Goal: Task Accomplishment & Management: Complete application form

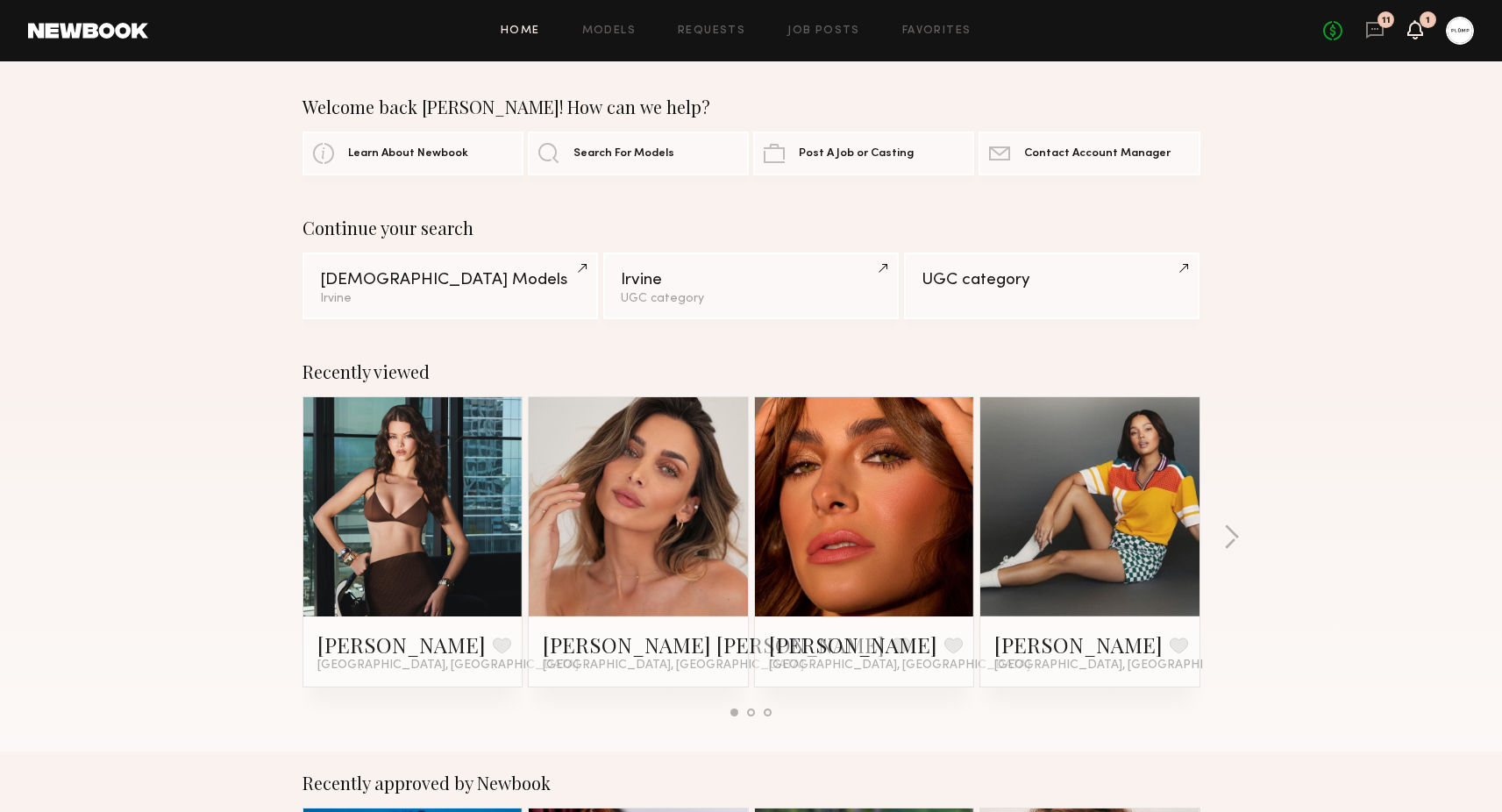
click at [1412, 34] on icon at bounding box center [1415, 29] width 14 height 12
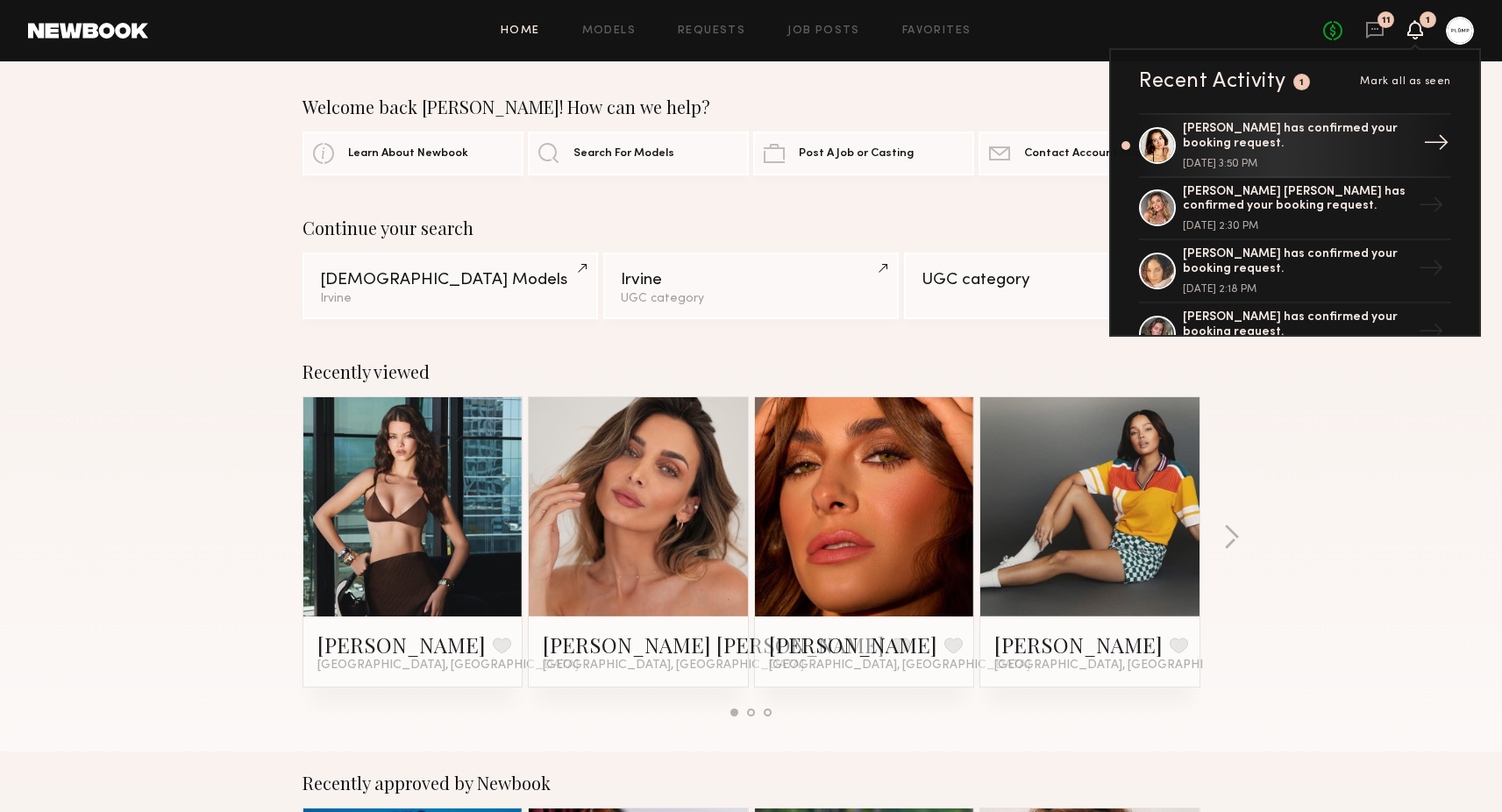
click at [1255, 138] on div "Hania R. has confirmed your booking request." at bounding box center [1296, 136] width 228 height 30
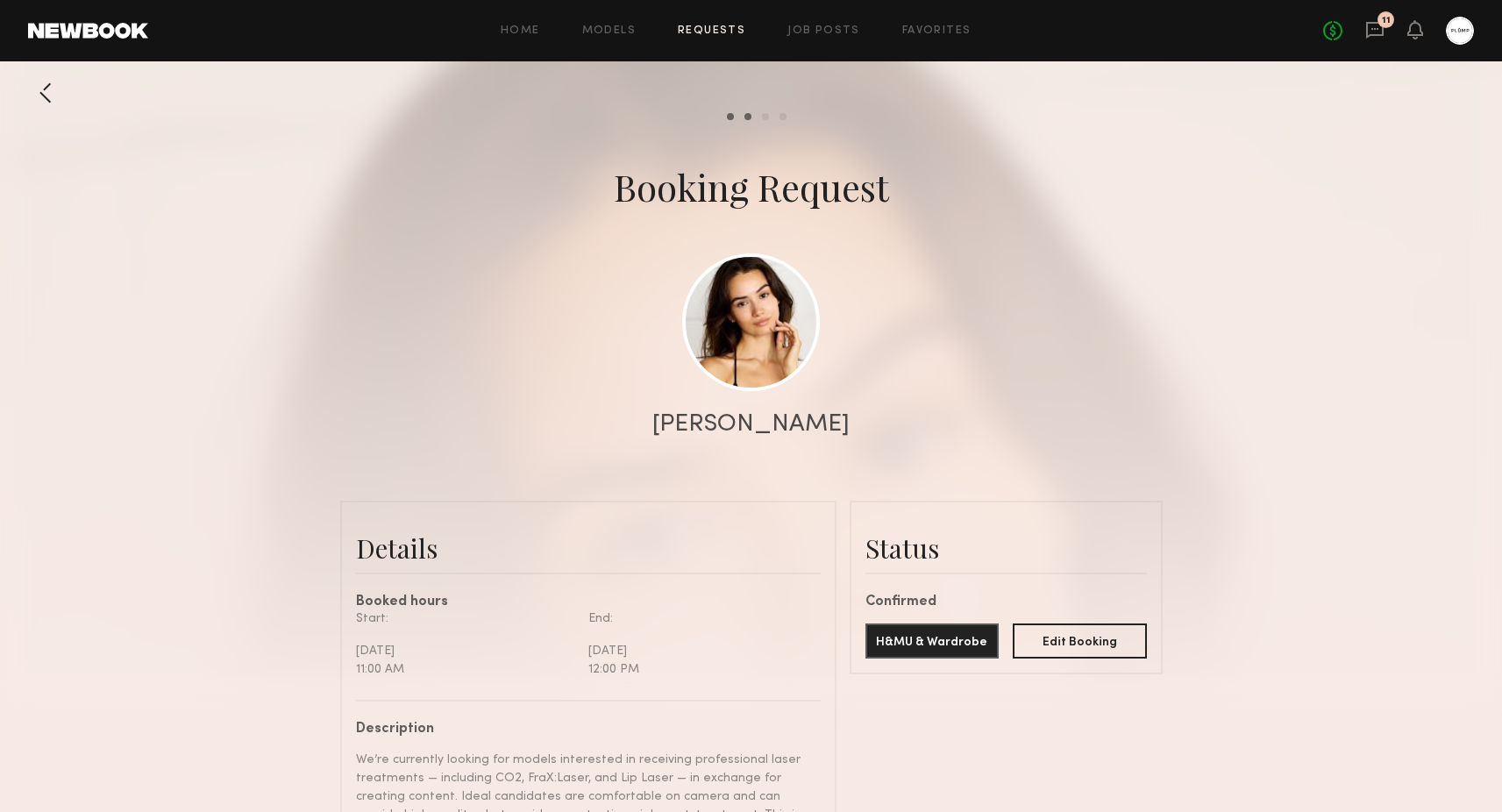
click at [47, 93] on div at bounding box center [45, 92] width 35 height 35
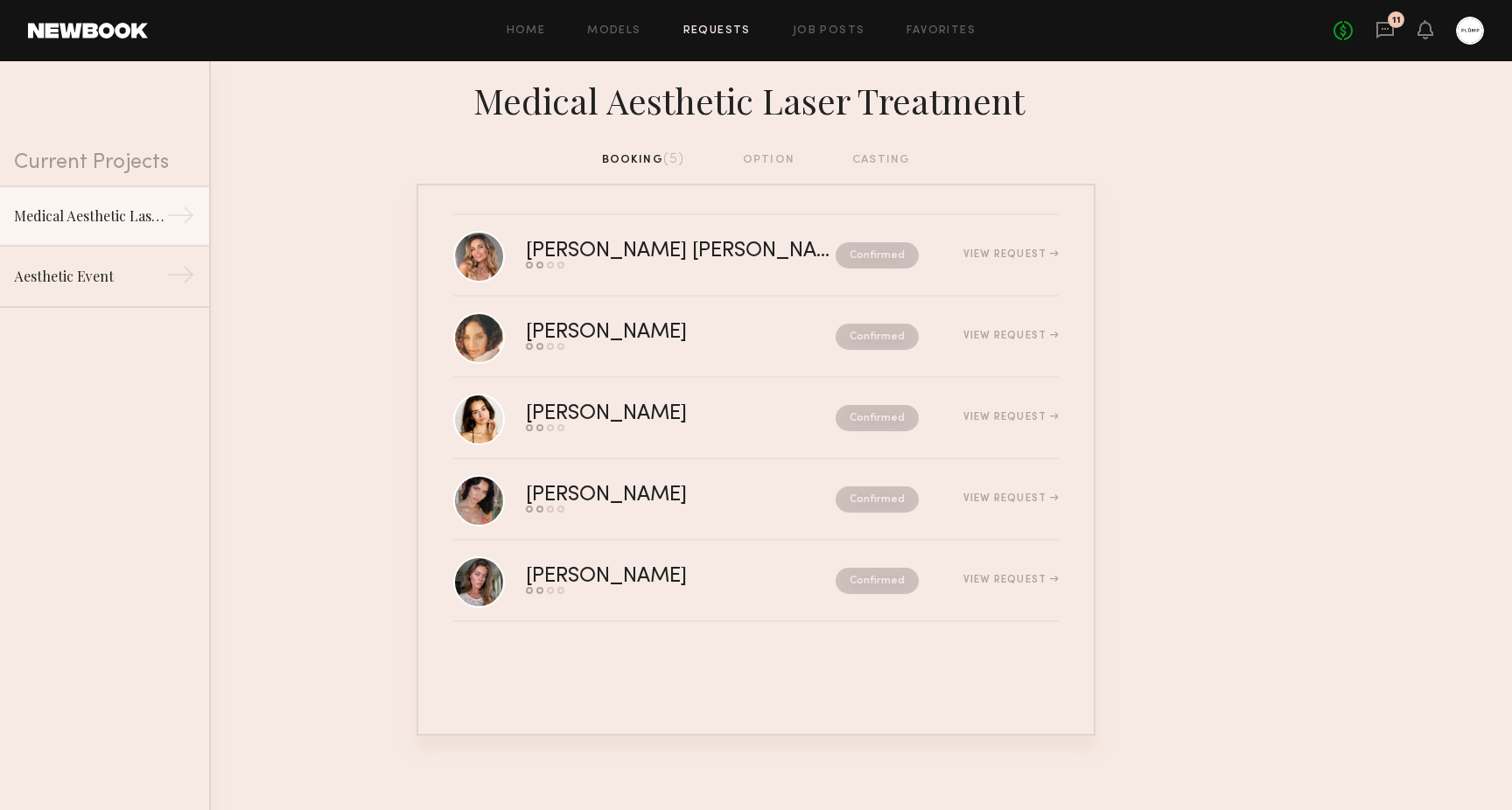
click at [1394, 26] on div "11" at bounding box center [1395, 19] width 16 height 16
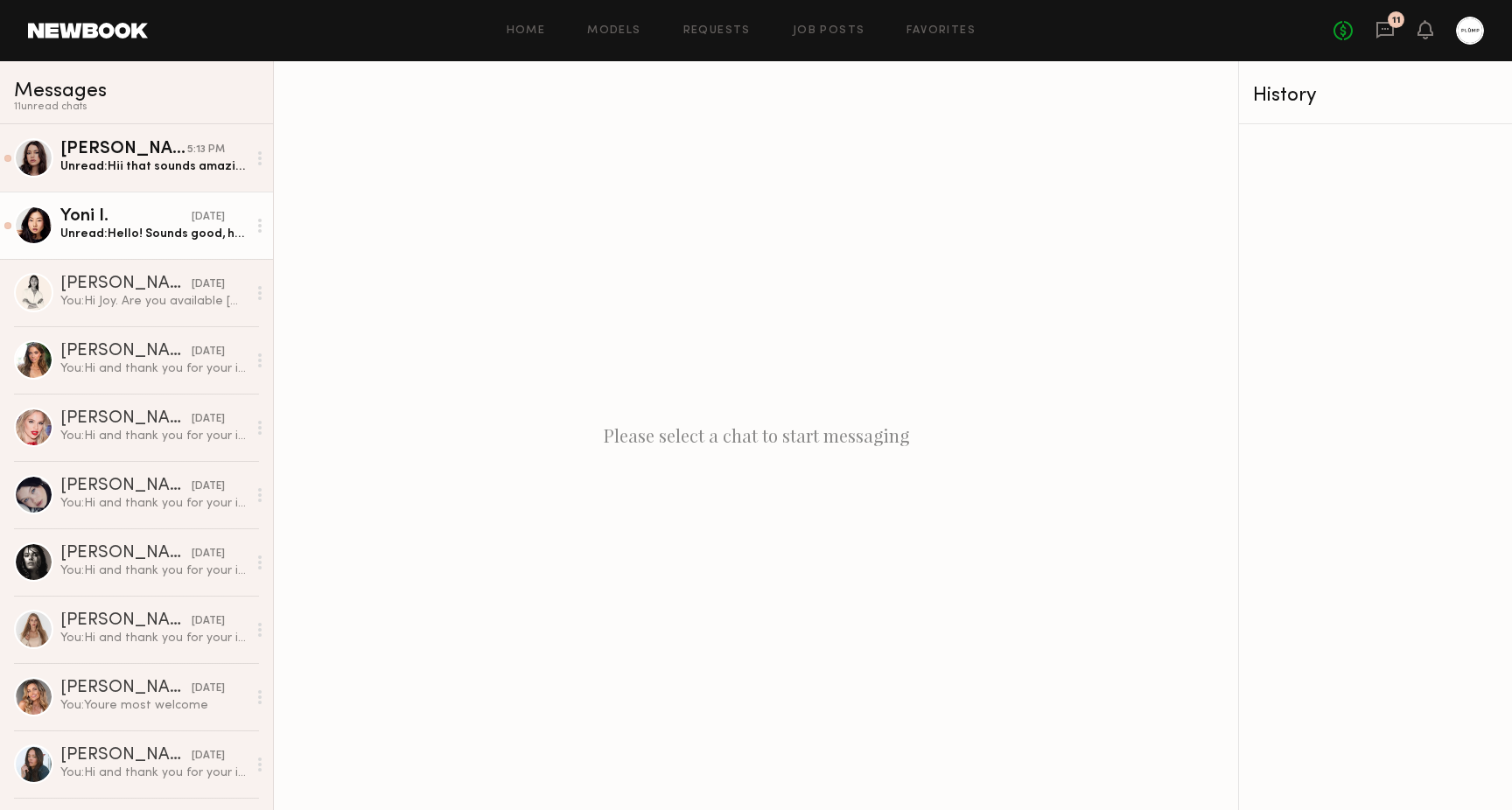
click at [107, 229] on div "Unread: Hello! Sounds good, how long do you think it will go for?" at bounding box center [153, 233] width 186 height 16
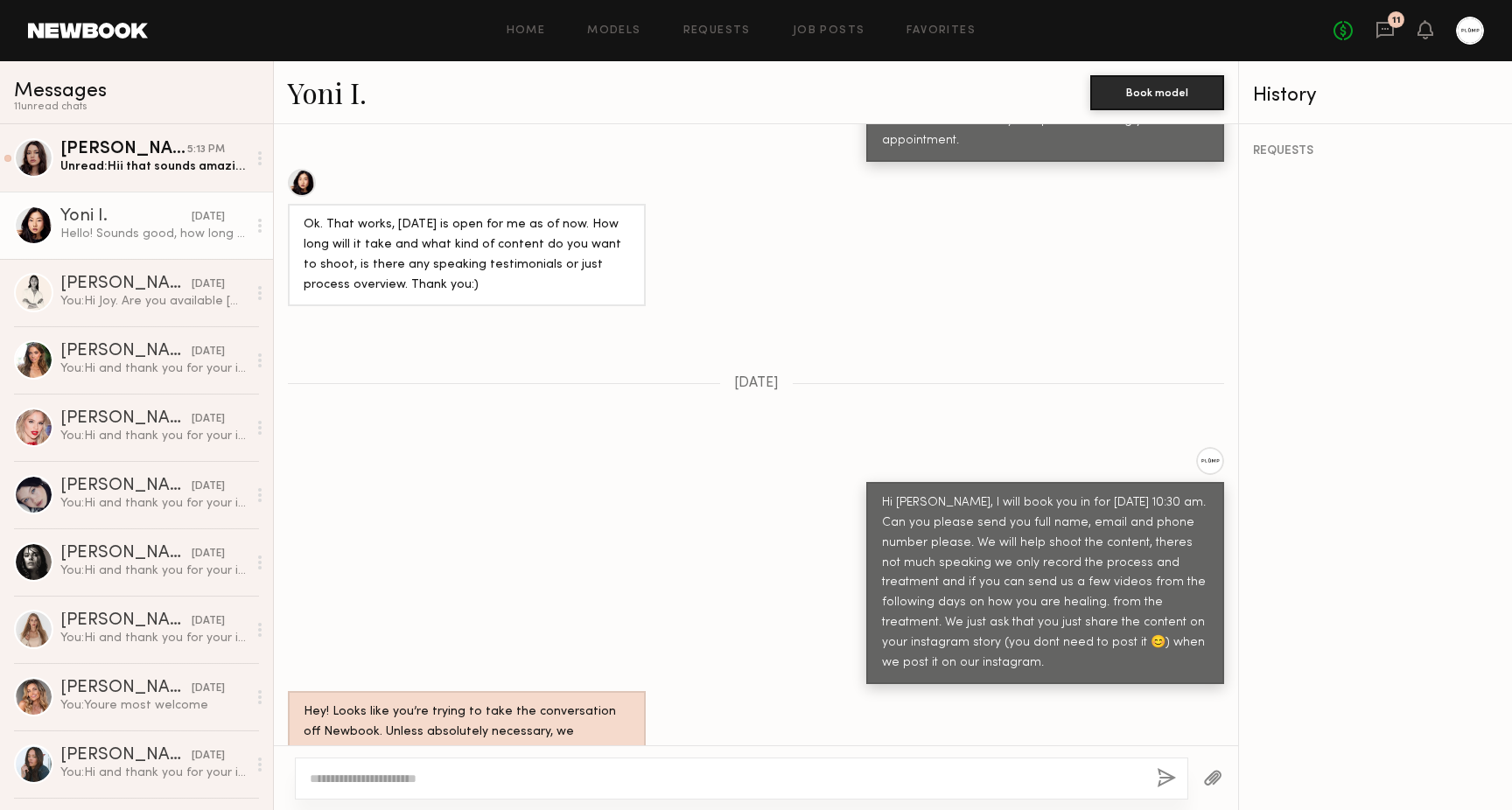
scroll to position [1462, 0]
type textarea "**********"
click at [1169, 783] on button "button" at bounding box center [1166, 779] width 19 height 22
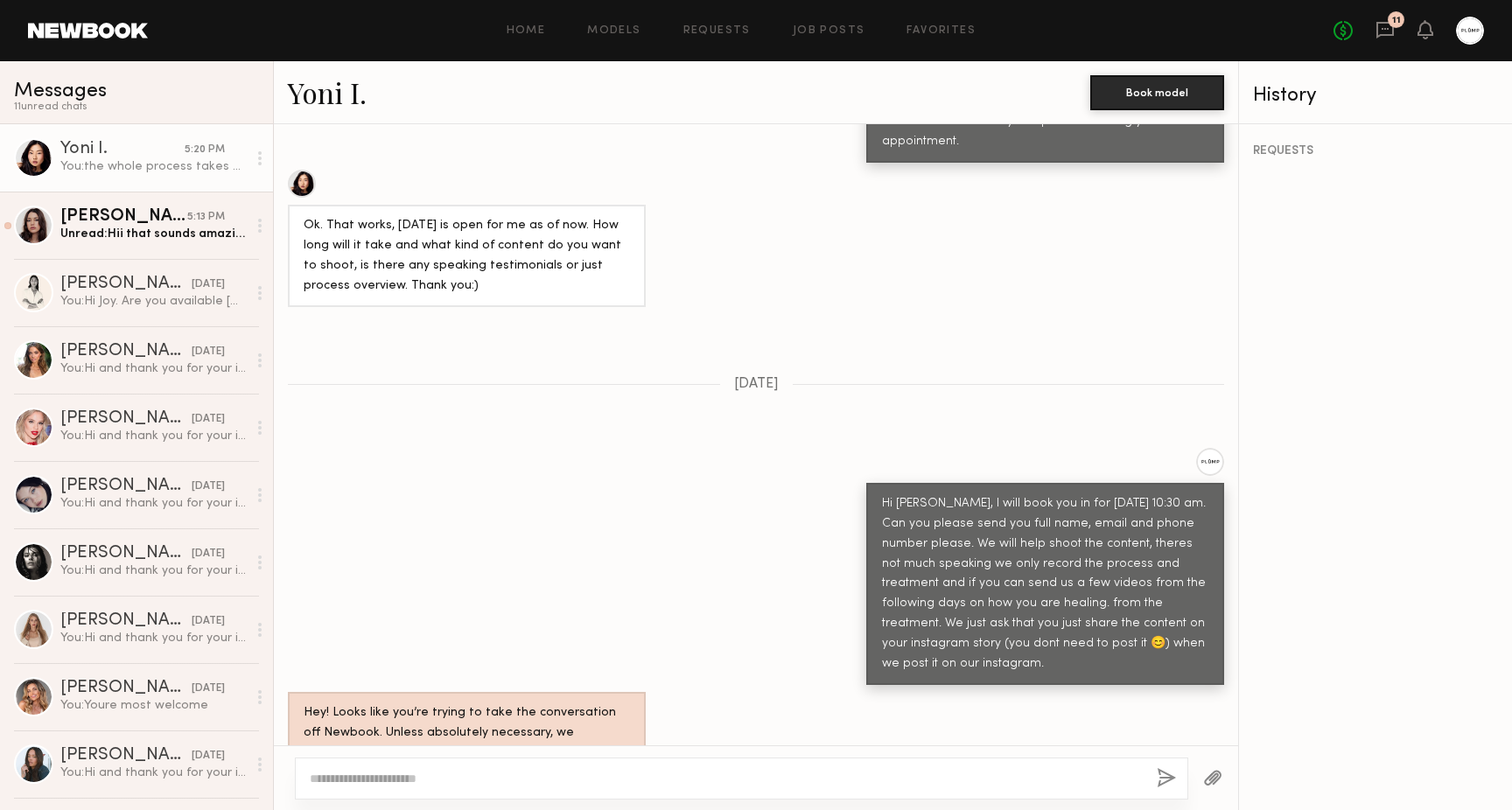
scroll to position [1679, 0]
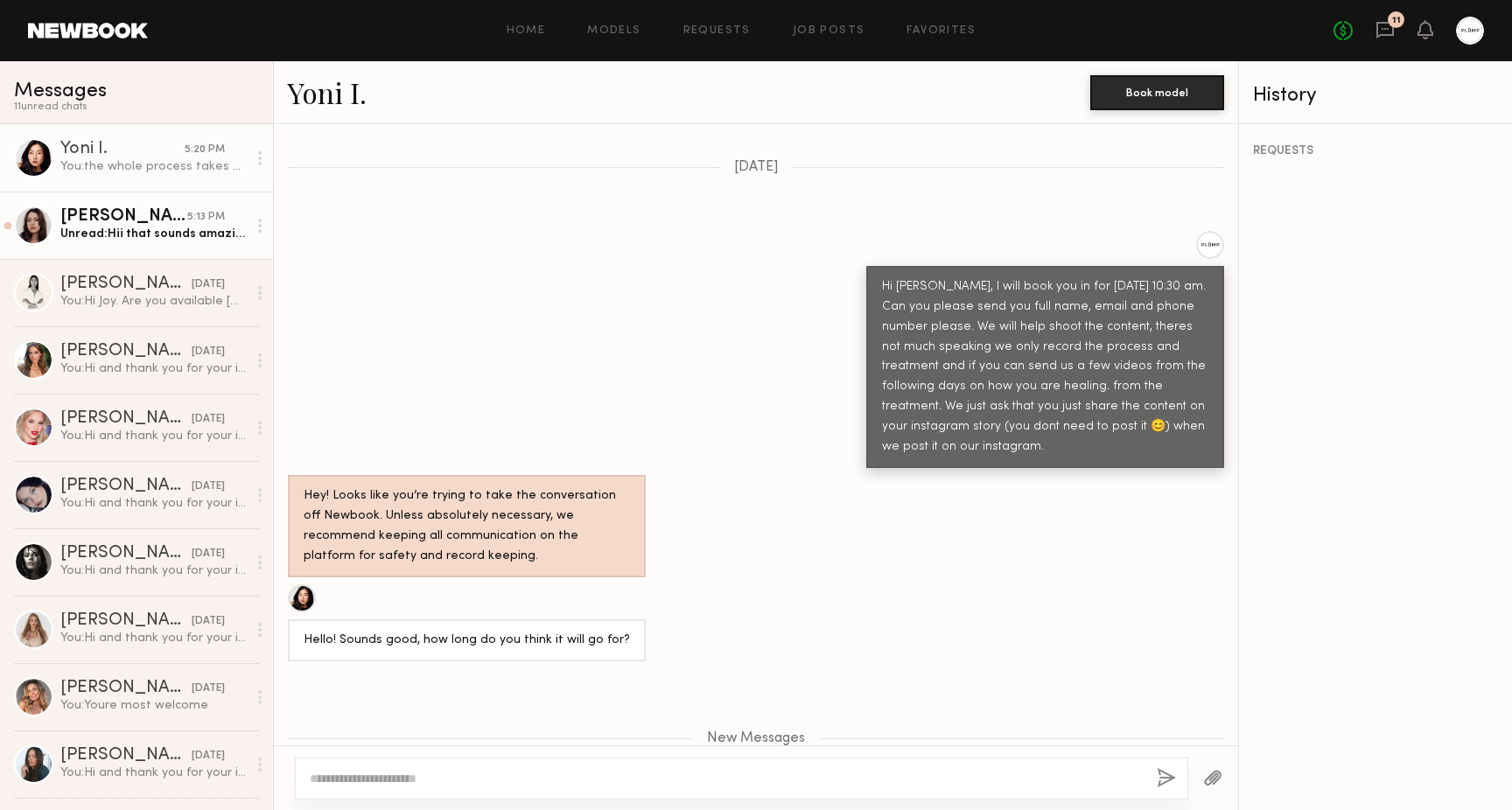
click at [115, 235] on div "Unread: Hii that sounds amazing I’ll look at the website right now!" at bounding box center [153, 233] width 186 height 16
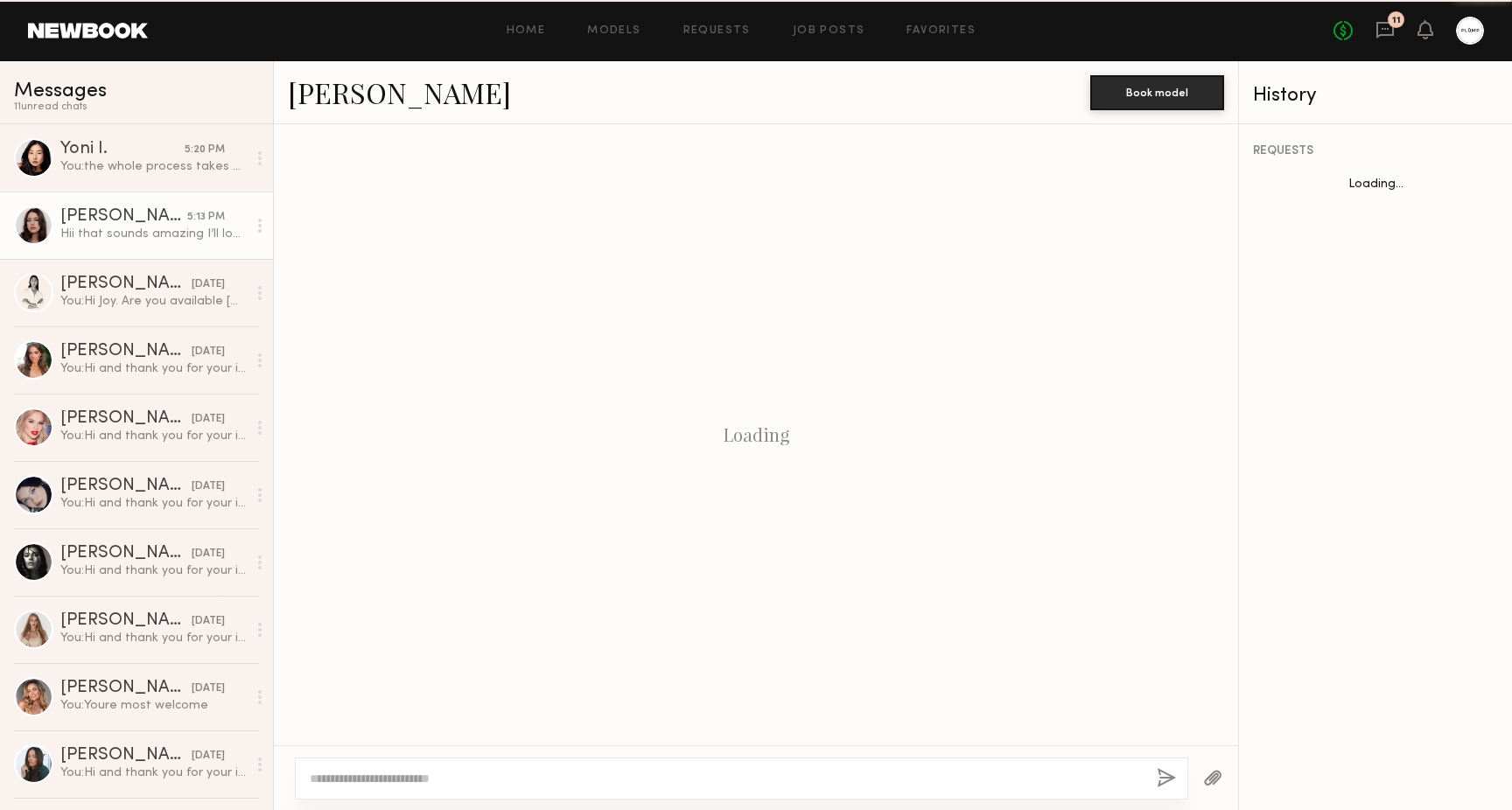
scroll to position [371, 0]
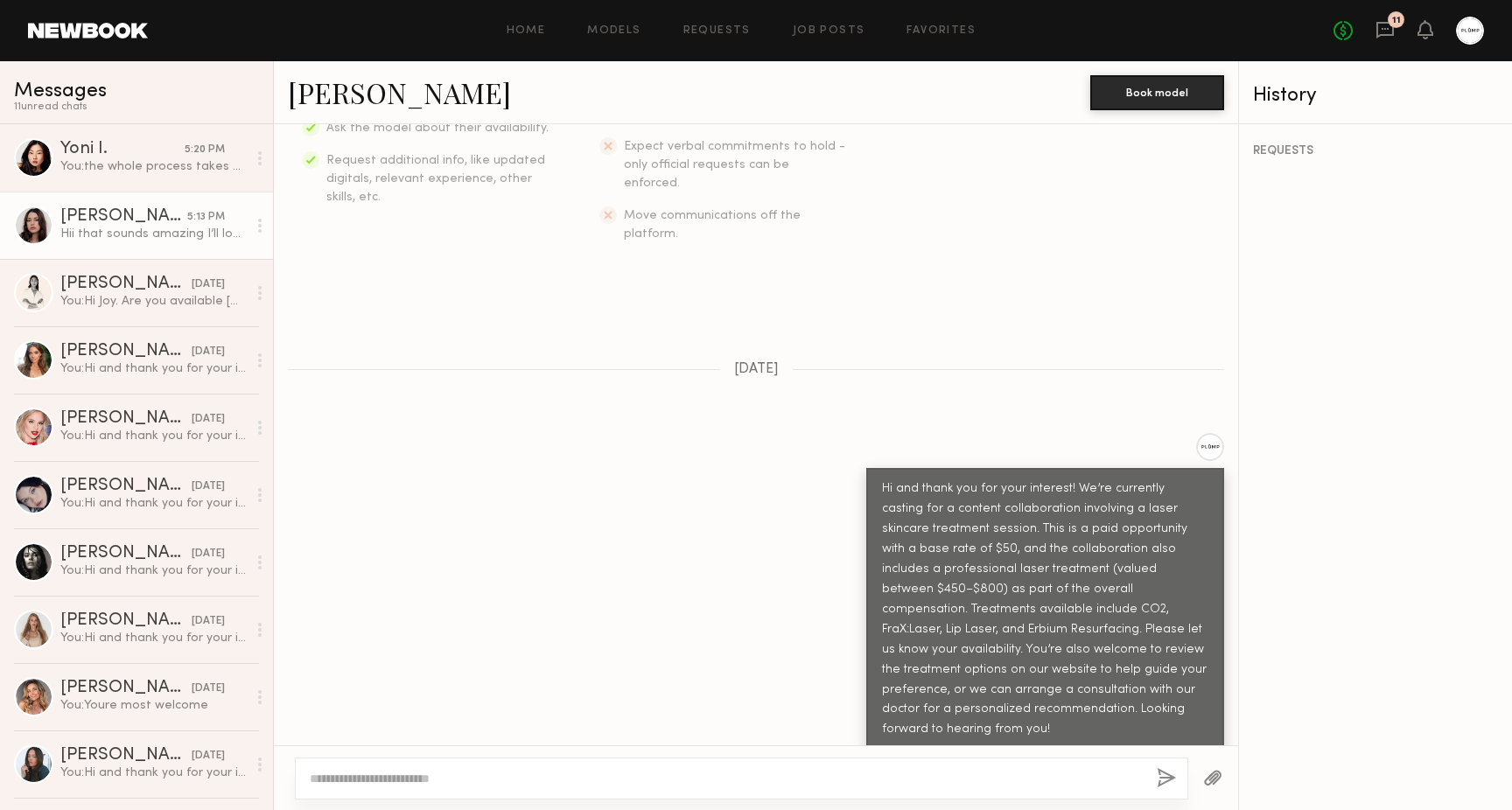
click at [352, 109] on link "Cameron C." at bounding box center [399, 92] width 223 height 38
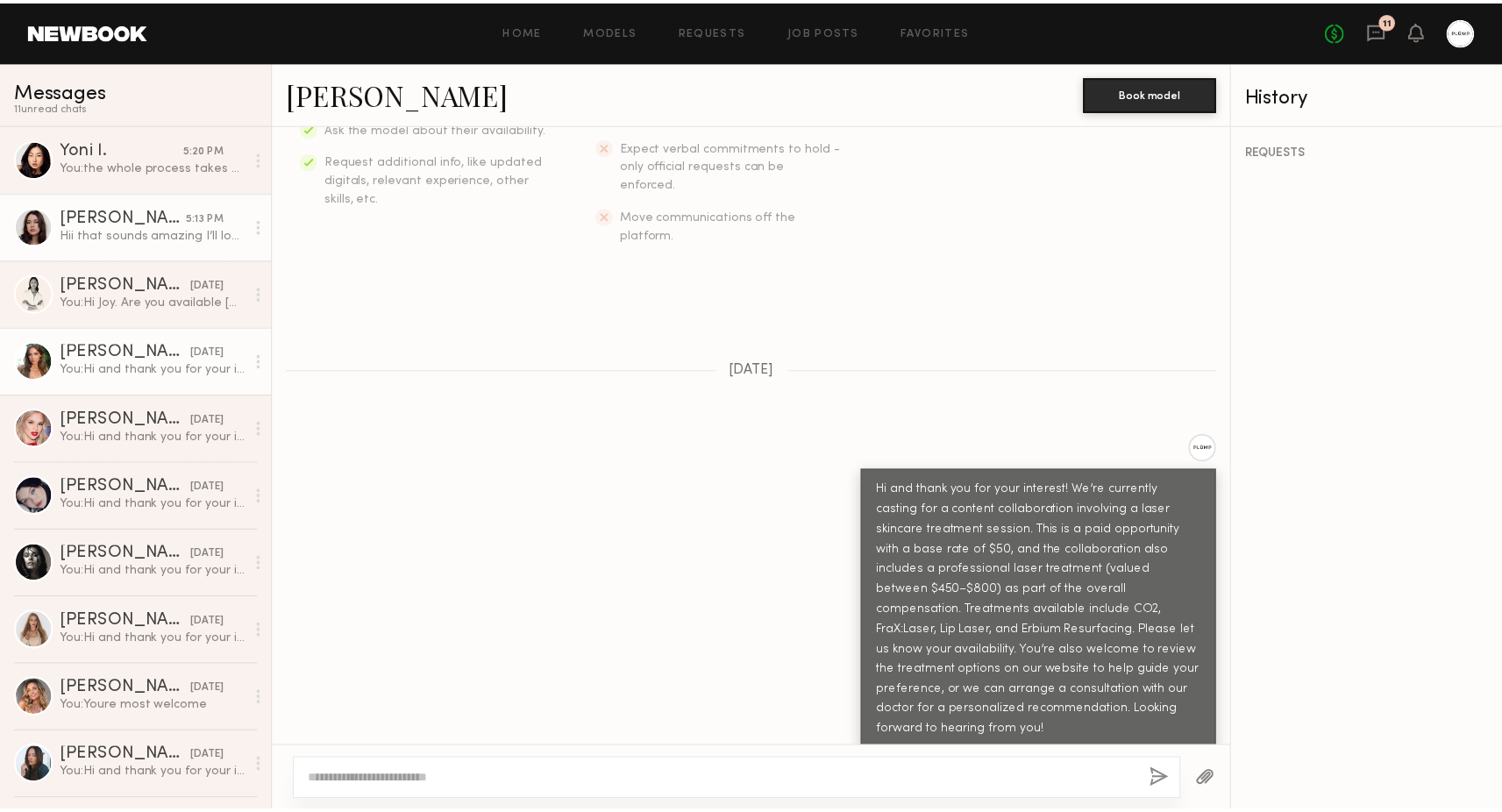
scroll to position [0, 0]
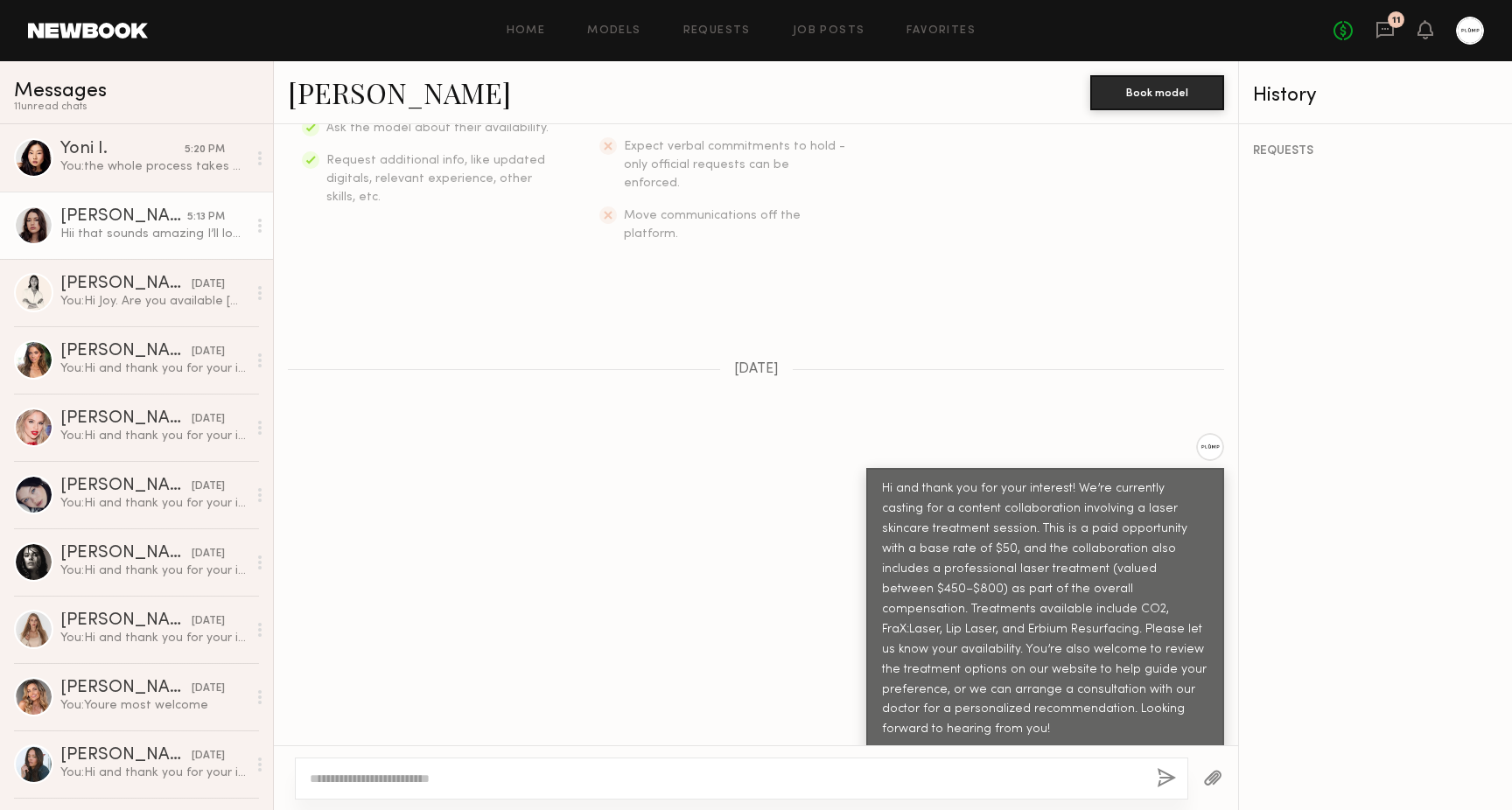
click at [79, 34] on link at bounding box center [87, 30] width 120 height 16
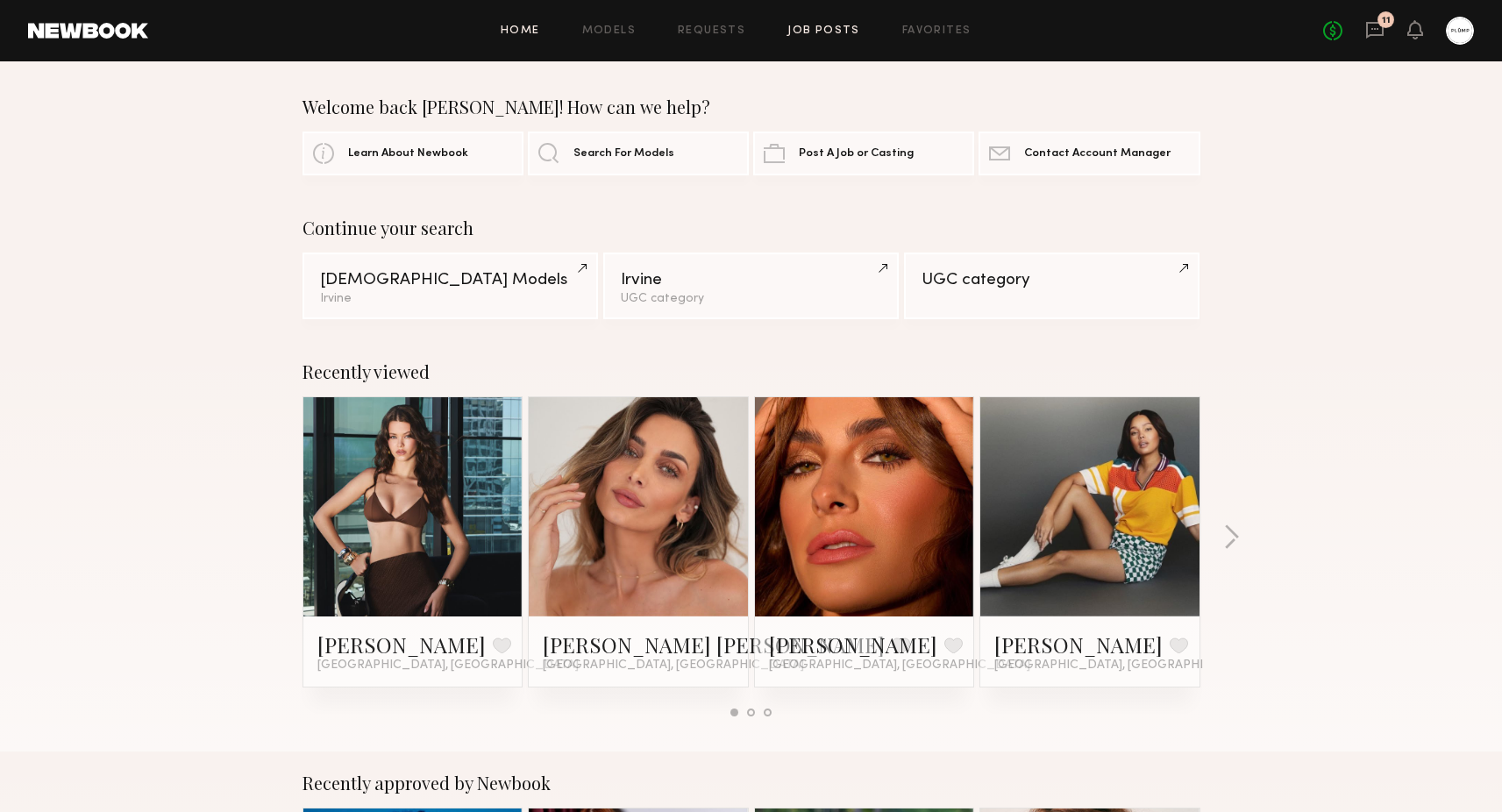
click at [816, 28] on link "Job Posts" at bounding box center [823, 31] width 72 height 11
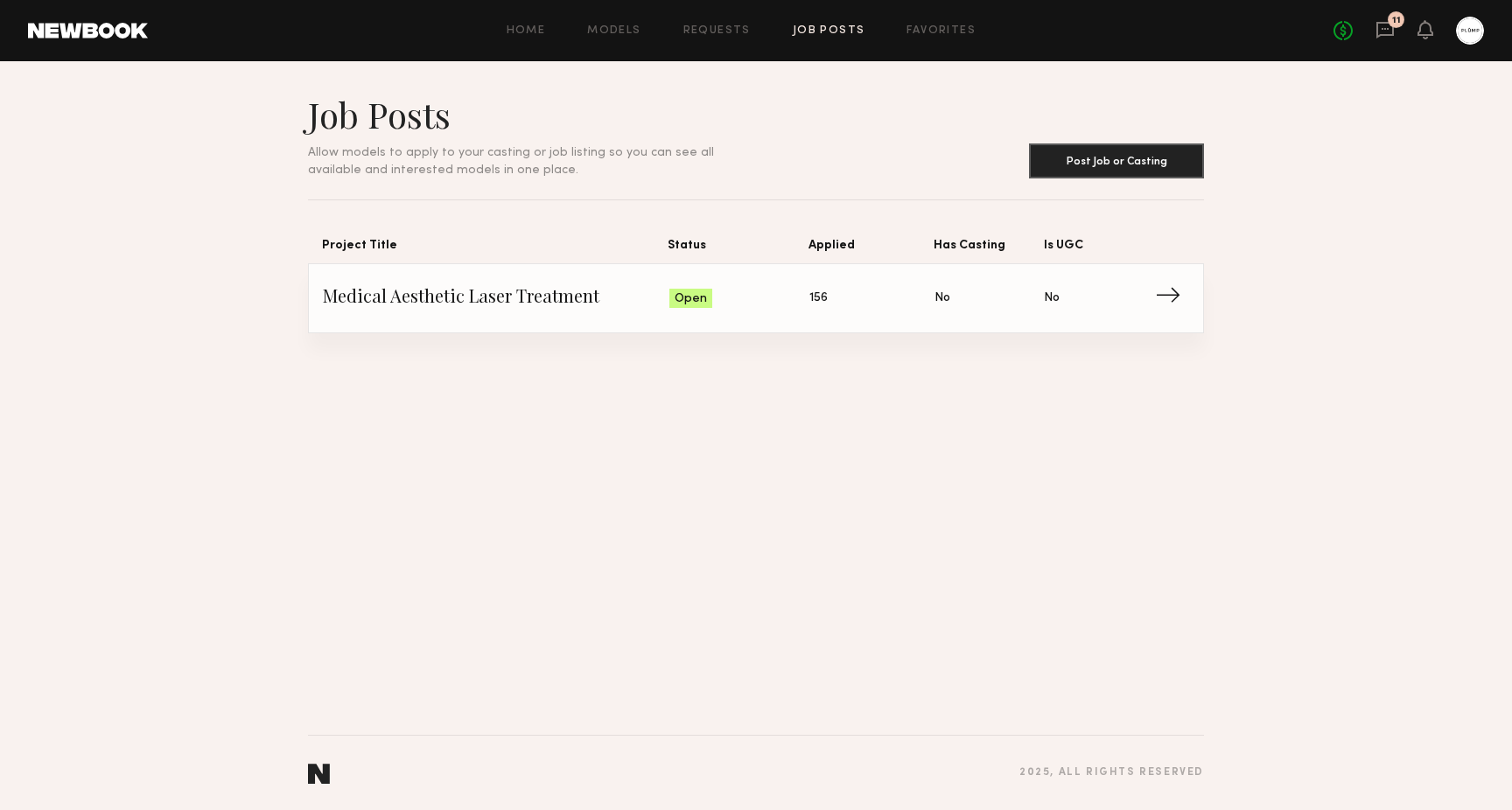
click at [914, 309] on span "Applied: 156" at bounding box center [872, 299] width 126 height 27
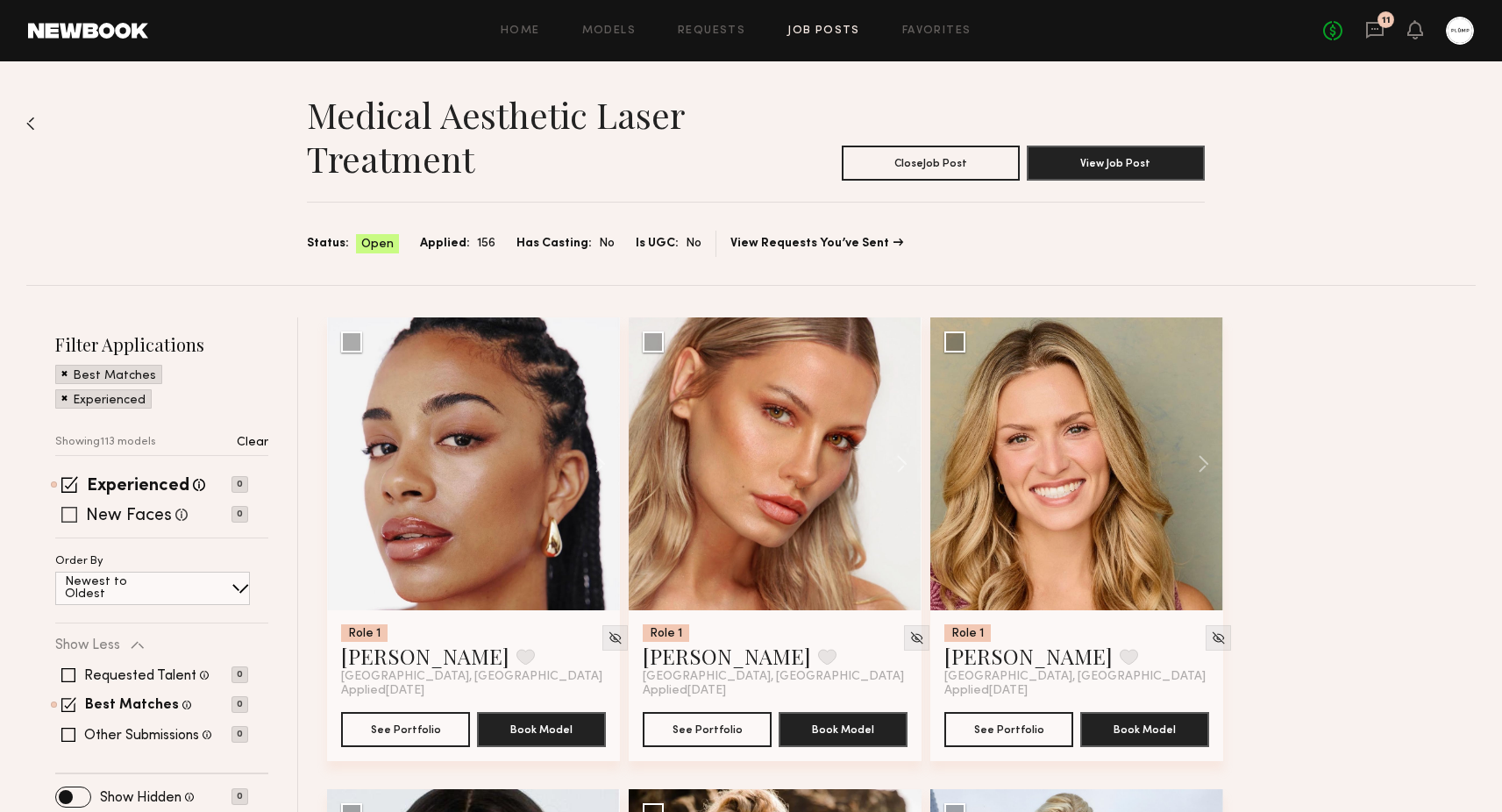
click at [70, 517] on span at bounding box center [69, 515] width 16 height 16
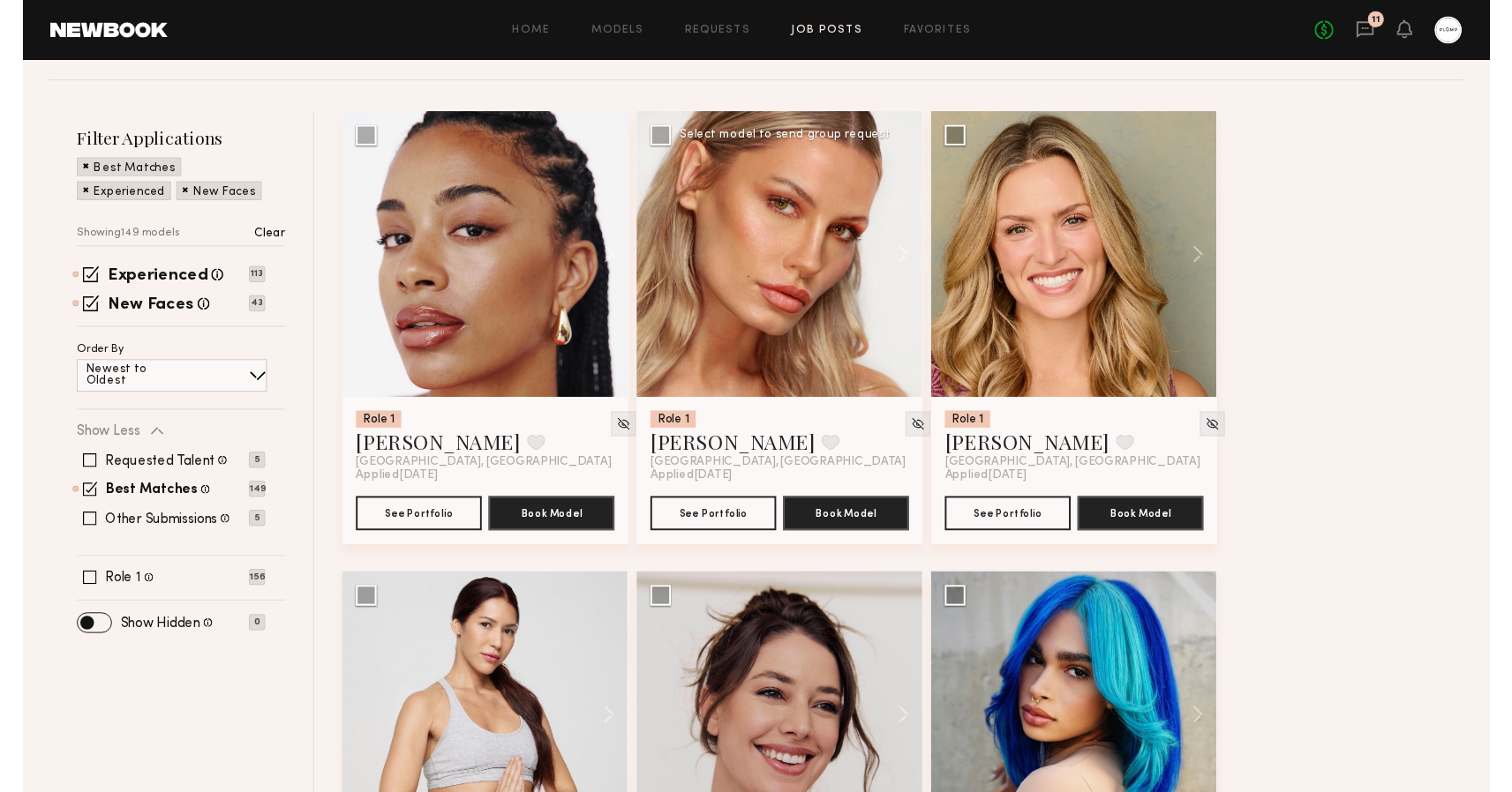
scroll to position [138, 0]
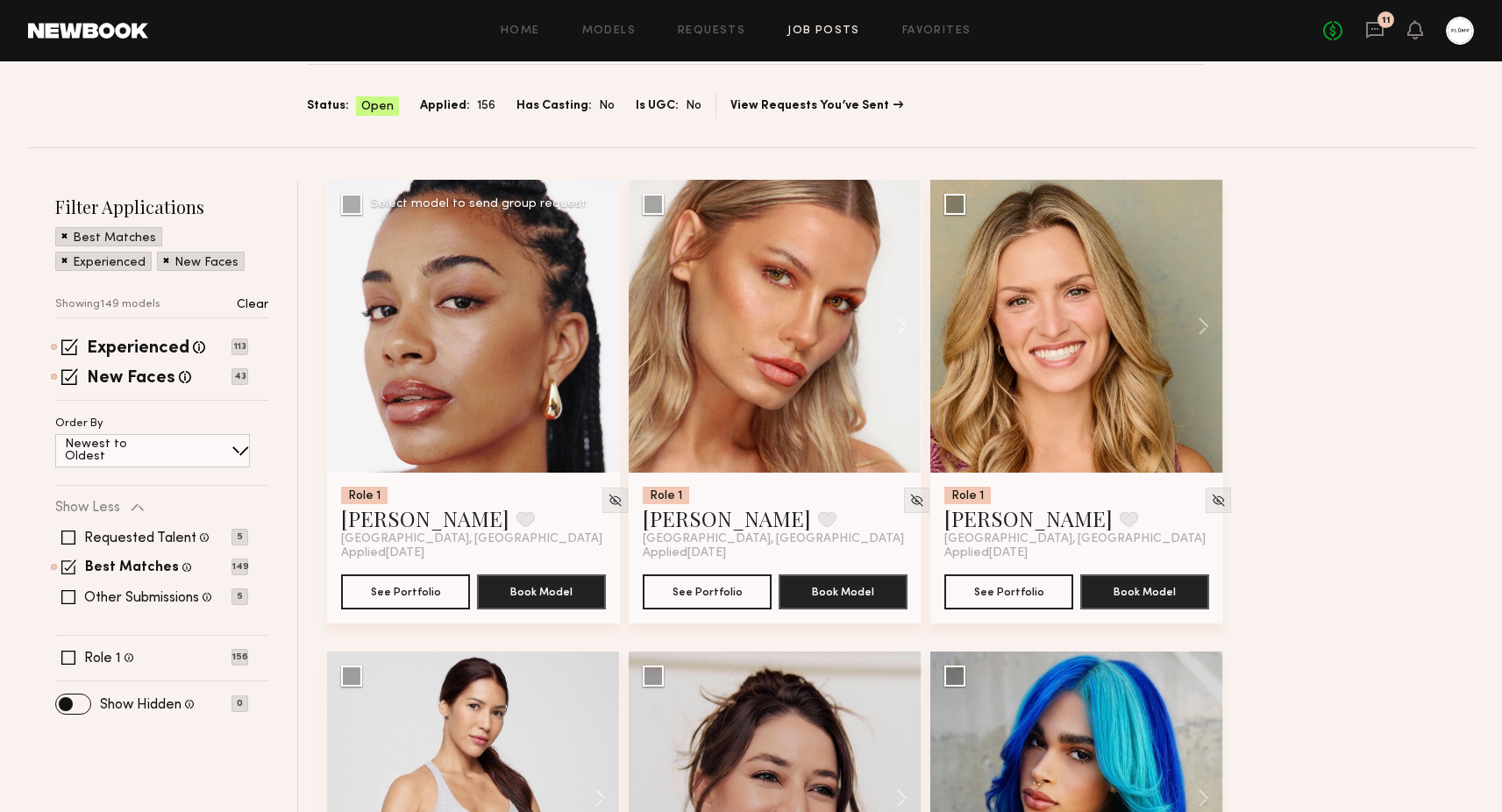
click at [486, 372] on div at bounding box center [473, 326] width 293 height 293
click at [422, 585] on button "See Portfolio" at bounding box center [405, 591] width 129 height 35
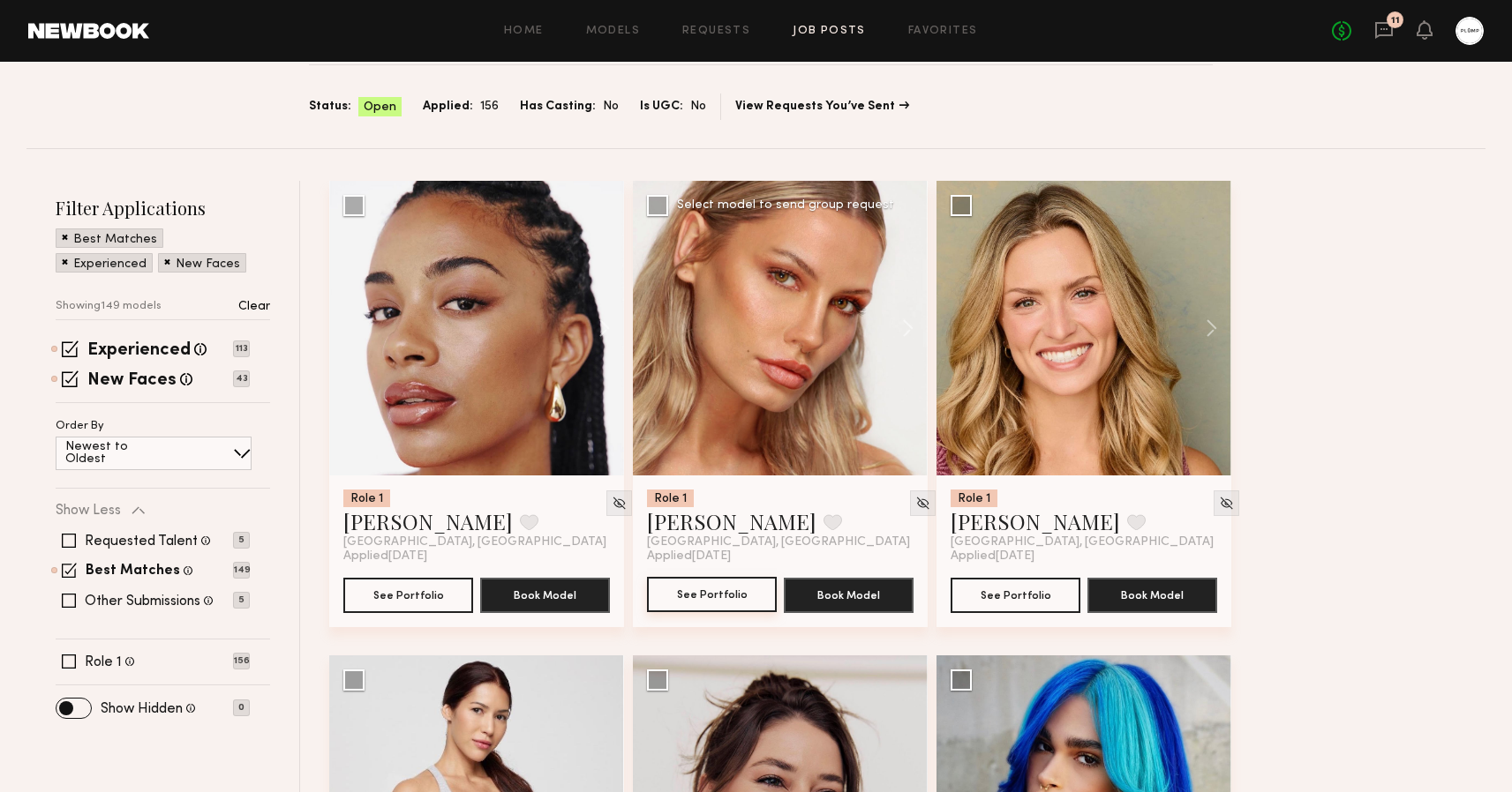
click at [722, 602] on button "See Portfolio" at bounding box center [711, 594] width 130 height 35
click at [1021, 593] on button "See Portfolio" at bounding box center [1015, 594] width 130 height 35
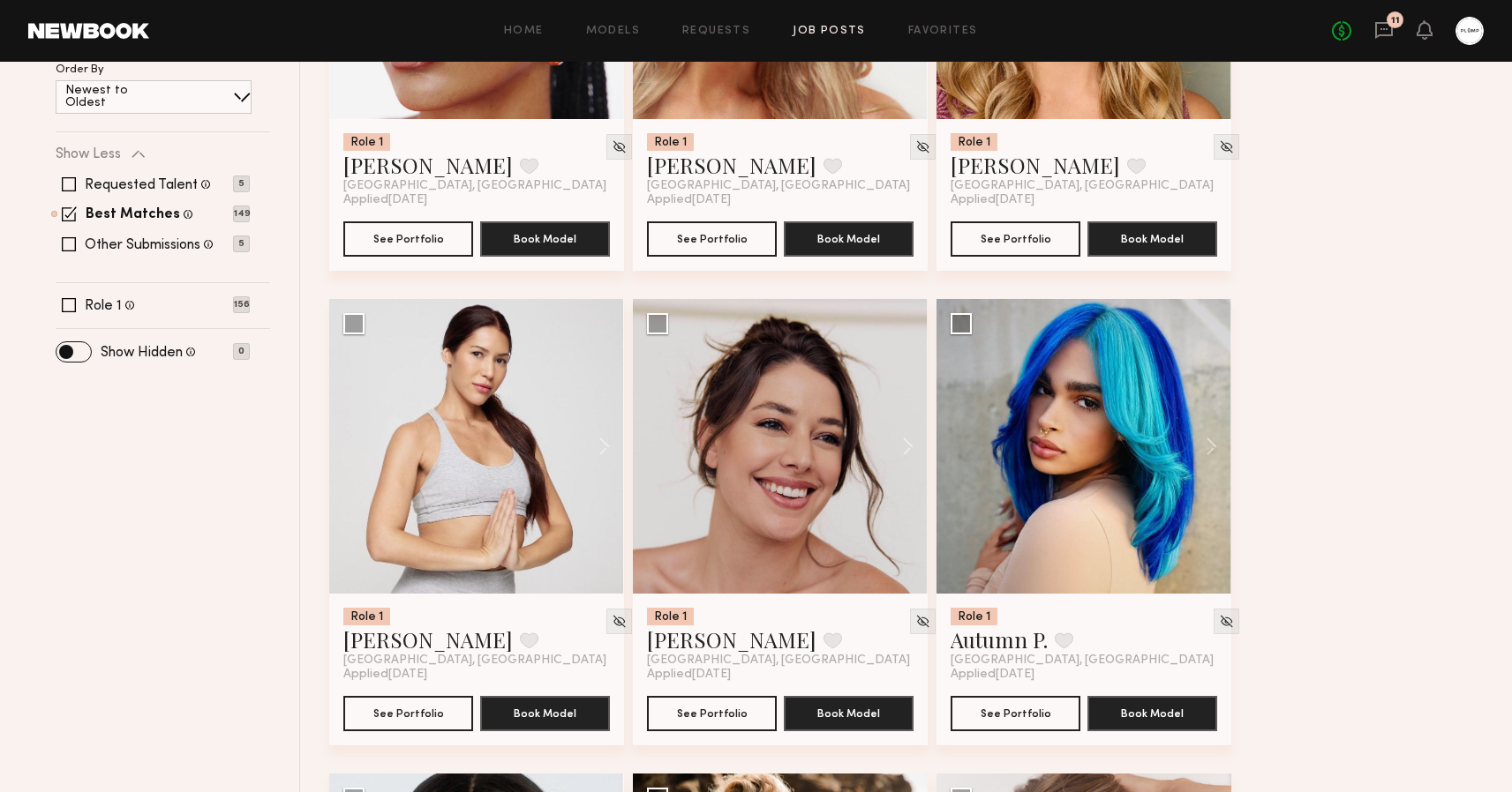
scroll to position [624, 0]
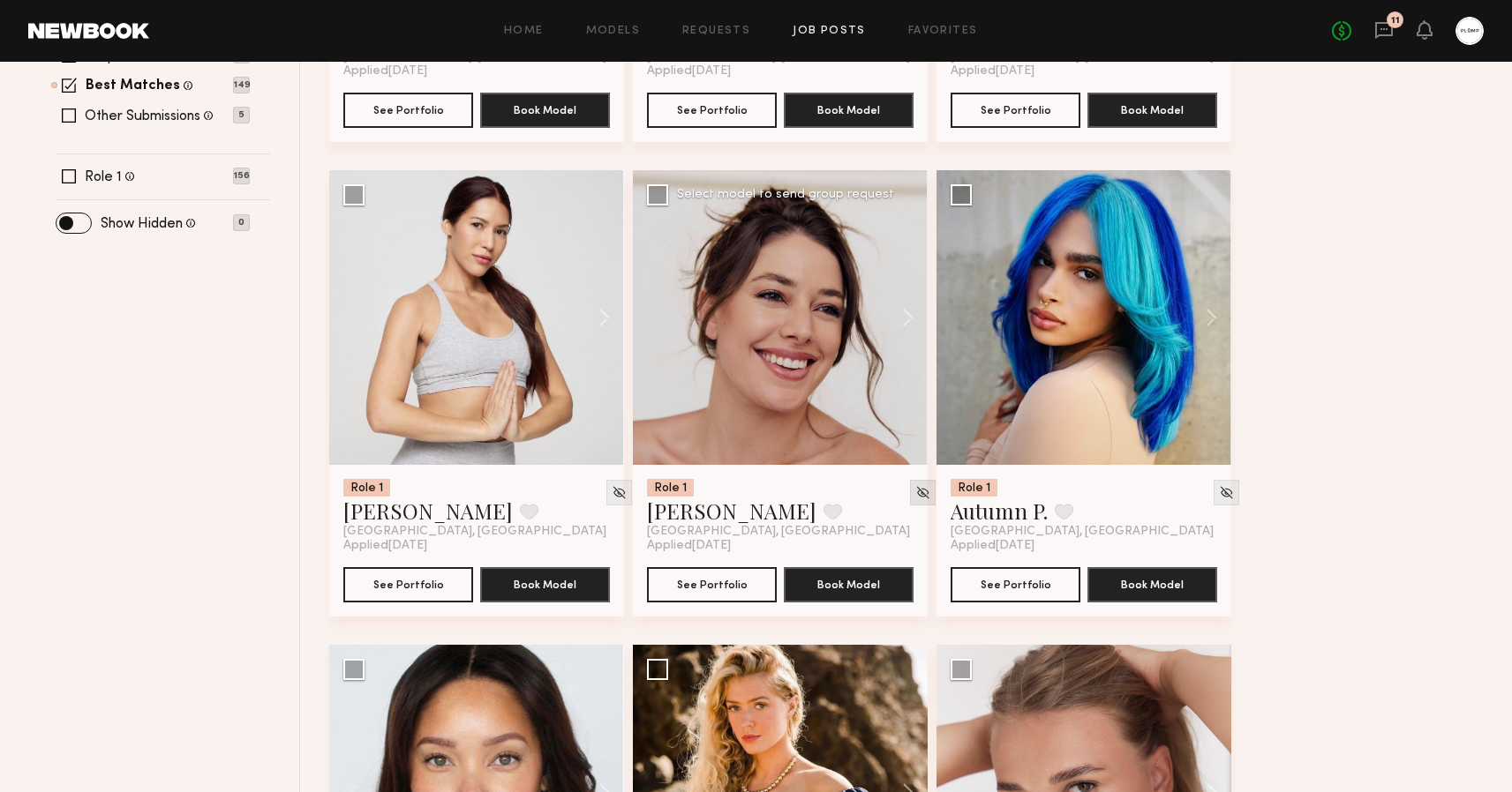
click at [915, 496] on img at bounding box center [923, 493] width 15 height 15
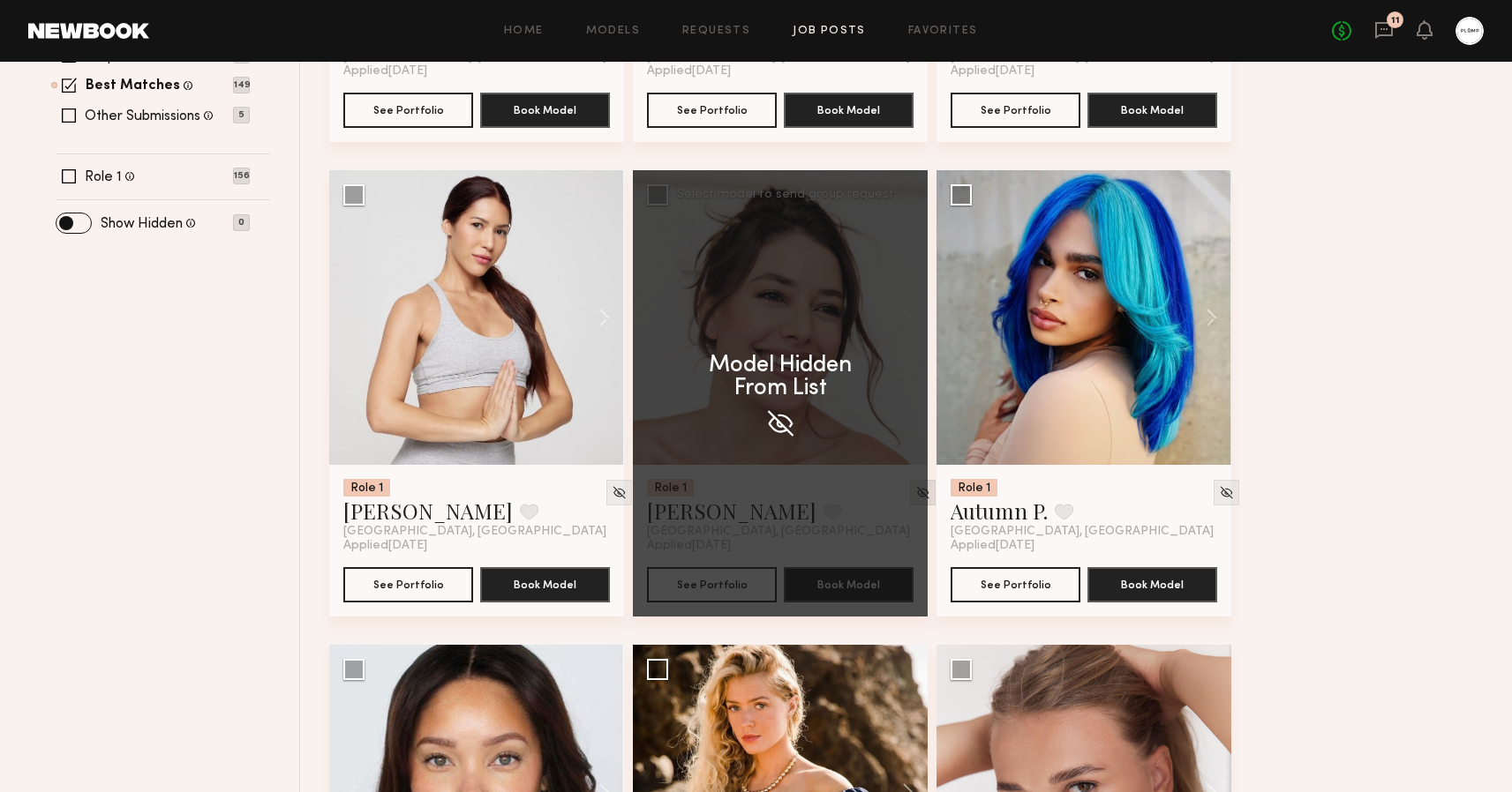
click at [906, 496] on div "Model Hidden From List" at bounding box center [780, 394] width 295 height 447
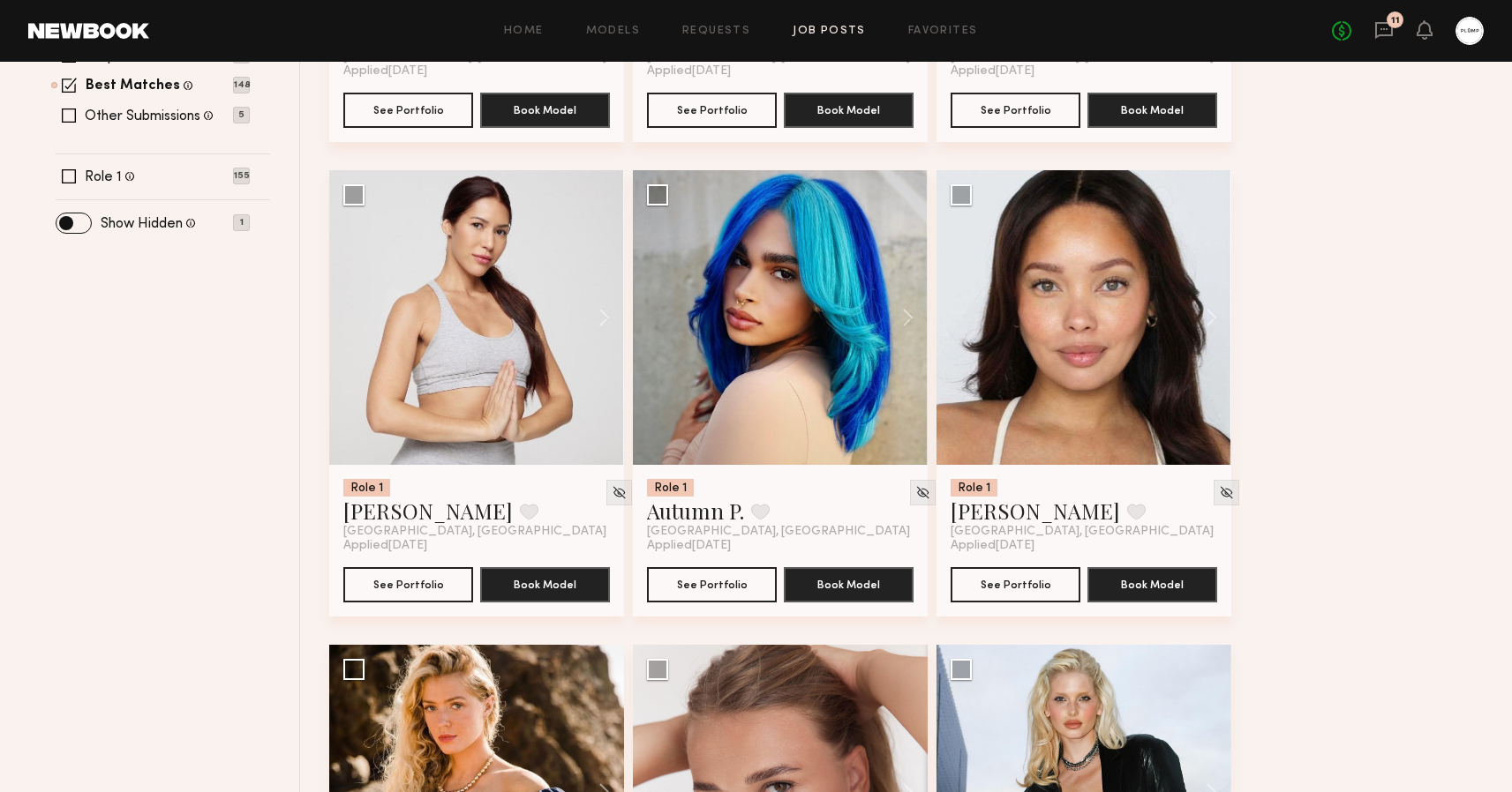
click at [248, 227] on p "1" at bounding box center [241, 222] width 16 height 16
click at [155, 217] on label "Show Hidden" at bounding box center [142, 223] width 83 height 14
click at [78, 223] on span at bounding box center [74, 223] width 35 height 19
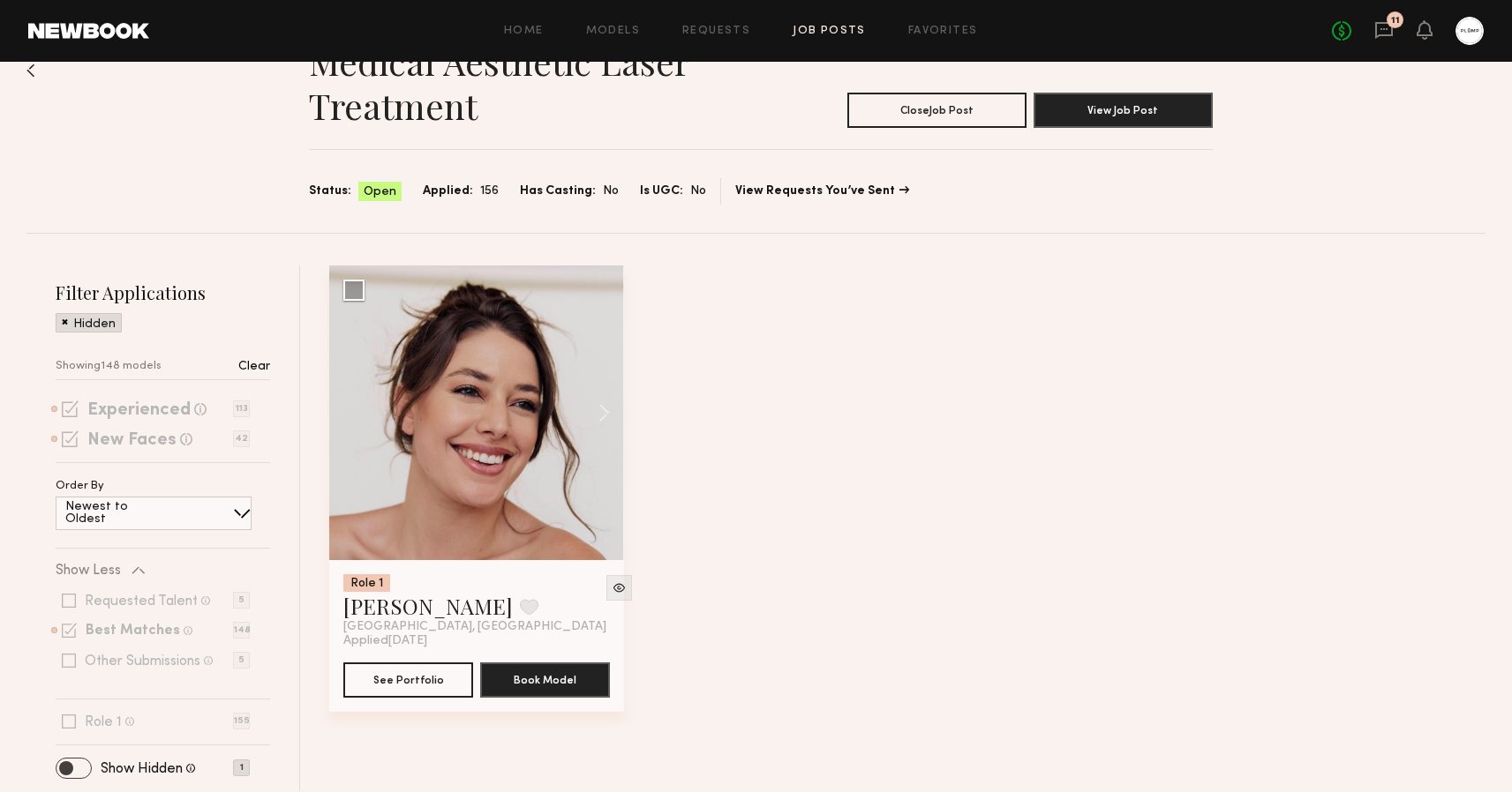
scroll to position [54, 0]
click at [612, 588] on img at bounding box center [620, 588] width 15 height 15
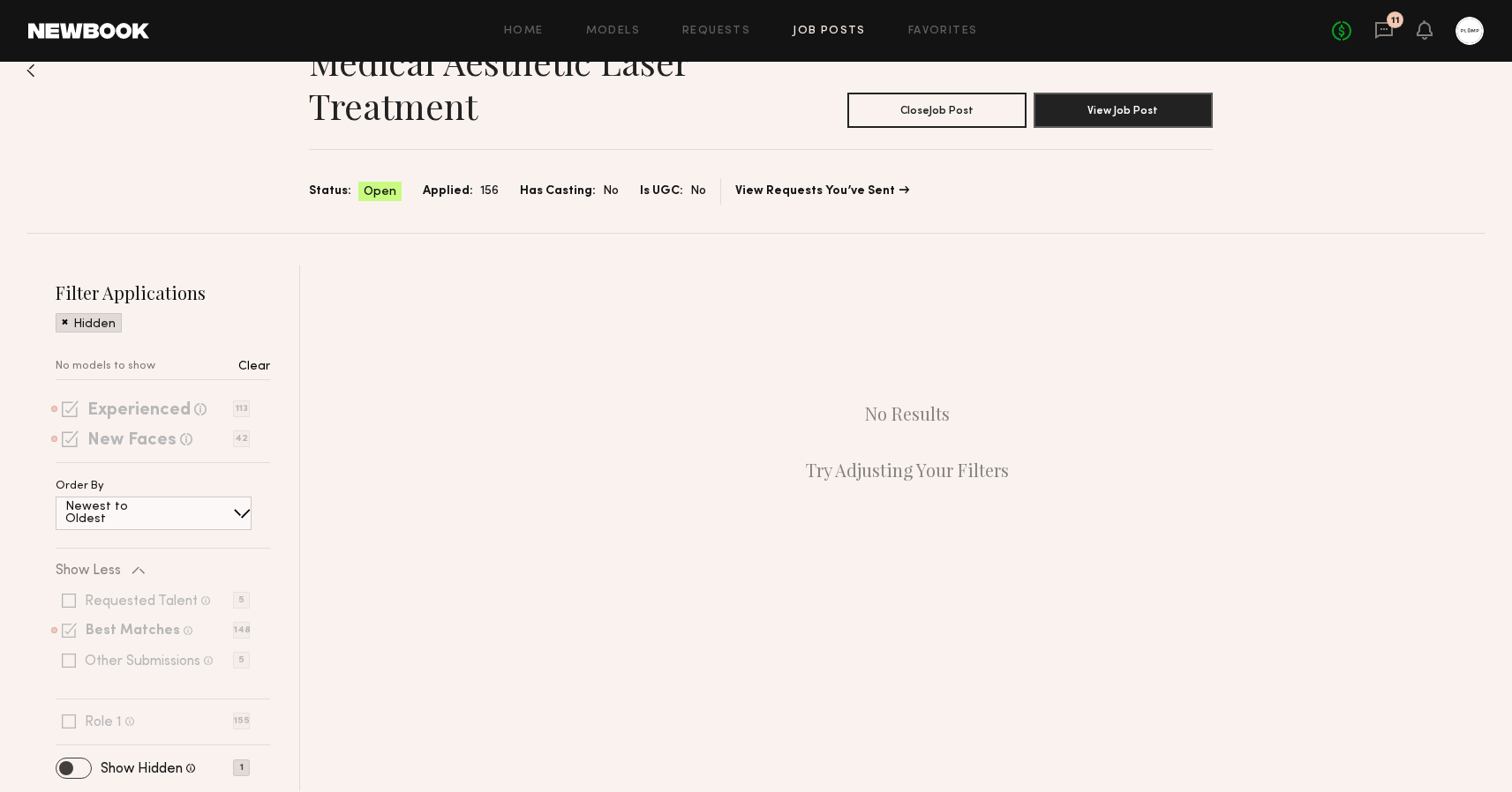
click at [81, 769] on span at bounding box center [74, 768] width 35 height 19
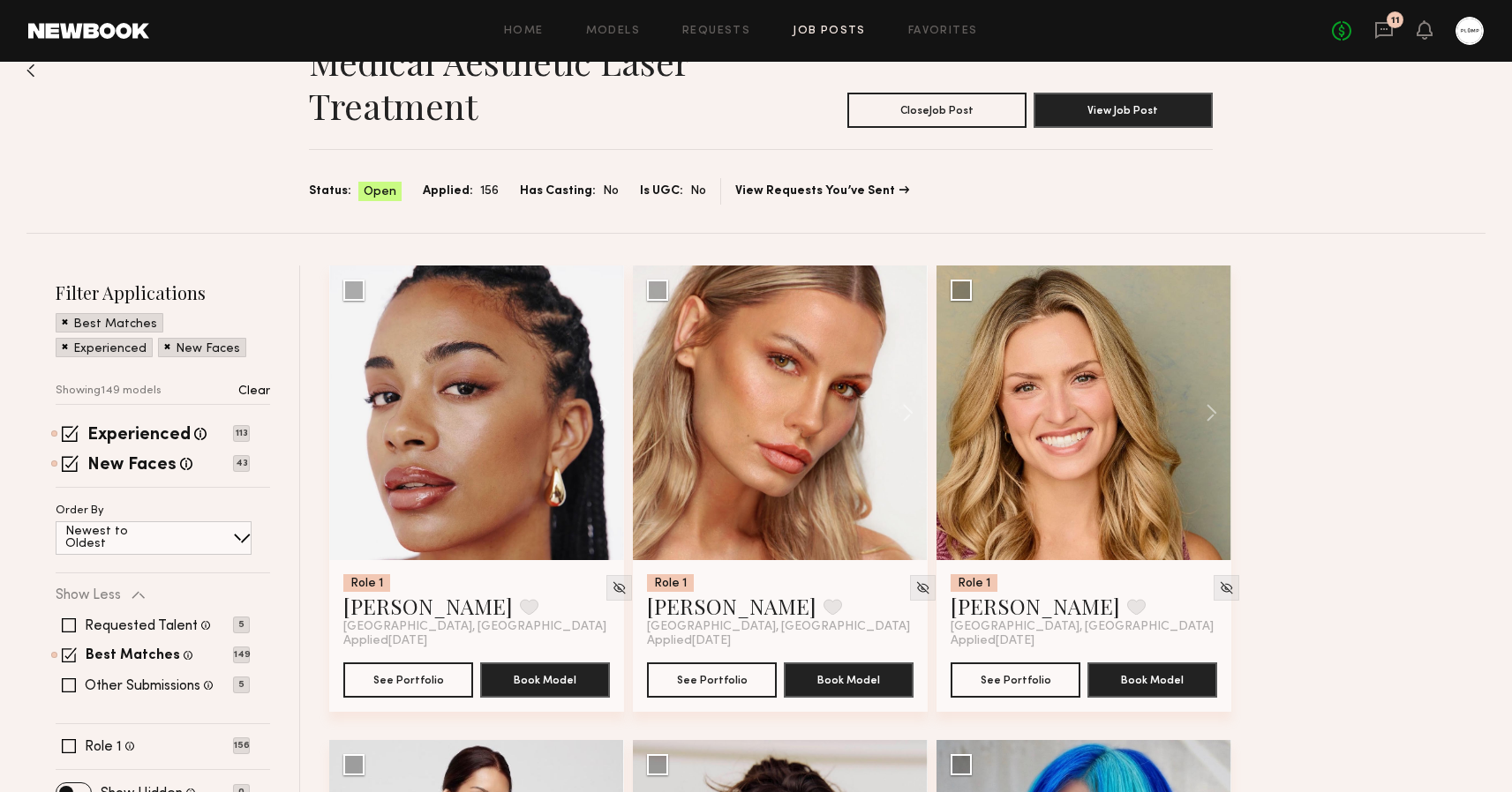
click at [1393, 40] on link "11" at bounding box center [1384, 31] width 19 height 22
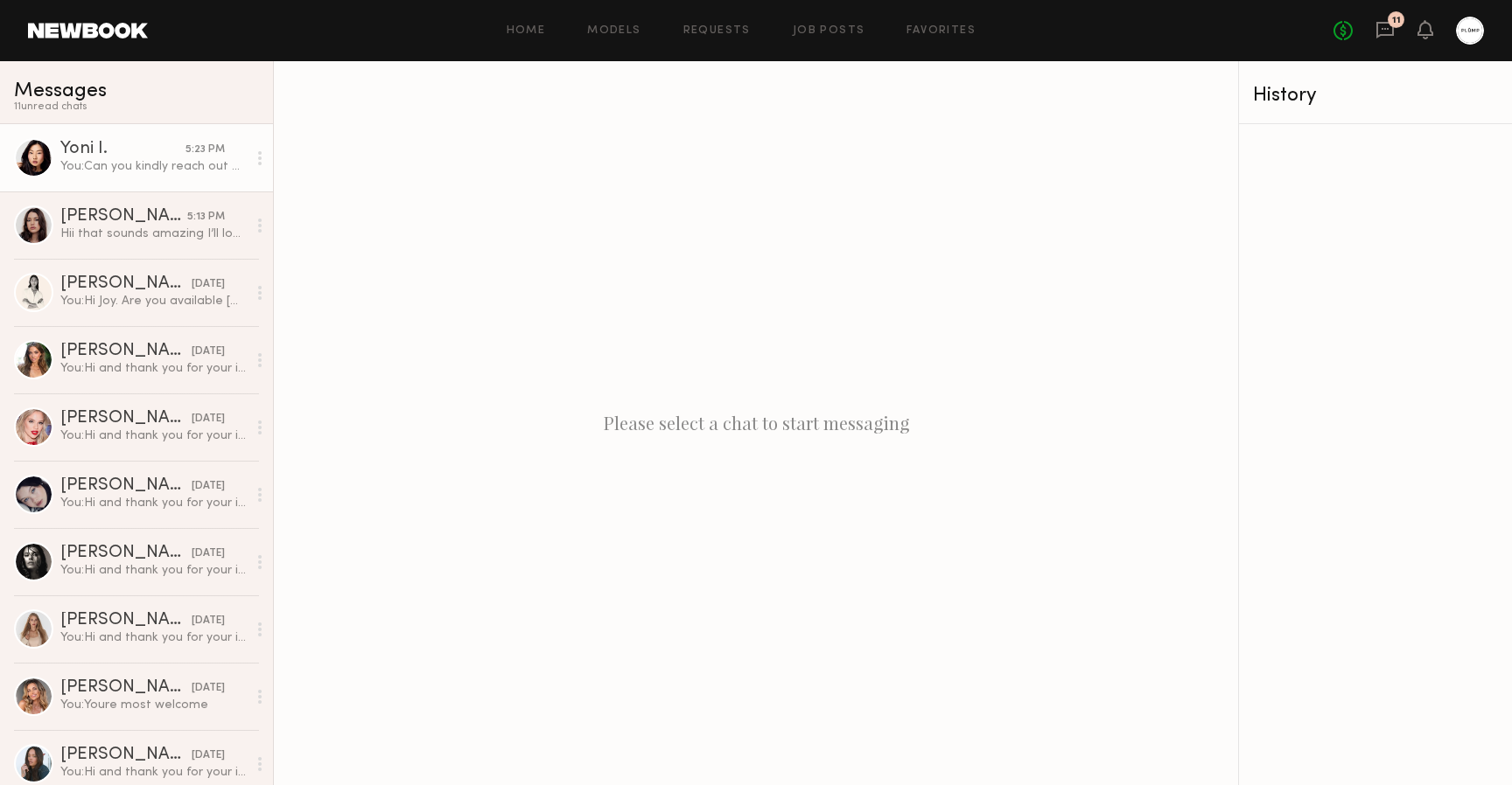
click at [145, 163] on div "You: Can you kindly reach out on IG with the information requested so i can fin…" at bounding box center [153, 166] width 186 height 16
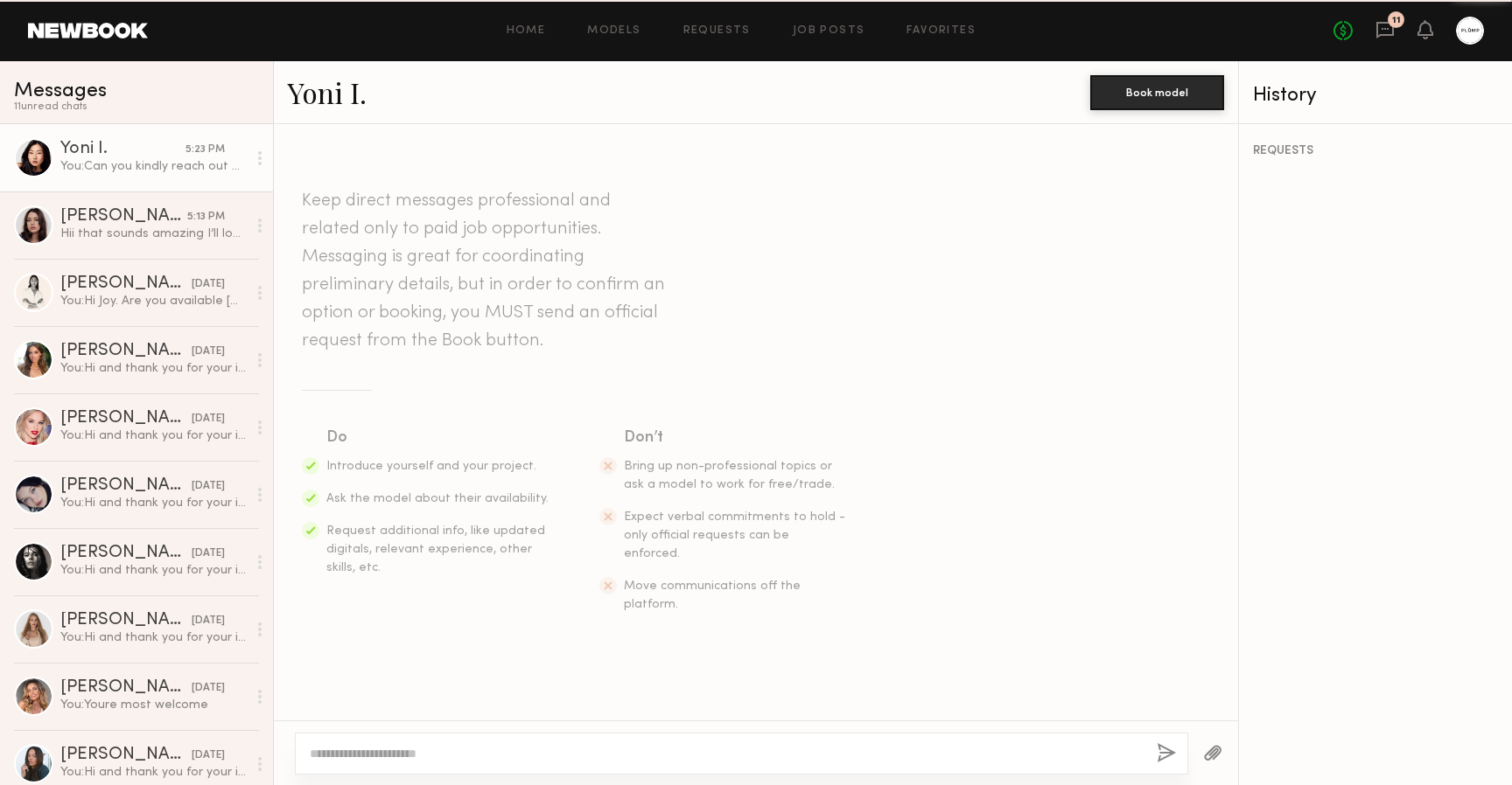
scroll to position [1773, 0]
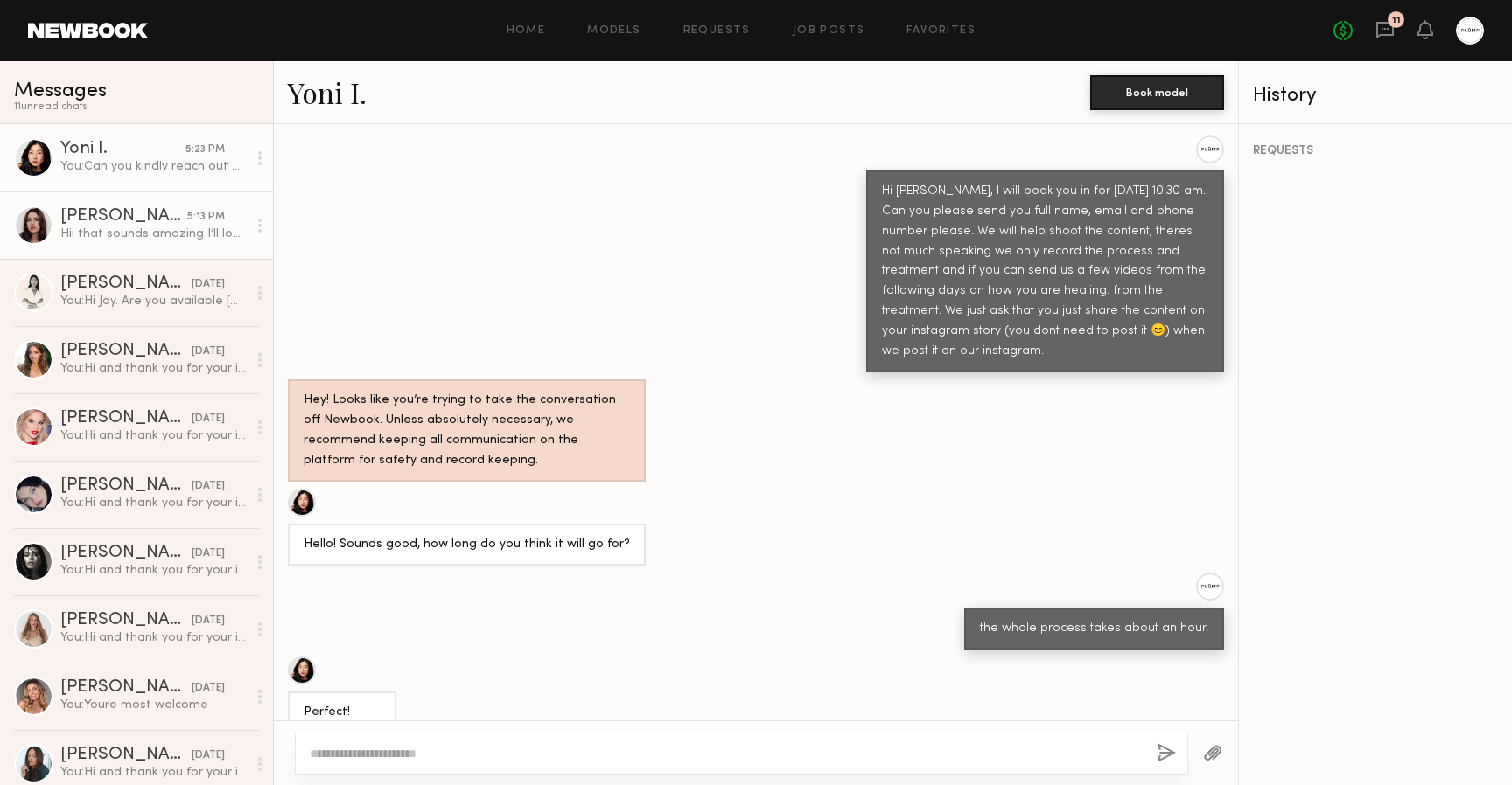
click at [132, 241] on div "Hii that sounds amazing I’ll look at the website right now!" at bounding box center [153, 233] width 186 height 16
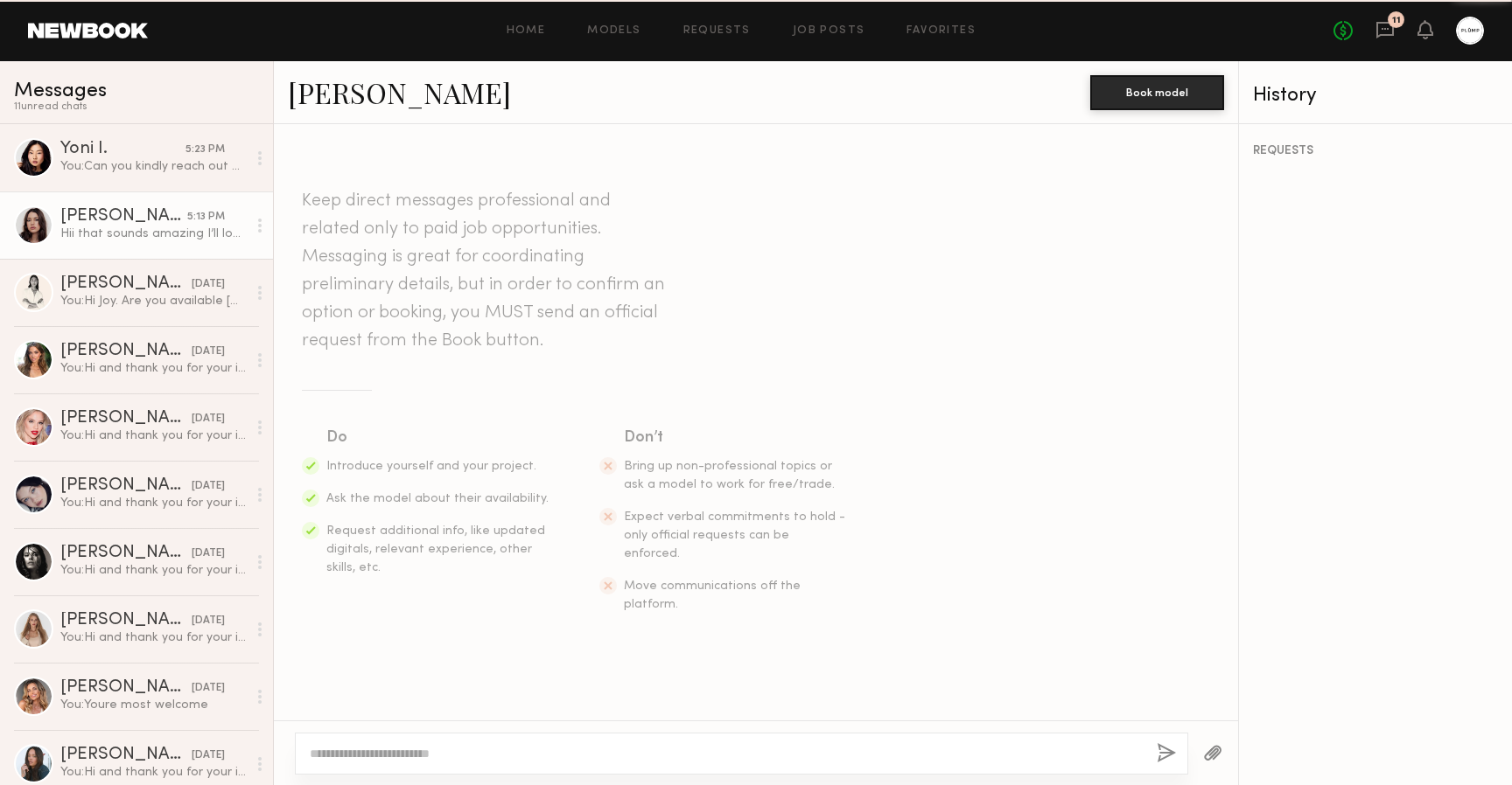
scroll to position [395, 0]
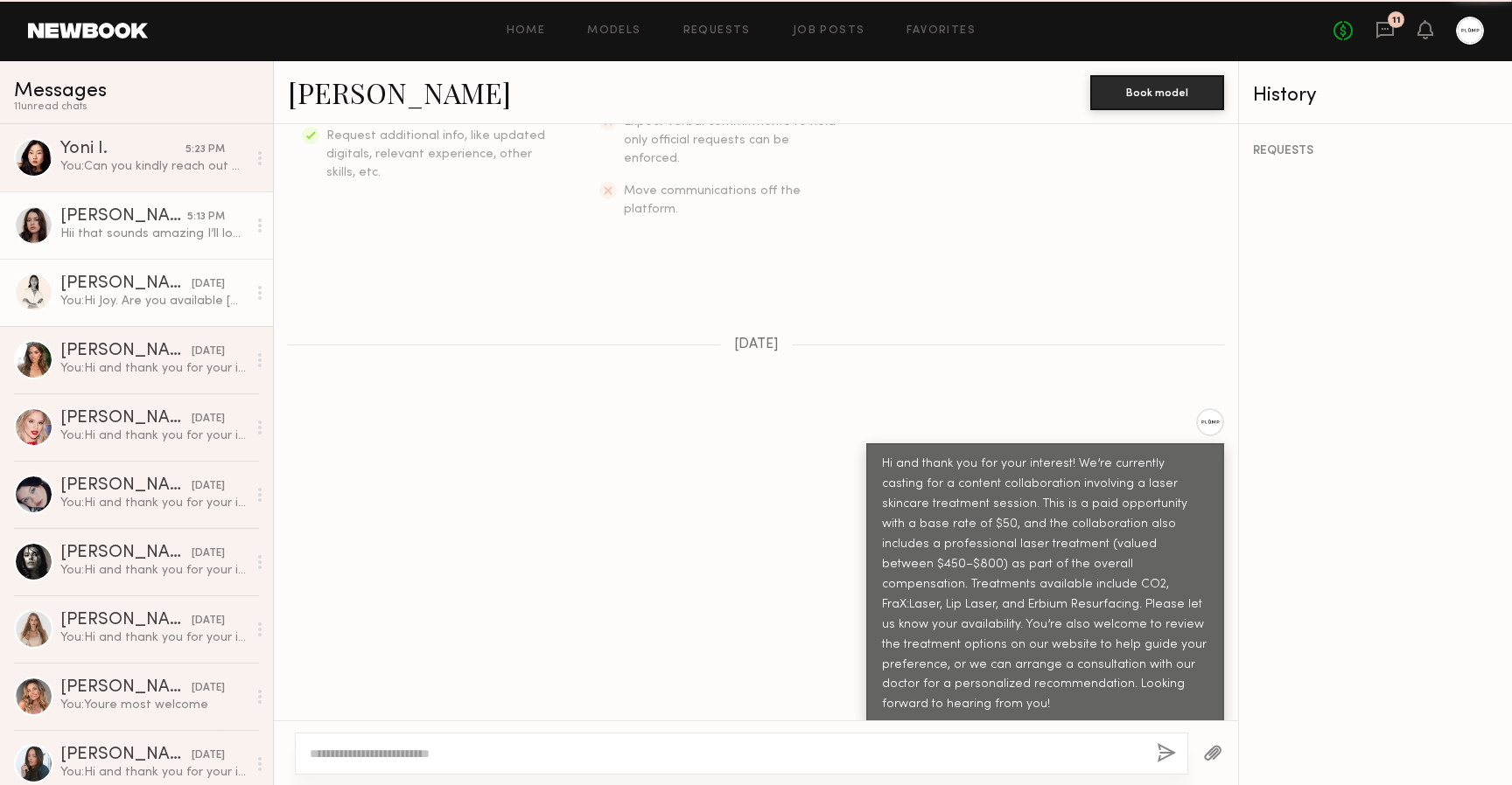
click at [132, 313] on link "Joy C. yesterday You: Hi Joy. Are you available next Wednesday at 2 pm?" at bounding box center [136, 292] width 273 height 67
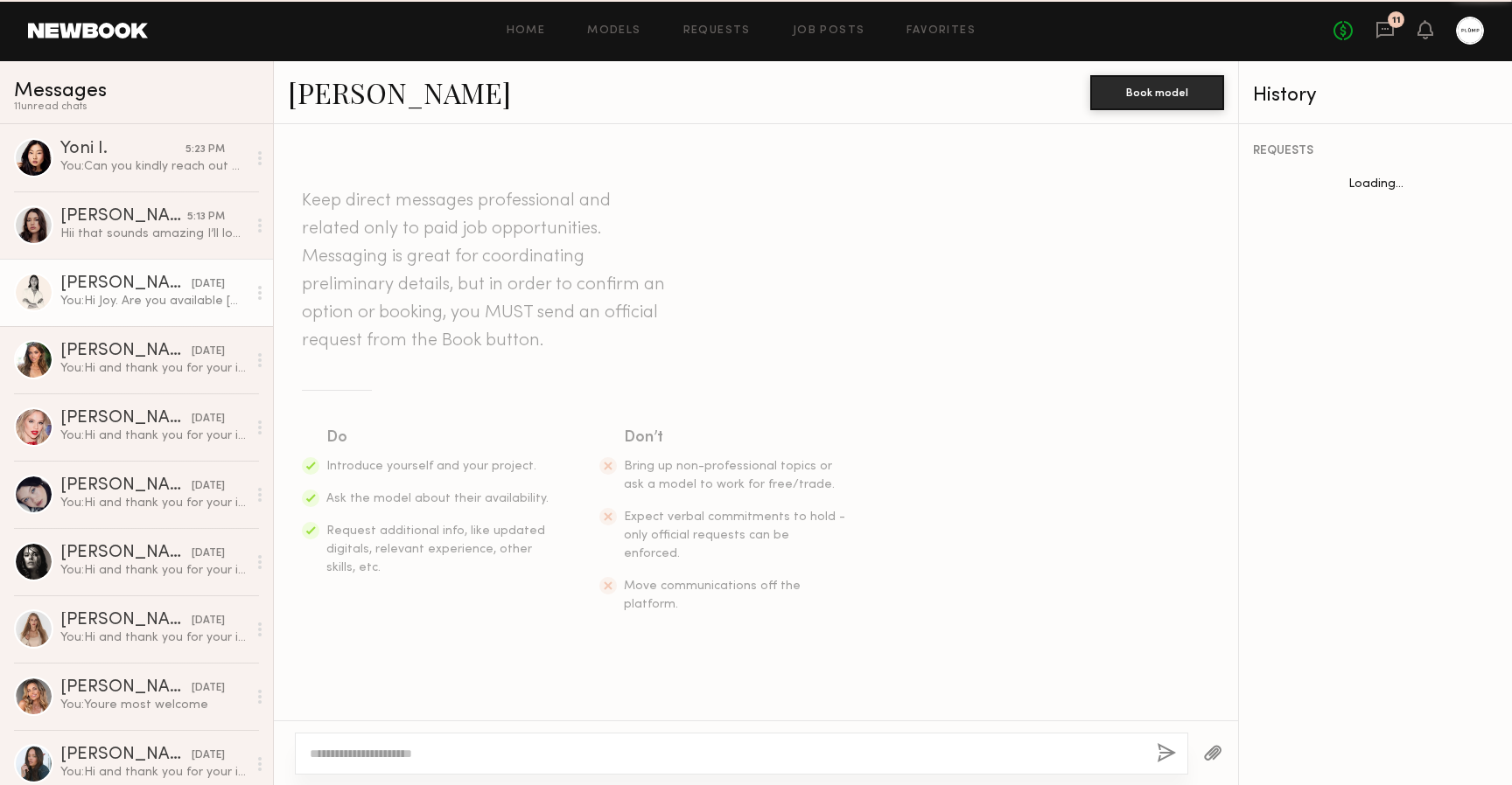
scroll to position [689, 0]
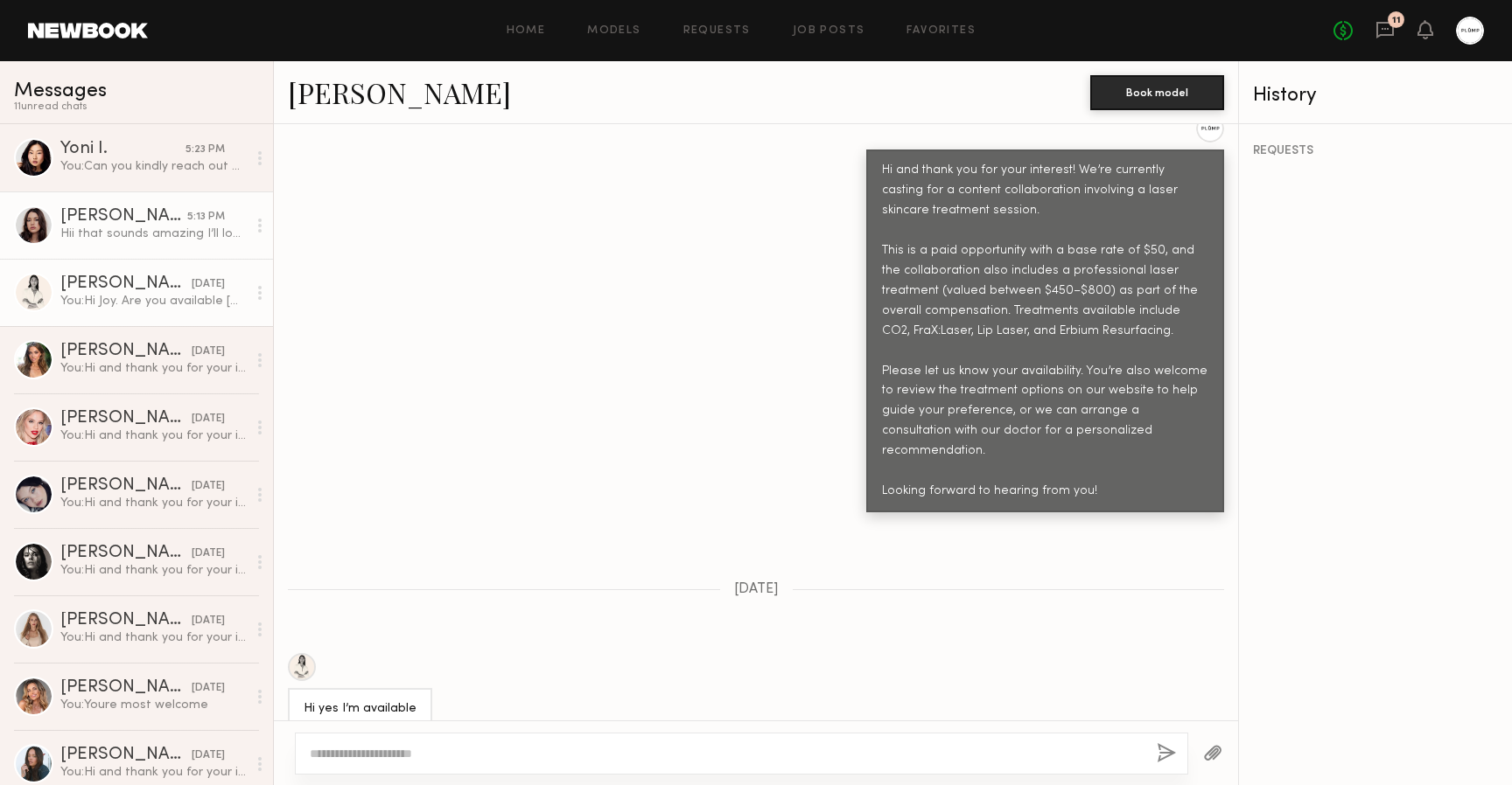
click at [128, 227] on div "Hii that sounds amazing I’ll look at the website right now!" at bounding box center [153, 233] width 186 height 16
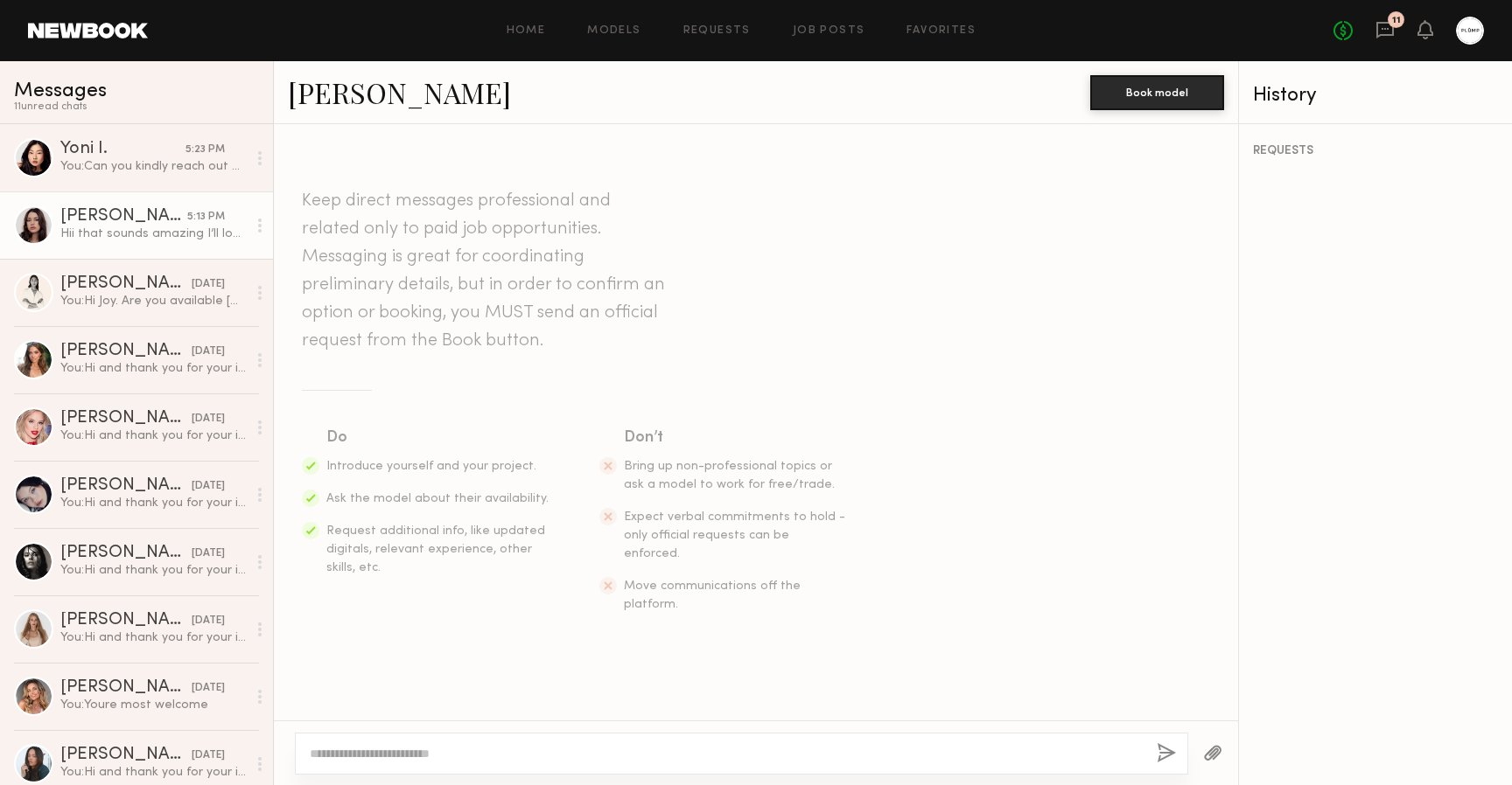
scroll to position [395, 0]
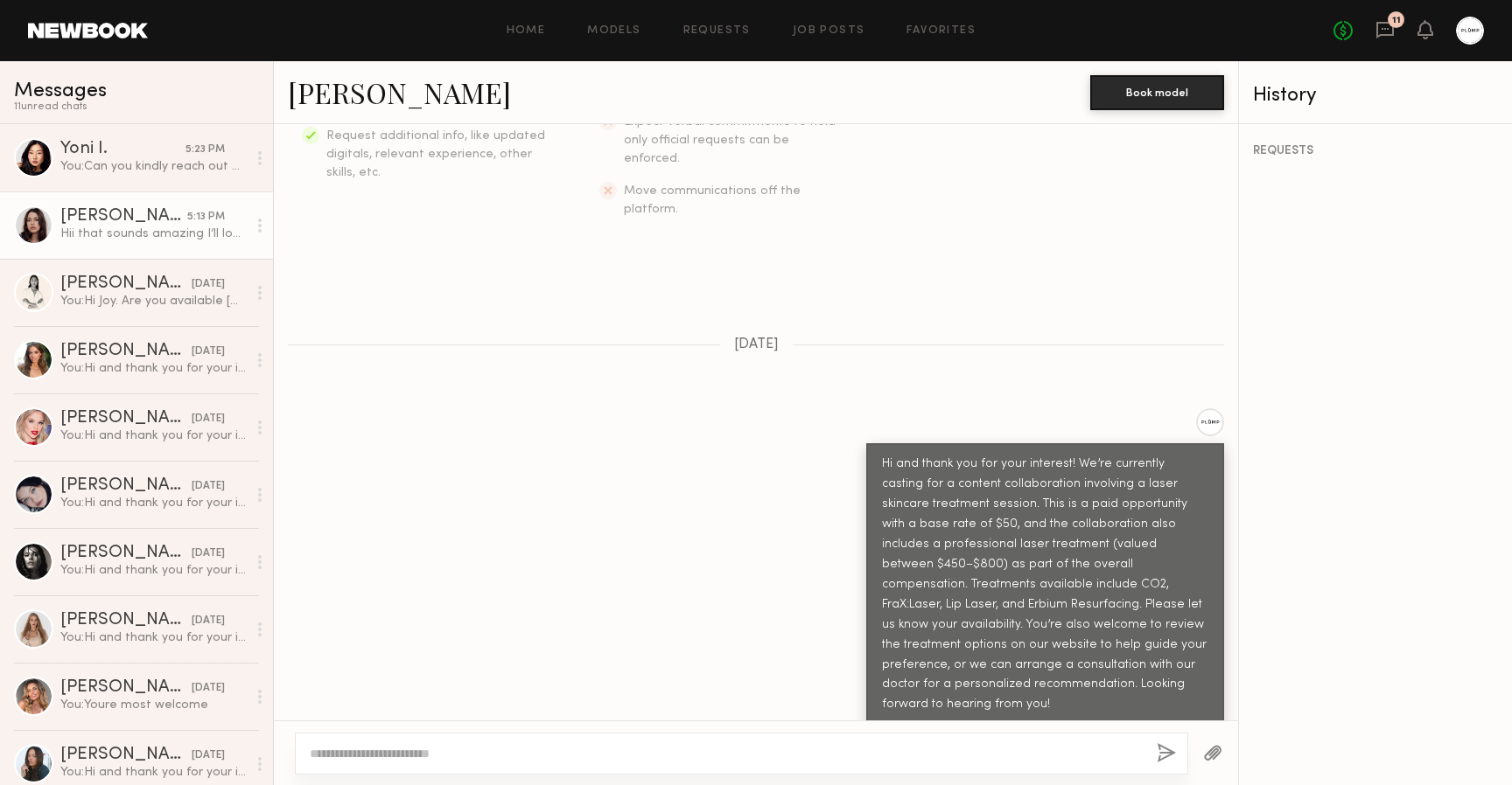
click at [379, 104] on link "Cameron C." at bounding box center [399, 92] width 223 height 38
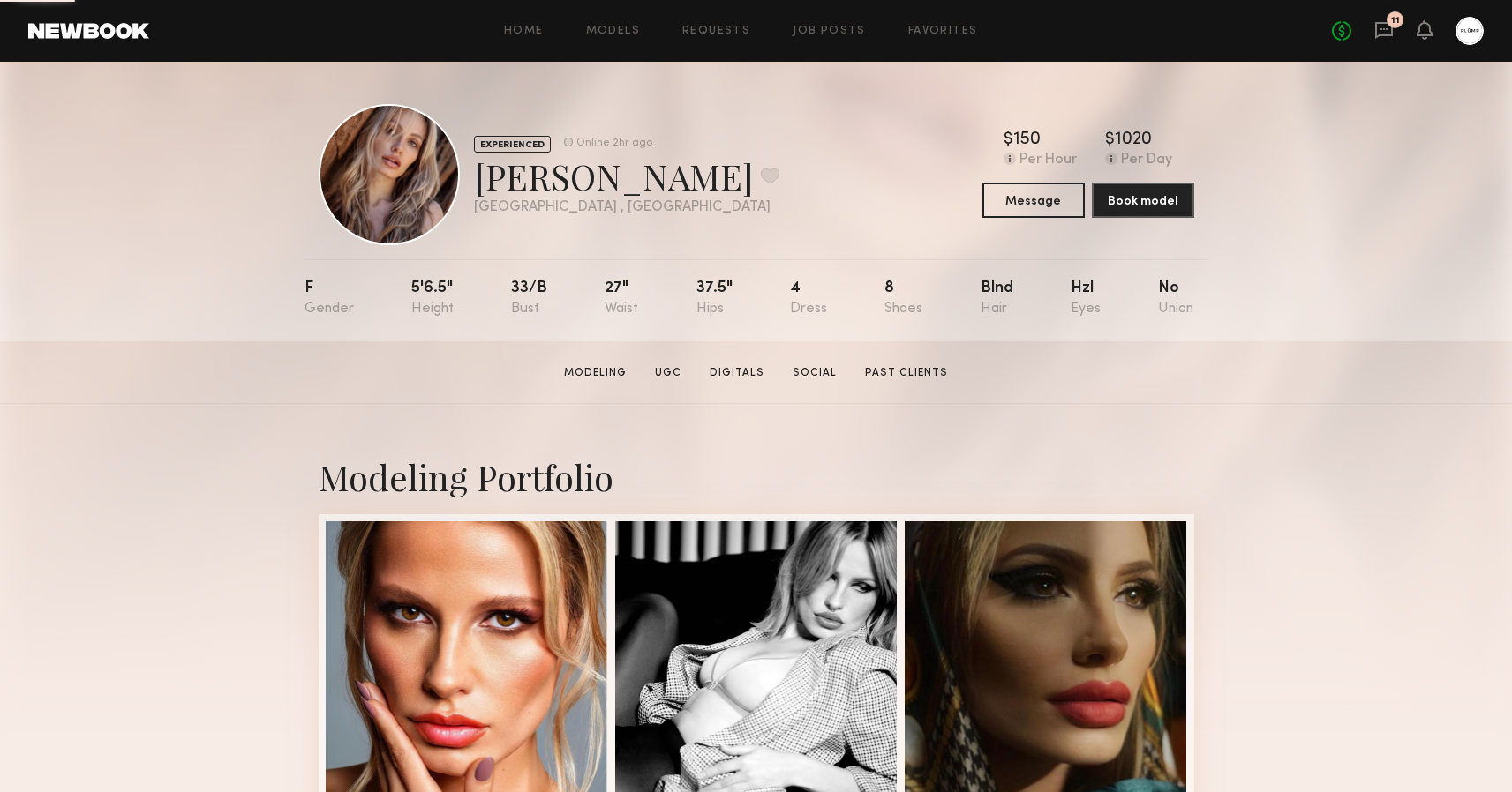
click at [1373, 22] on div "No fees up to $5,000 11" at bounding box center [1408, 30] width 152 height 28
click at [1383, 33] on icon at bounding box center [1384, 30] width 19 height 19
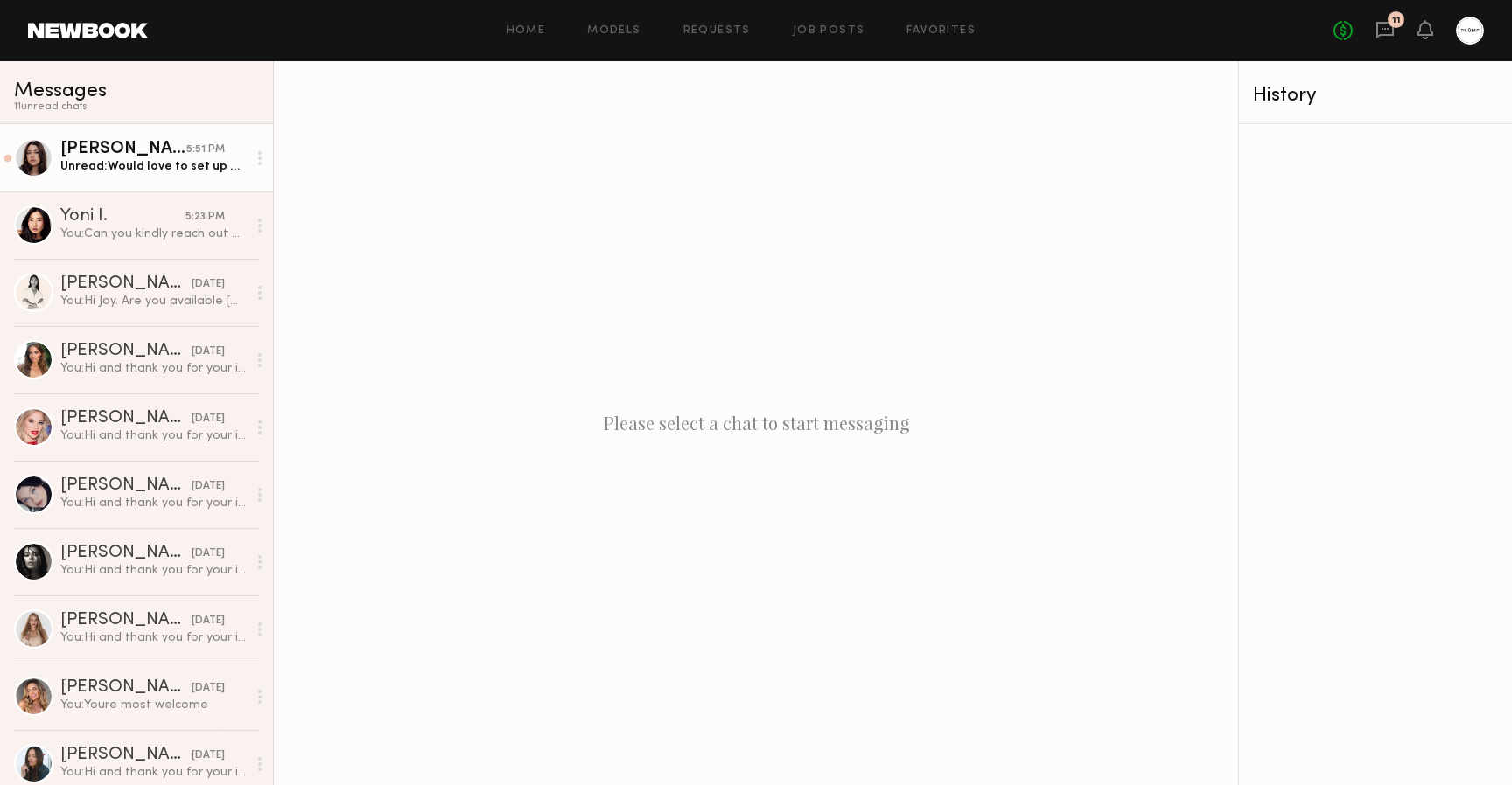
click at [120, 174] on div "Unread: Would love to set up a consultation!" at bounding box center [153, 166] width 186 height 16
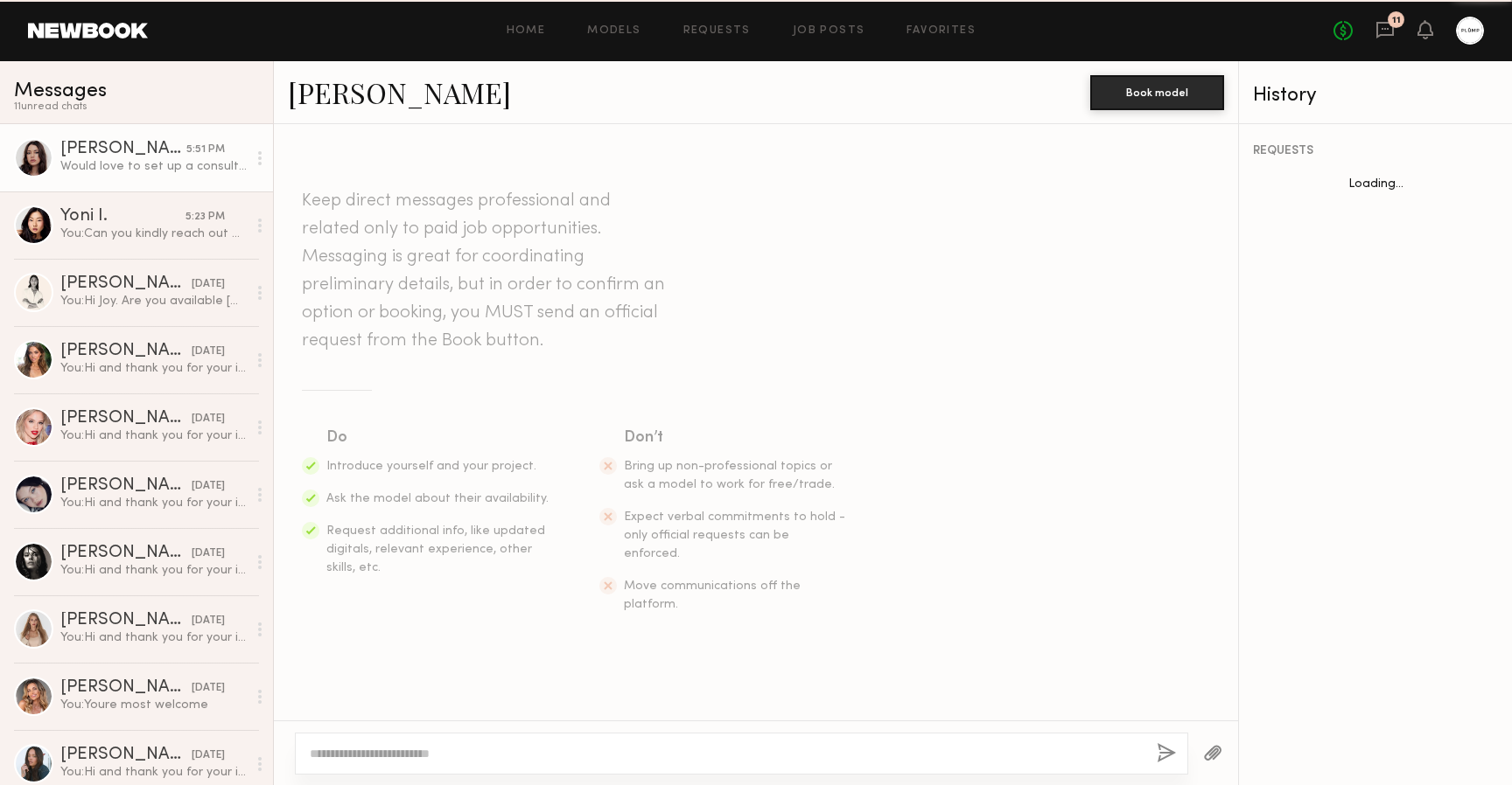
scroll to position [562, 0]
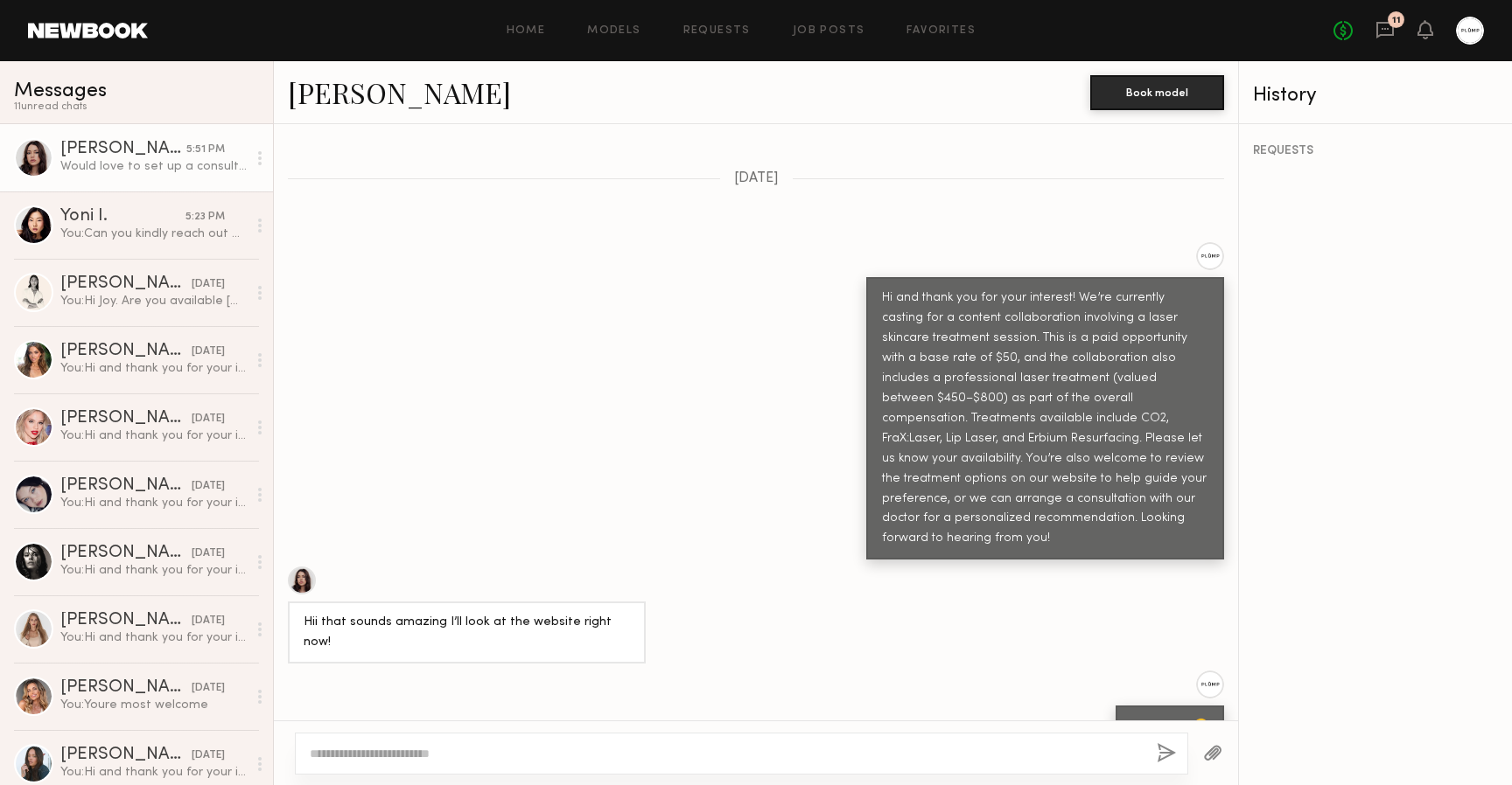
click at [304, 566] on div at bounding box center [301, 580] width 28 height 28
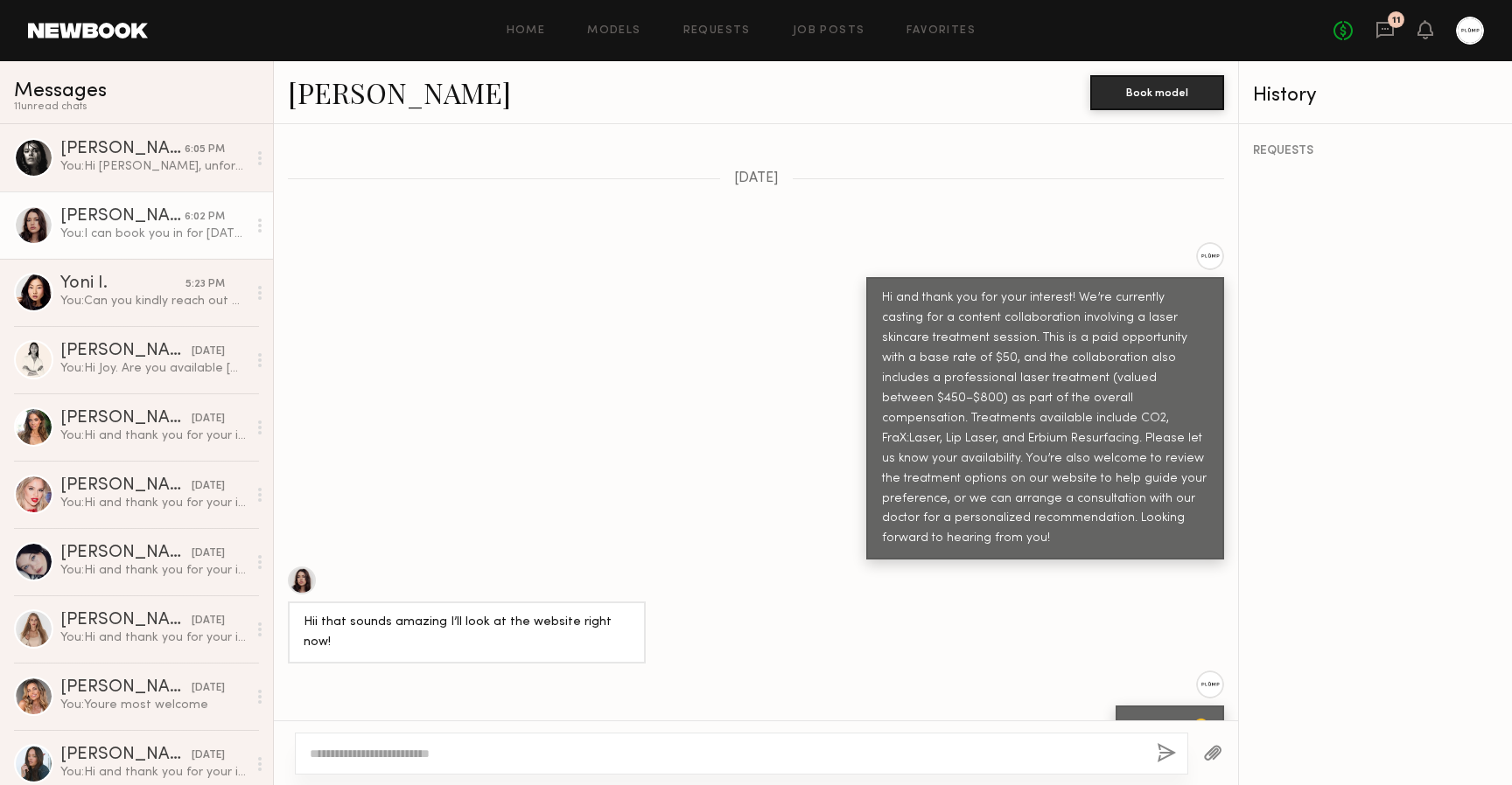
scroll to position [797, 0]
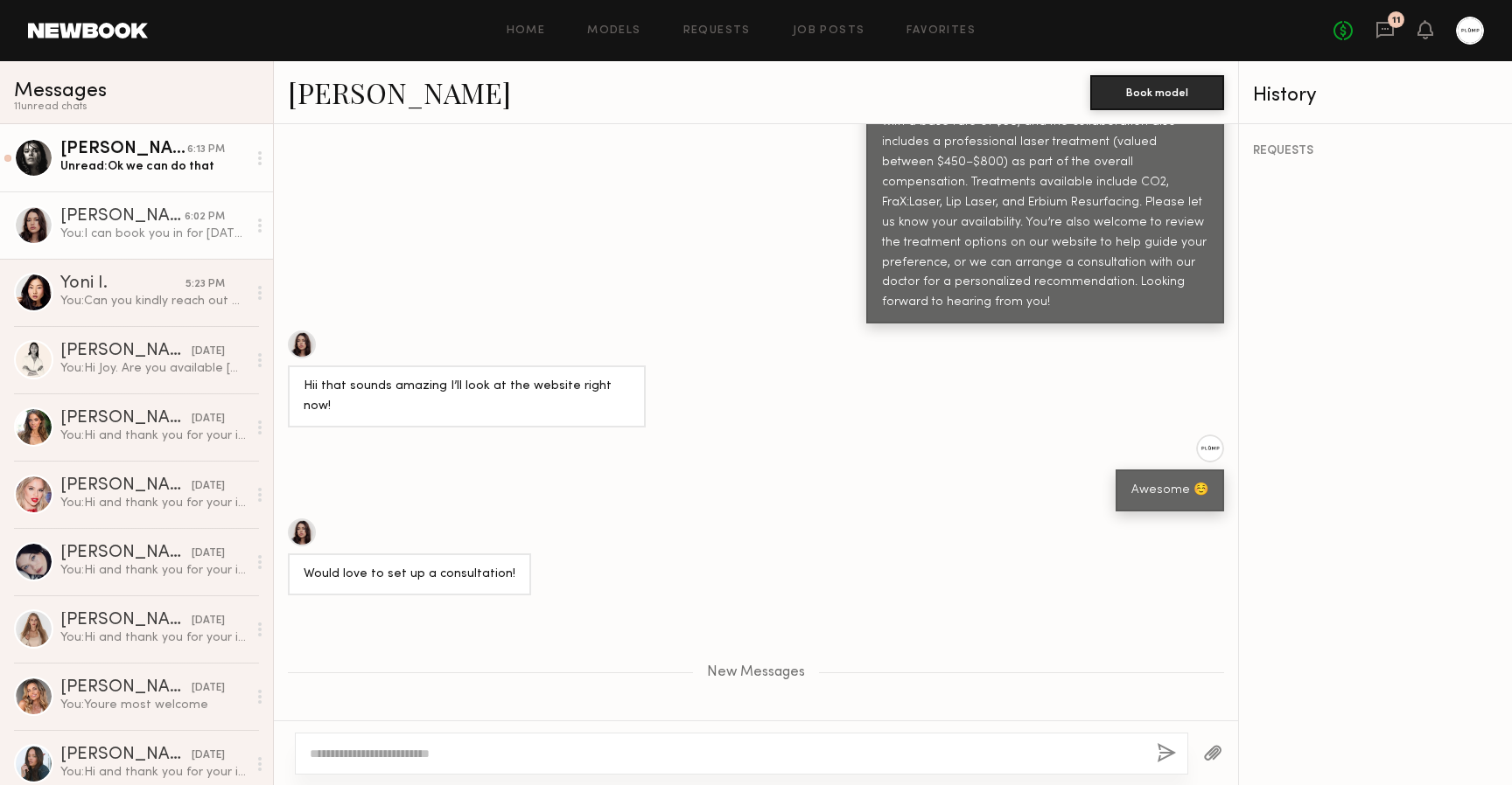
click at [151, 163] on div "Unread: Ok we can do that" at bounding box center [153, 166] width 186 height 16
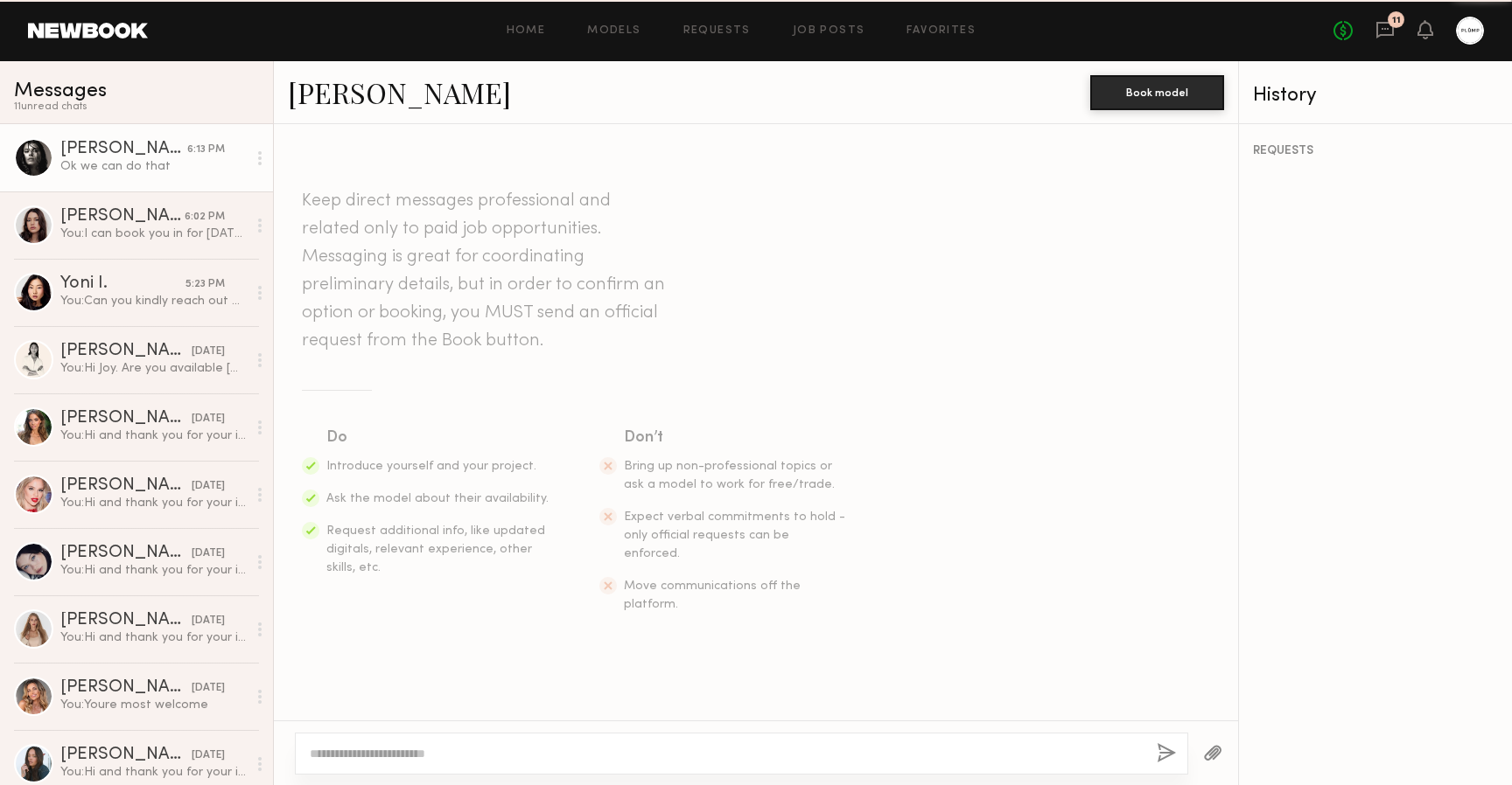
scroll to position [1035, 0]
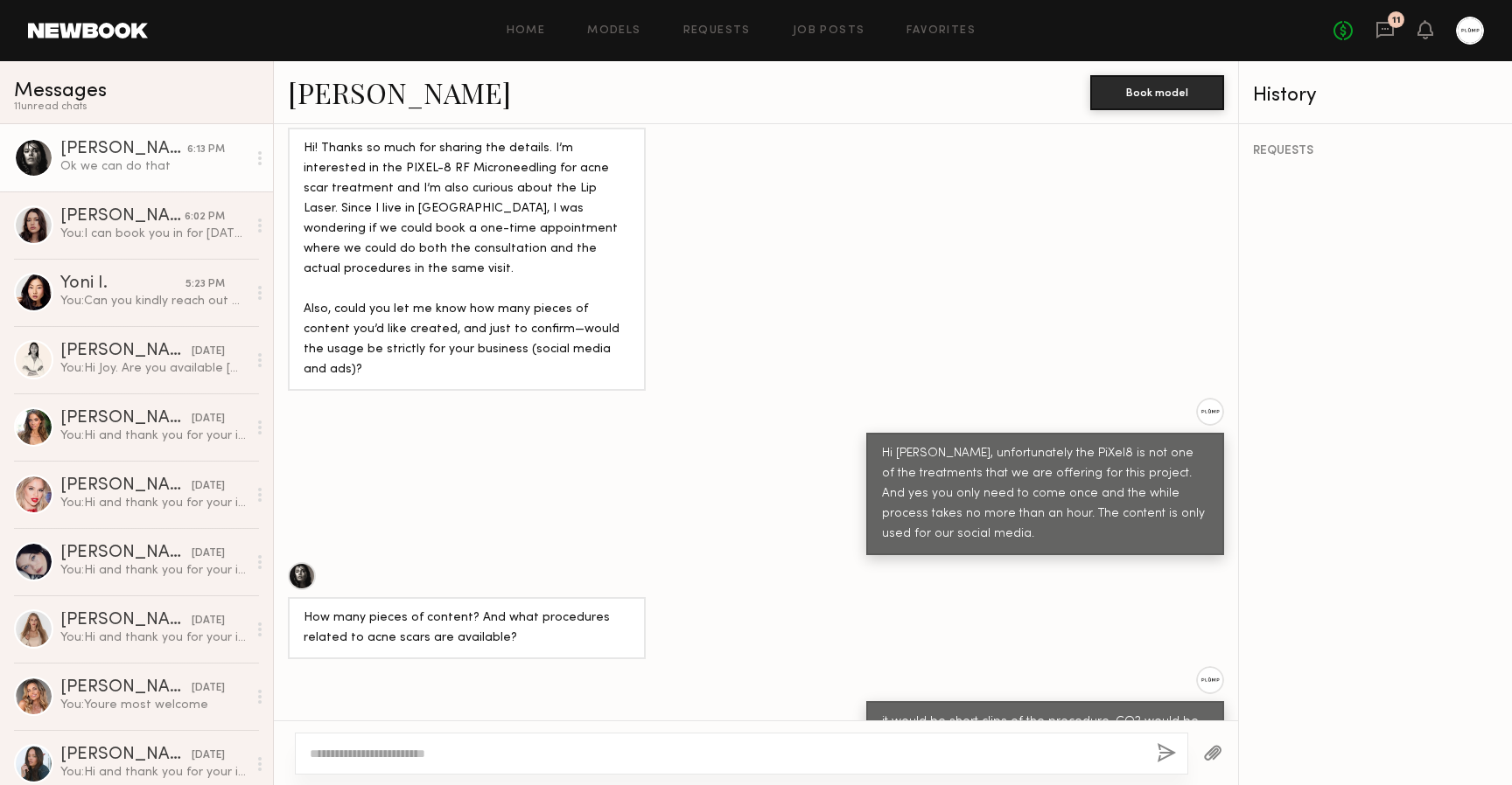
click at [356, 92] on link "[PERSON_NAME]" at bounding box center [399, 92] width 223 height 38
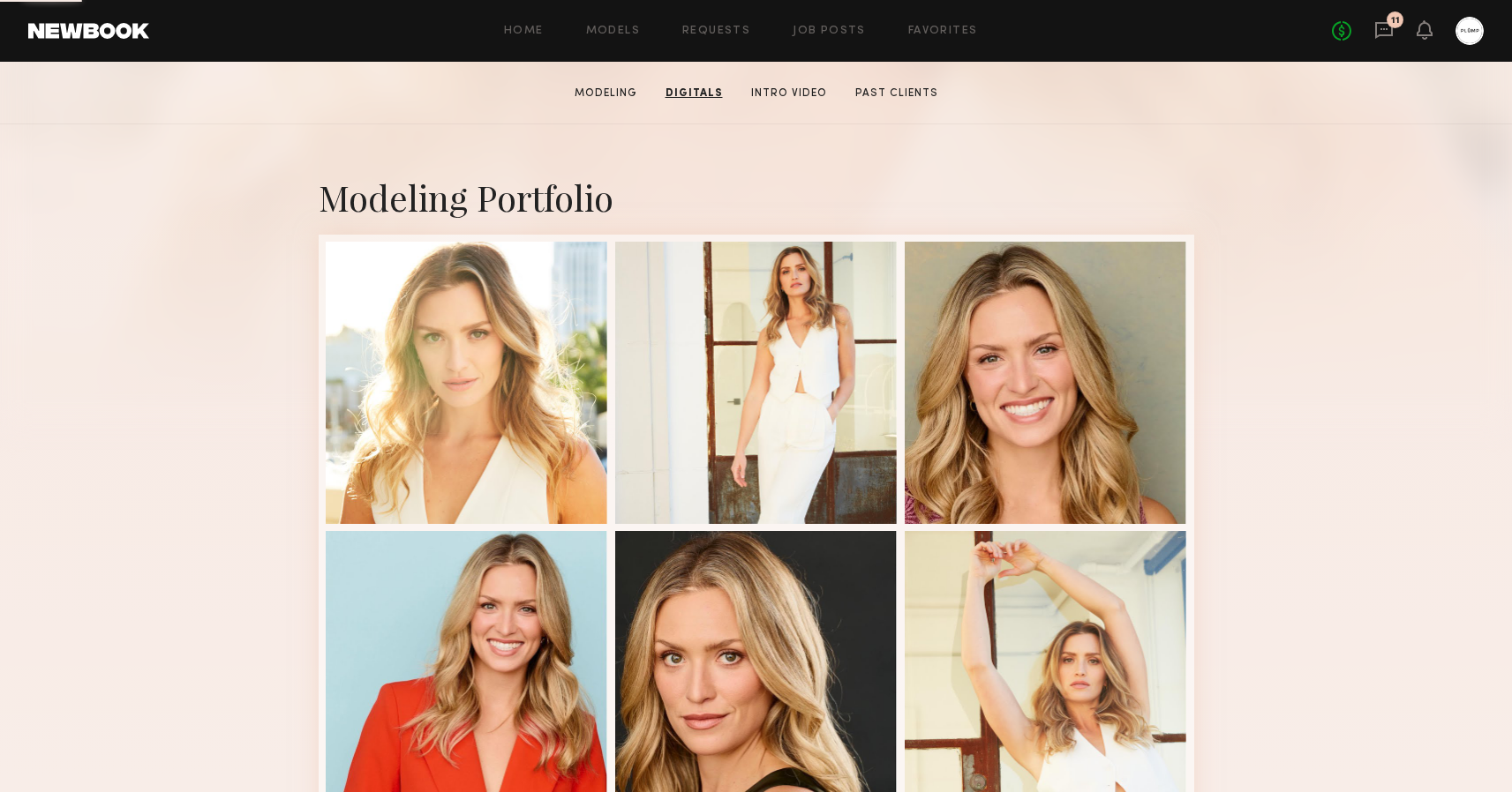
scroll to position [161, 0]
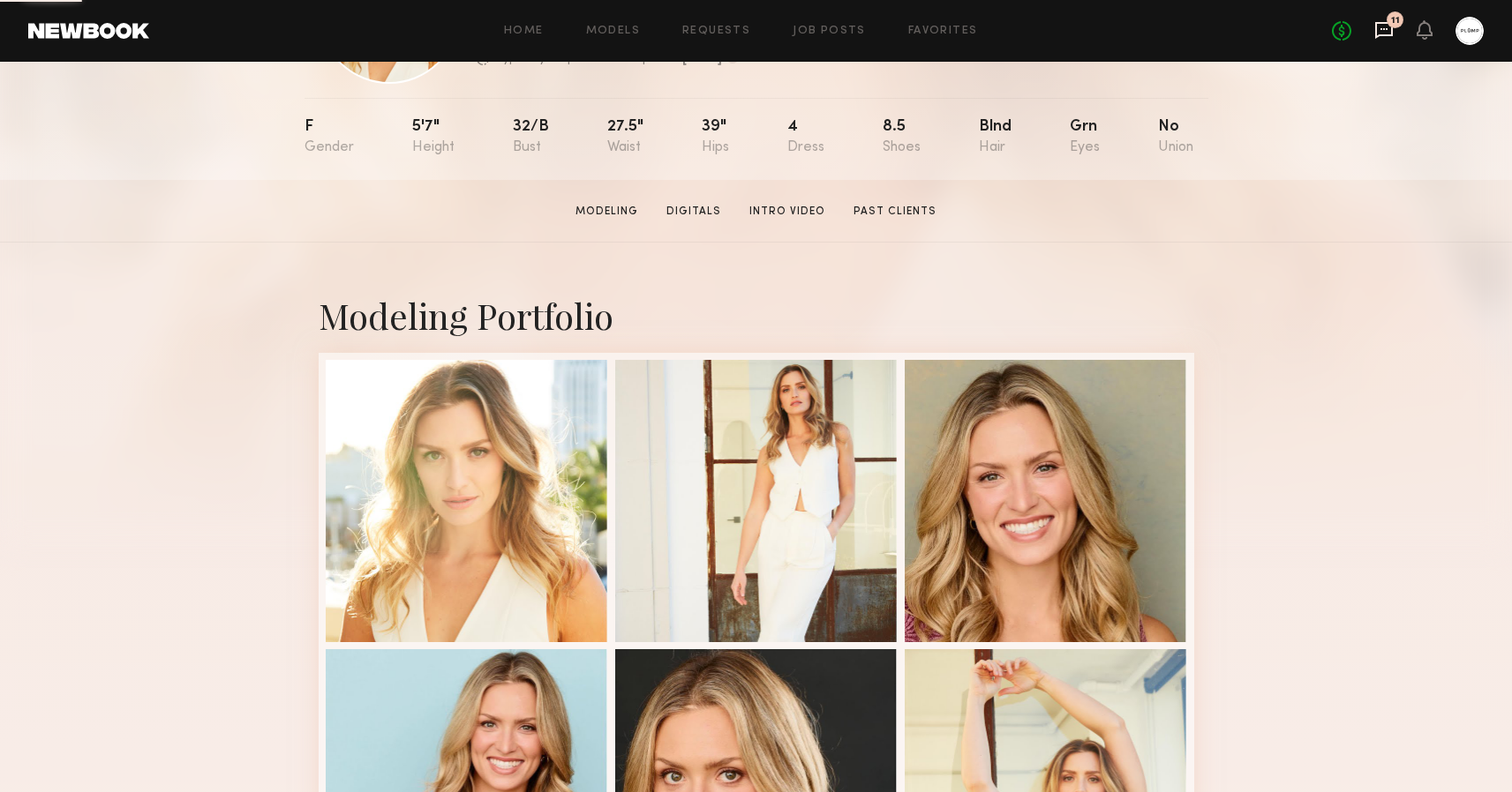
click at [1393, 32] on icon at bounding box center [1384, 30] width 17 height 16
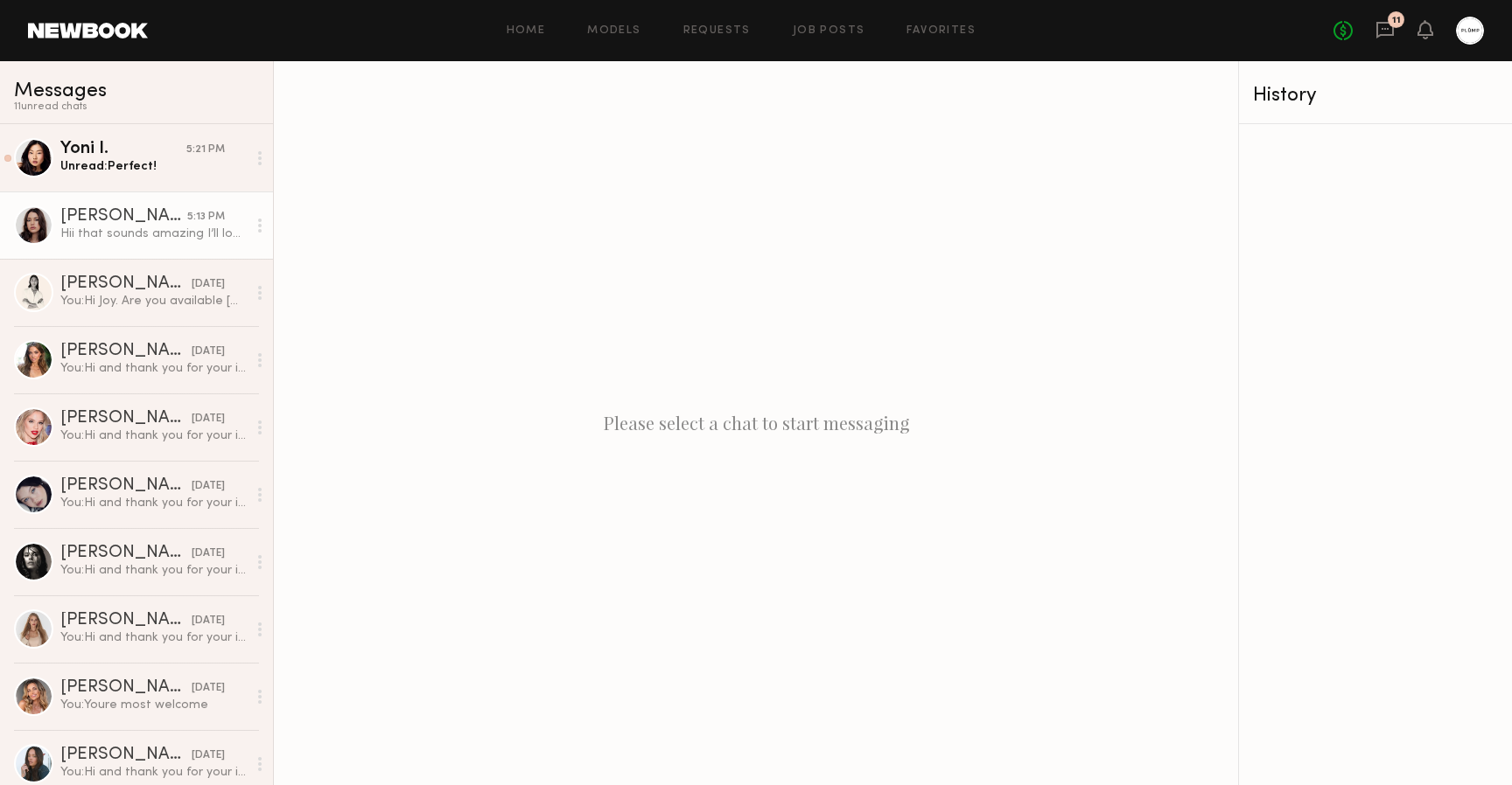
click at [133, 246] on link "Cameron C. 5:13 PM Hii that sounds amazing I’ll look at the website right now!" at bounding box center [136, 225] width 273 height 67
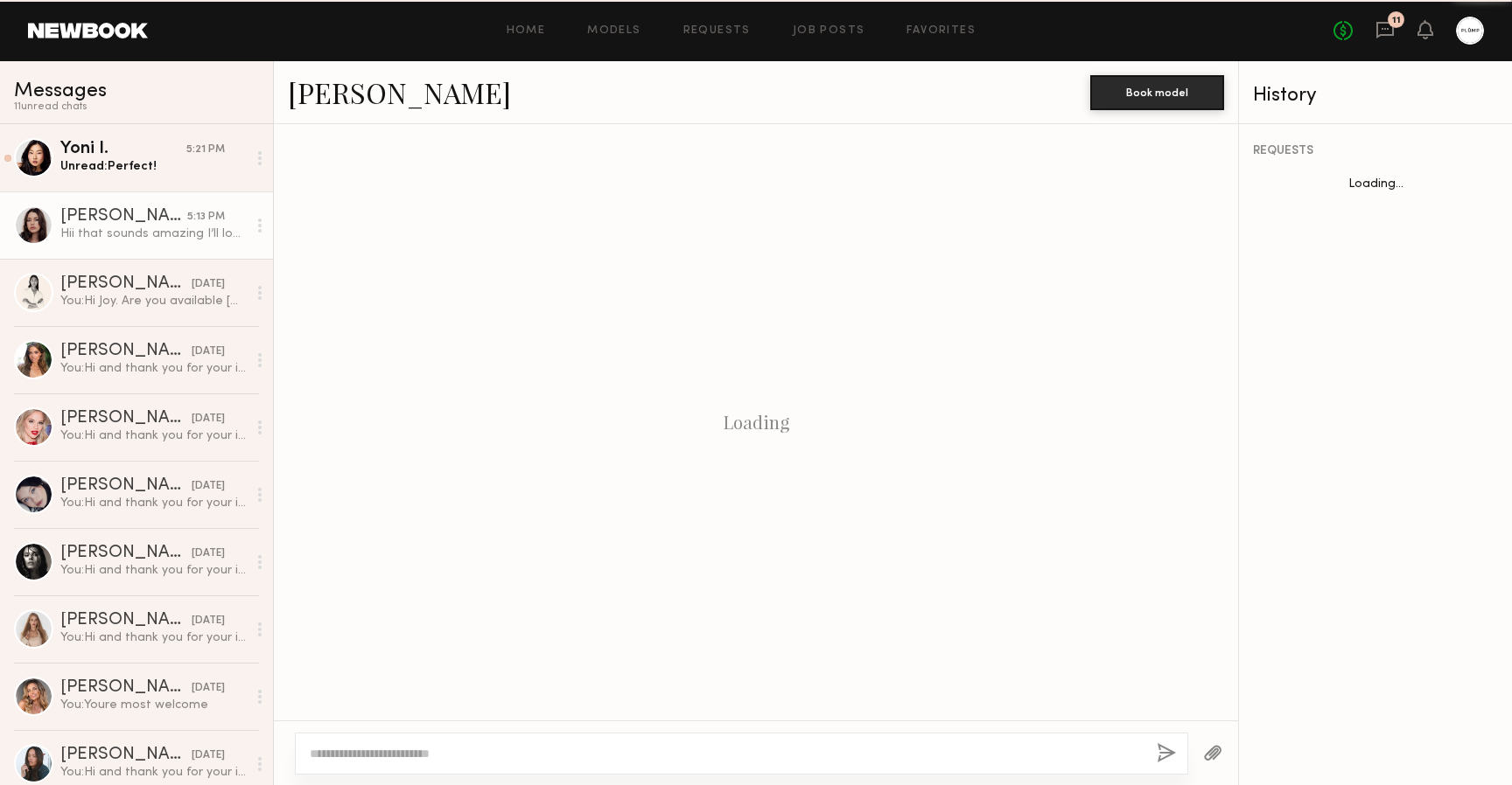
scroll to position [395, 0]
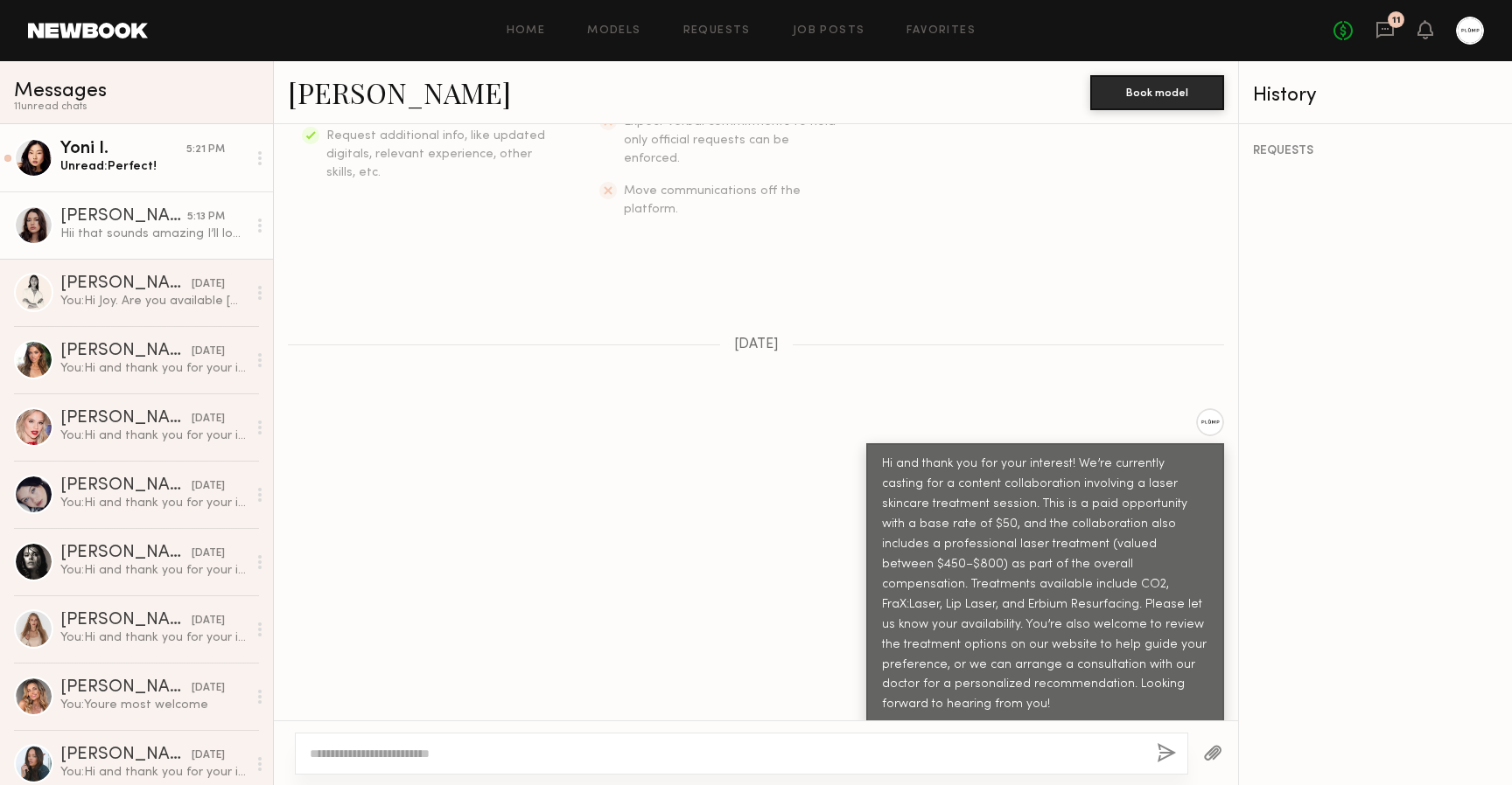
click at [177, 173] on div "Unread: Perfect!" at bounding box center [153, 166] width 186 height 16
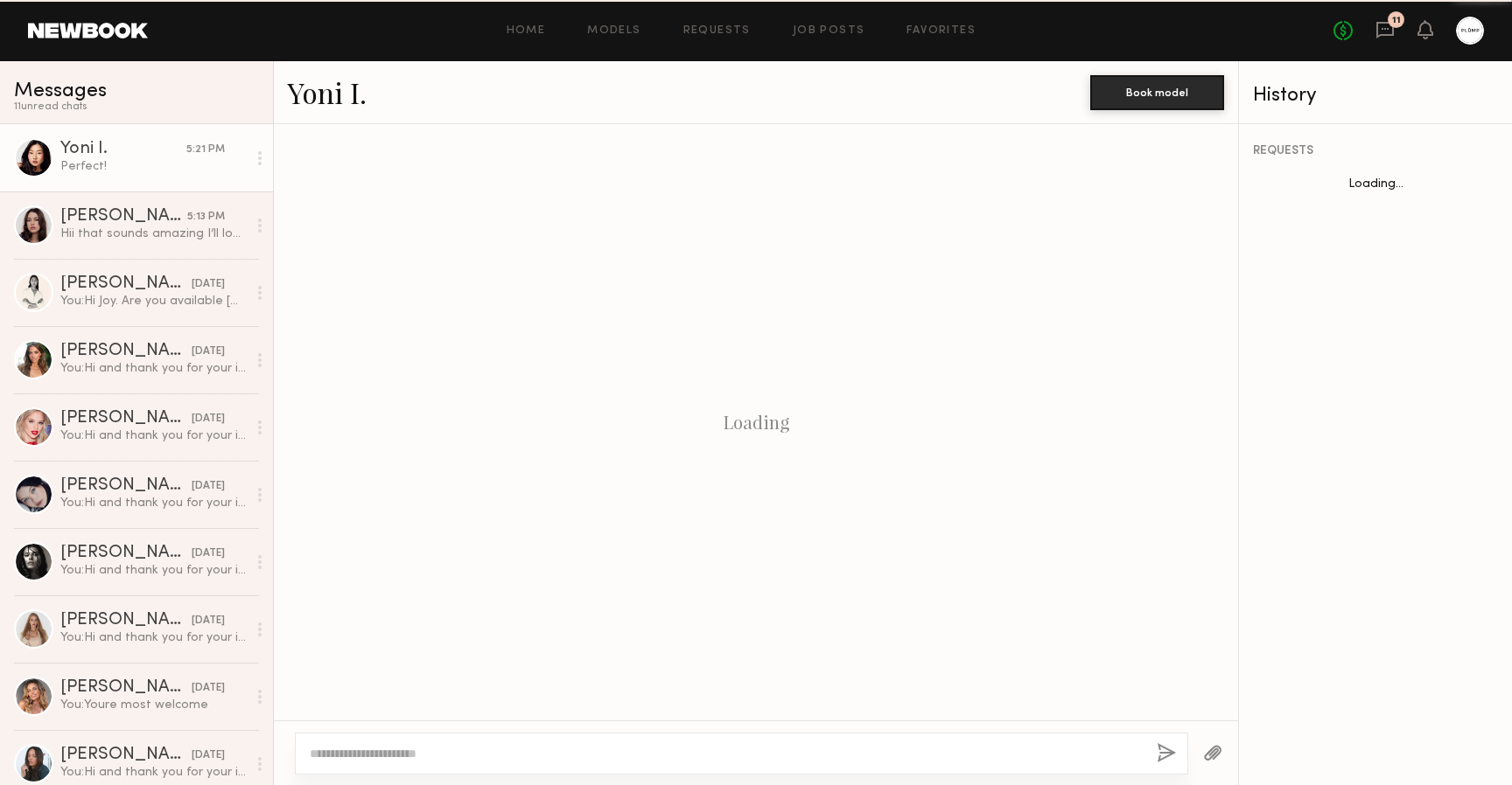
scroll to position [1652, 0]
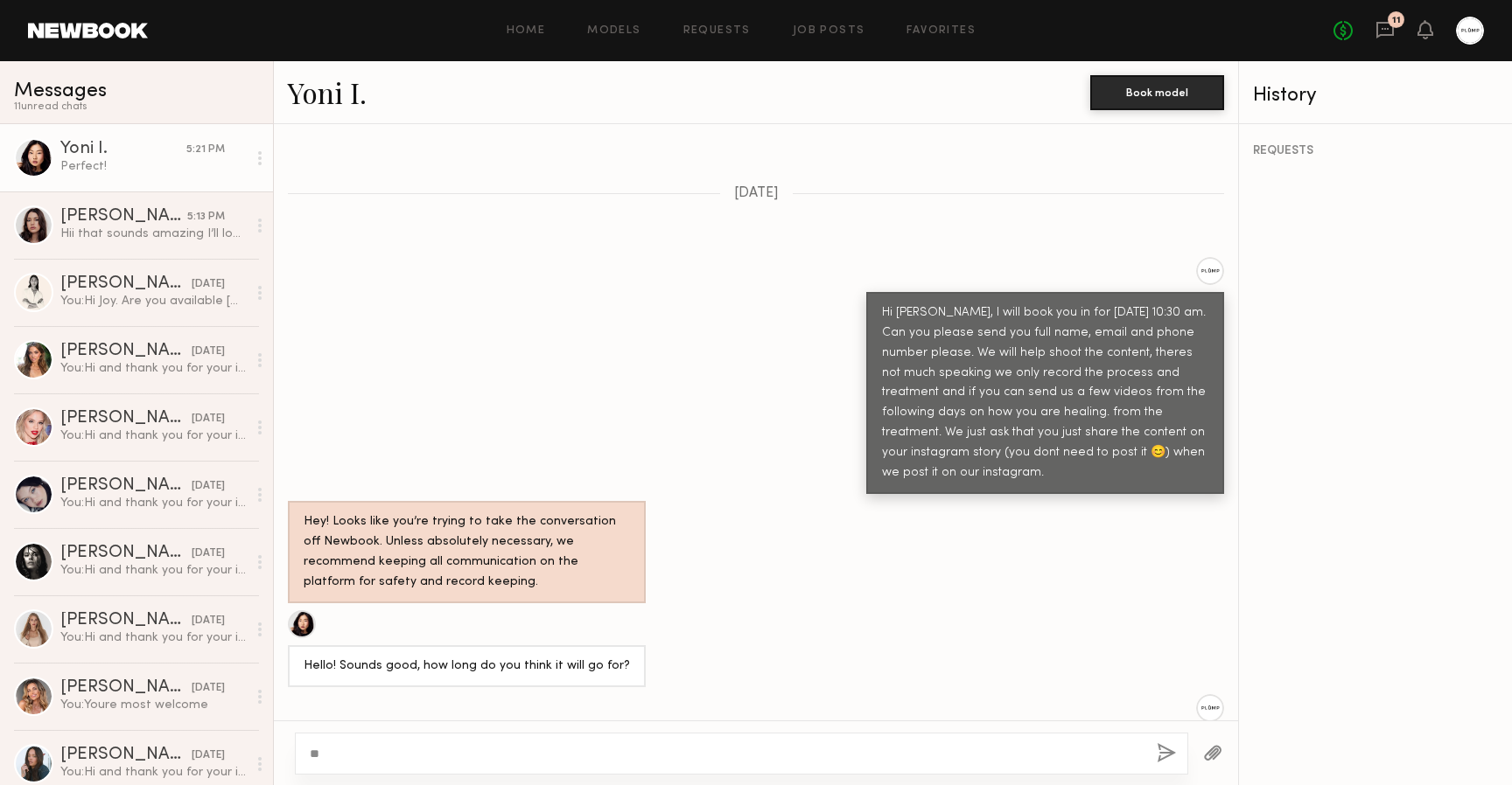
type textarea "*"
click at [656, 753] on textarea "**********" at bounding box center [727, 754] width 833 height 17
click at [962, 742] on div "**********" at bounding box center [741, 754] width 893 height 42
click at [962, 750] on textarea "**********" at bounding box center [727, 754] width 833 height 17
type textarea "**********"
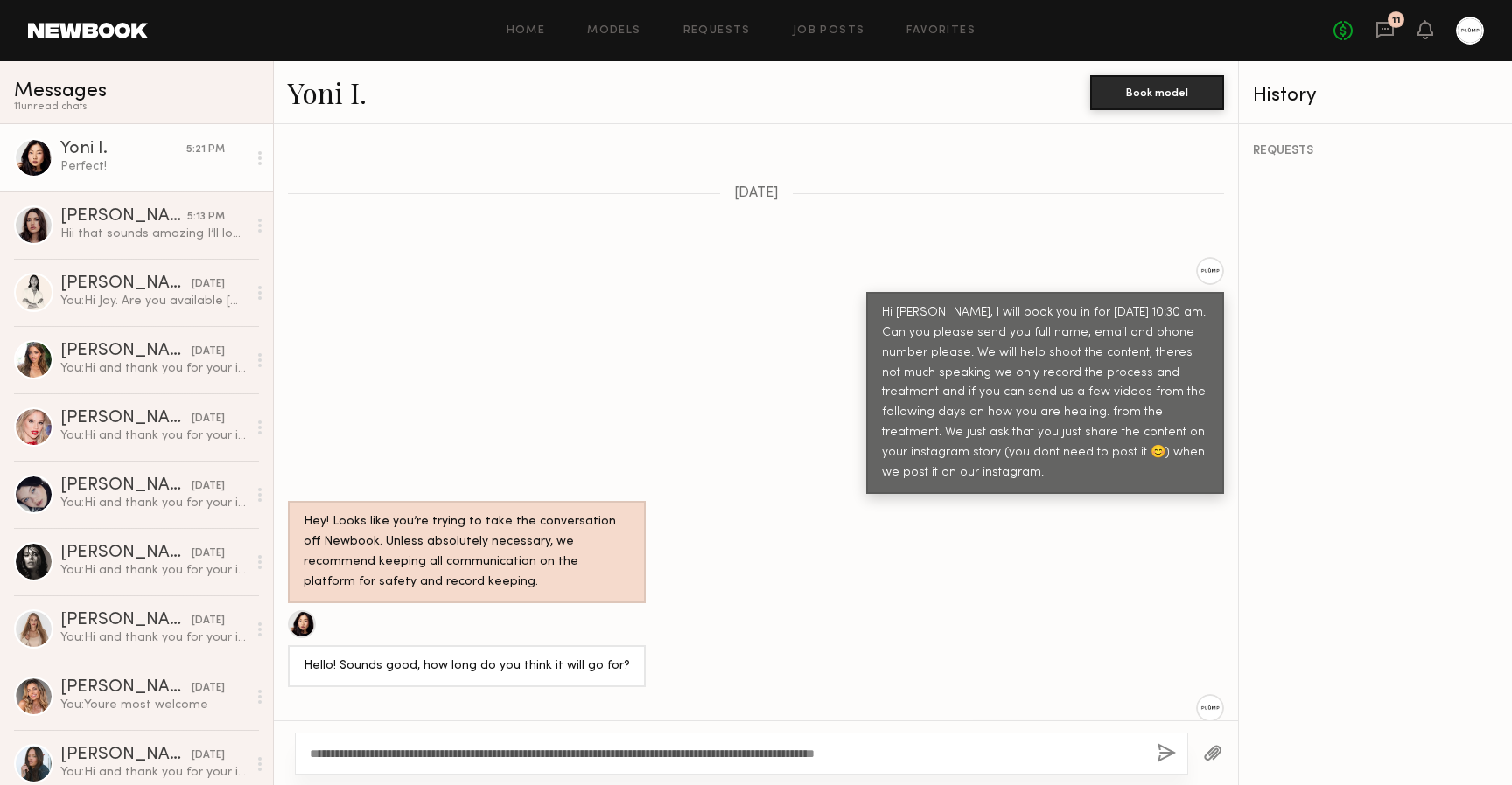
click at [1167, 750] on button "button" at bounding box center [1166, 754] width 19 height 22
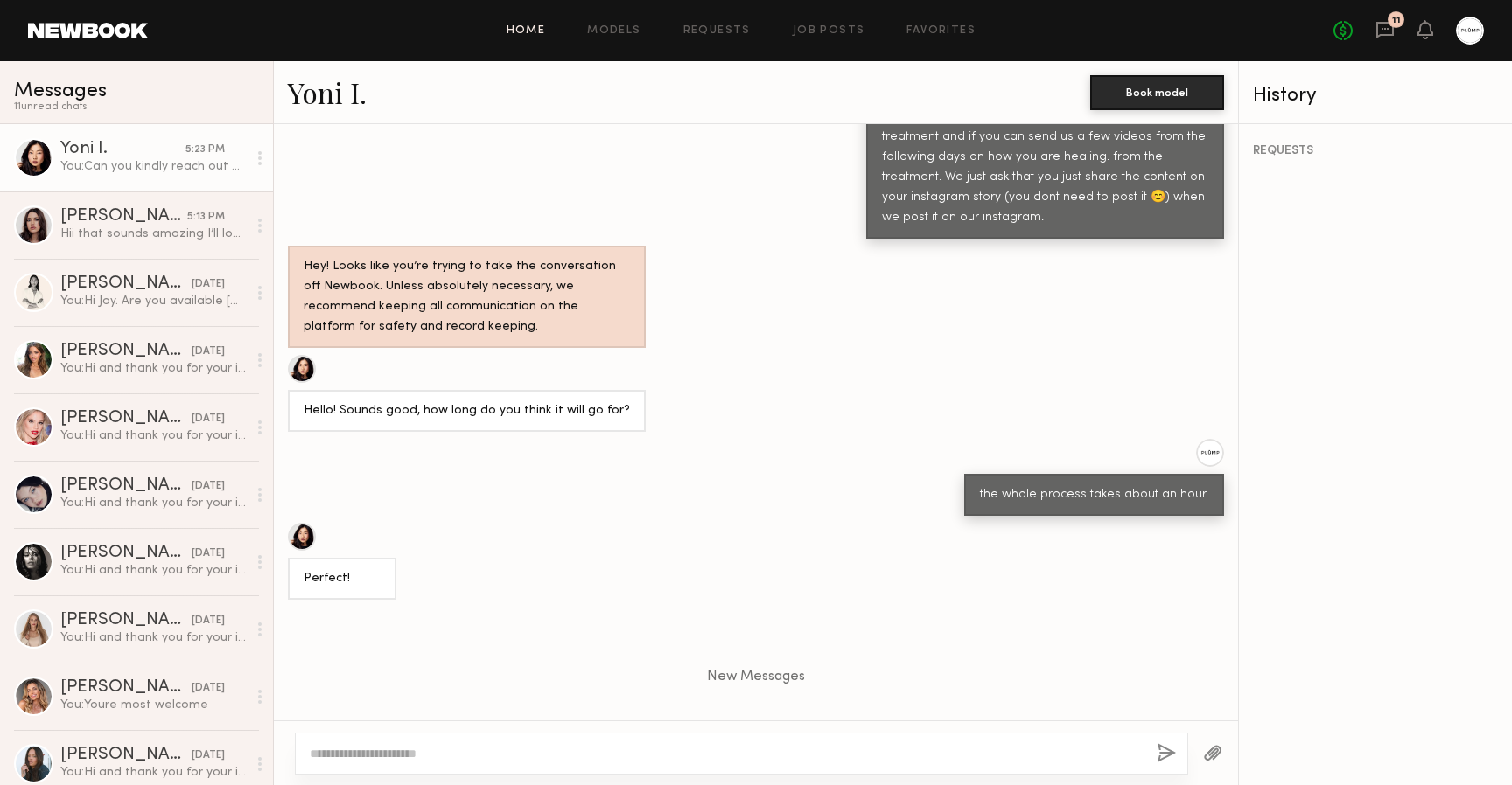
click at [532, 29] on link "Home" at bounding box center [526, 31] width 39 height 11
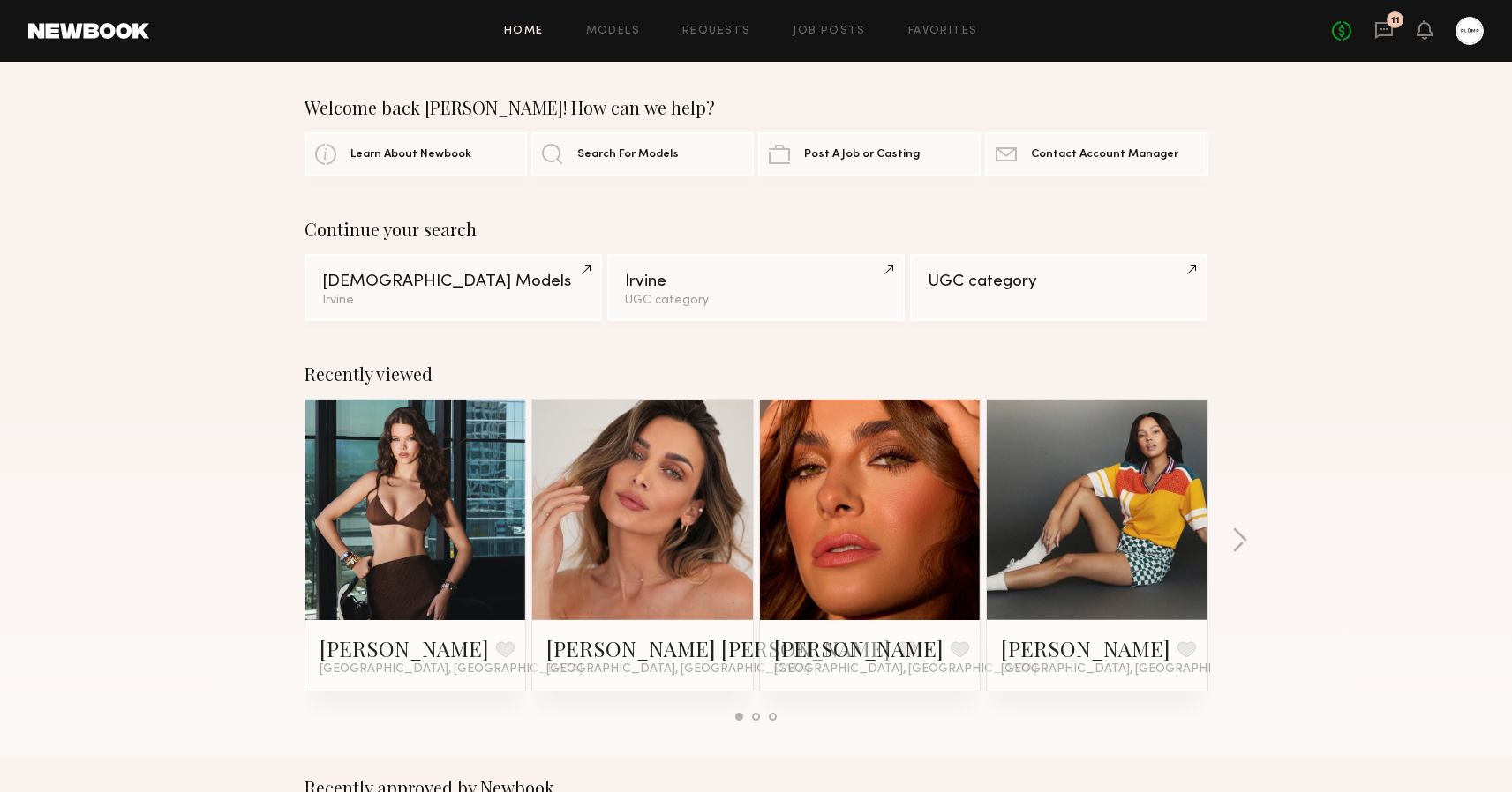
click at [1379, 40] on link "11" at bounding box center [1384, 31] width 19 height 22
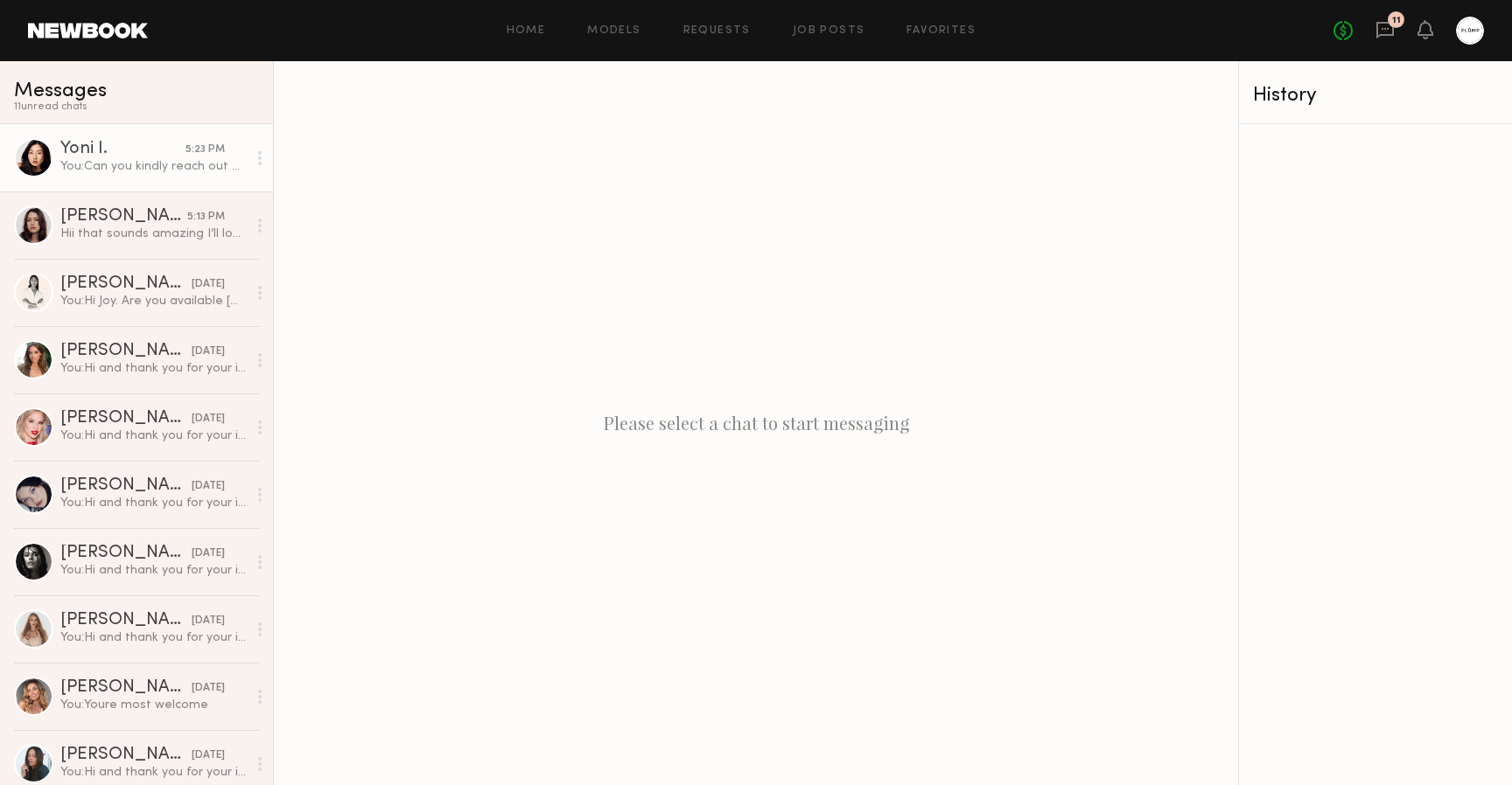
click at [137, 169] on div "You: Can you kindly reach out on IG with the information requested so i can fin…" at bounding box center [153, 166] width 186 height 16
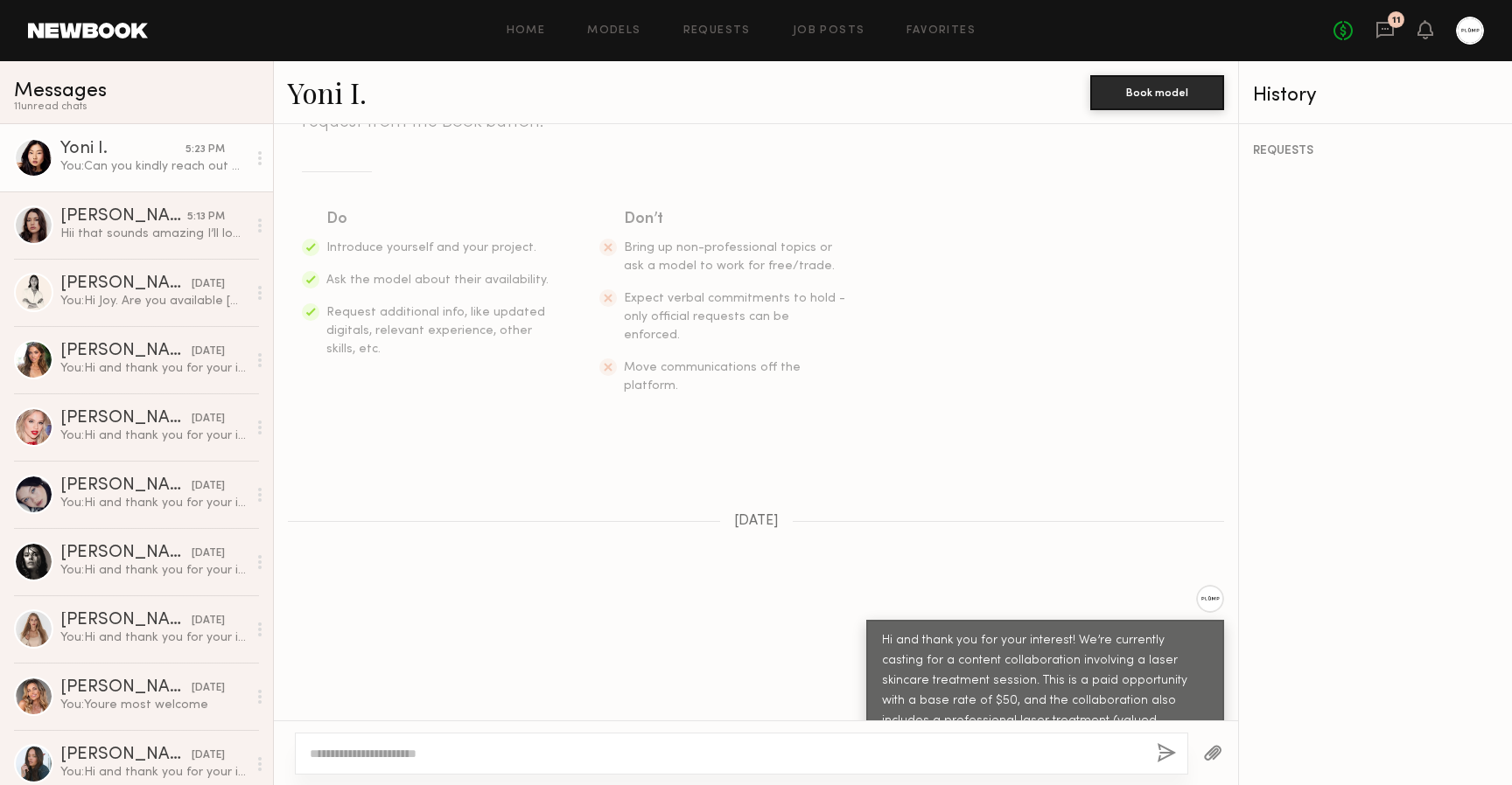
scroll to position [578, 0]
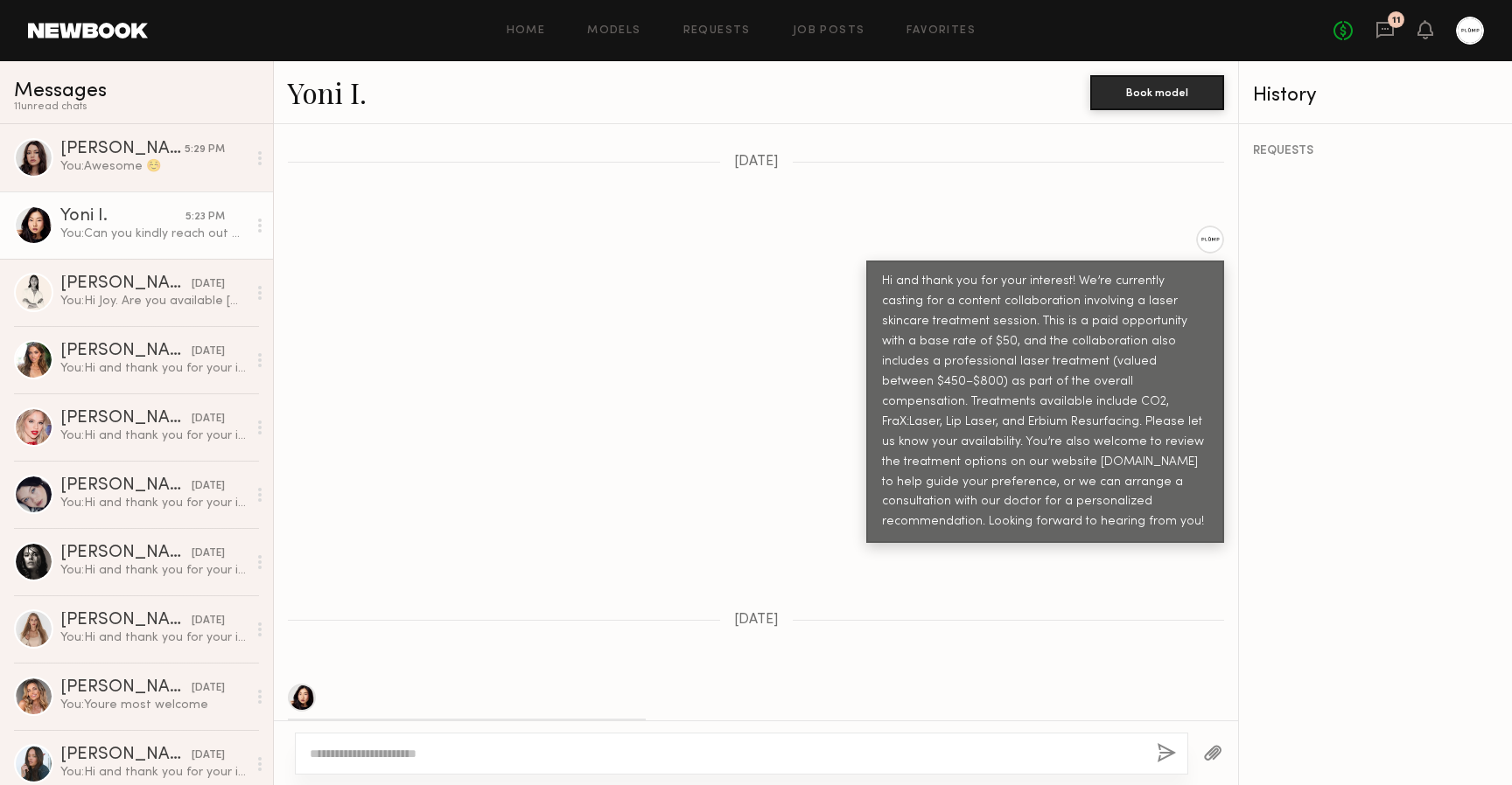
drag, startPoint x: 871, startPoint y: 242, endPoint x: 1061, endPoint y: 463, distance: 291.4
click at [1061, 463] on div "Hi and thank you for your interest! We’re currently casting for a content colla…" at bounding box center [1045, 402] width 326 height 260
copy div "Hi and thank you for your interest! We’re currently casting for a content colla…"
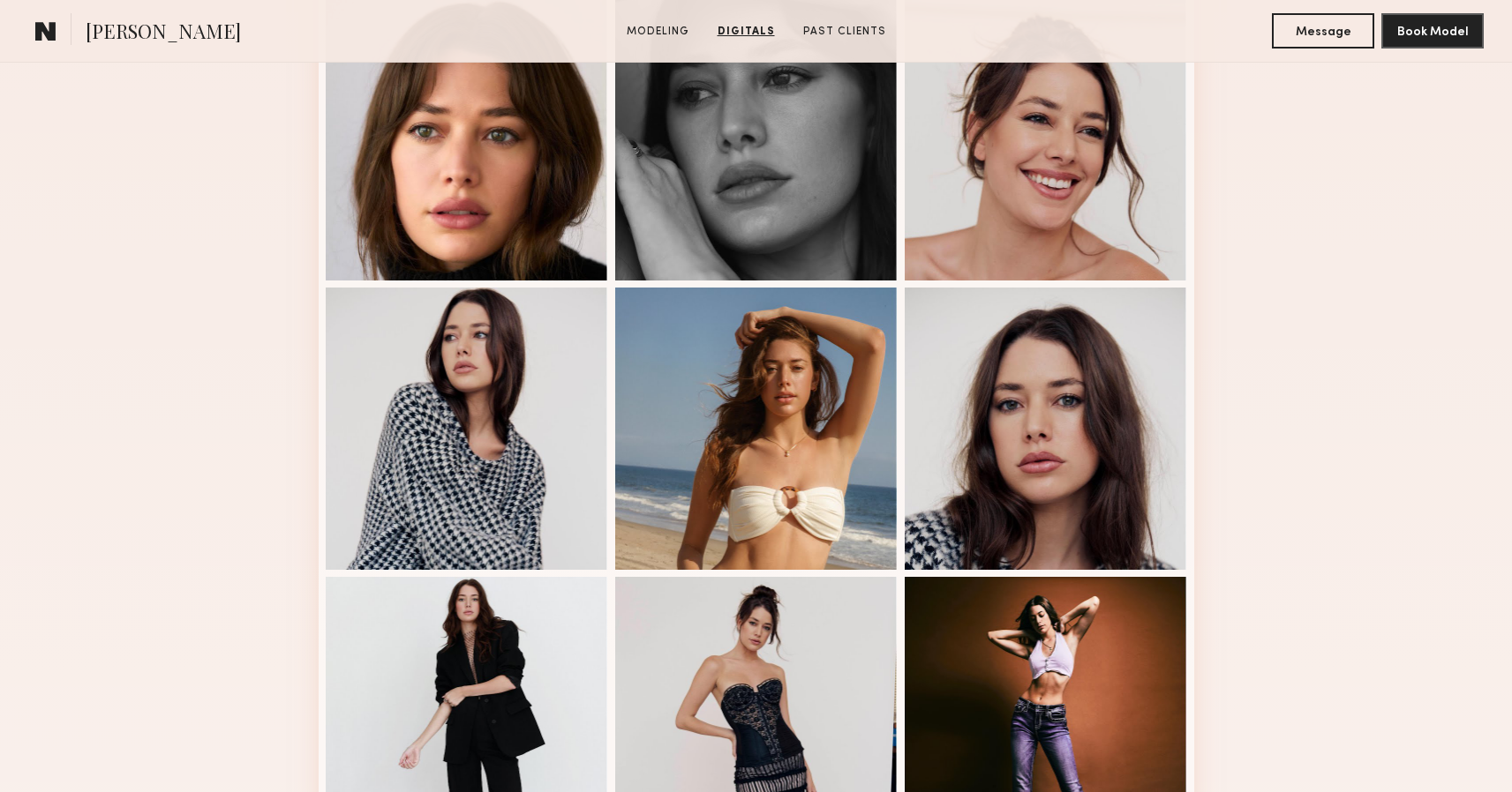
scroll to position [346, 0]
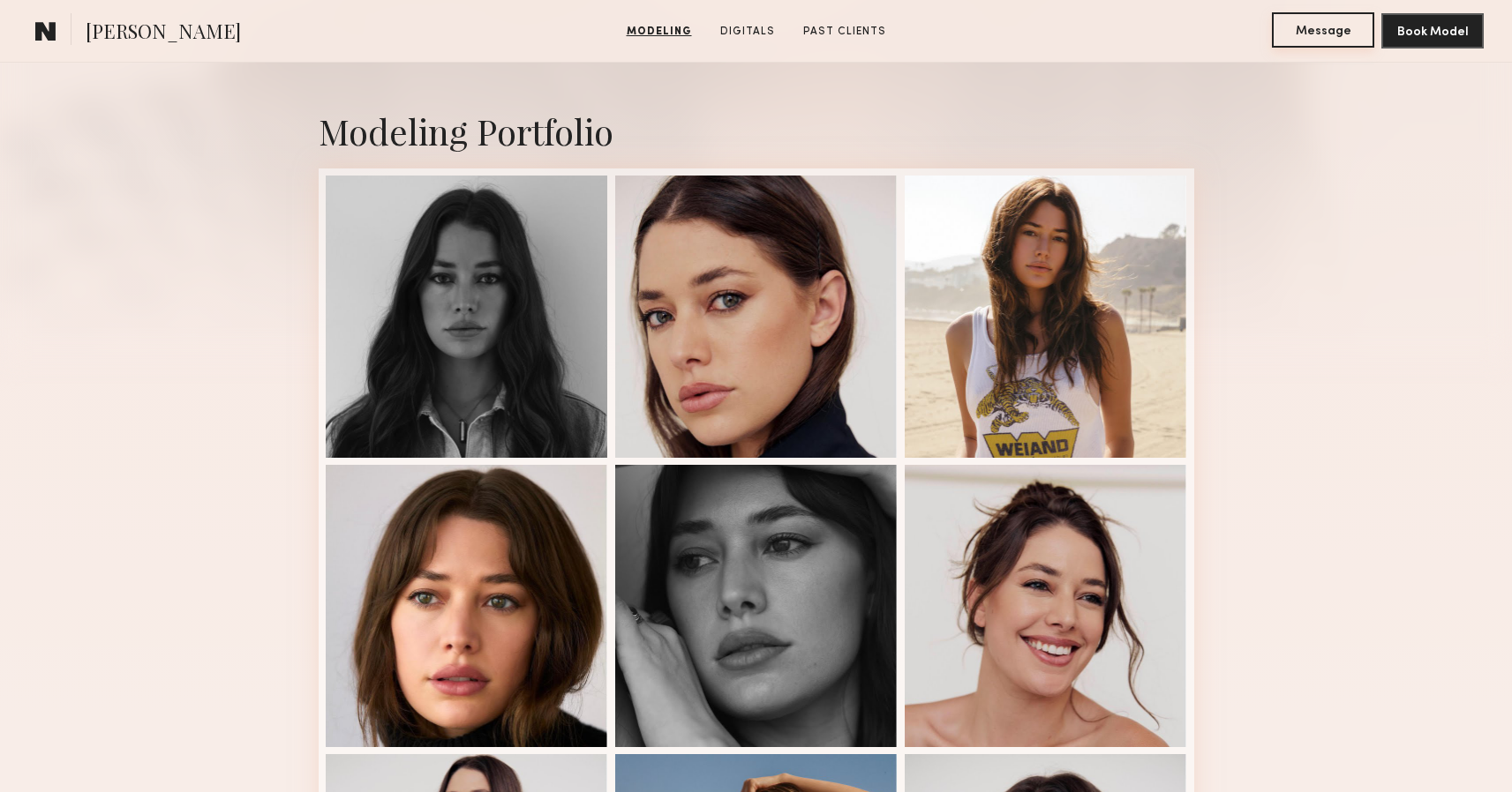
click at [1343, 27] on button "Message" at bounding box center [1323, 30] width 103 height 35
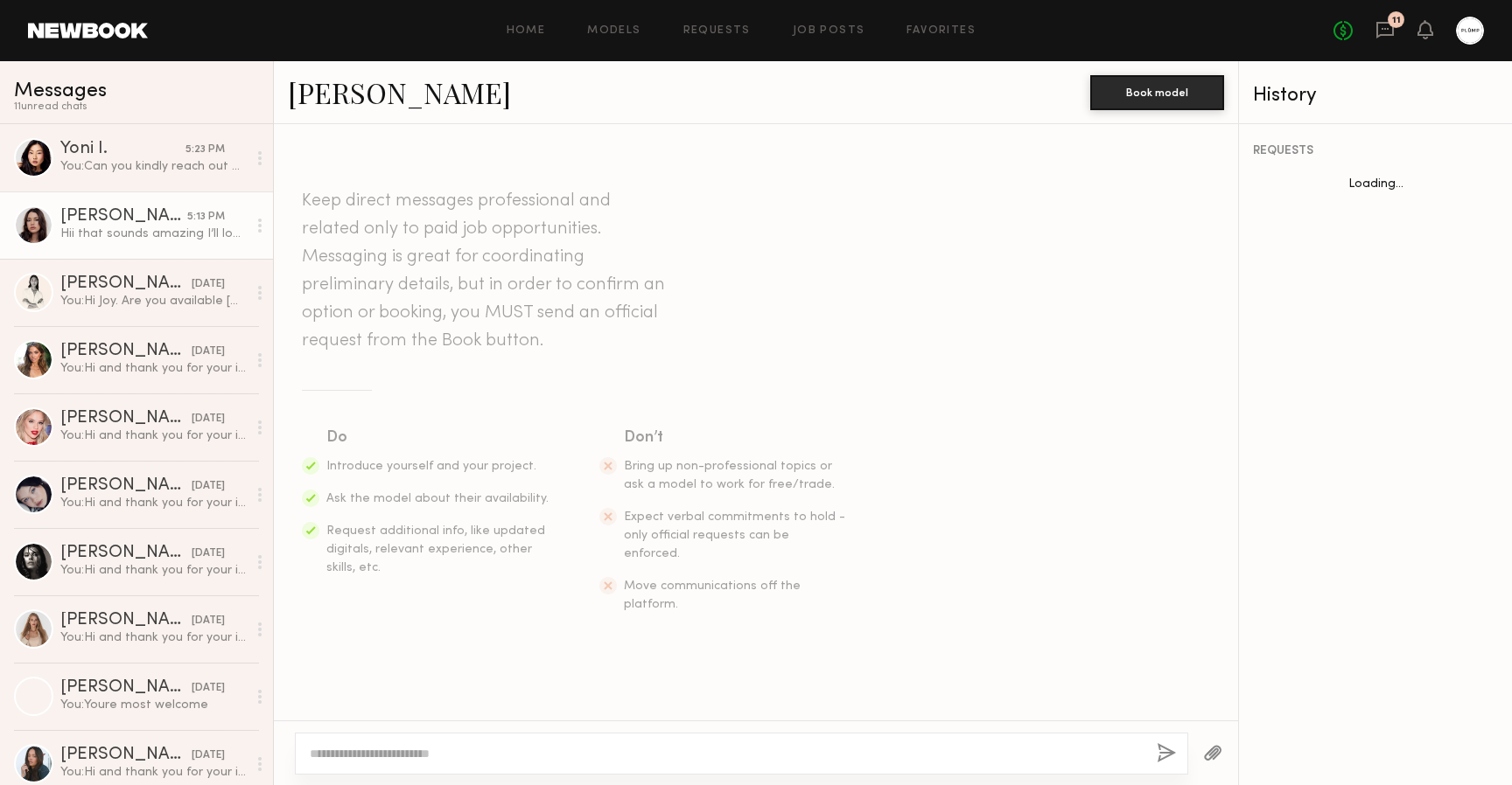
scroll to position [395, 0]
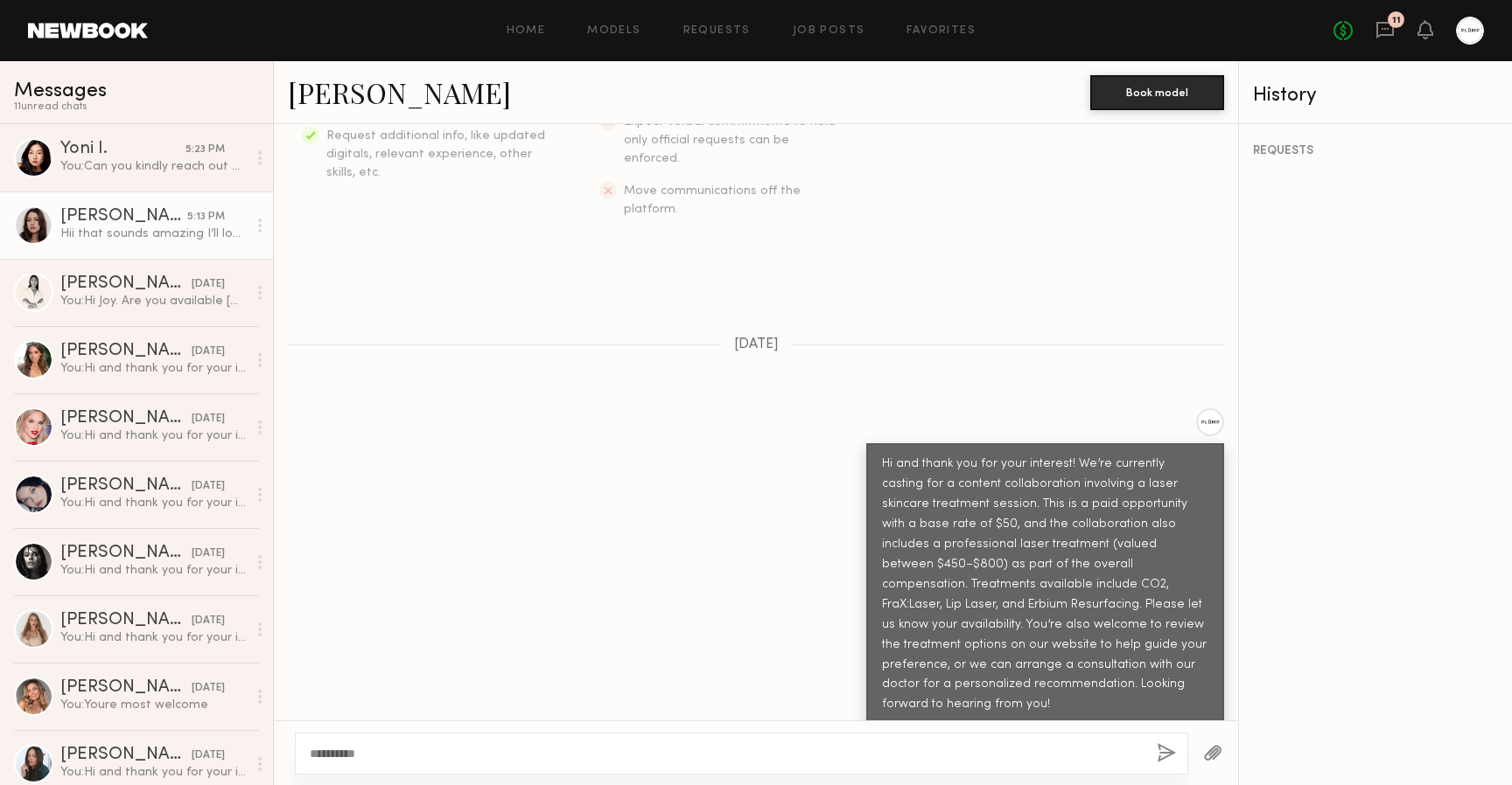
type textarea "**********"
click at [1166, 755] on button "button" at bounding box center [1166, 754] width 19 height 22
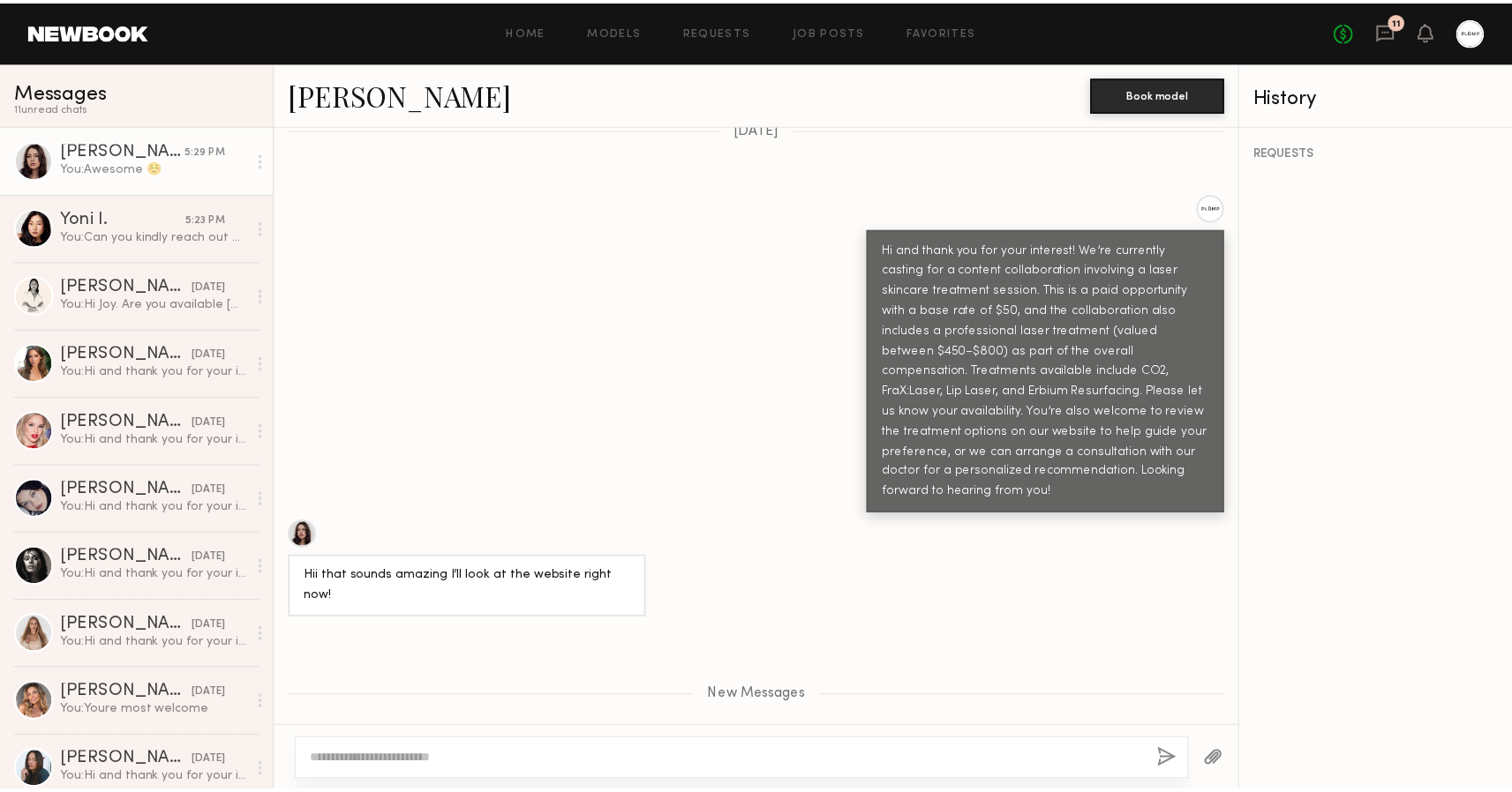
scroll to position [0, 0]
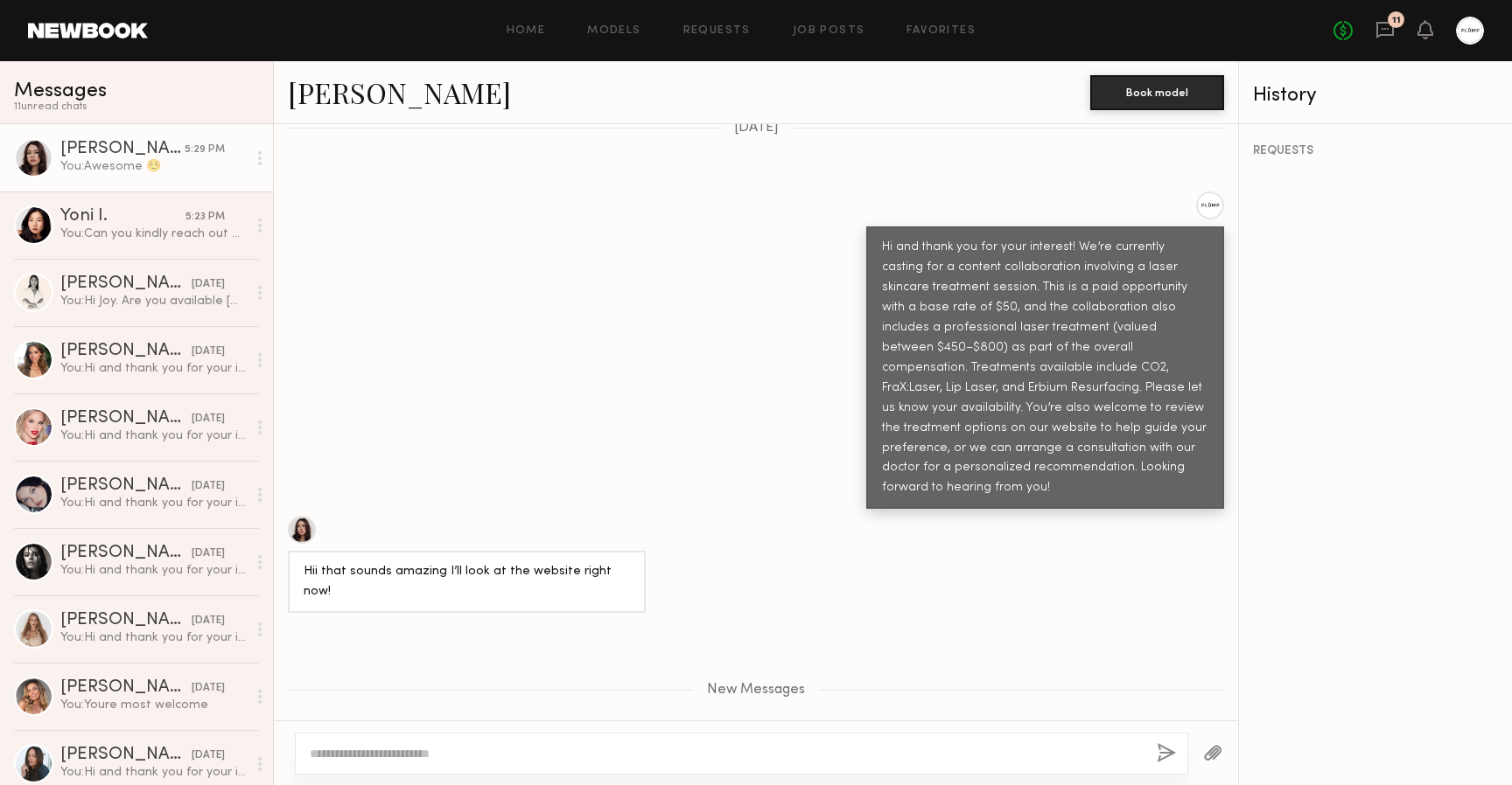
click at [84, 23] on link at bounding box center [87, 30] width 120 height 16
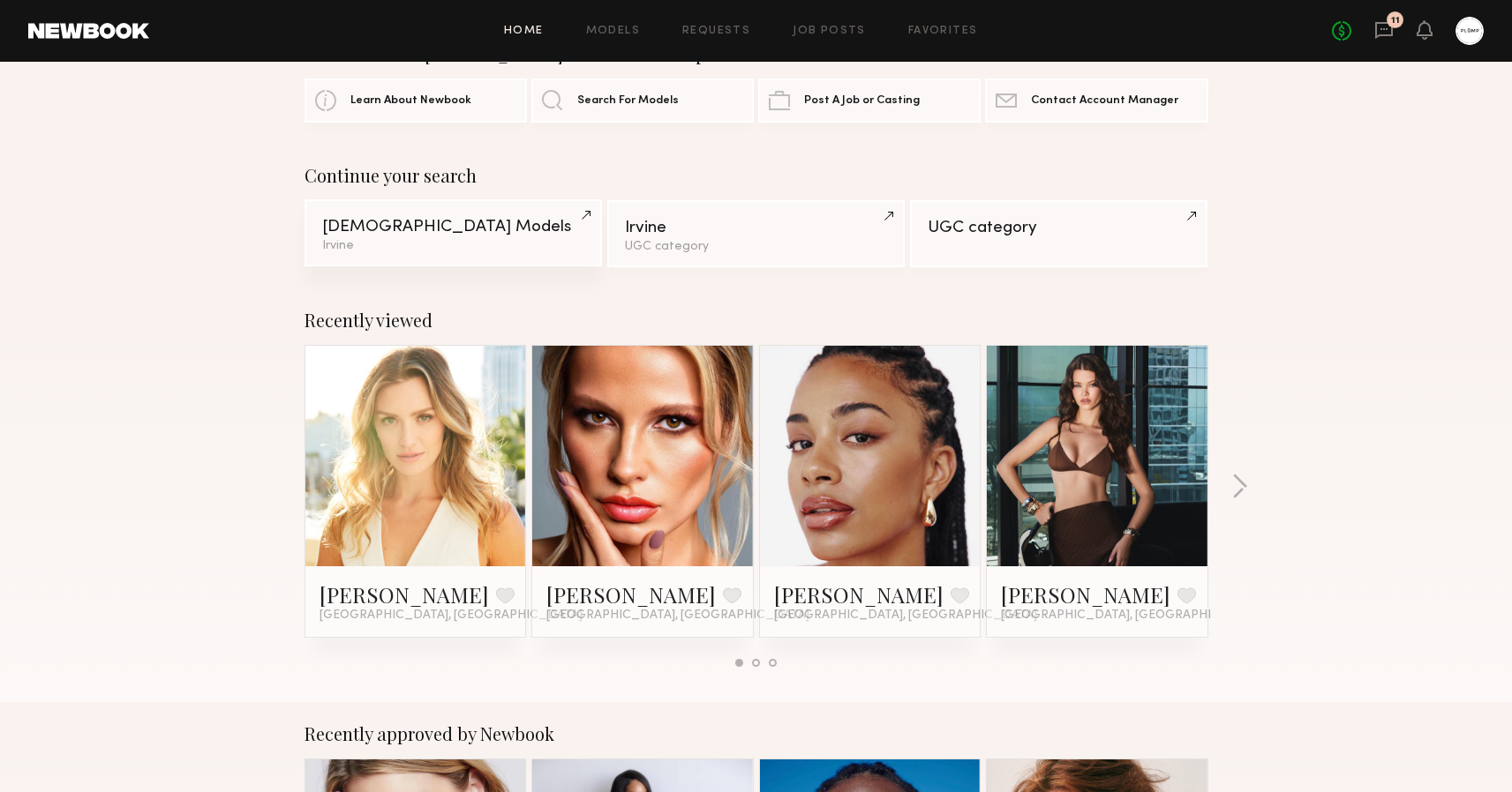
scroll to position [54, 0]
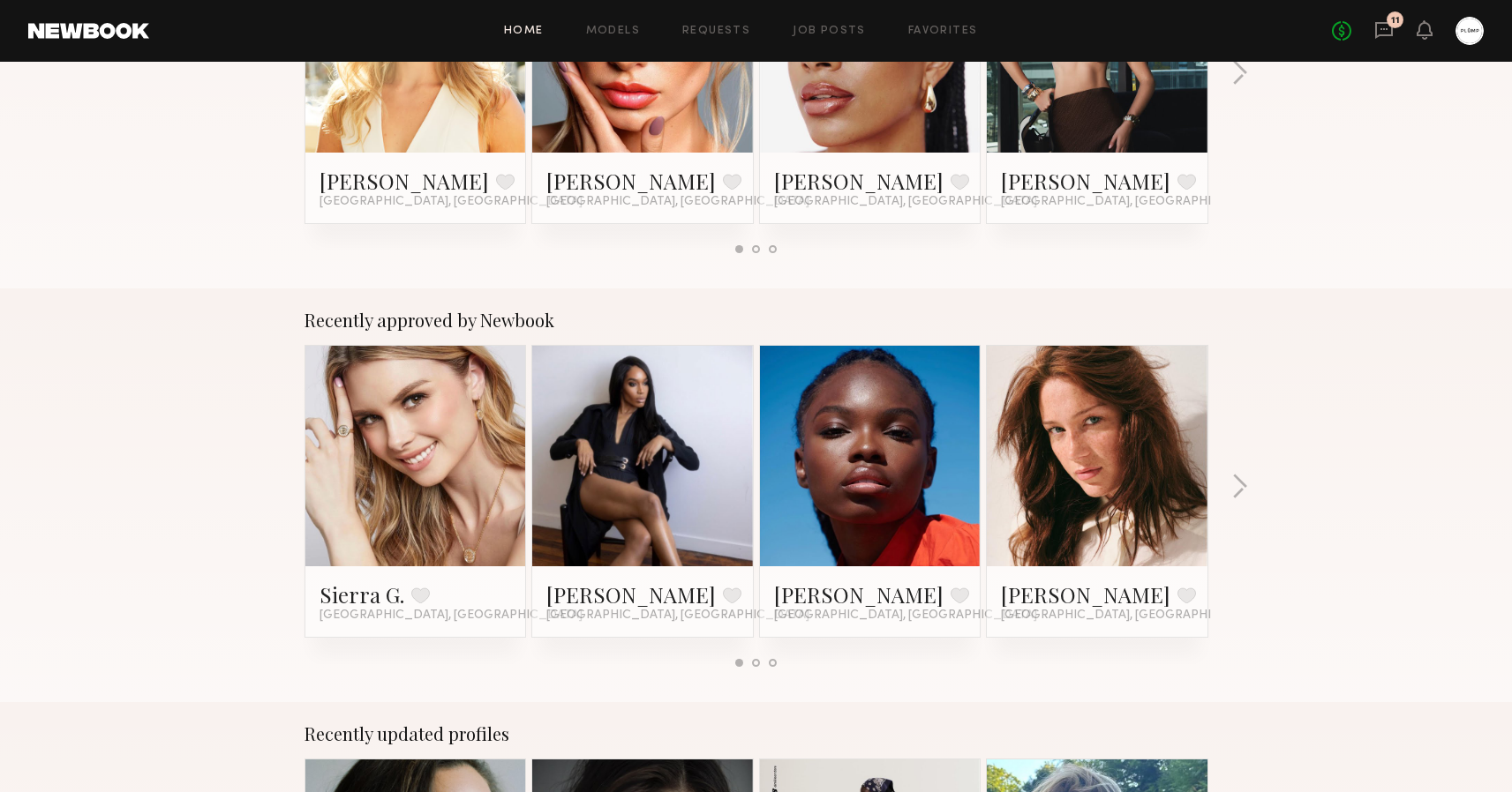
scroll to position [1000, 0]
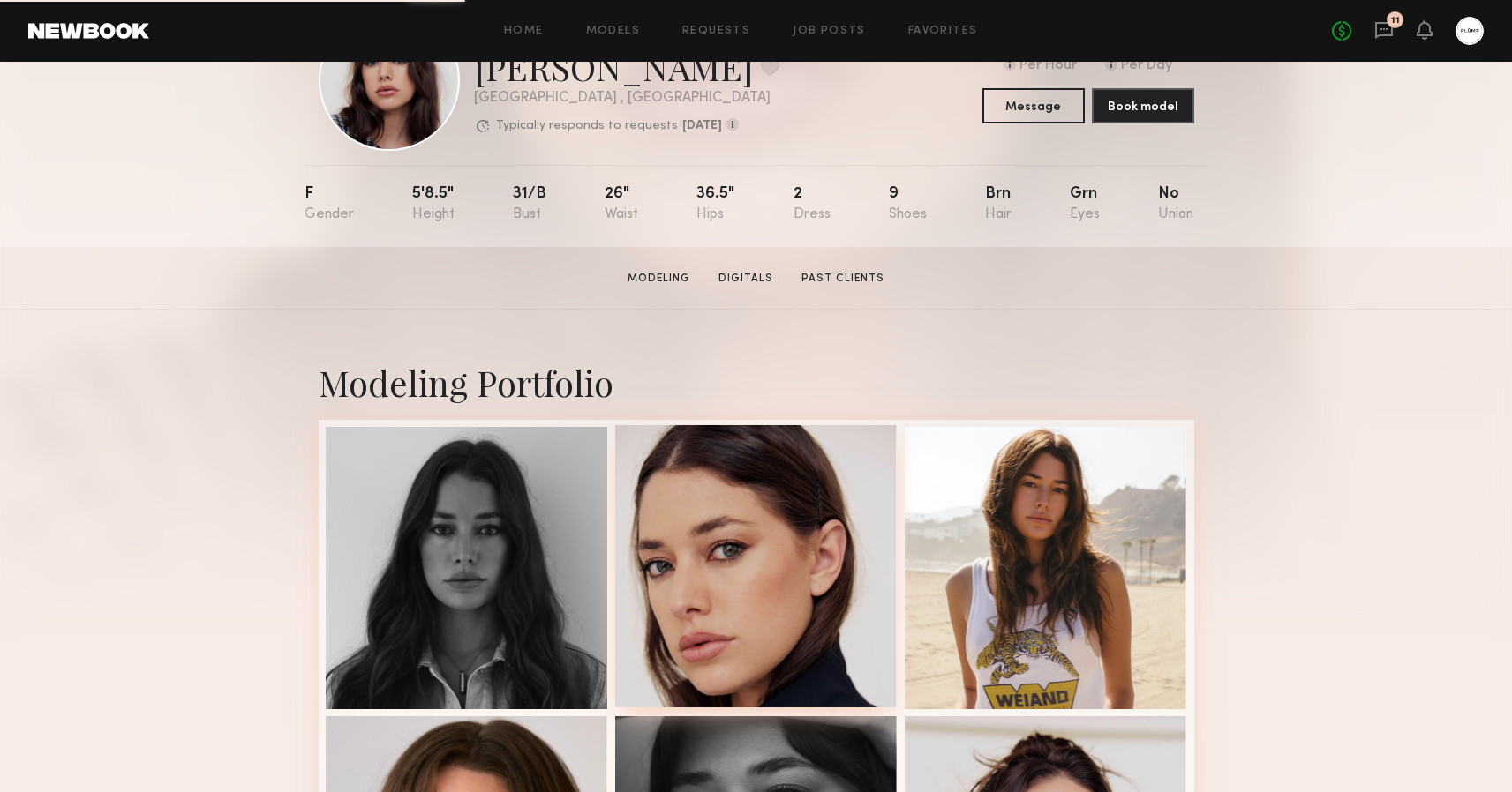
scroll to position [255, 0]
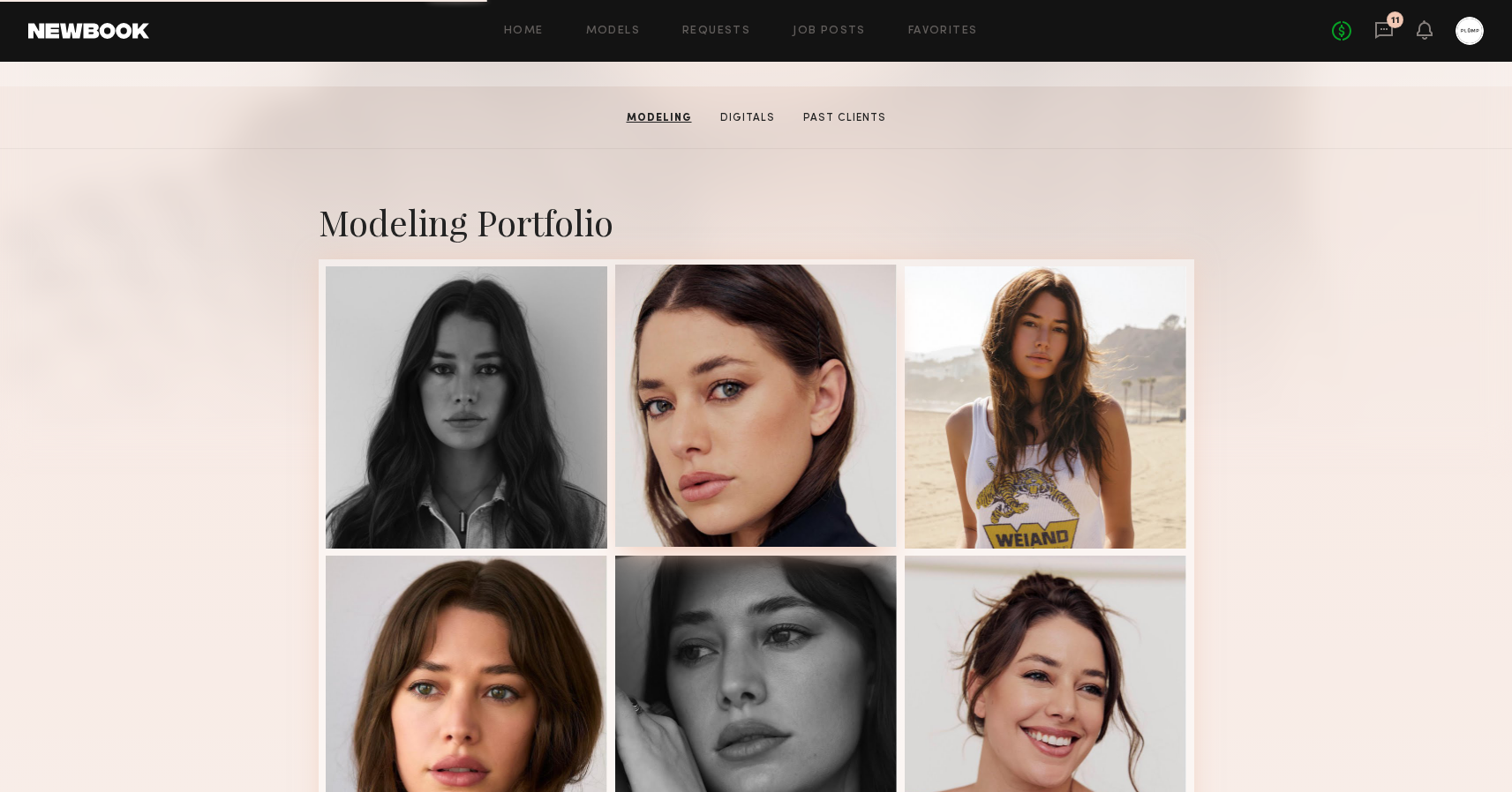
click at [740, 414] on div at bounding box center [756, 406] width 282 height 282
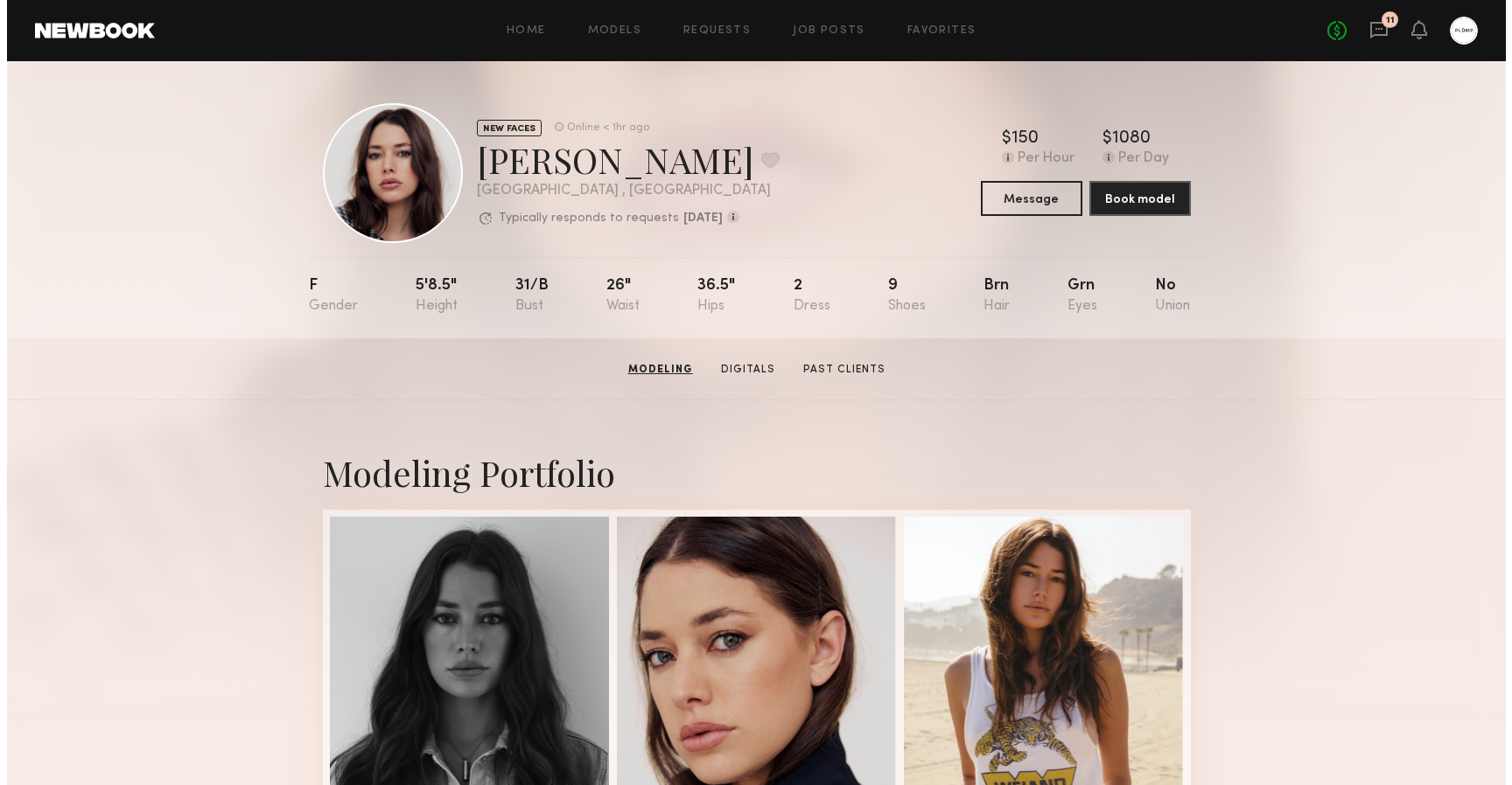
scroll to position [0, 0]
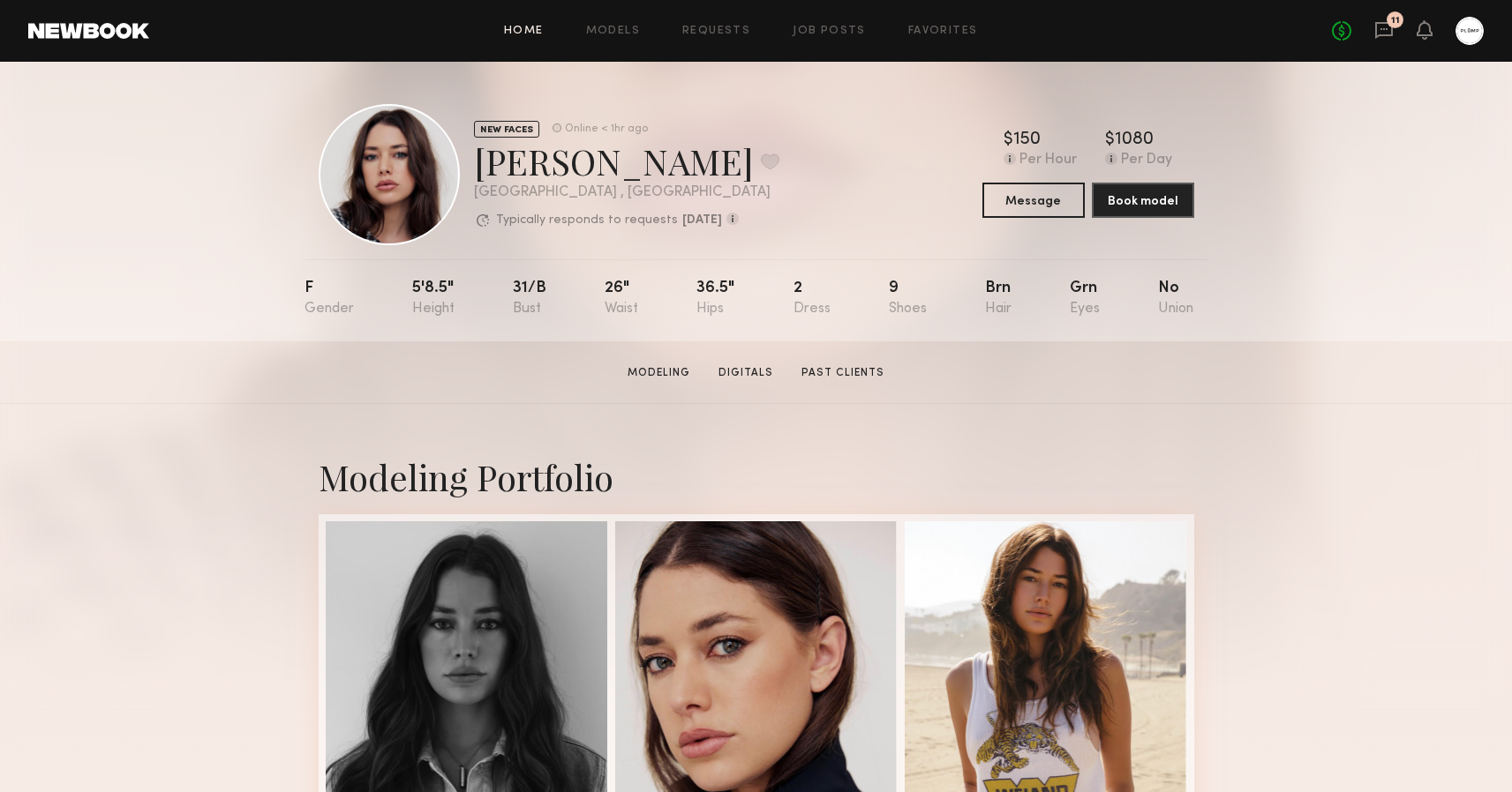
click at [527, 28] on link "Home" at bounding box center [523, 32] width 39 height 12
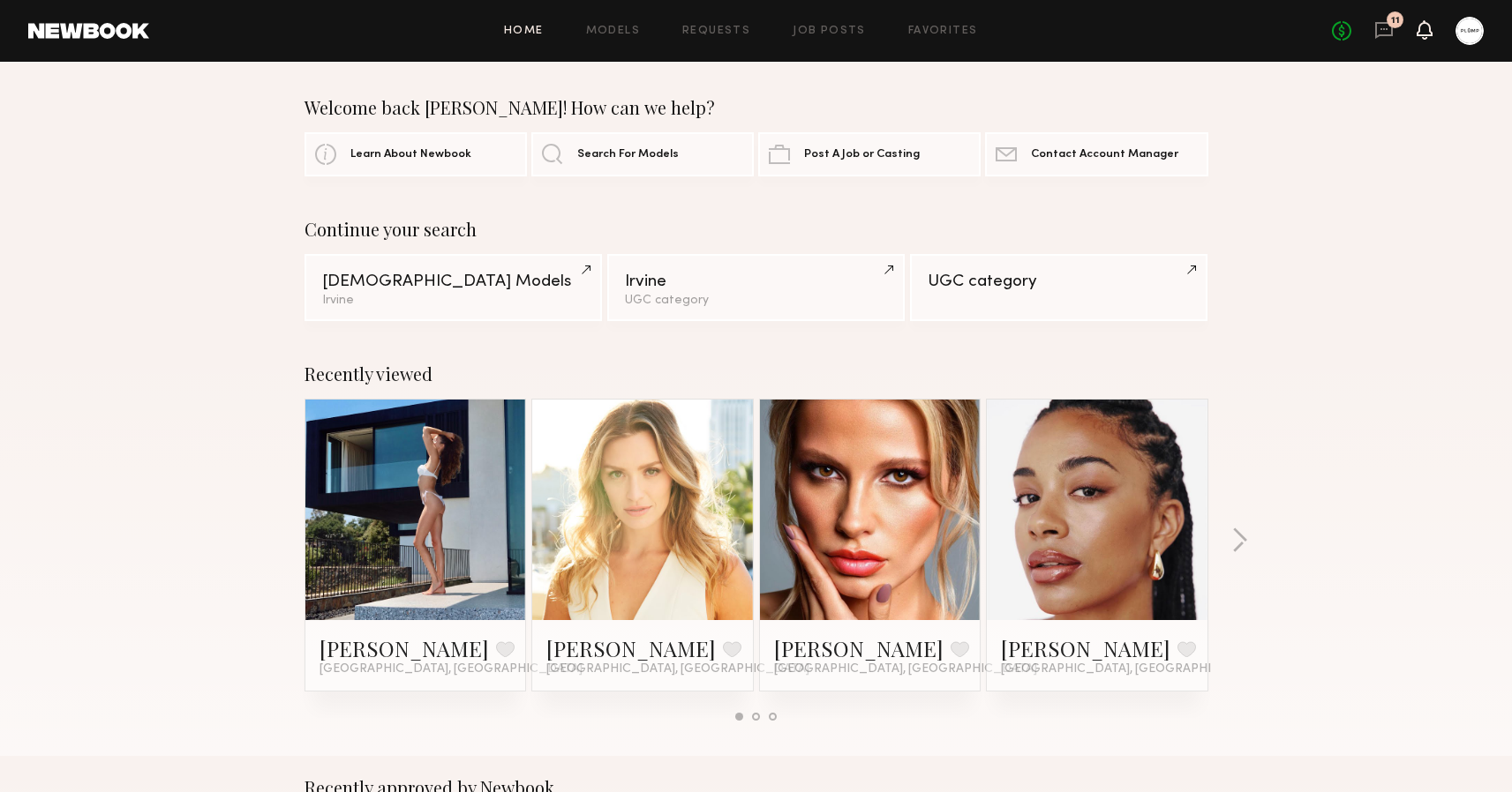
click at [1430, 36] on icon at bounding box center [1425, 30] width 16 height 19
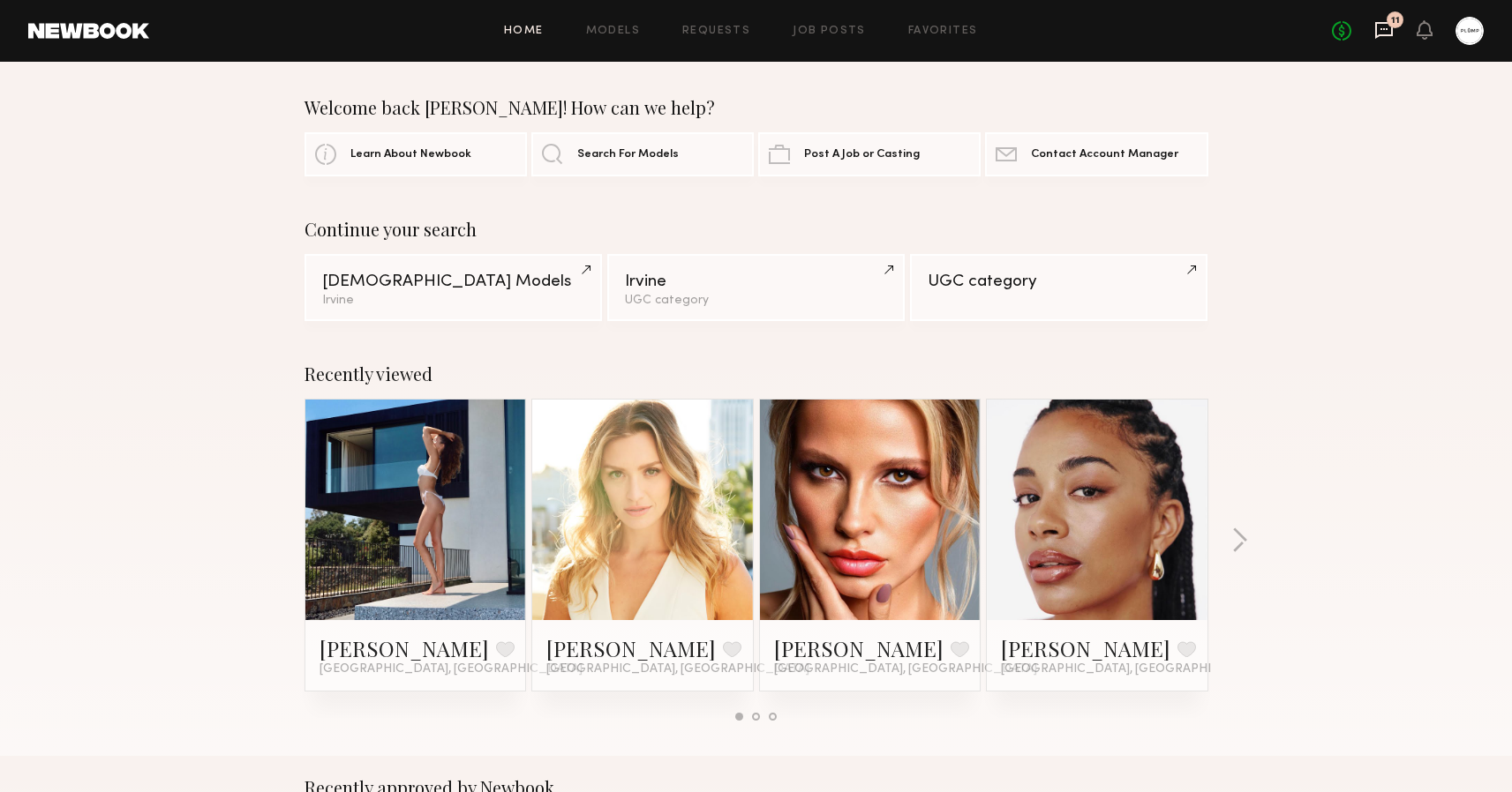
click at [1380, 36] on icon at bounding box center [1384, 30] width 17 height 16
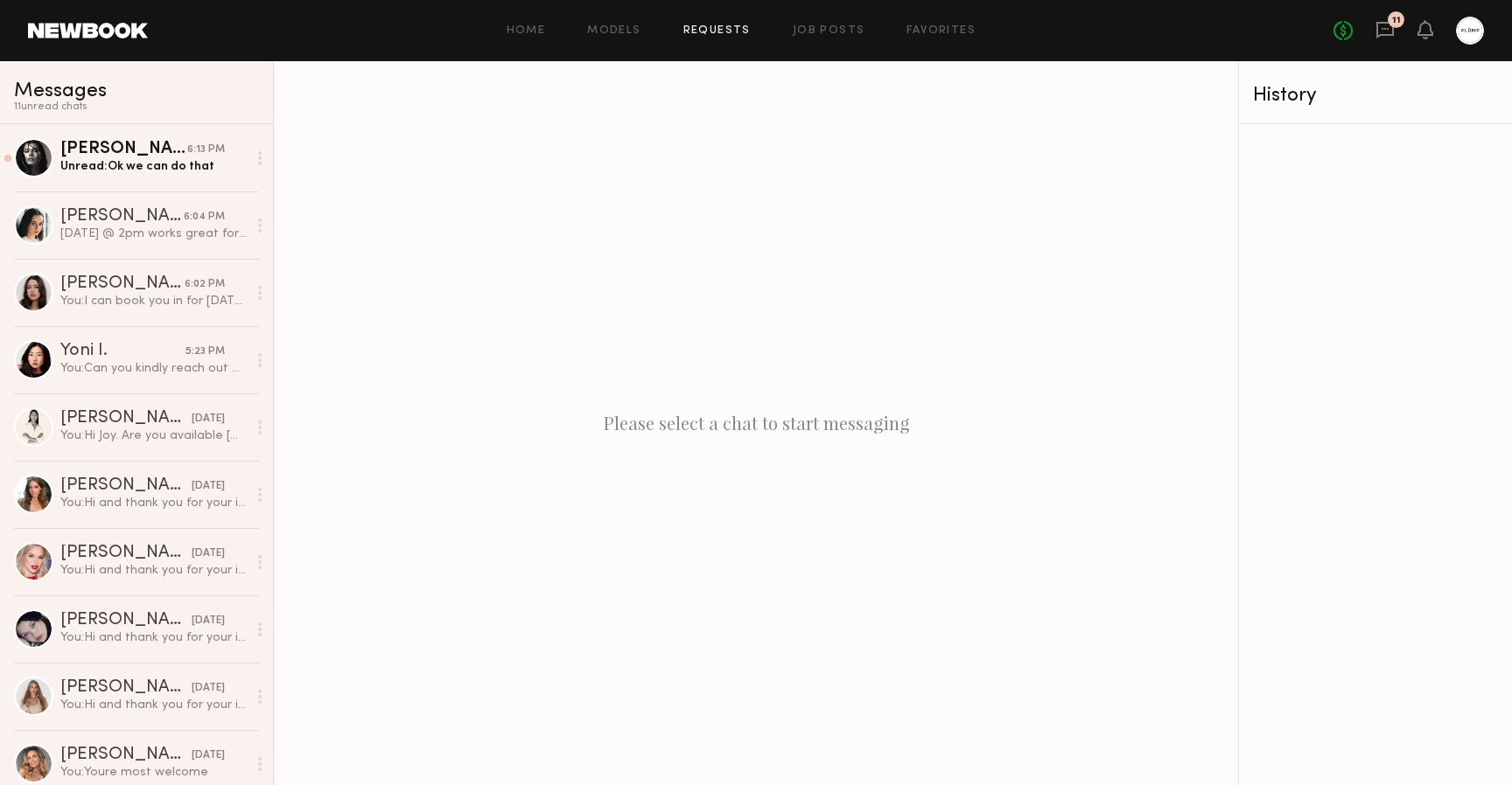
click at [712, 30] on link "Requests" at bounding box center [717, 31] width 68 height 11
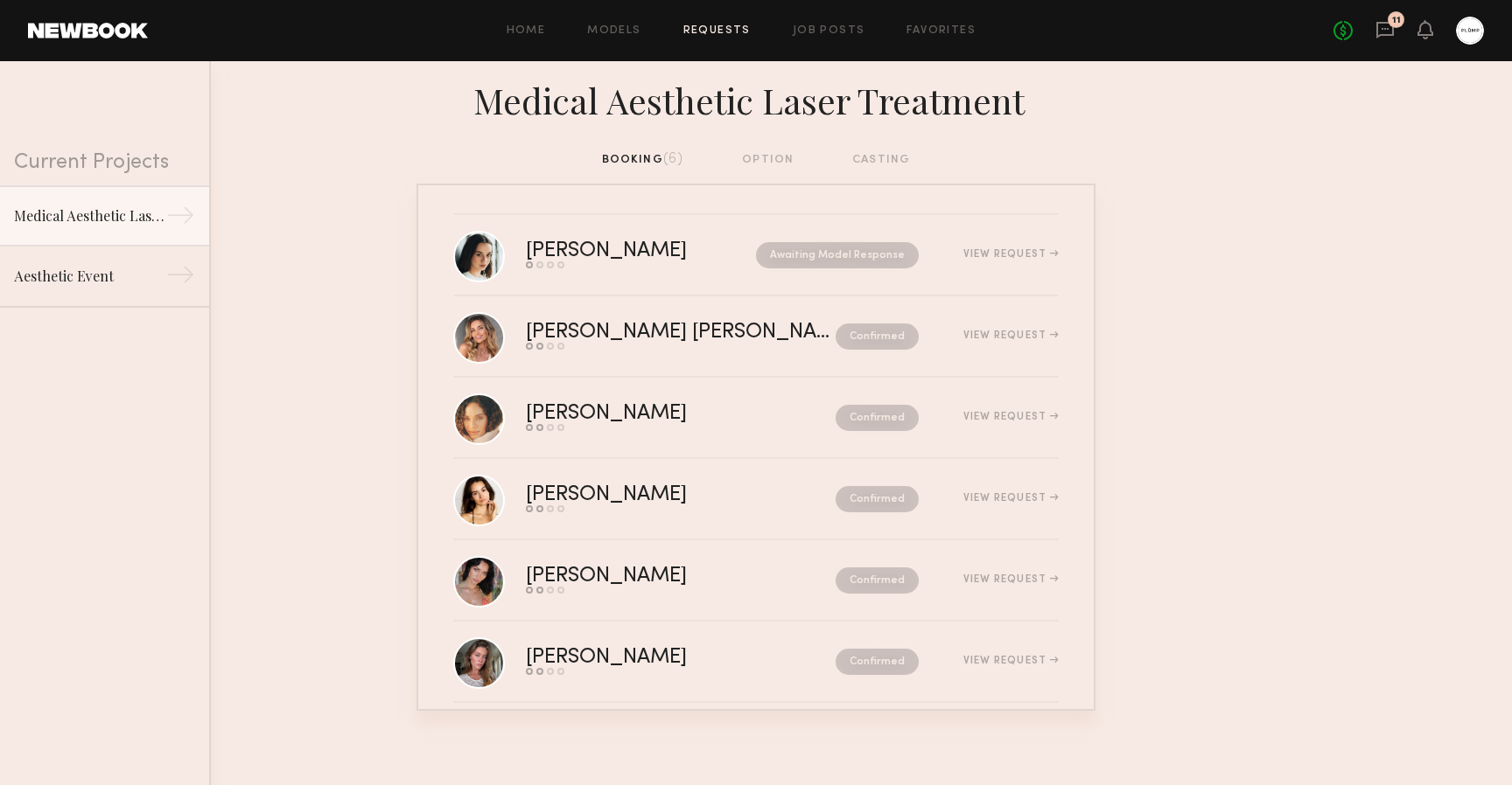
click at [385, 486] on nb-requests-list-container "Gabrielle T. Send request Model response Review hours worked Pay model Awaiting…" at bounding box center [756, 447] width 1512 height 527
click at [527, 26] on link "Home" at bounding box center [526, 31] width 39 height 11
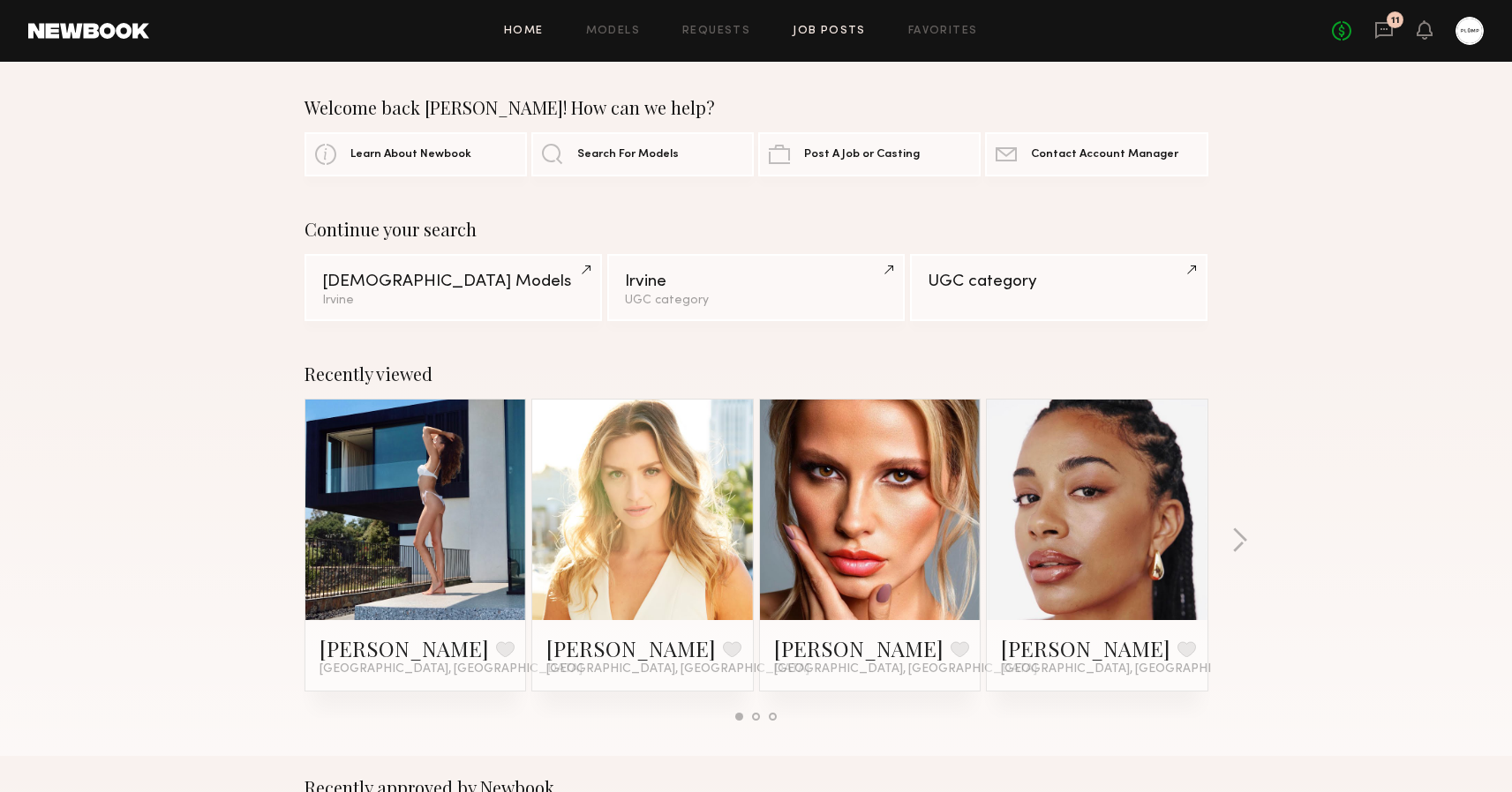
click at [837, 31] on link "Job Posts" at bounding box center [829, 32] width 73 height 12
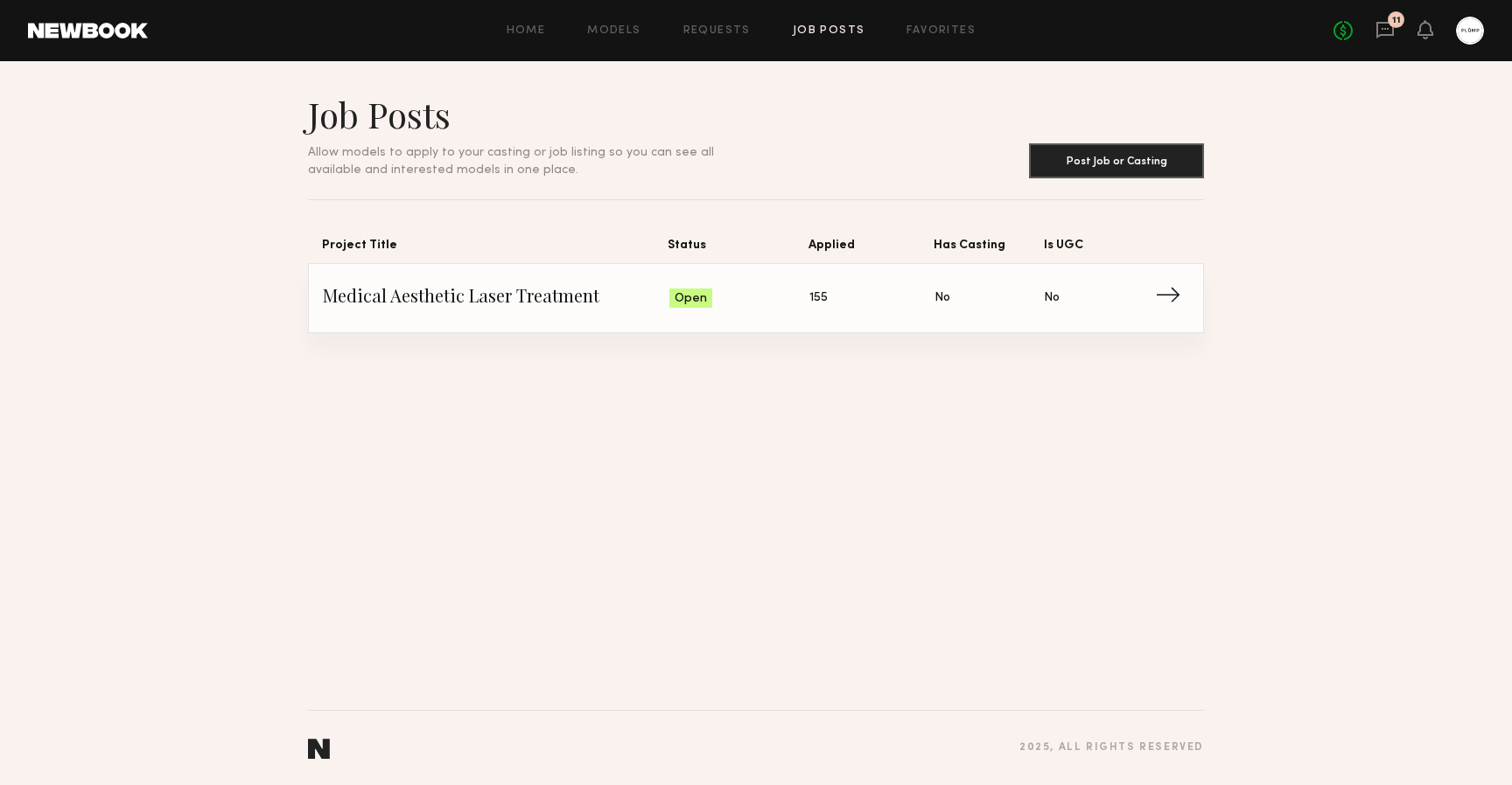
click at [786, 297] on span "Status: Open" at bounding box center [740, 298] width 141 height 27
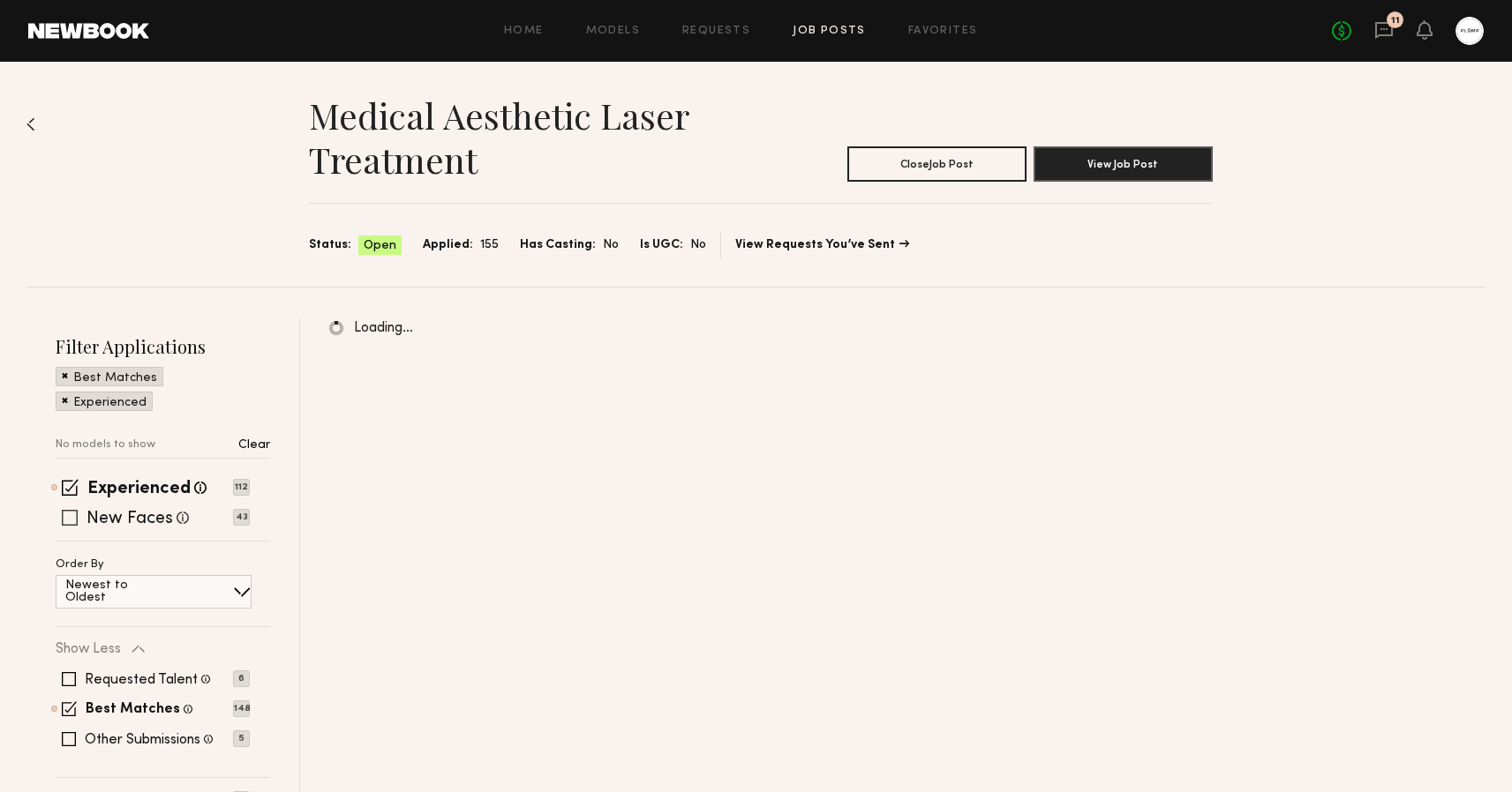
click at [72, 521] on span at bounding box center [69, 518] width 16 height 16
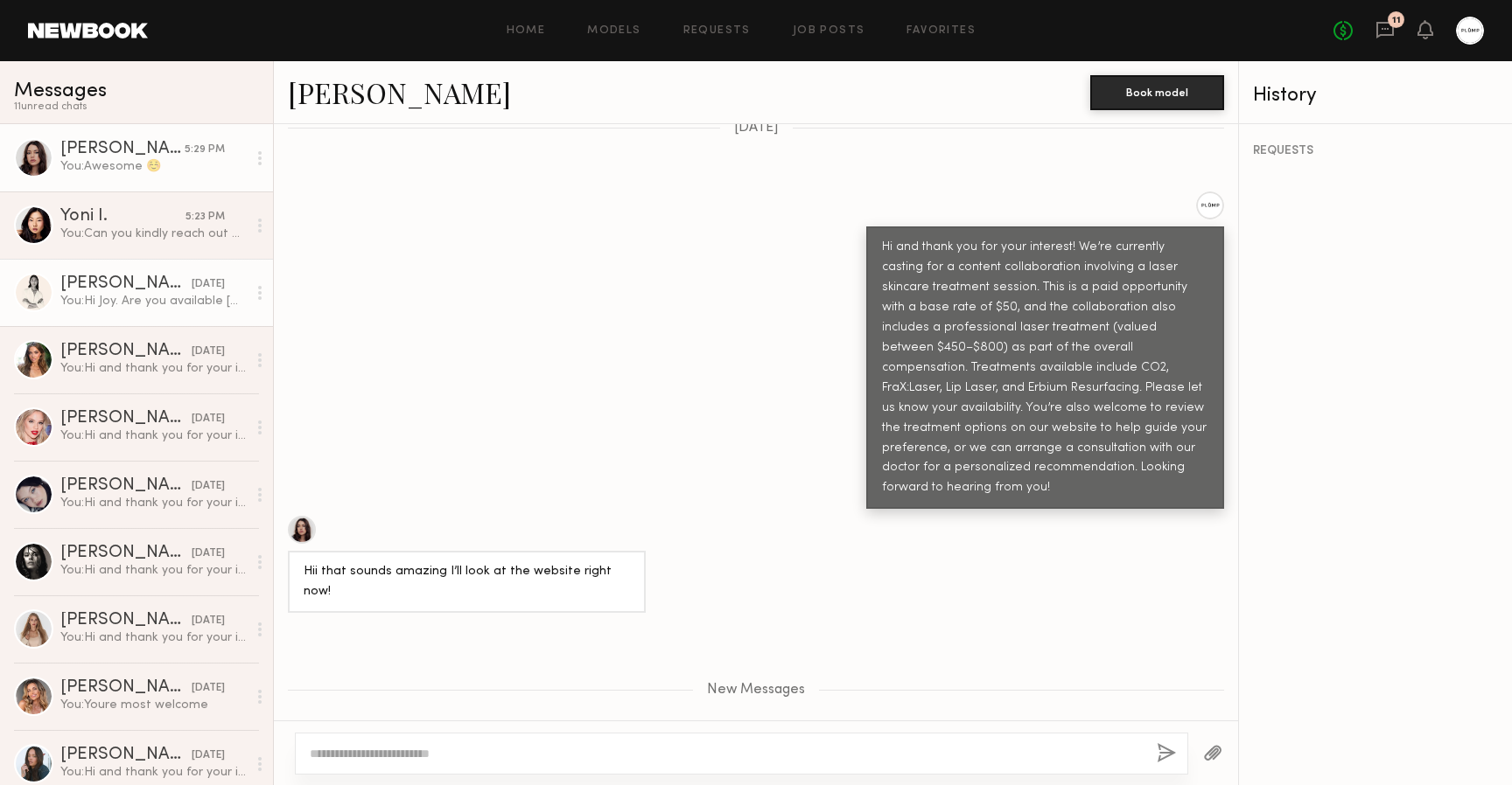
scroll to position [696, 0]
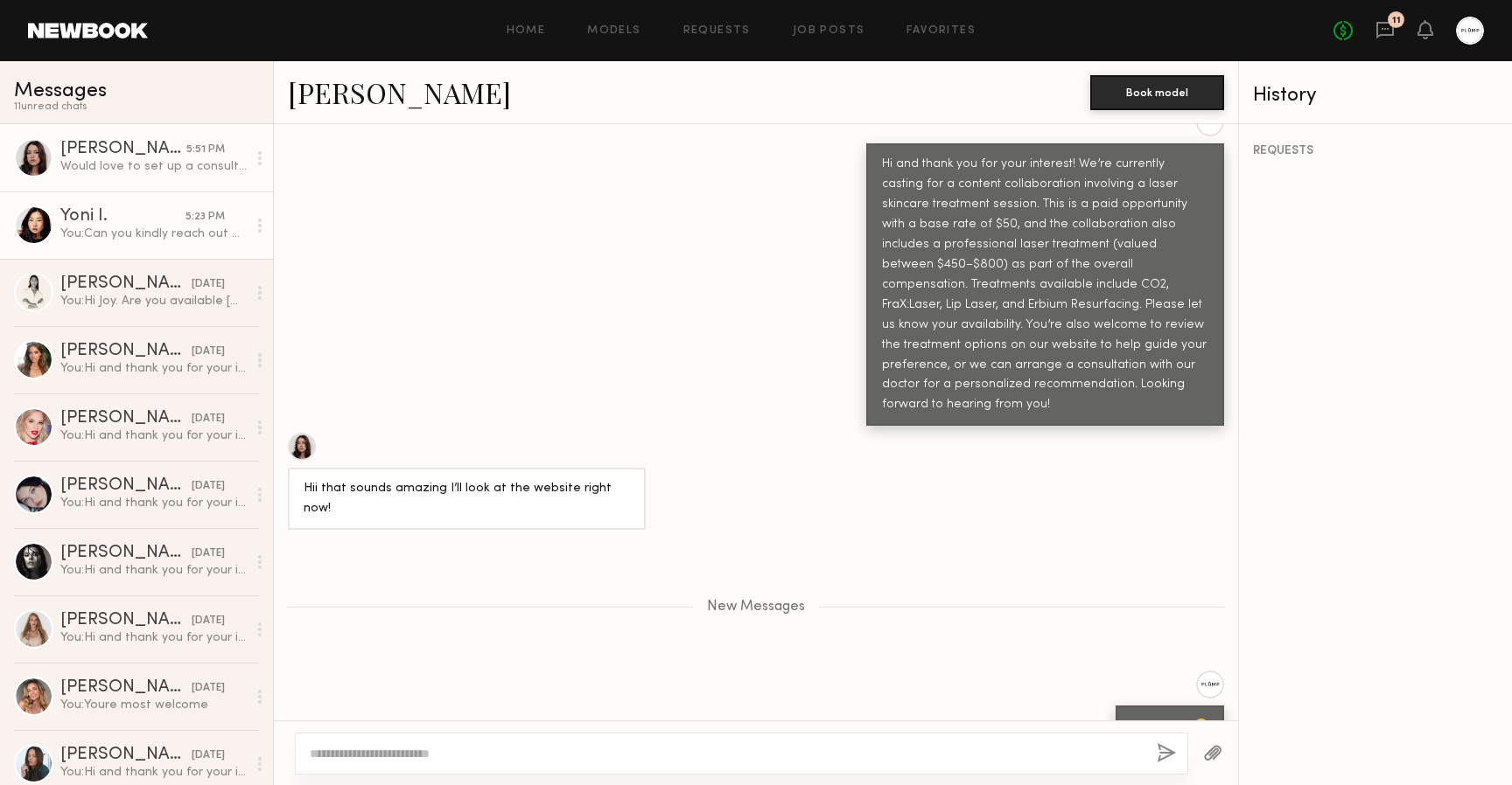
click at [125, 236] on div "You: Can you kindly reach out on IG with the information requested so i can fin…" at bounding box center [153, 233] width 186 height 16
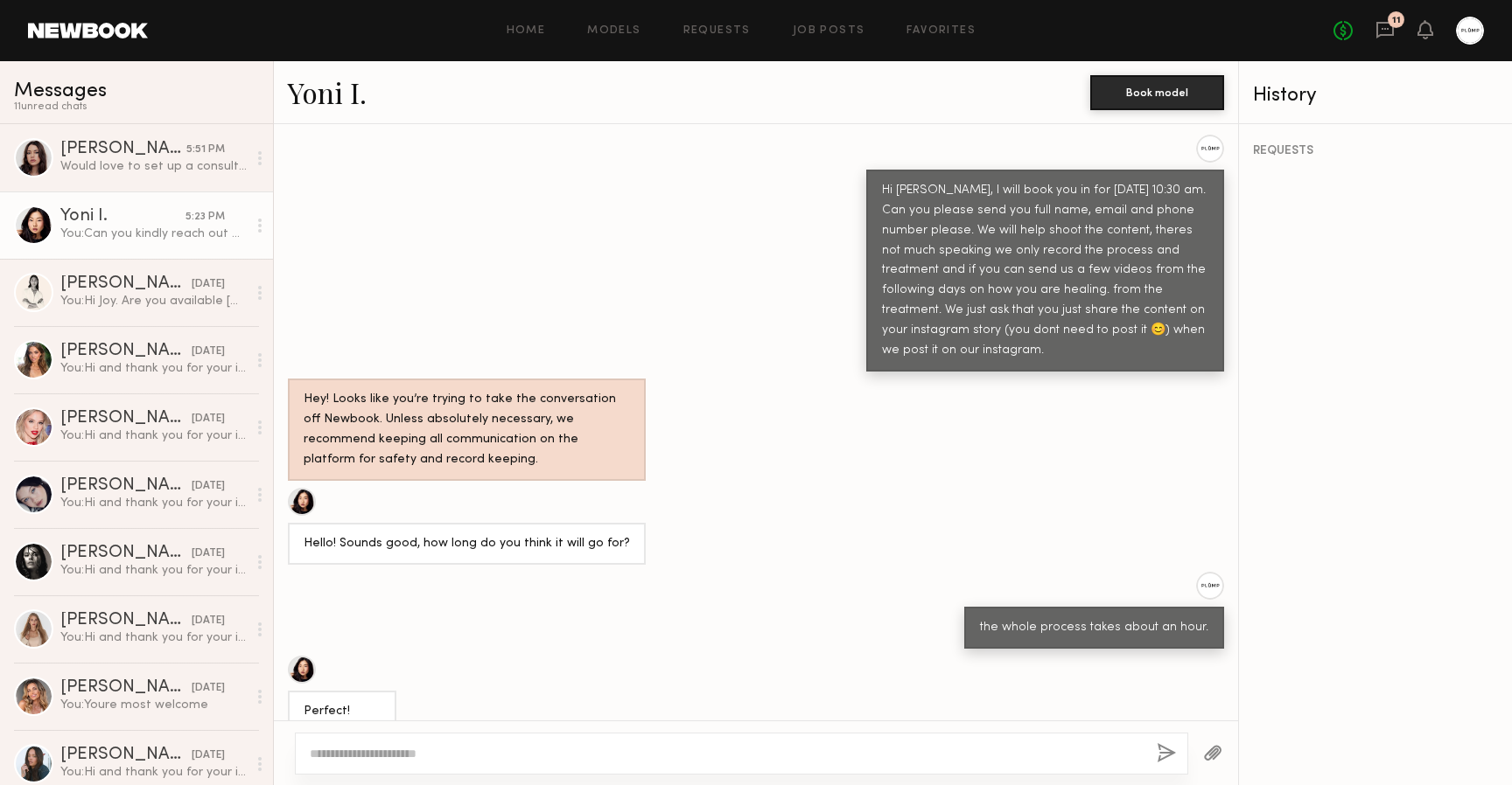
scroll to position [1773, 0]
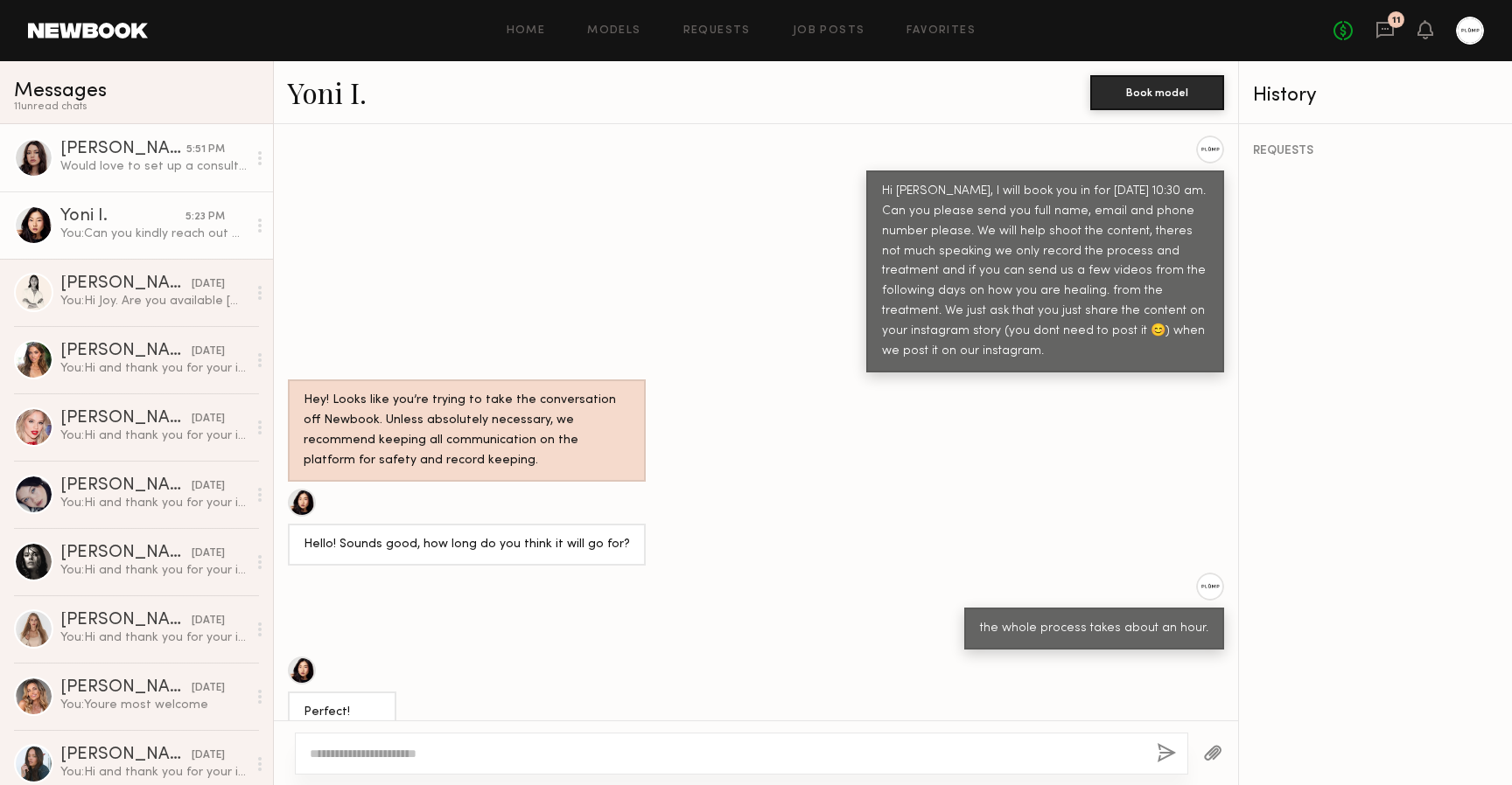
click at [159, 136] on link "Cameron C. 5:51 PM Would love to set up a consultation!" at bounding box center [136, 158] width 273 height 67
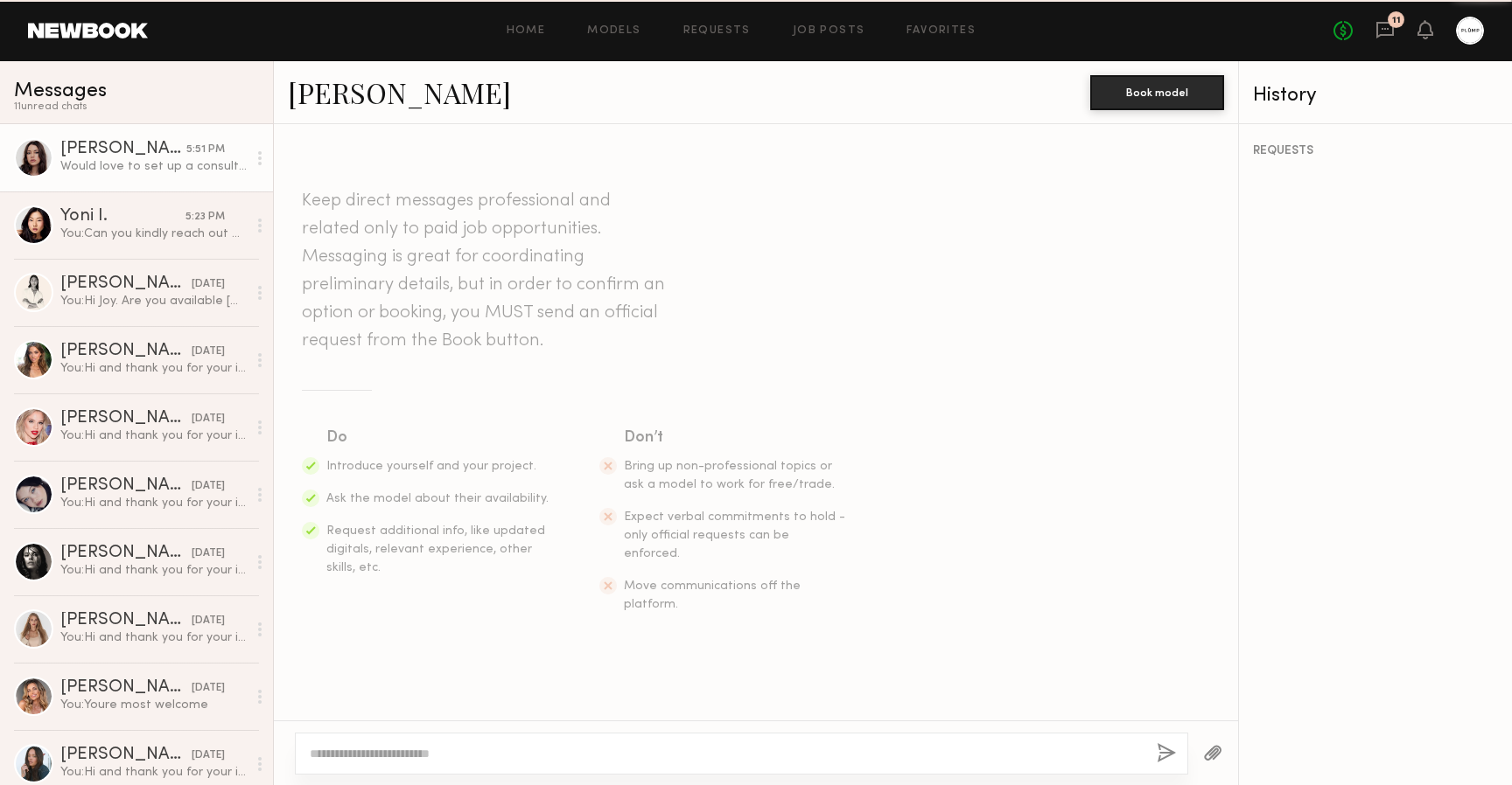
scroll to position [562, 0]
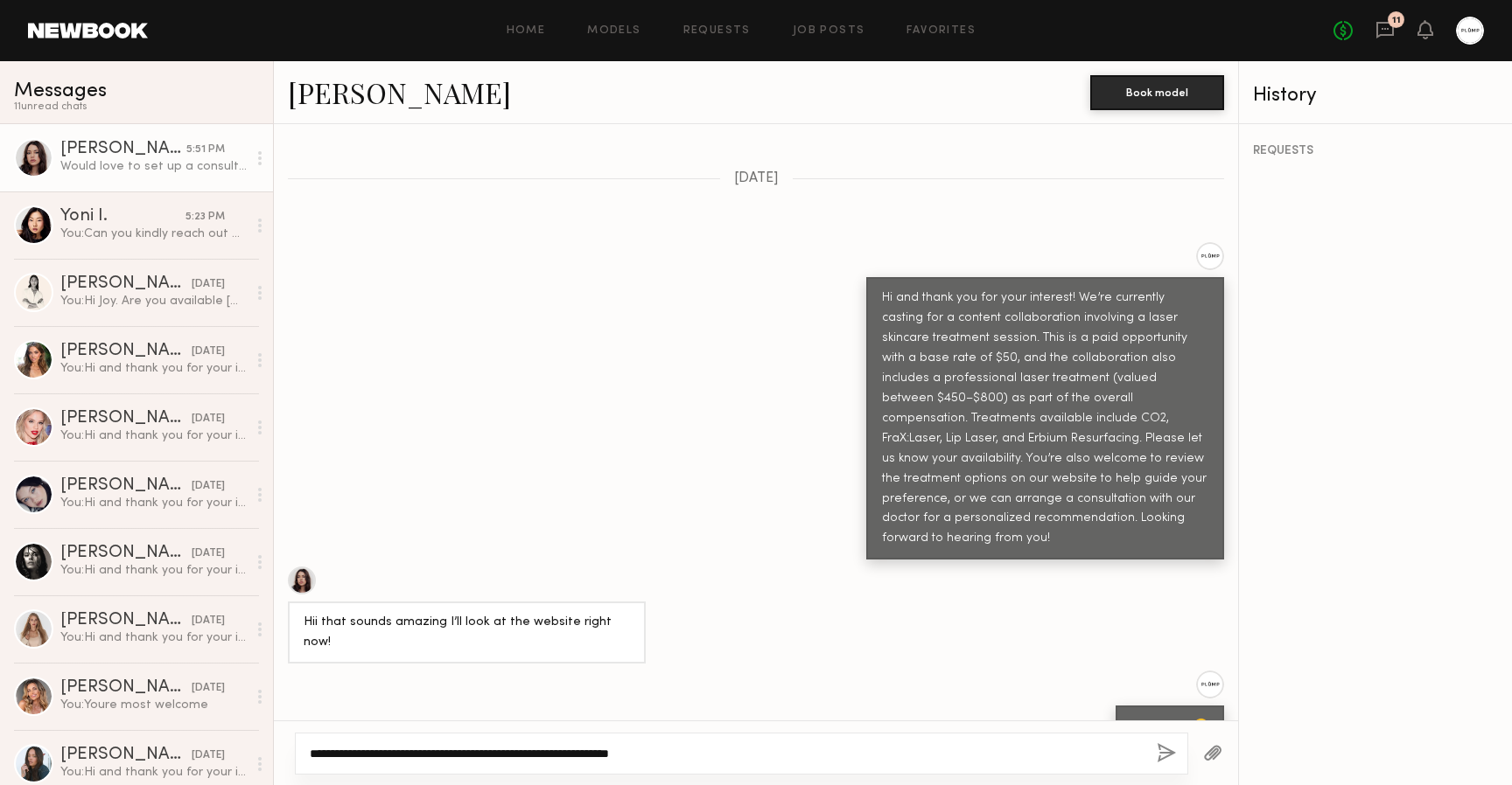
click at [506, 752] on textarea "**********" at bounding box center [727, 754] width 833 height 17
type textarea "**********"
click at [1167, 751] on button "button" at bounding box center [1166, 754] width 19 height 22
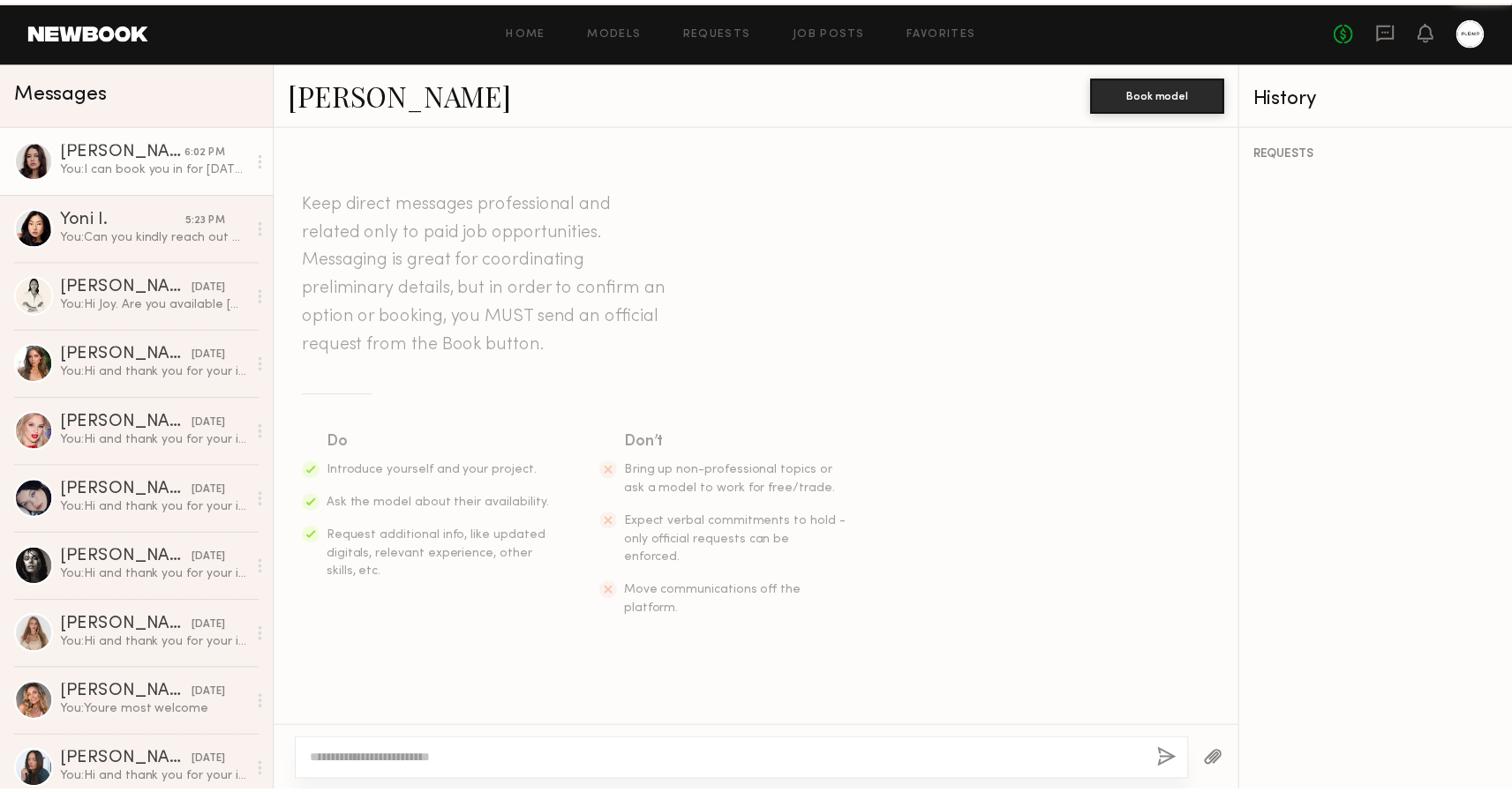
scroll to position [669, 0]
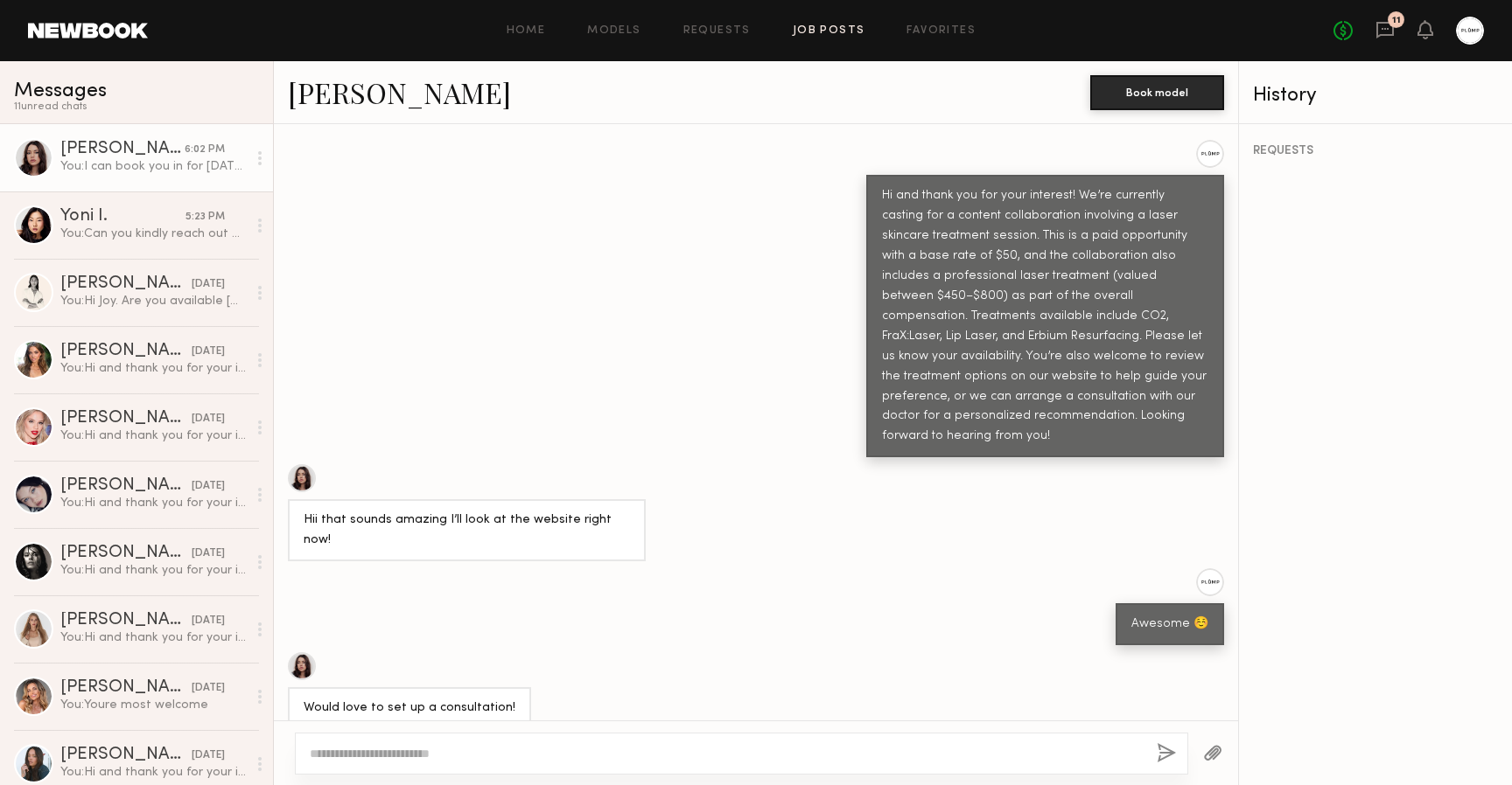
click at [827, 31] on link "Job Posts" at bounding box center [829, 31] width 72 height 11
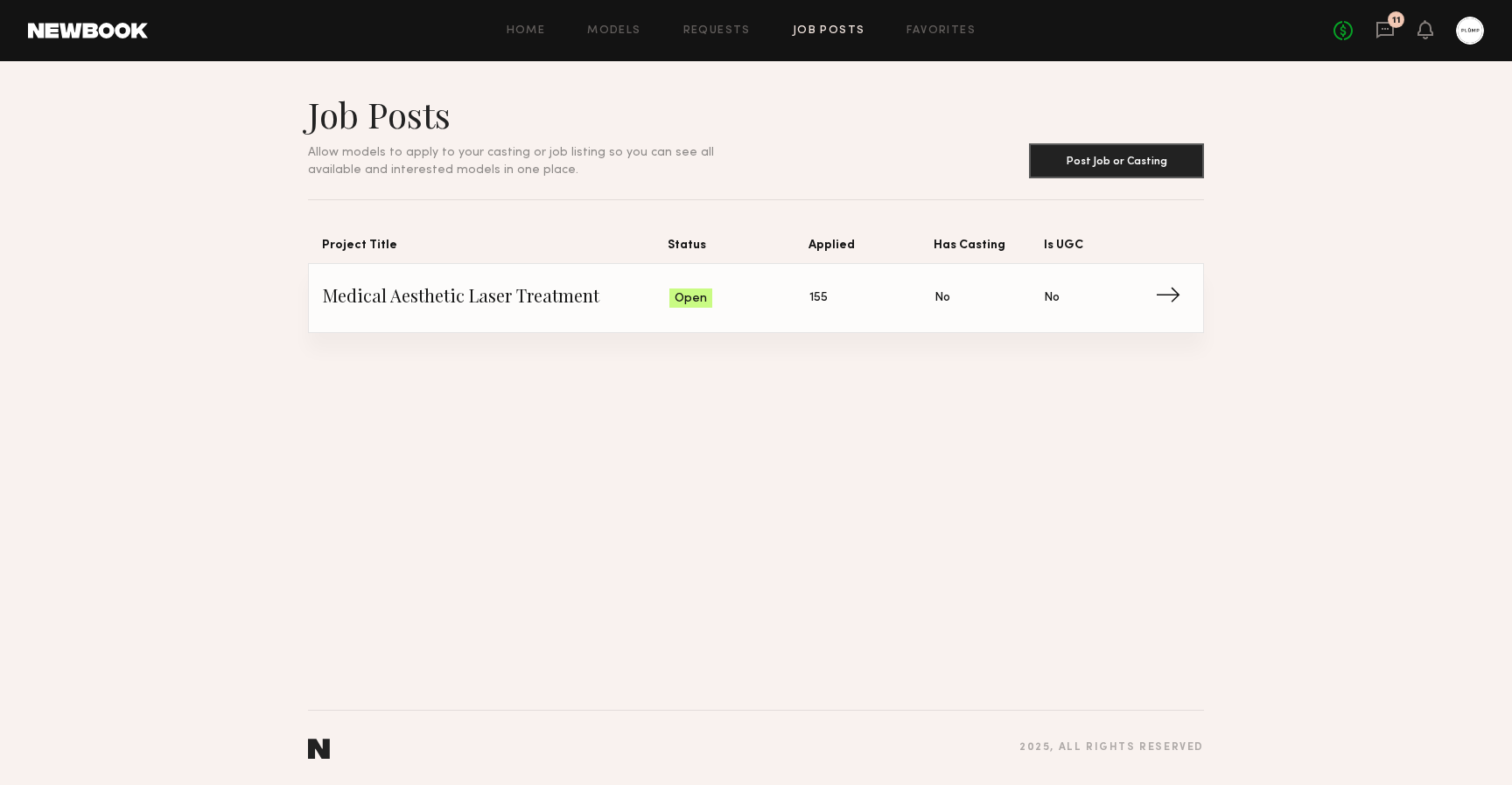
click at [860, 283] on link "Medical Aesthetic Laser Treatment Status: Open Applied: 155 Has Casting: No Is …" at bounding box center [756, 298] width 866 height 68
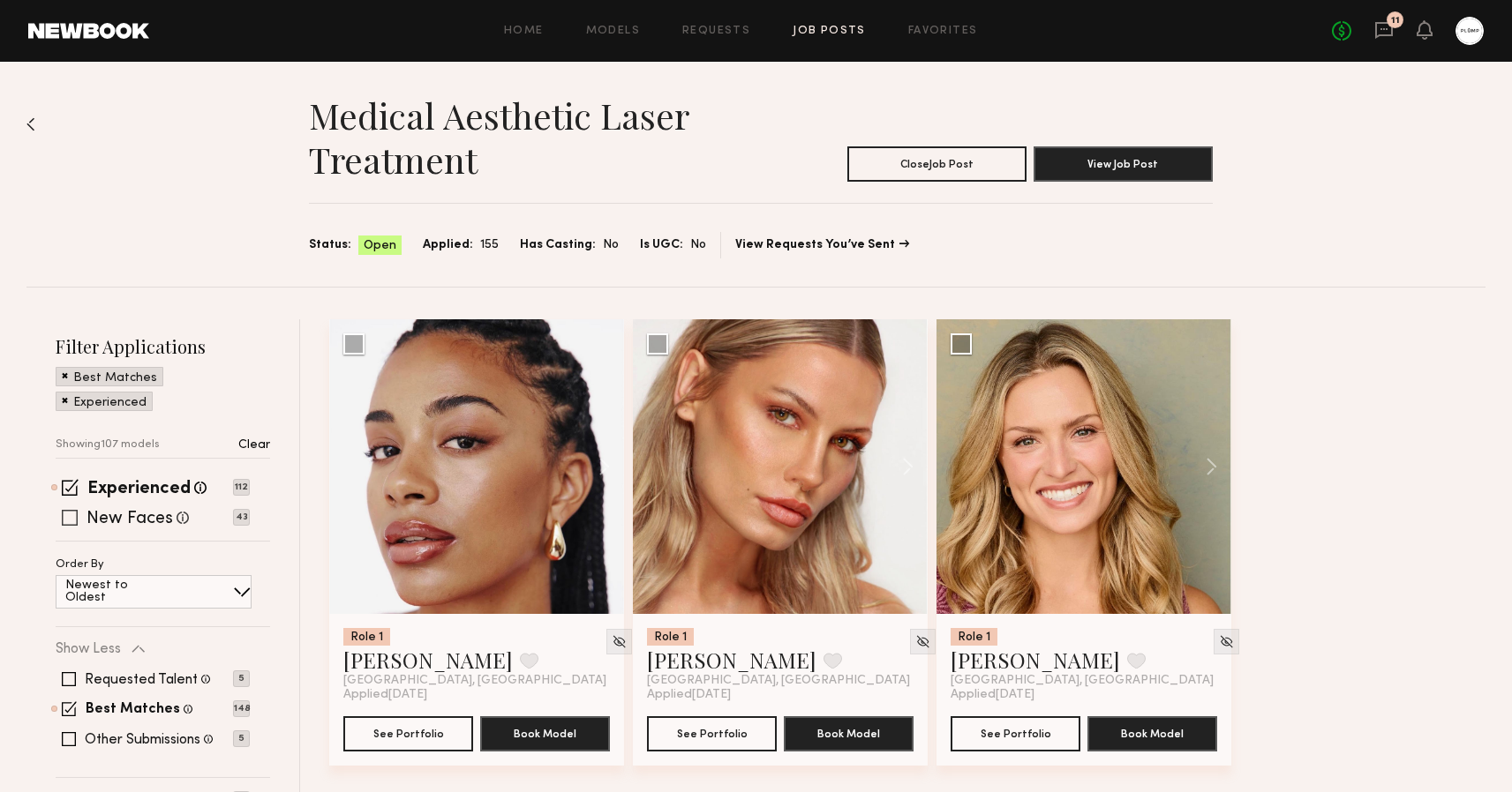
click at [74, 525] on span at bounding box center [69, 518] width 16 height 16
click at [1387, 44] on div "No fees up to $5,000 11" at bounding box center [1408, 30] width 152 height 28
click at [1381, 22] on icon at bounding box center [1384, 30] width 17 height 16
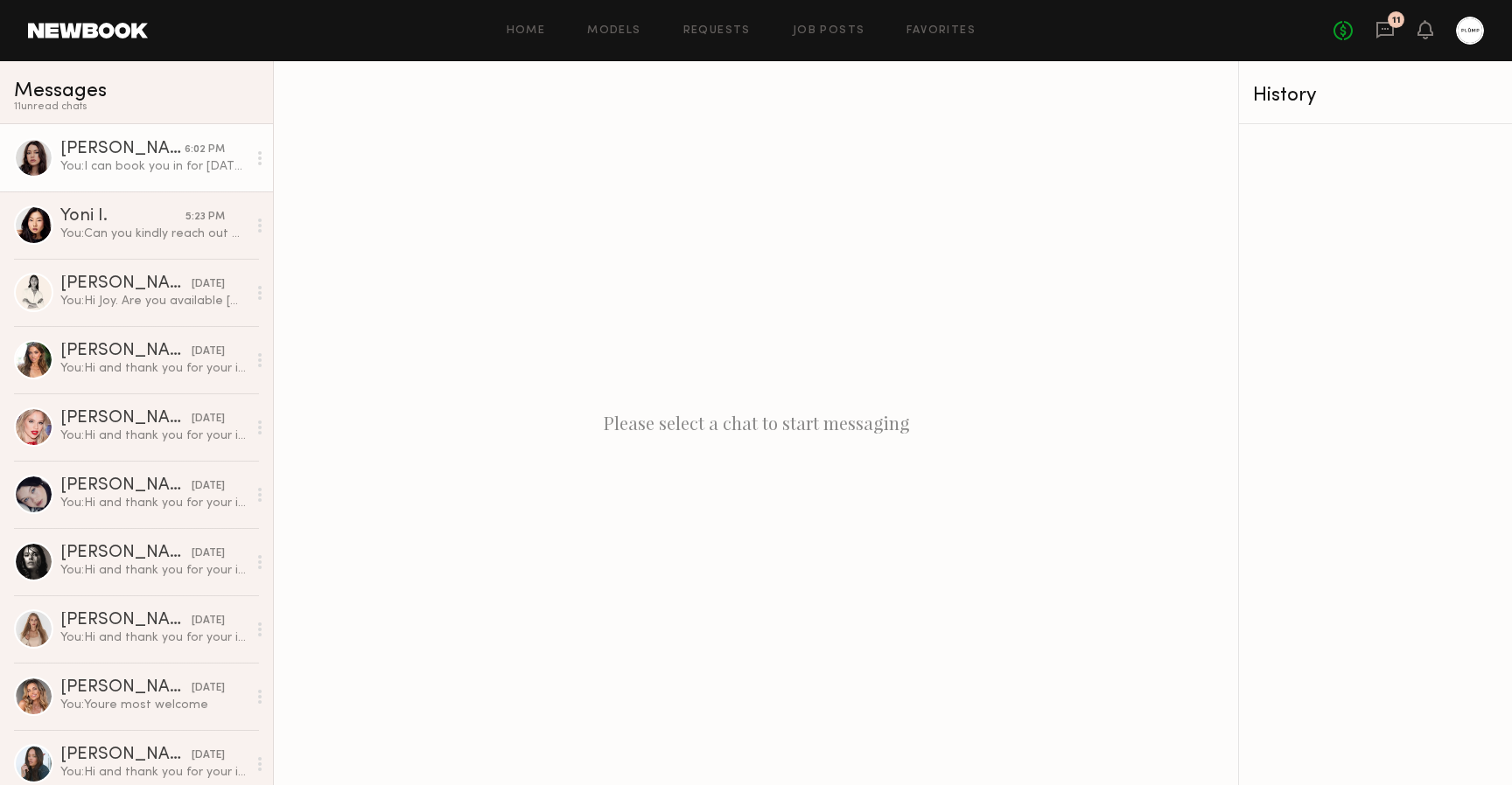
click at [83, 170] on div "You: I can book you in for next Thursday the 11th at 1 pm. Will that work for y…" at bounding box center [153, 166] width 186 height 16
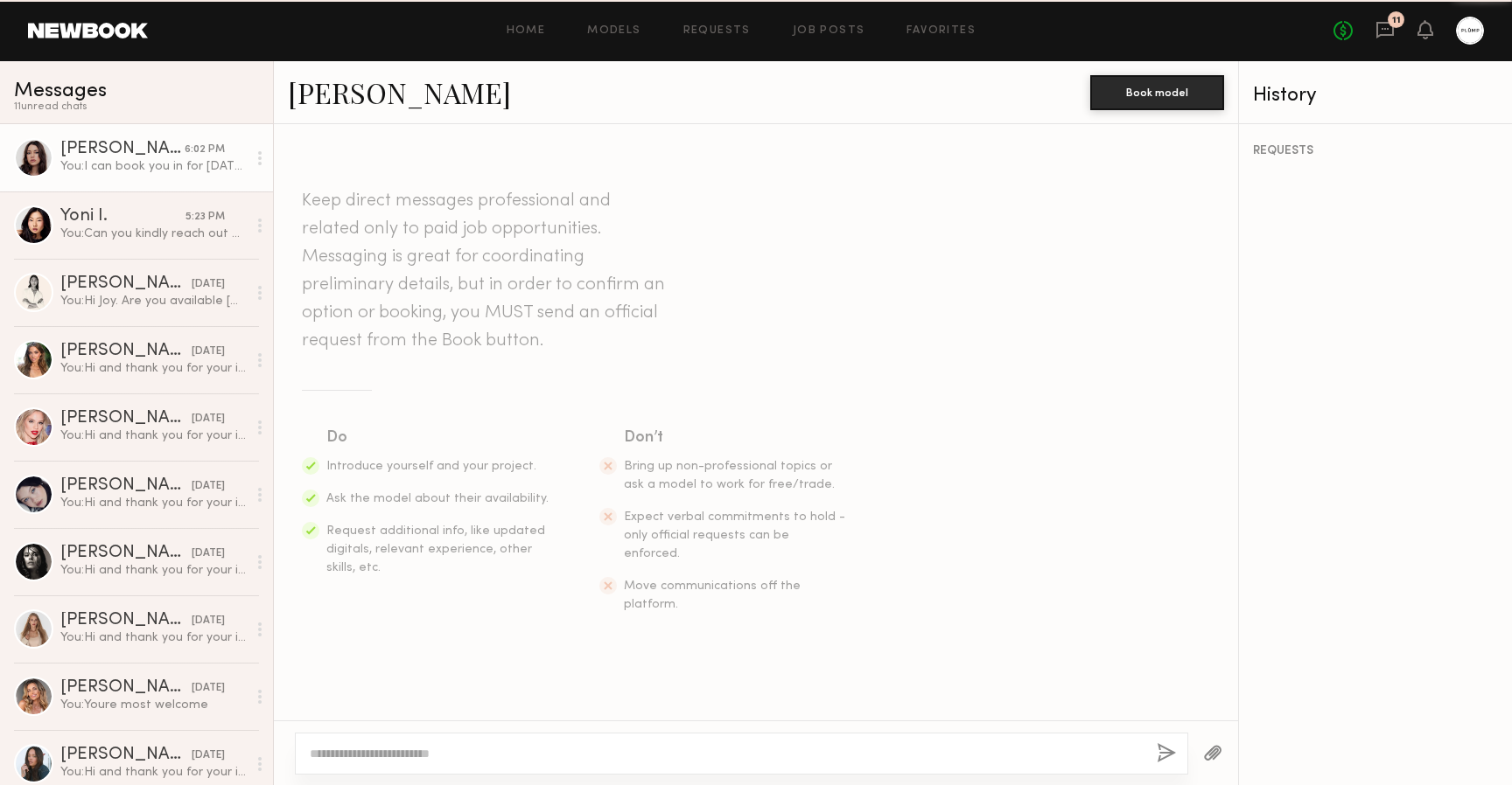
scroll to position [663, 0]
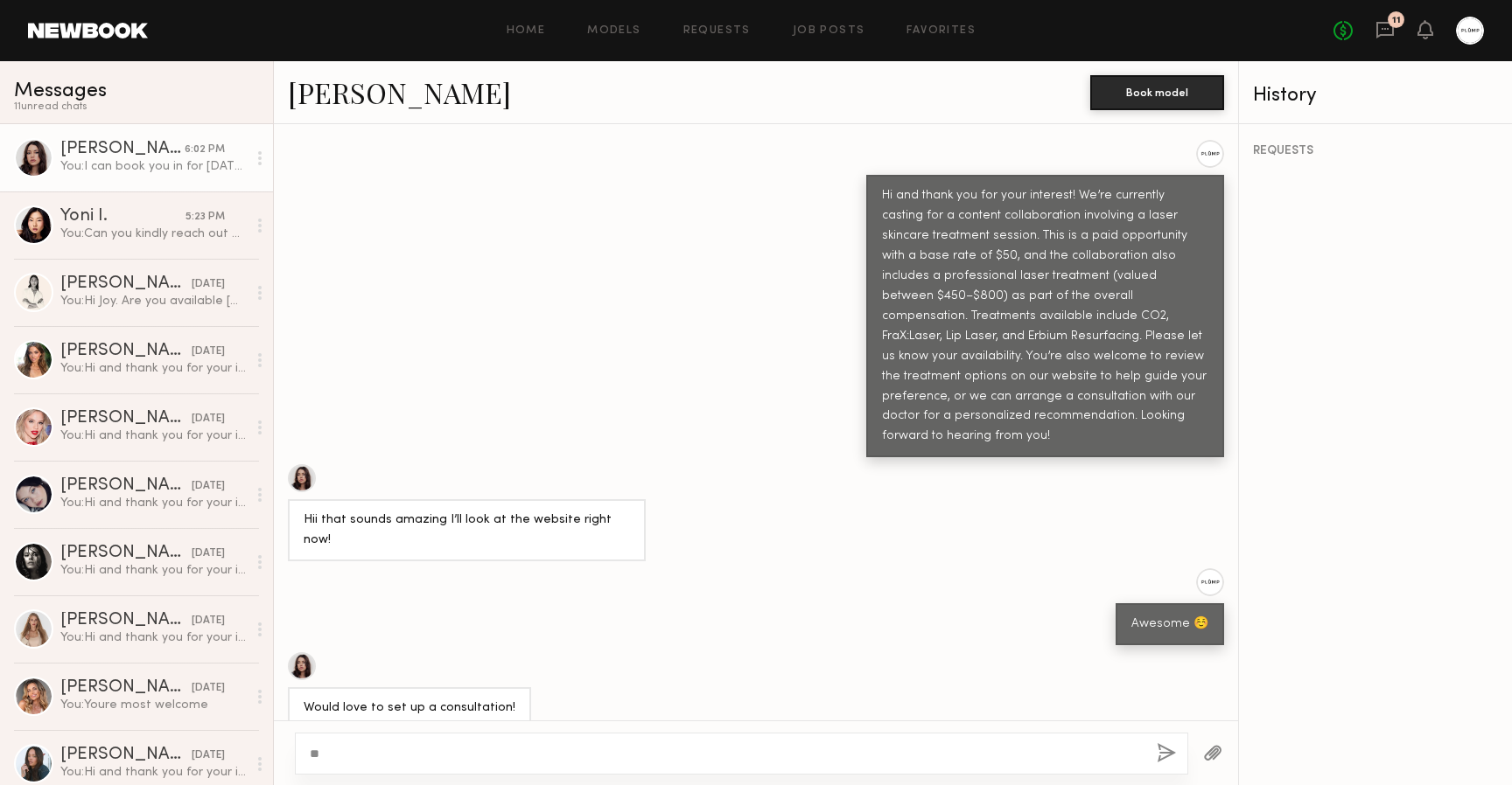
type textarea "*"
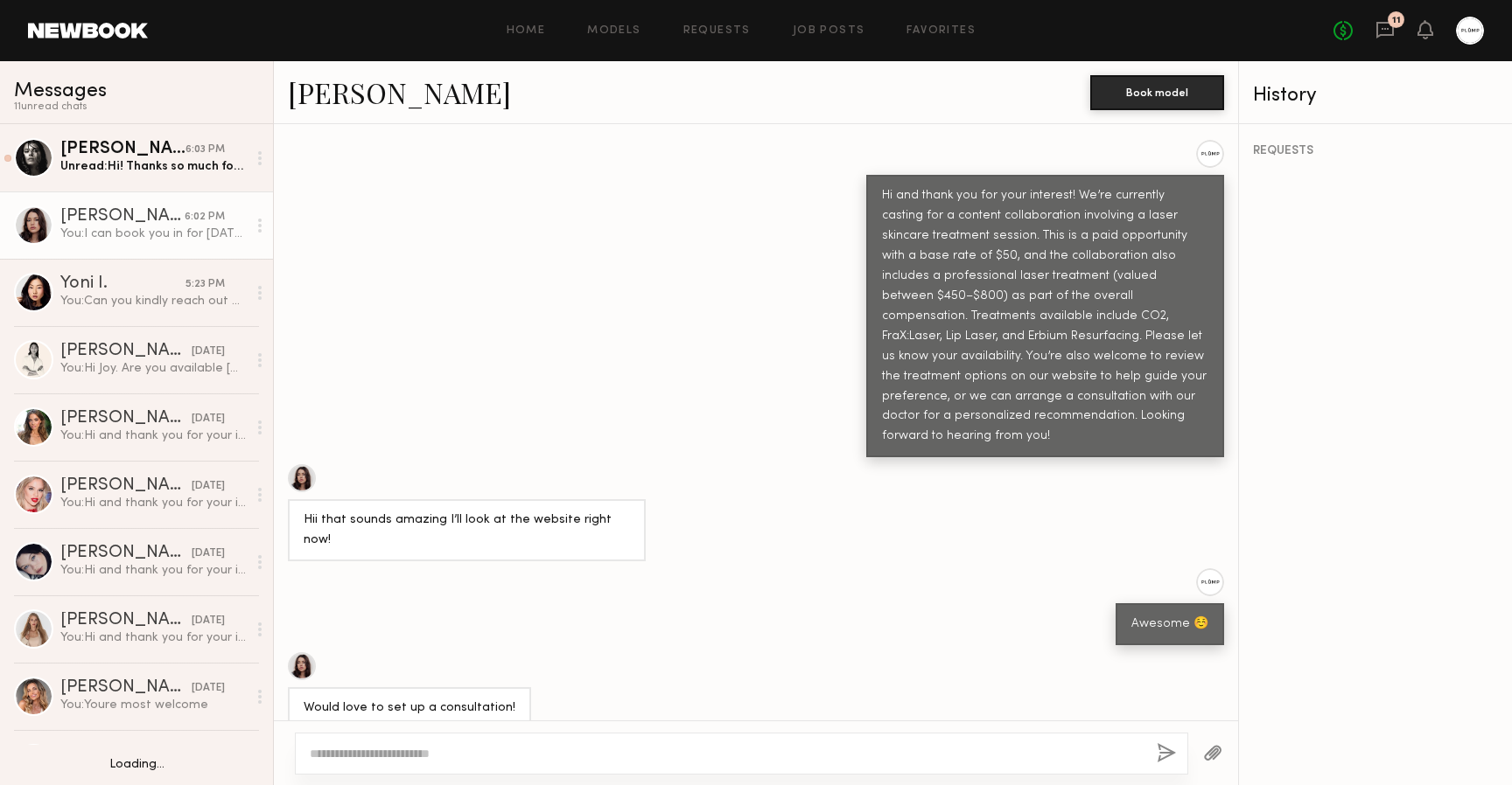
scroll to position [0, 0]
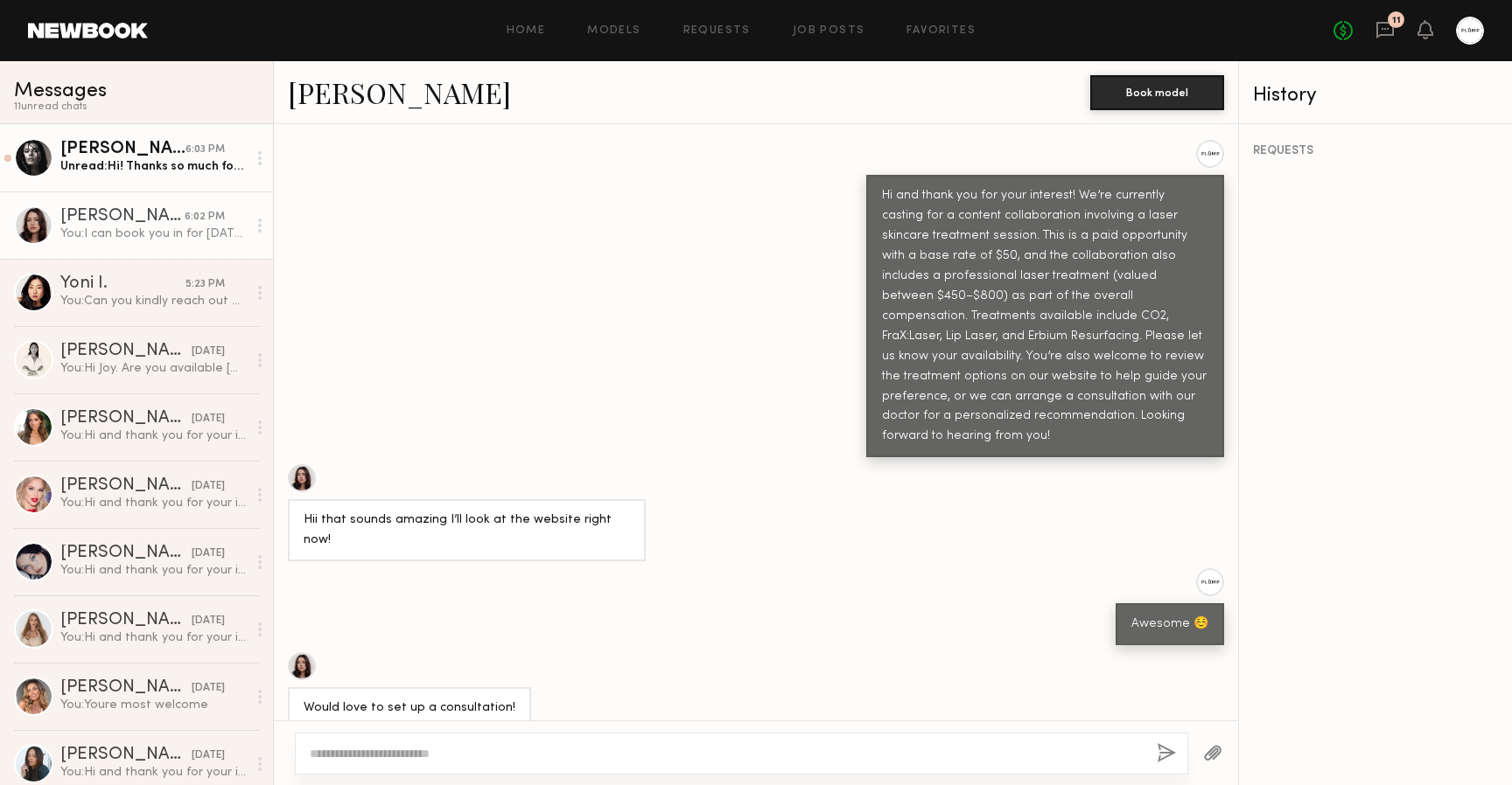
click at [102, 161] on div "Unread: Hi! Thanks so much for sharing the details. I’m interested in the PIXEL…" at bounding box center [153, 166] width 186 height 16
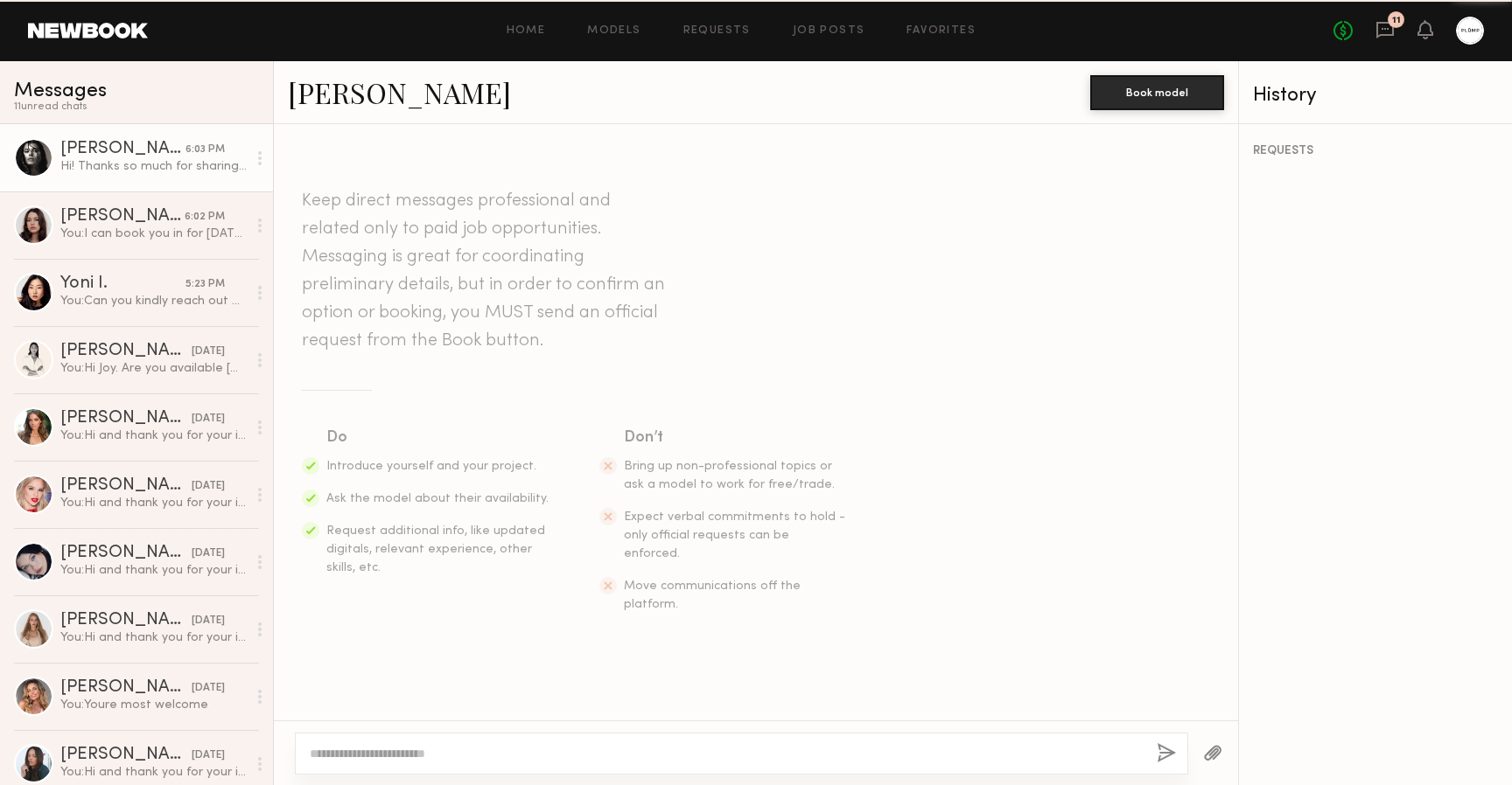
scroll to position [587, 0]
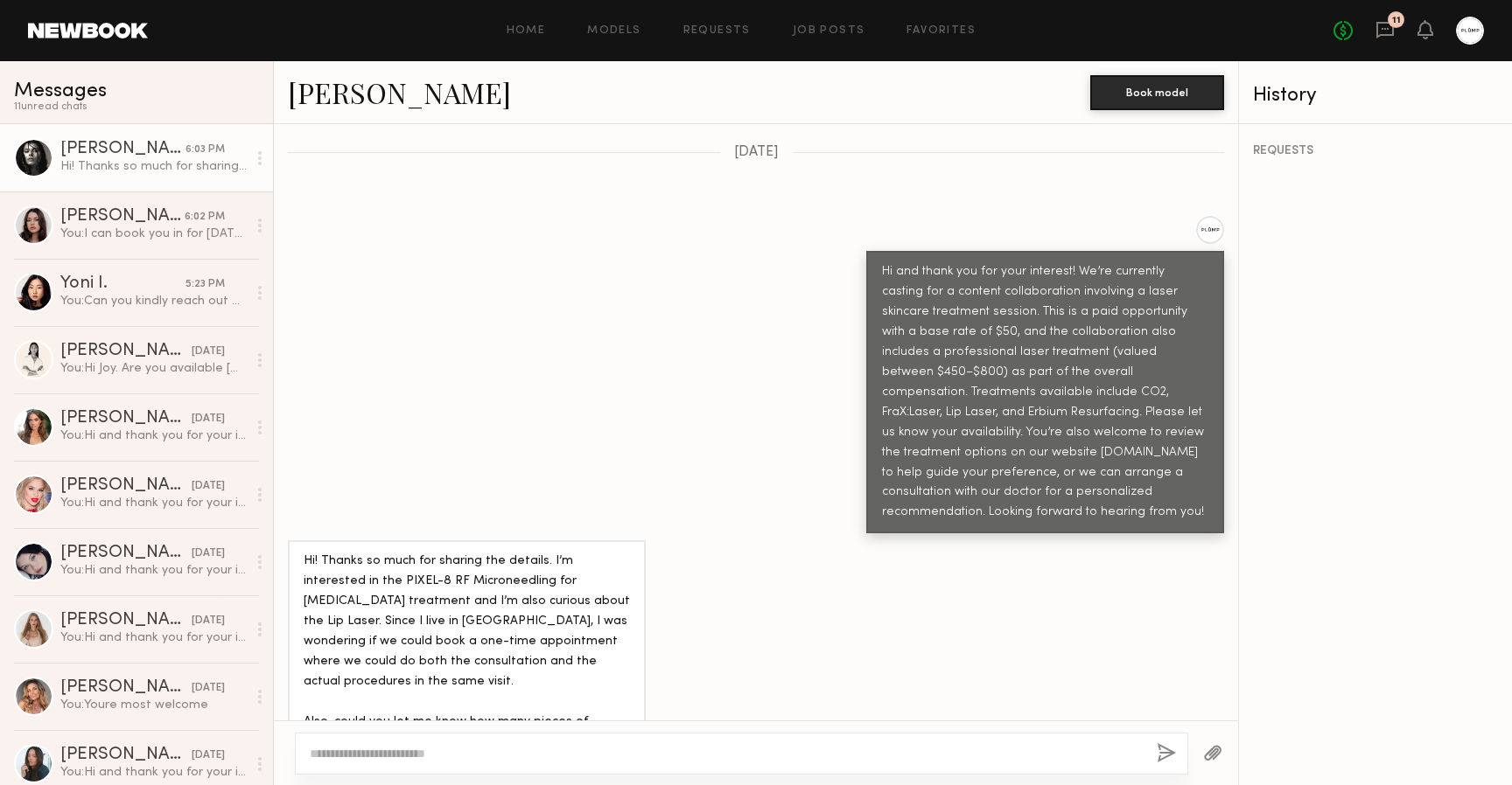
click at [323, 101] on link "[PERSON_NAME]" at bounding box center [399, 92] width 223 height 38
click at [404, 743] on div at bounding box center [741, 754] width 893 height 42
click at [418, 750] on textarea at bounding box center [727, 754] width 833 height 17
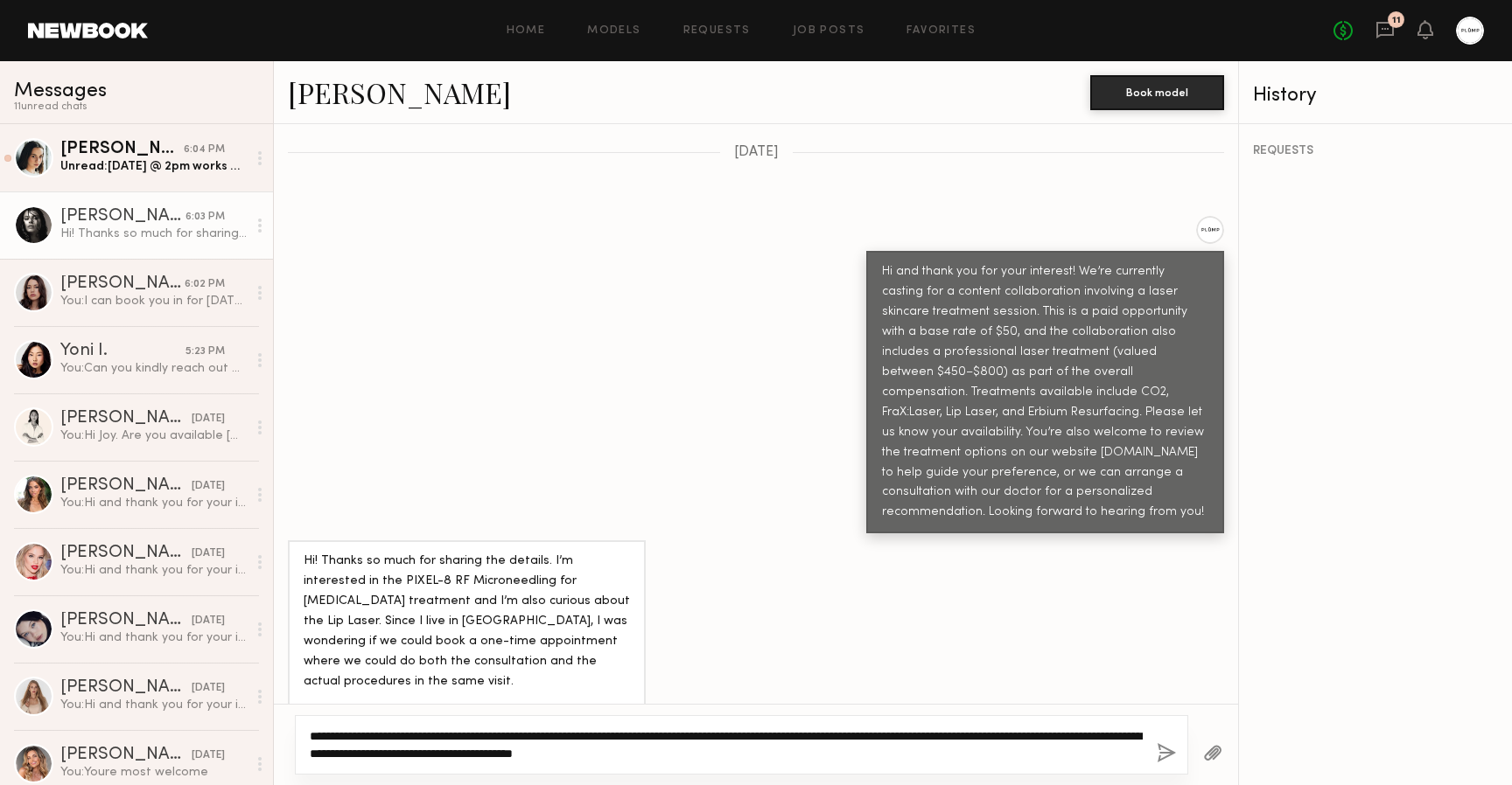
type textarea "**********"
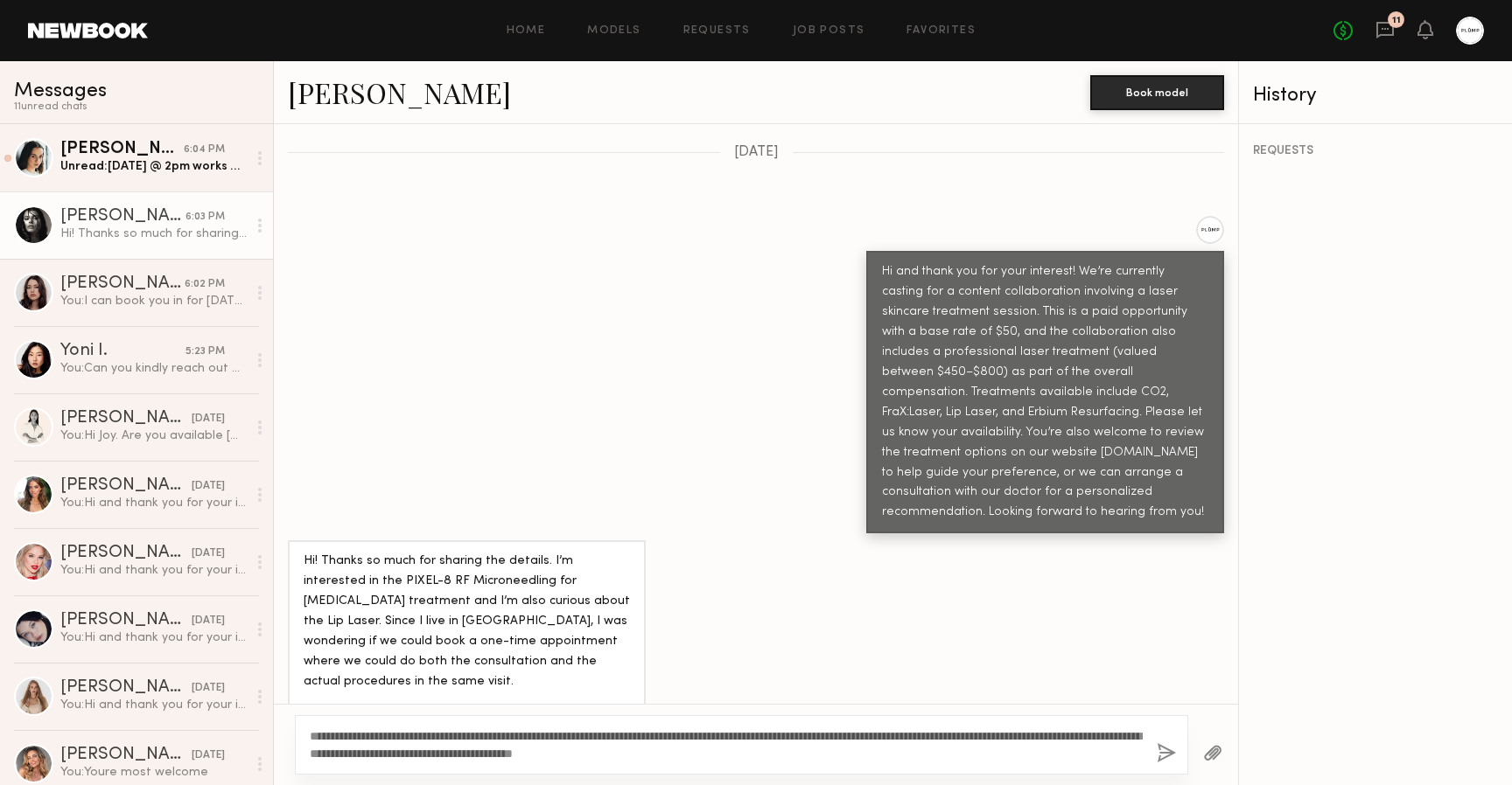
click at [1166, 752] on button "button" at bounding box center [1166, 754] width 19 height 22
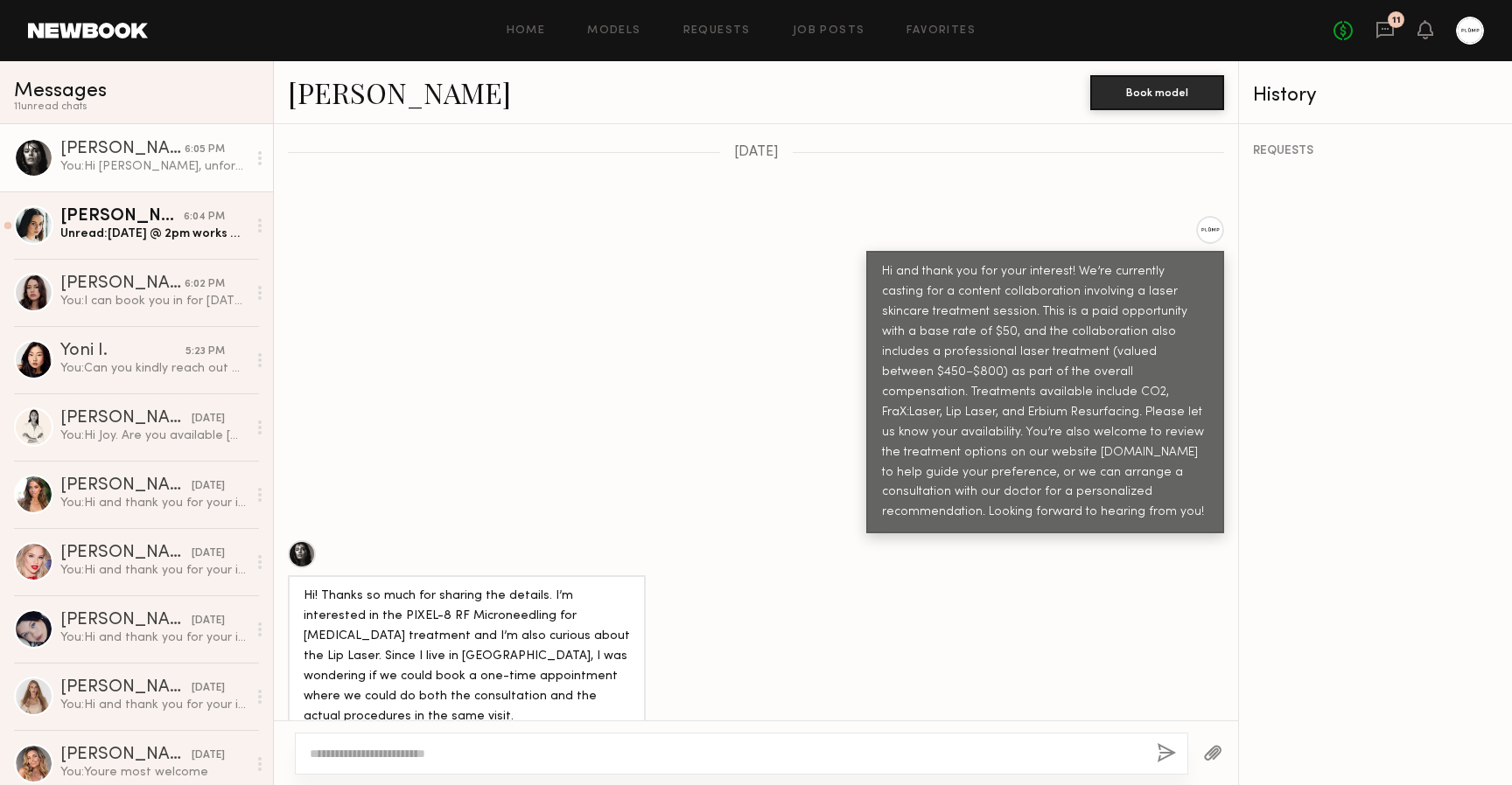
scroll to position [882, 0]
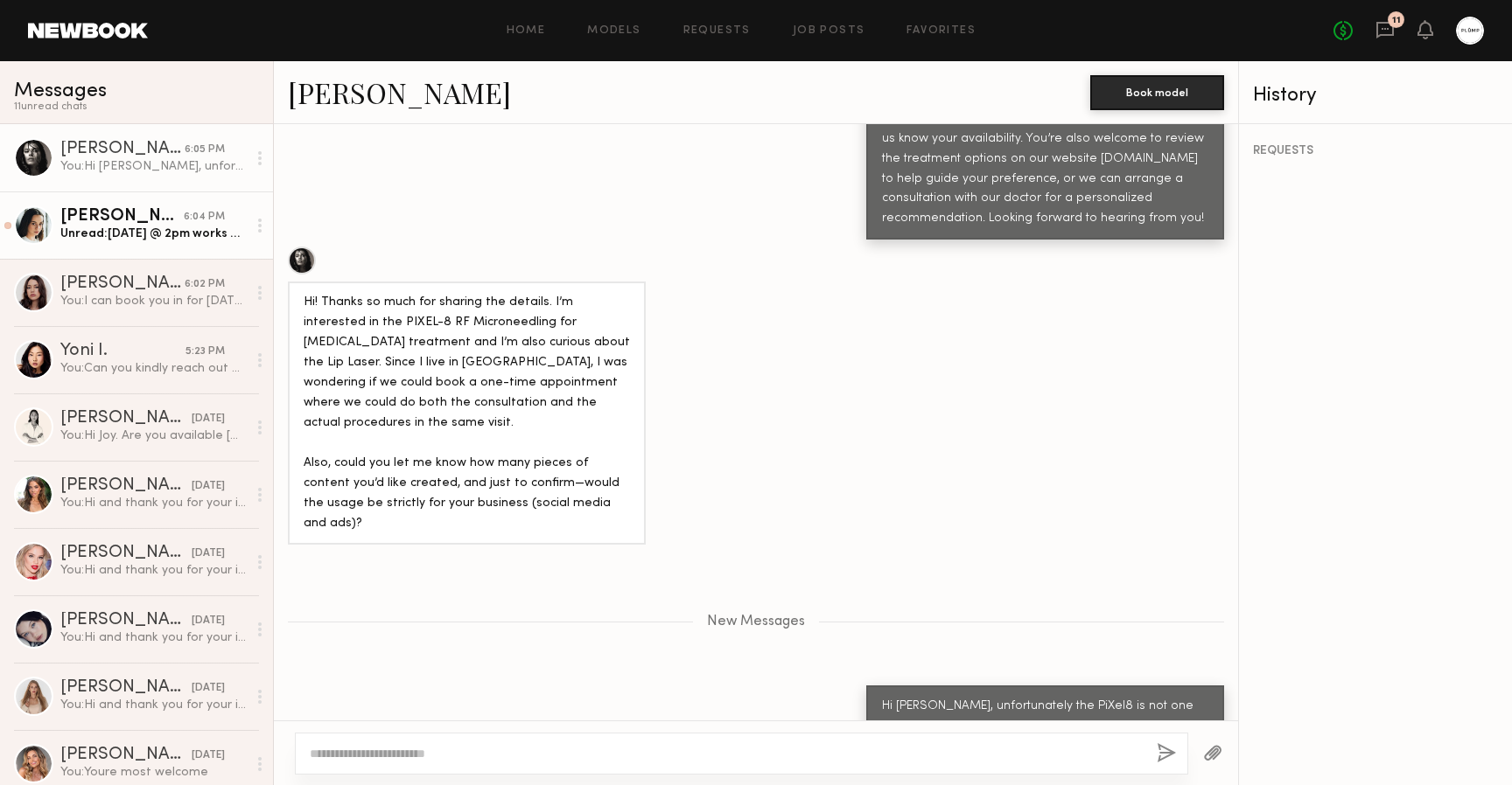
click at [104, 236] on div "Unread: Thursday the 11th @ 2pm works great for me. Thanks again, looking forwa…" at bounding box center [153, 233] width 186 height 16
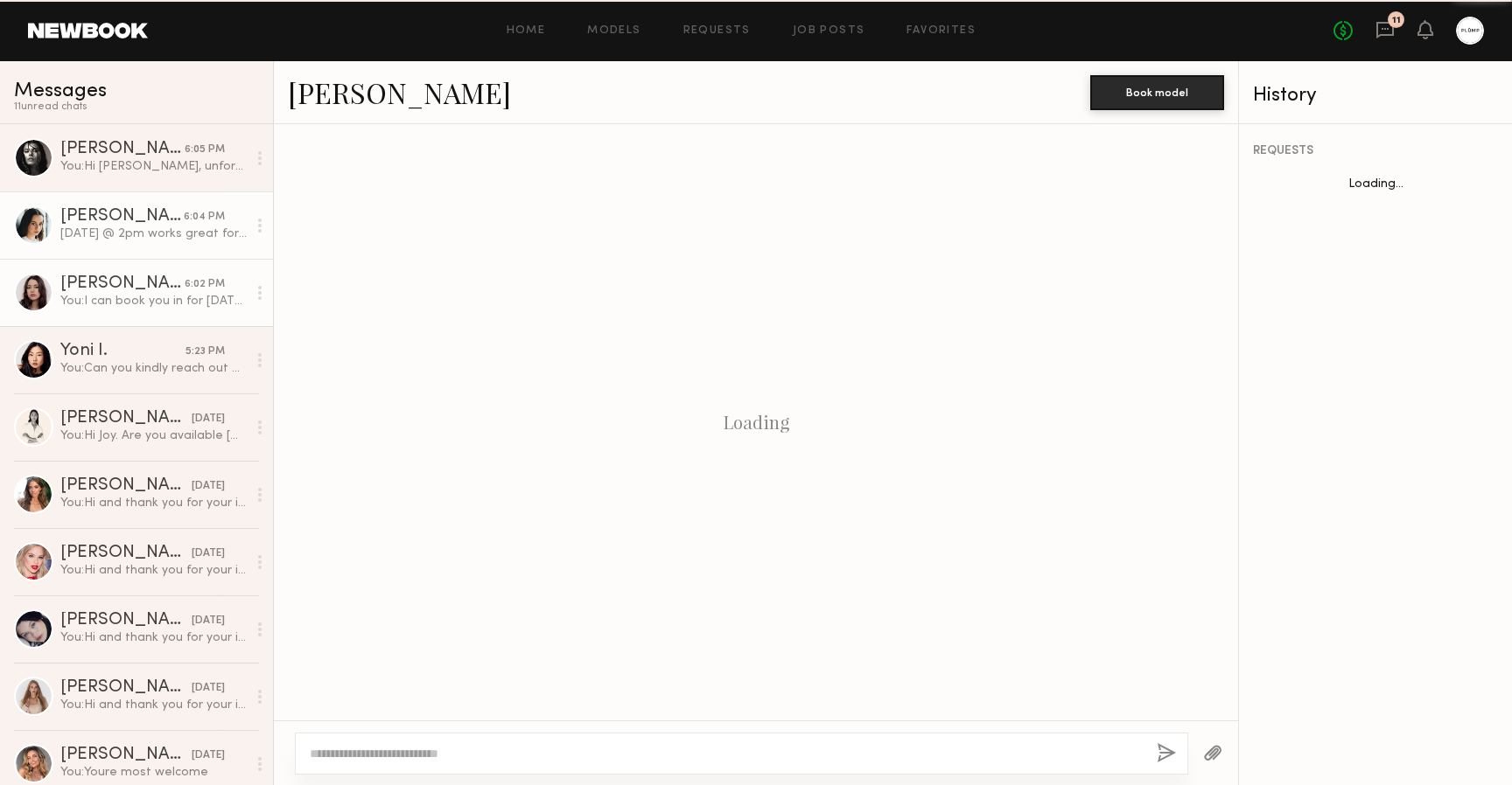
scroll to position [1022, 0]
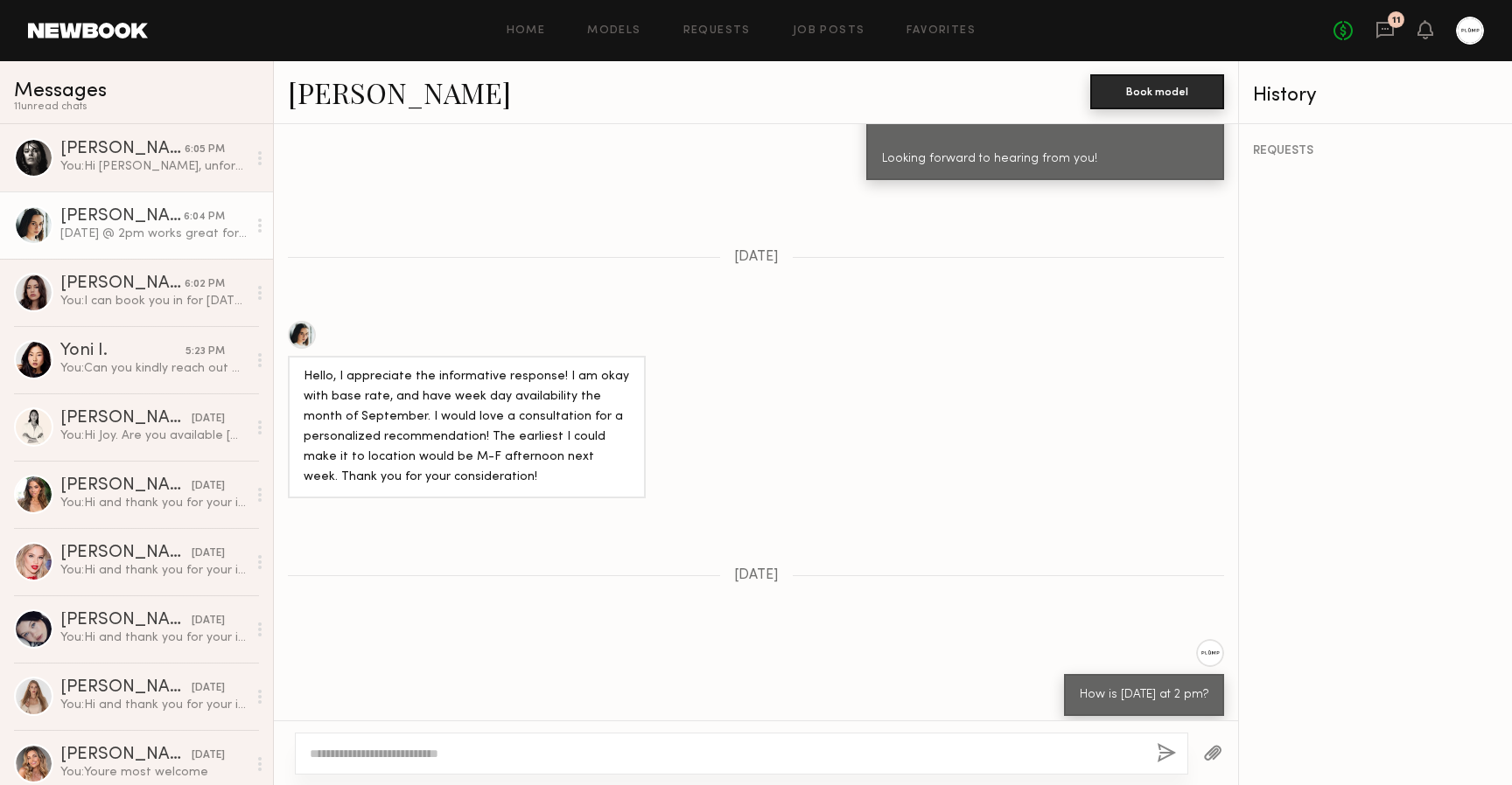
click at [1134, 97] on button "Book model" at bounding box center [1157, 91] width 134 height 35
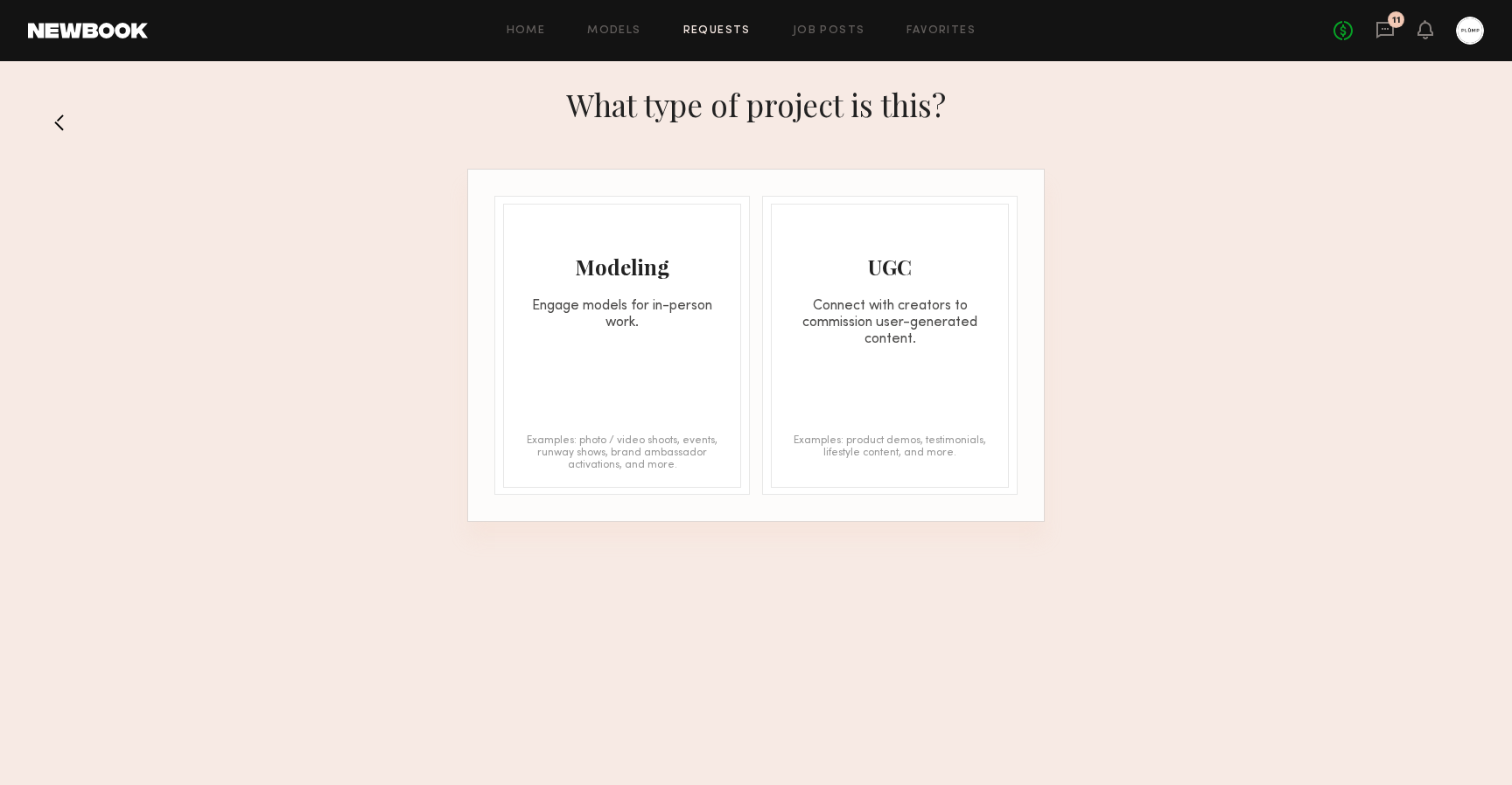
click at [67, 124] on button at bounding box center [66, 122] width 28 height 28
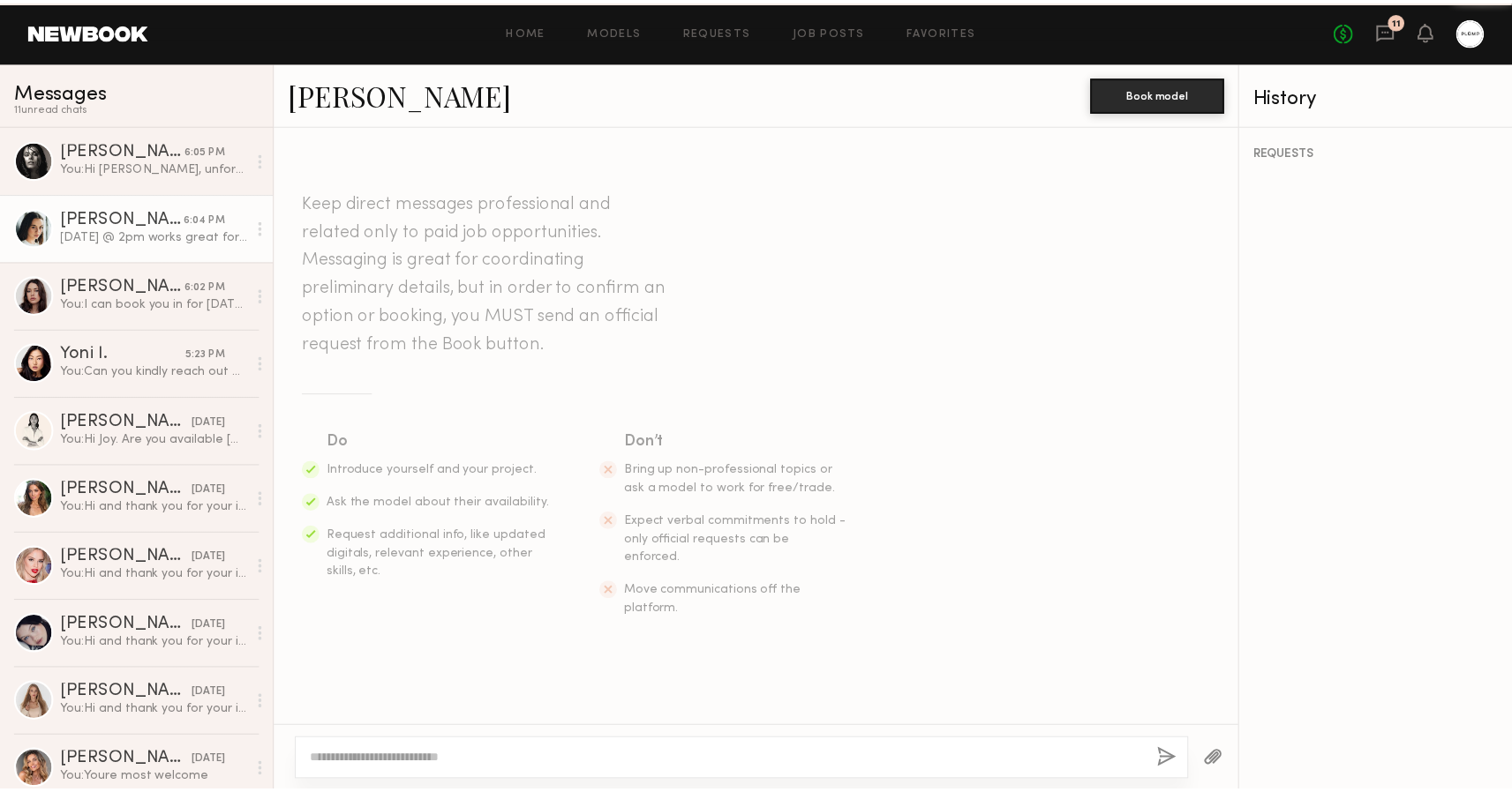
scroll to position [1031, 0]
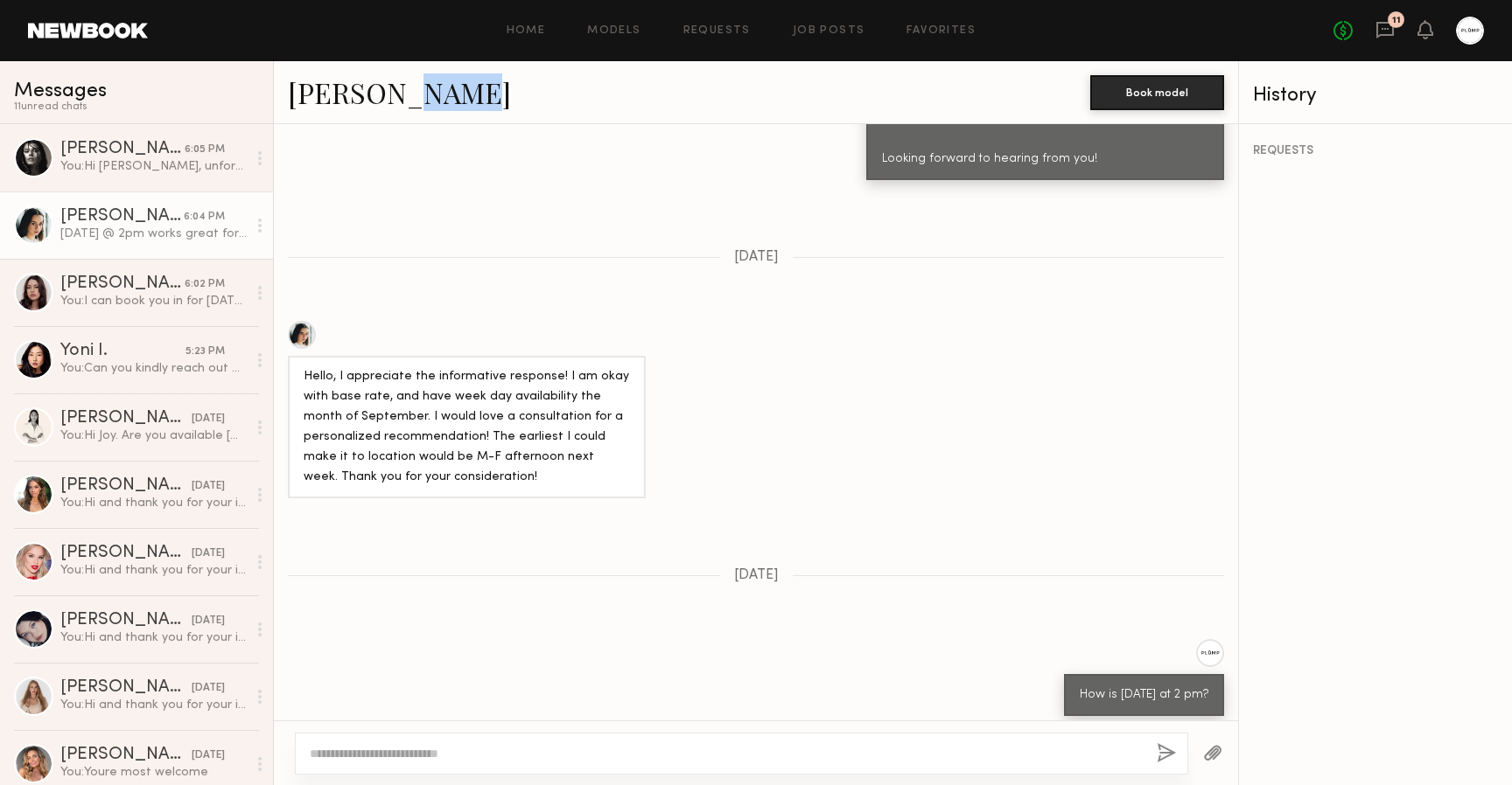
drag, startPoint x: 400, startPoint y: 96, endPoint x: 388, endPoint y: 96, distance: 12.0
click at [388, 96] on div "[PERSON_NAME]" at bounding box center [689, 92] width 803 height 38
click at [388, 96] on link "[PERSON_NAME]" at bounding box center [399, 92] width 223 height 38
click at [512, 79] on div "[PERSON_NAME]" at bounding box center [689, 92] width 803 height 38
copy link "[PERSON_NAME]"
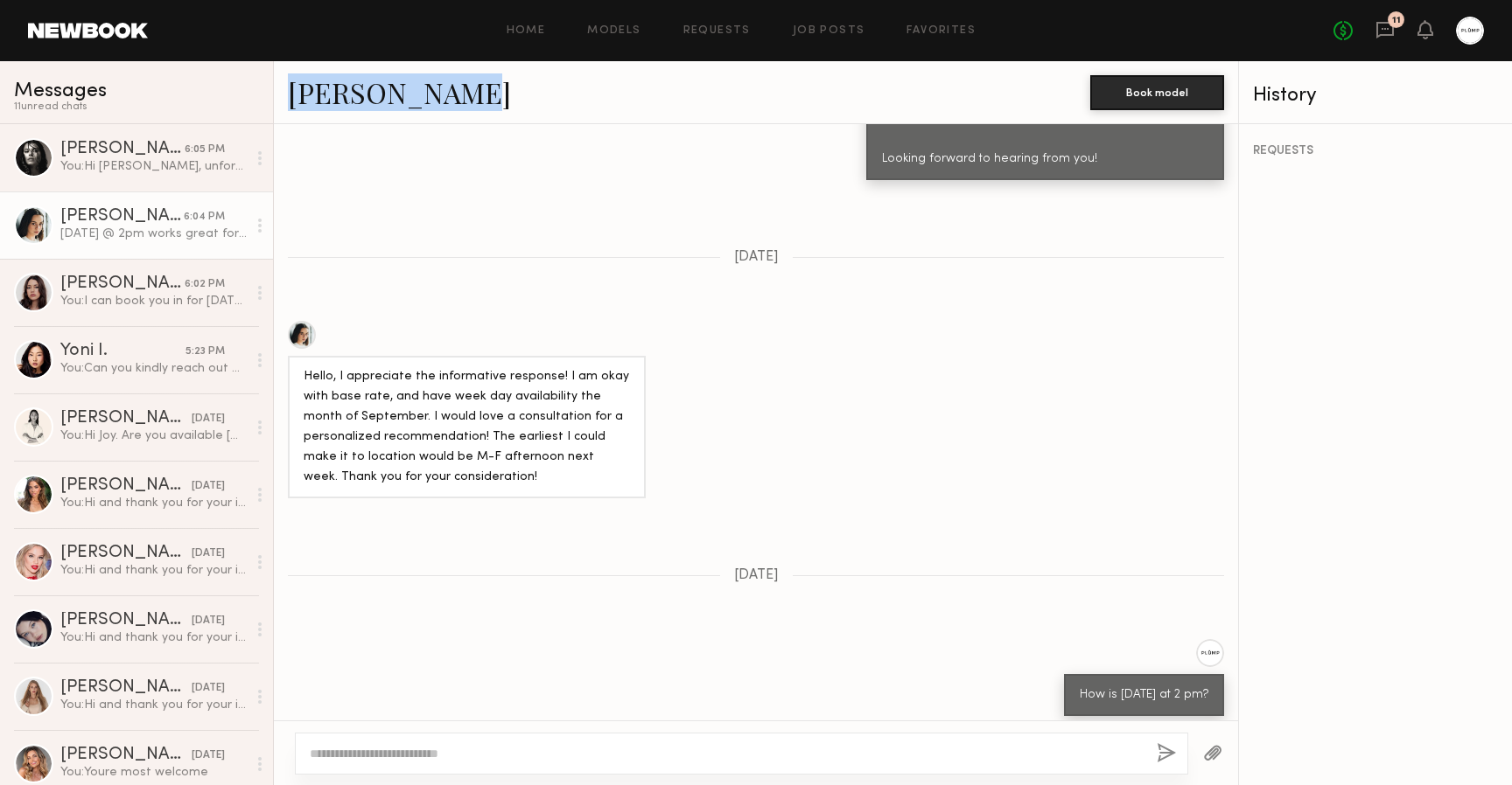
drag, startPoint x: 489, startPoint y: 104, endPoint x: 297, endPoint y: 96, distance: 192.2
click at [297, 96] on div "[PERSON_NAME]" at bounding box center [689, 92] width 803 height 38
click at [1153, 95] on button "Book model" at bounding box center [1157, 91] width 134 height 35
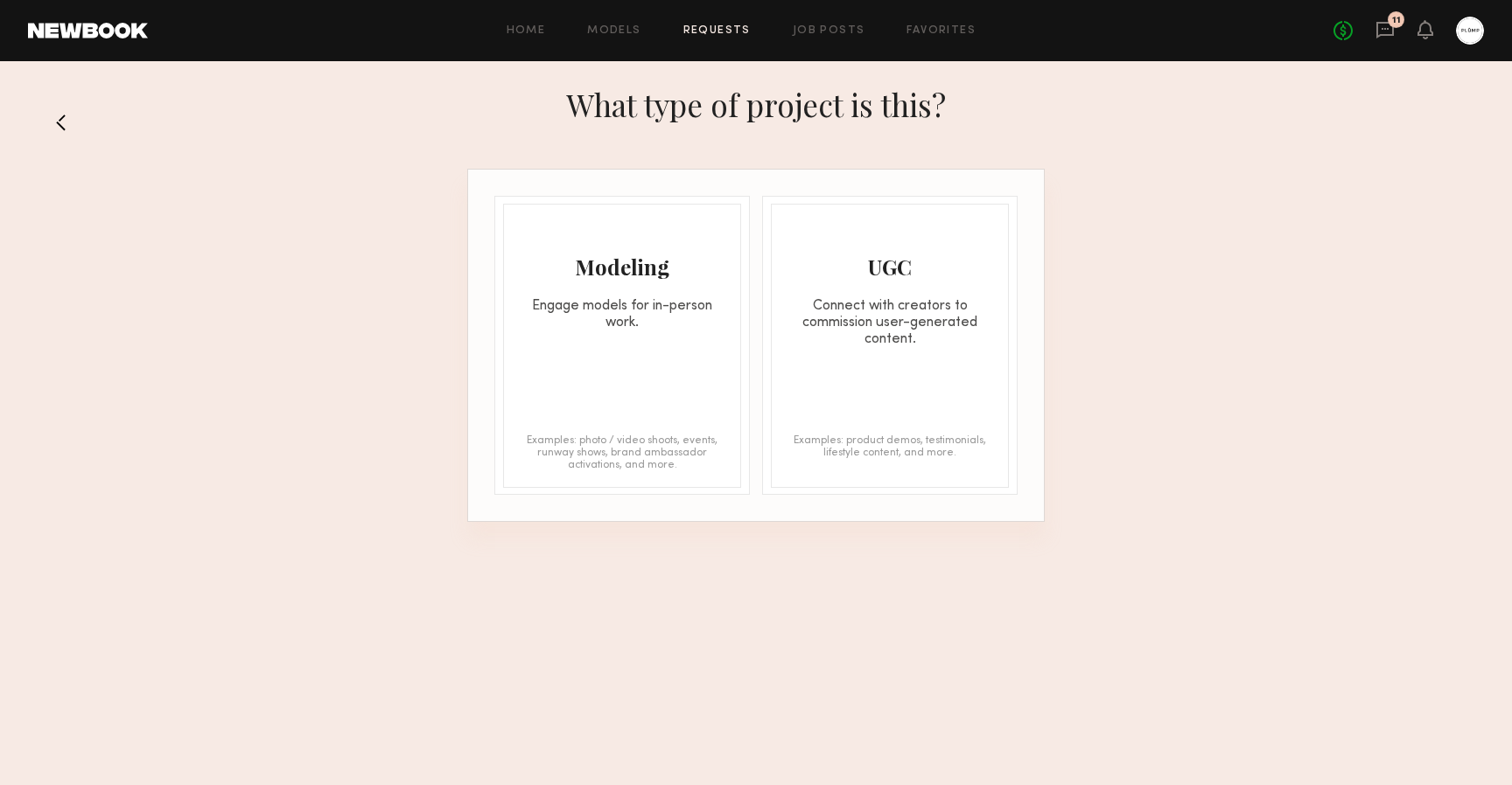
click at [659, 306] on div "Engage models for in-person work." at bounding box center [622, 315] width 236 height 33
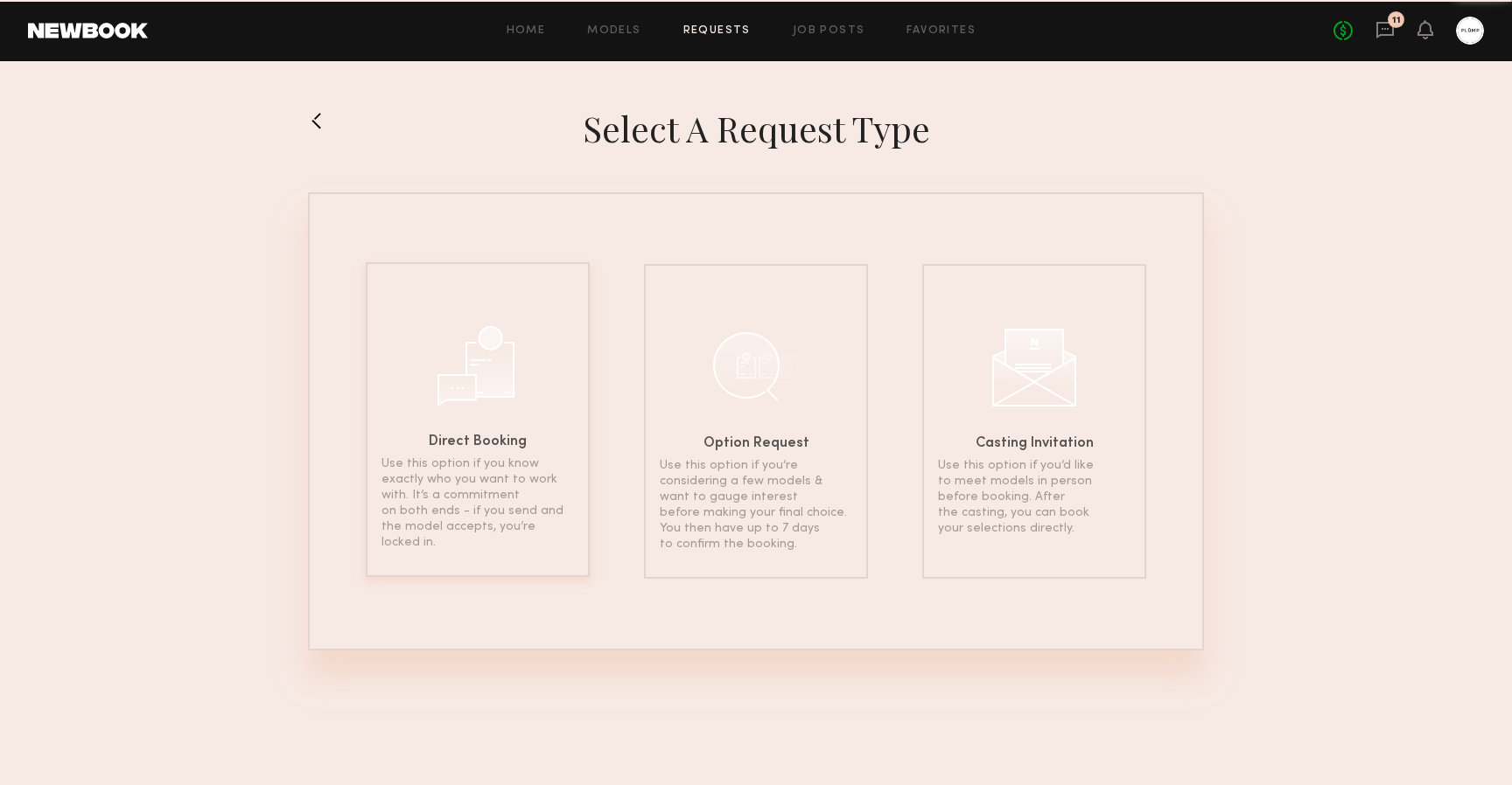
click at [519, 375] on div at bounding box center [477, 364] width 87 height 87
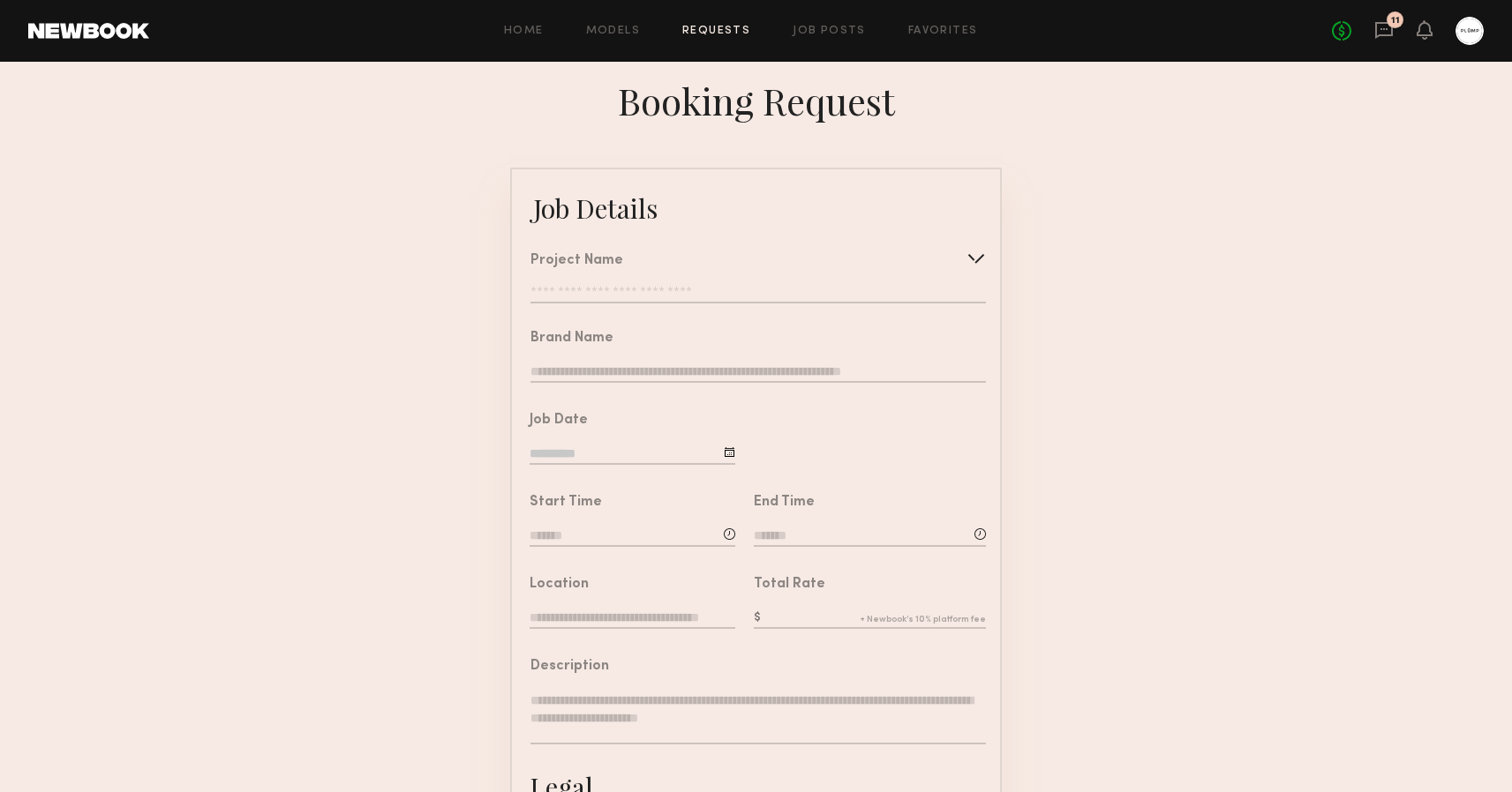
click at [700, 283] on div "Project Name Create Use recent modeling project Medical Aesthetic Laser Treatme…" at bounding box center [758, 279] width 456 height 50
click at [977, 255] on div at bounding box center [976, 258] width 28 height 28
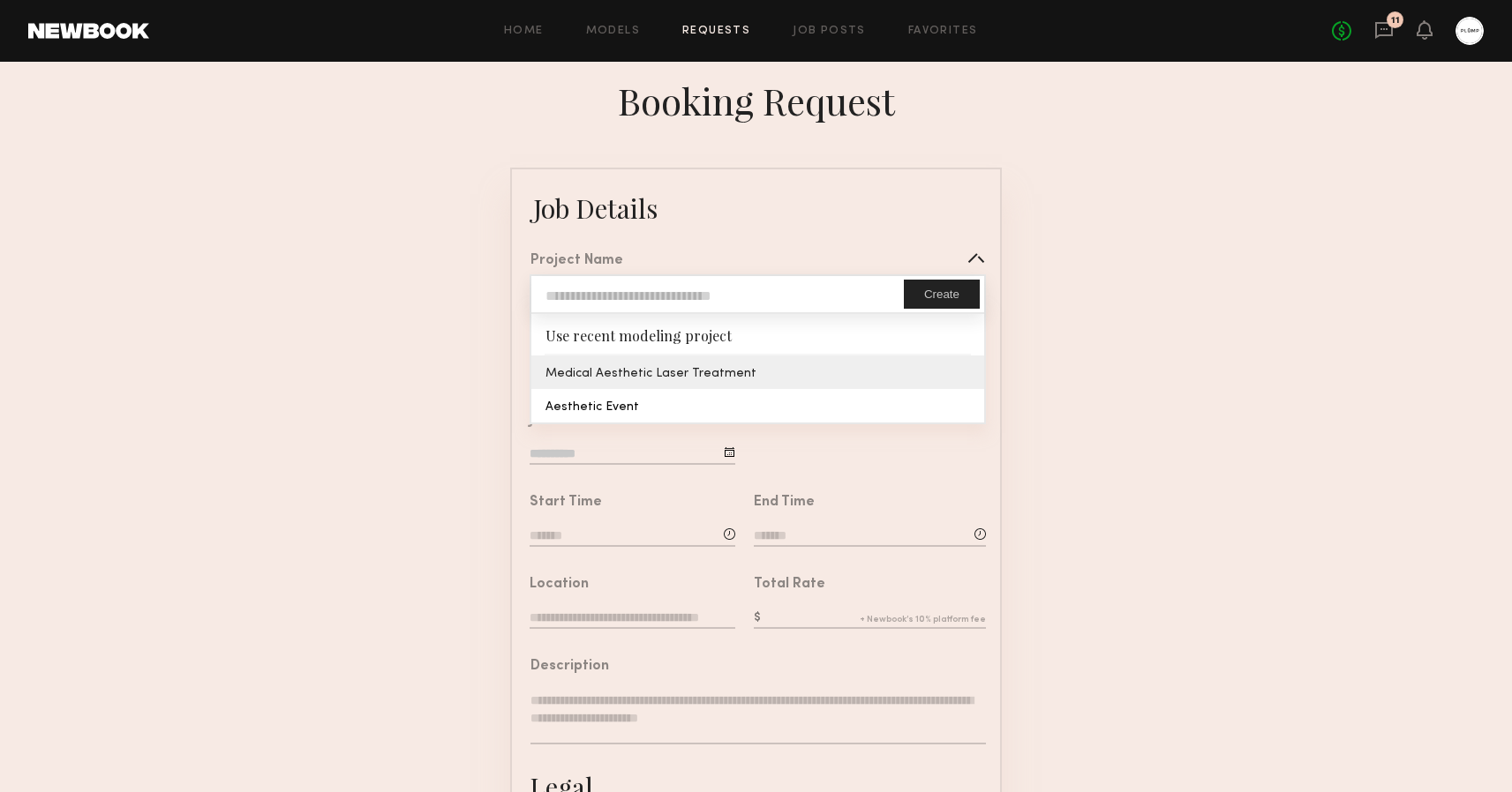
type input "**********"
type textarea "**********"
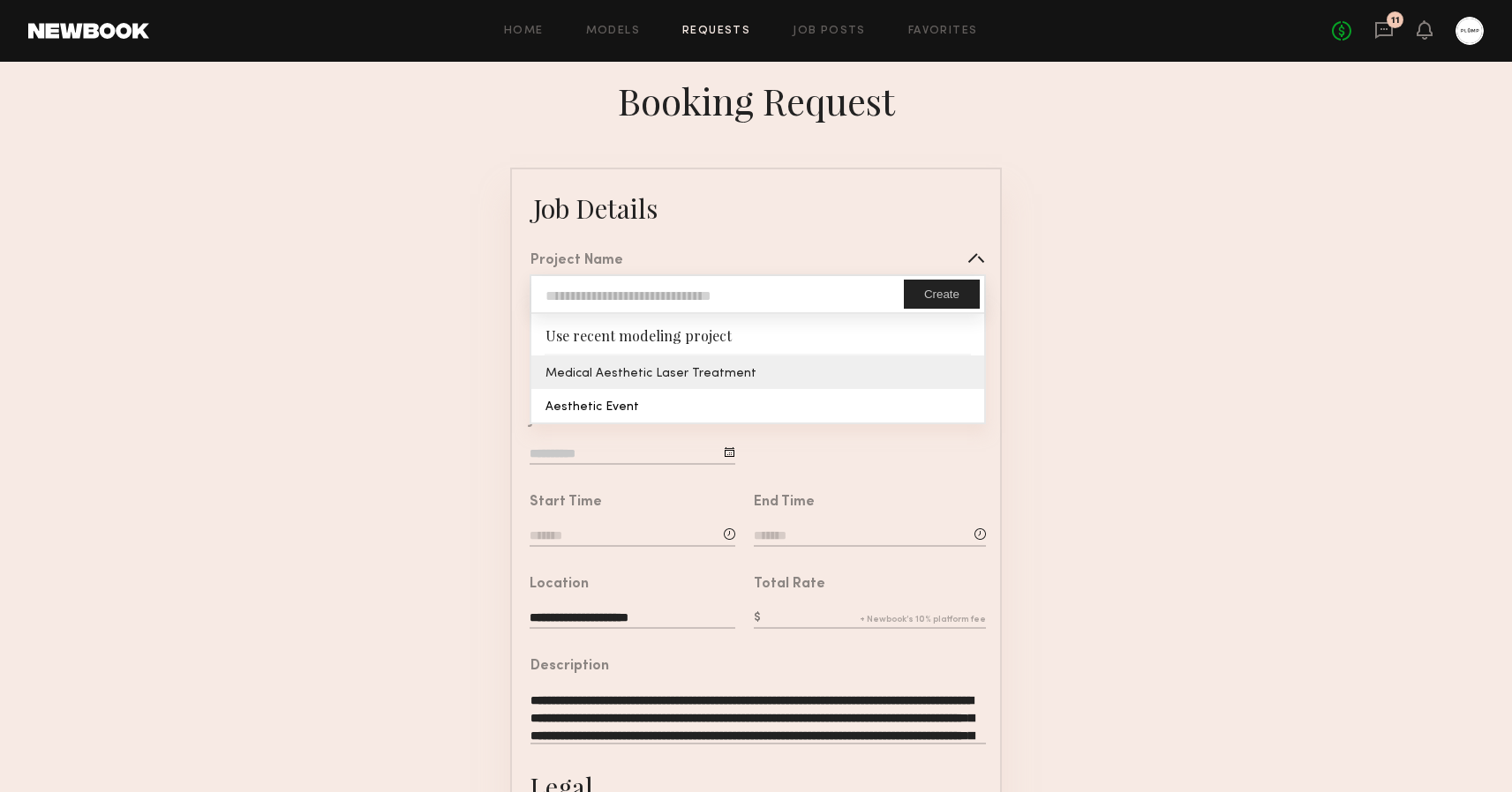
click at [647, 373] on common-border "**********" at bounding box center [756, 659] width 492 height 983
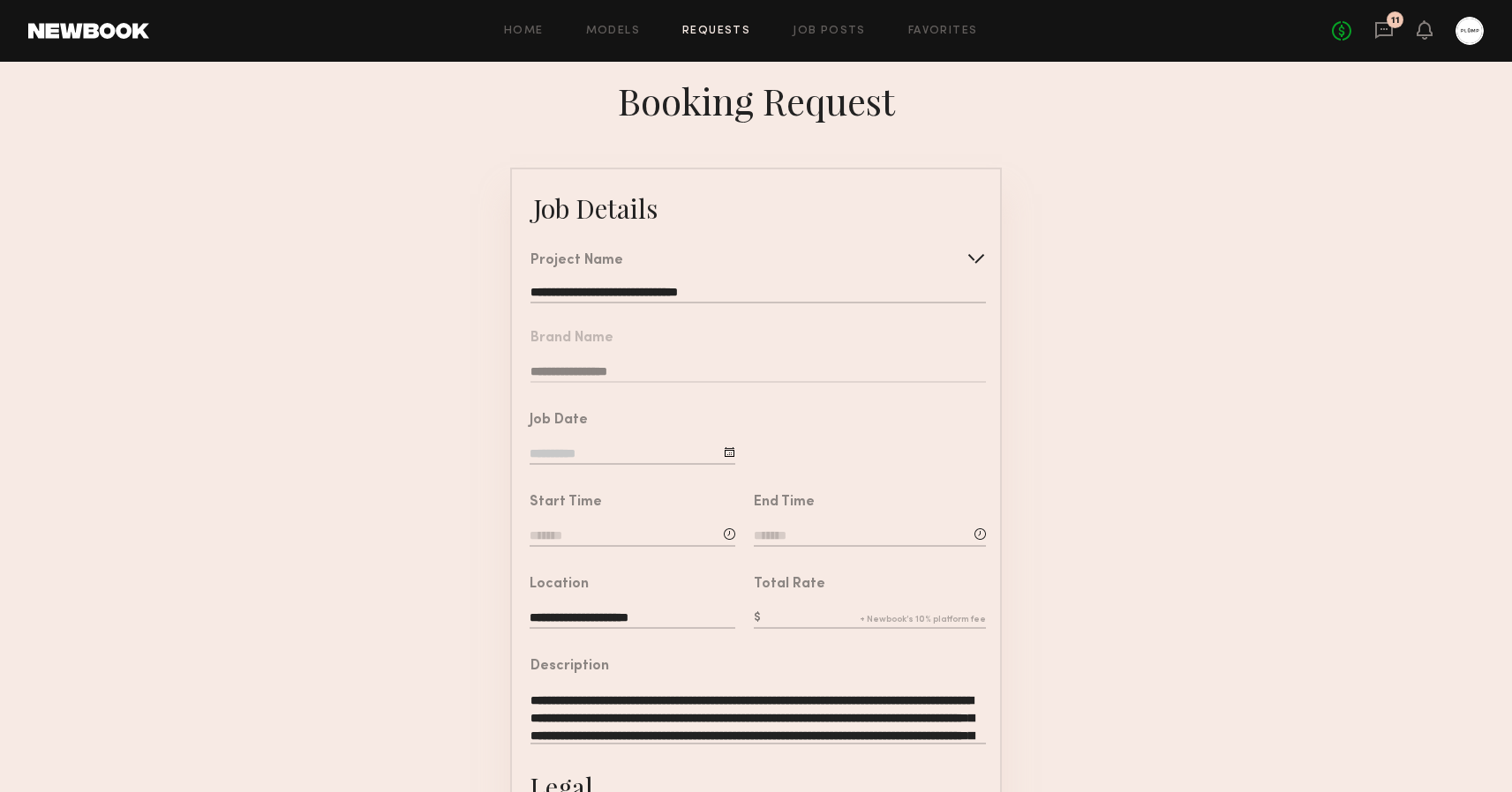
click at [572, 444] on div "Job Date" at bounding box center [632, 441] width 205 height 54
click at [571, 454] on input at bounding box center [632, 455] width 205 height 19
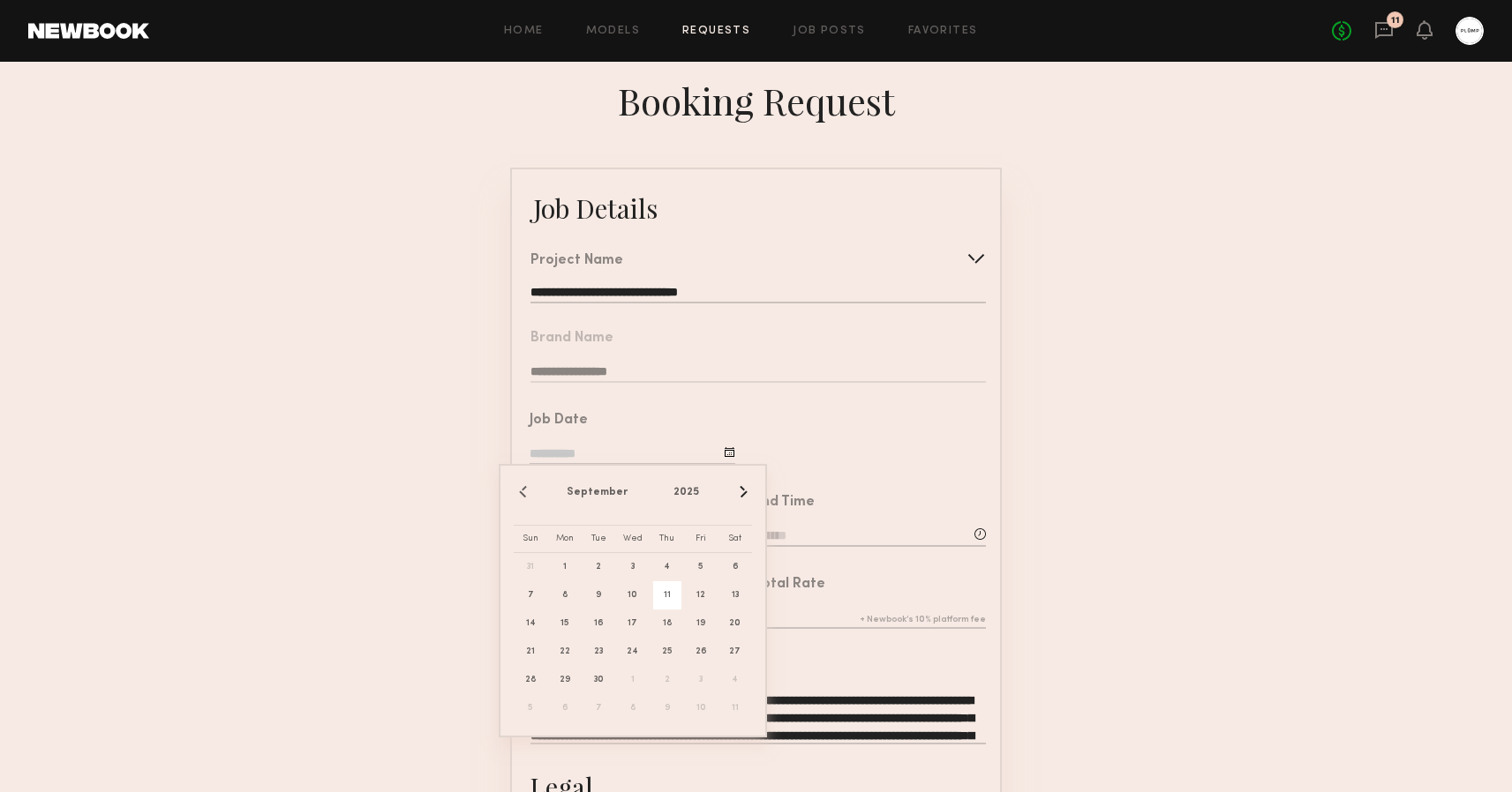
click at [666, 600] on span "11" at bounding box center [667, 594] width 28 height 28
type input "**********"
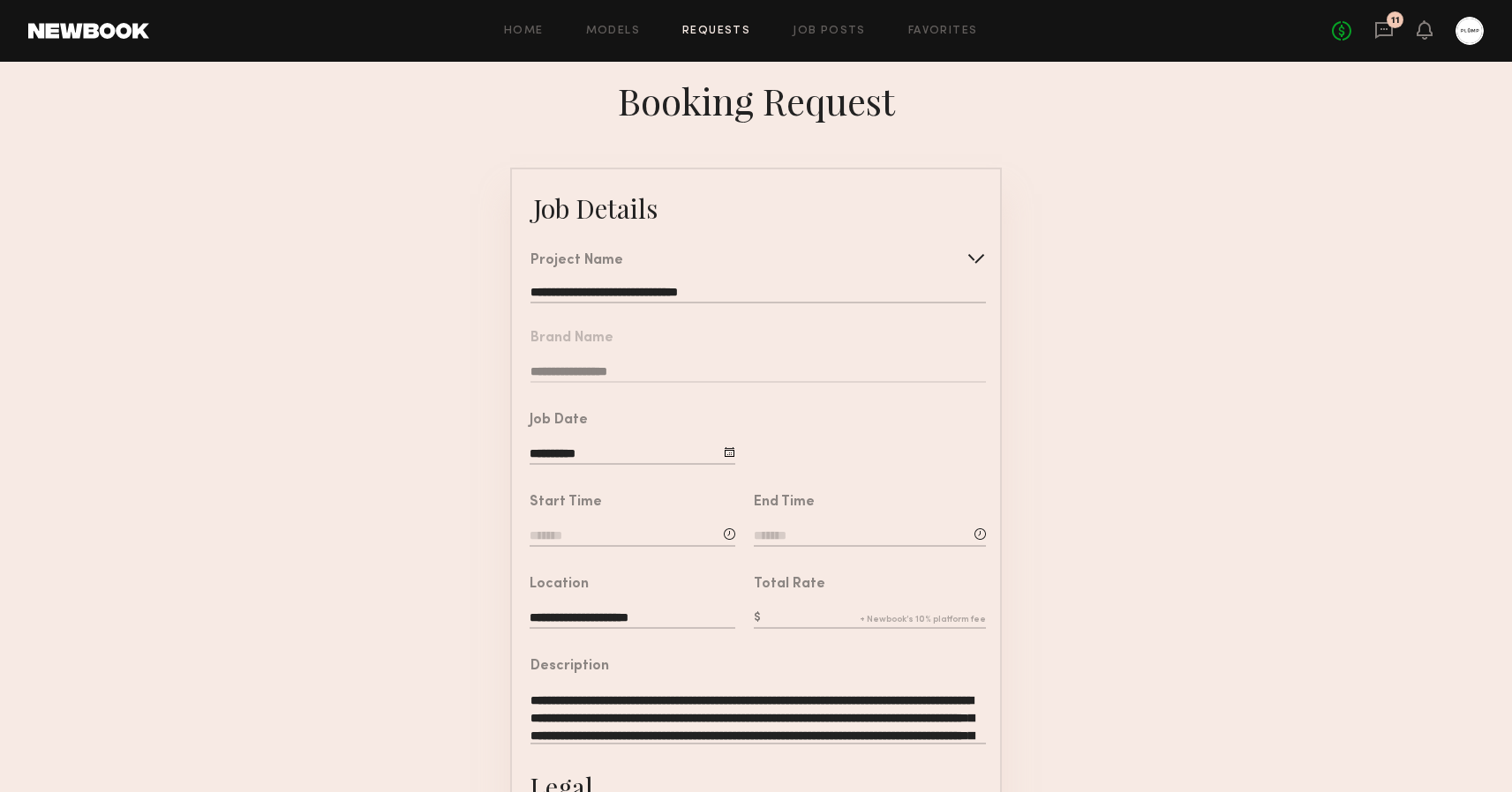
click at [589, 532] on input at bounding box center [632, 537] width 205 height 19
click at [584, 620] on input "text" at bounding box center [579, 611] width 65 height 32
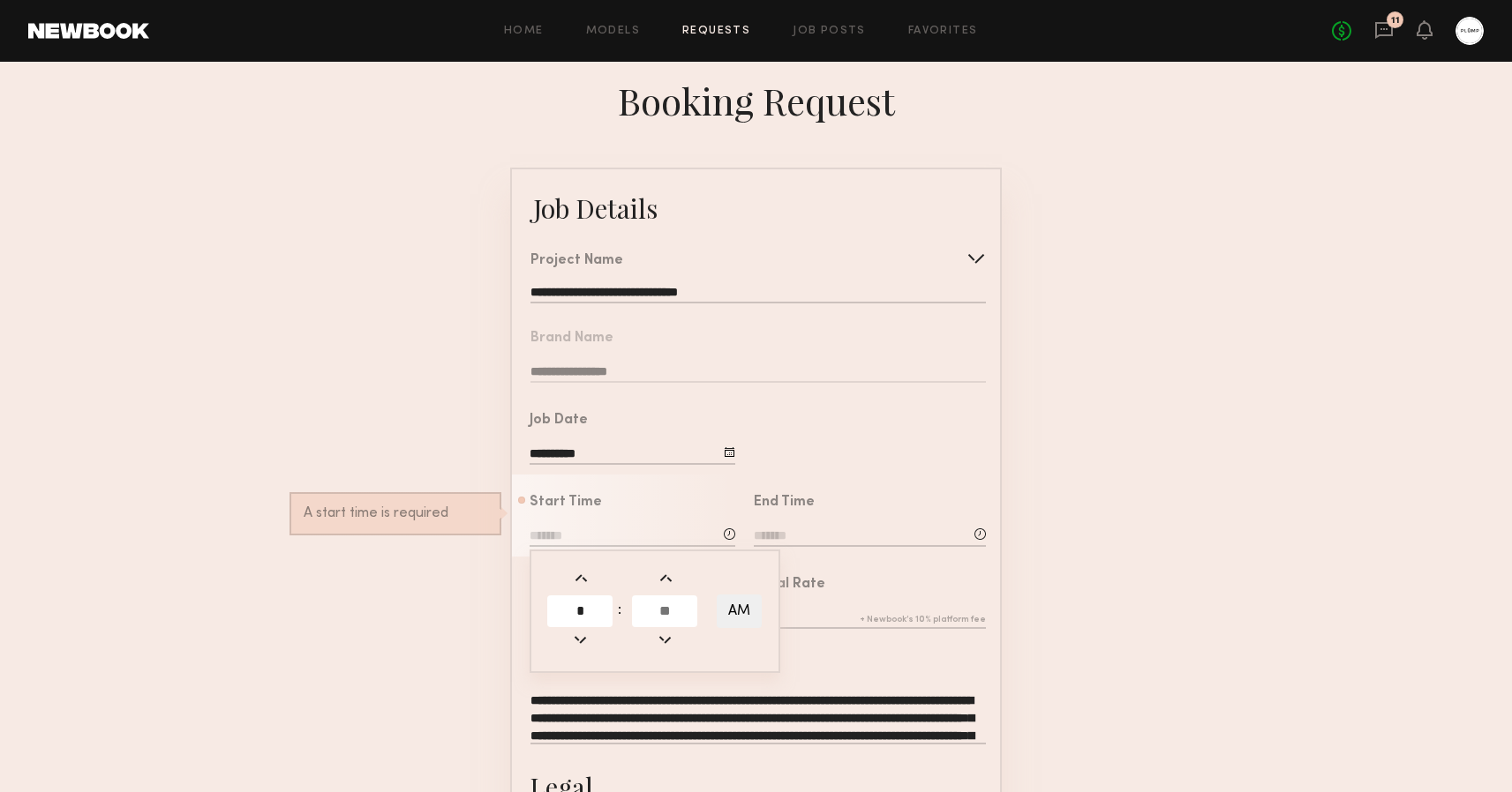
type input "*"
click at [669, 606] on input "text" at bounding box center [665, 611] width 65 height 32
type input "**"
type input "*******"
type input "**"
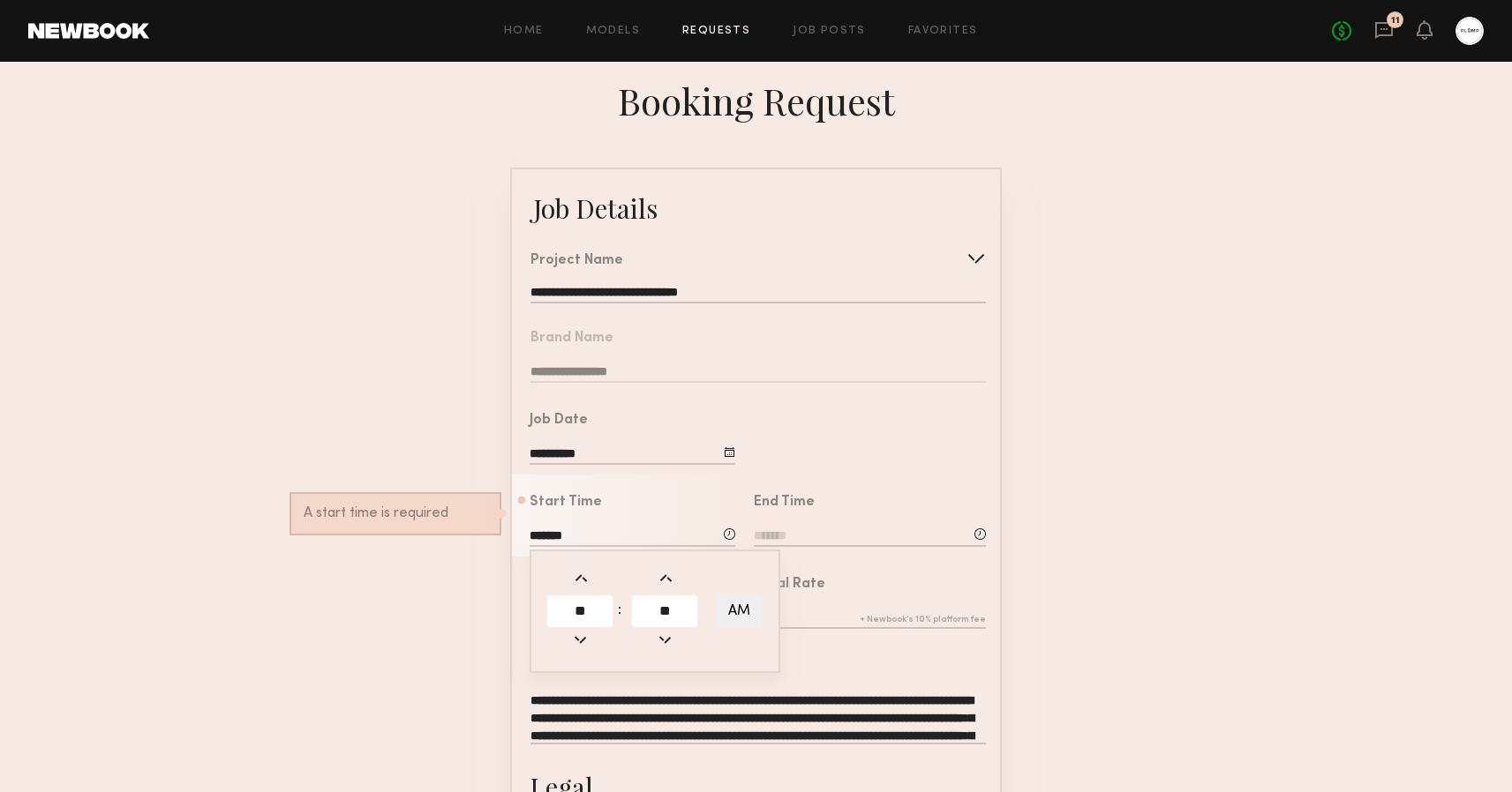
click at [737, 610] on button "AM" at bounding box center [739, 611] width 45 height 34
type input "*******"
click at [804, 536] on input at bounding box center [870, 537] width 232 height 19
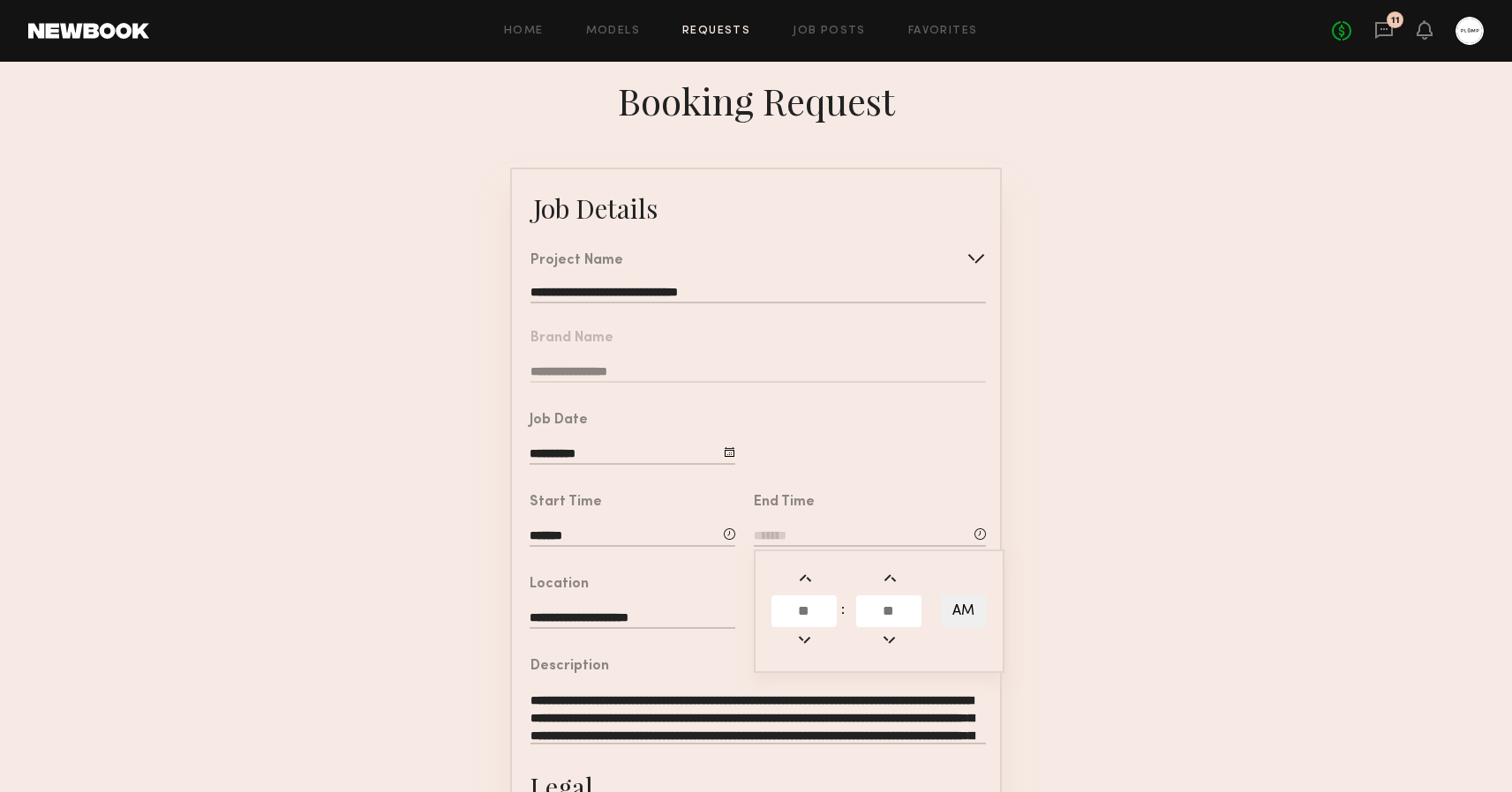
click at [813, 611] on input "text" at bounding box center [804, 611] width 65 height 32
type input "*"
click at [911, 607] on input "text" at bounding box center [889, 611] width 65 height 32
type input "**"
type input "*******"
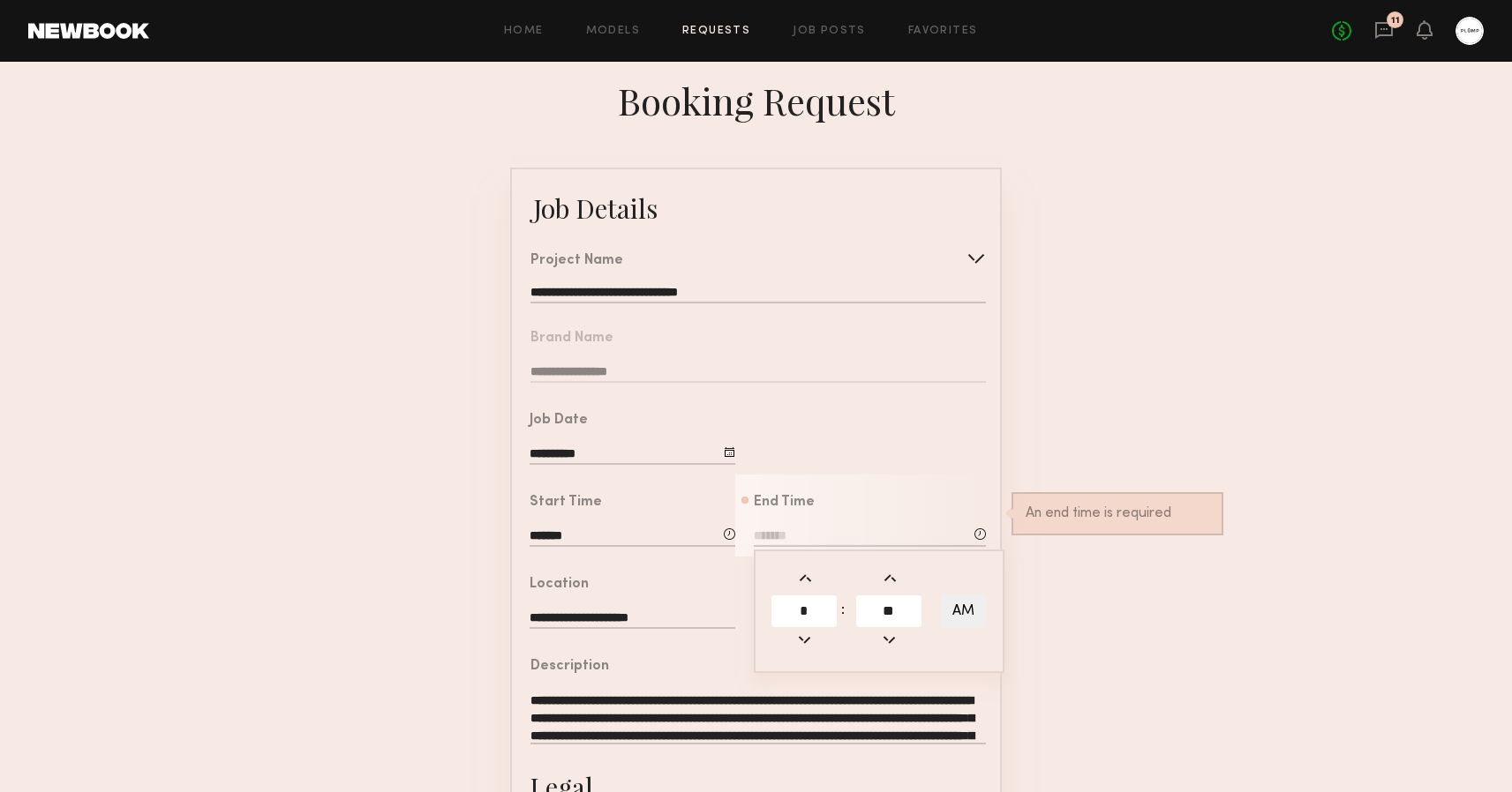
type input "**"
click at [959, 608] on button "AM" at bounding box center [963, 611] width 45 height 34
type input "*******"
click at [495, 614] on form "**********" at bounding box center [756, 659] width 1512 height 983
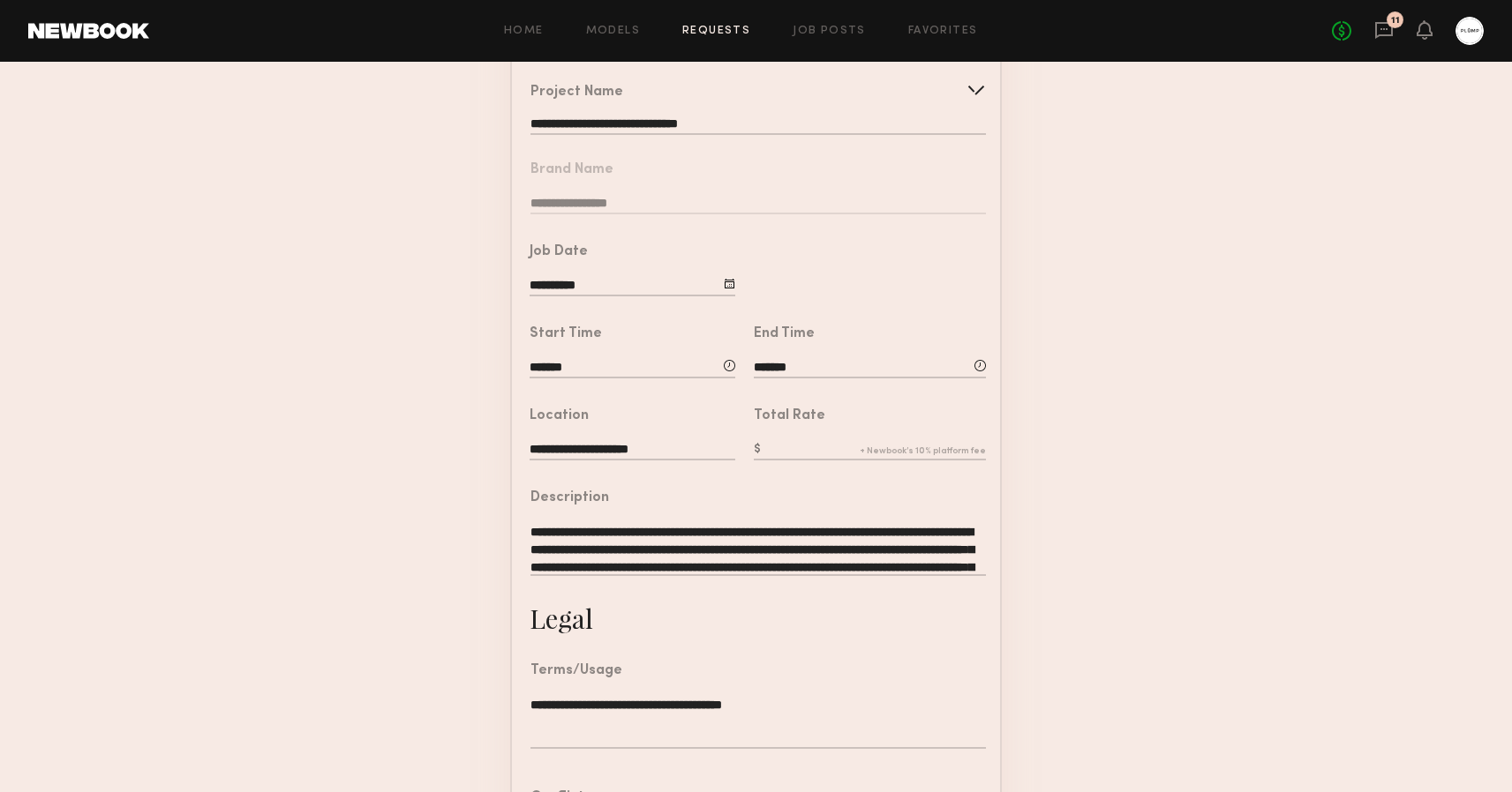
scroll to position [179, 0]
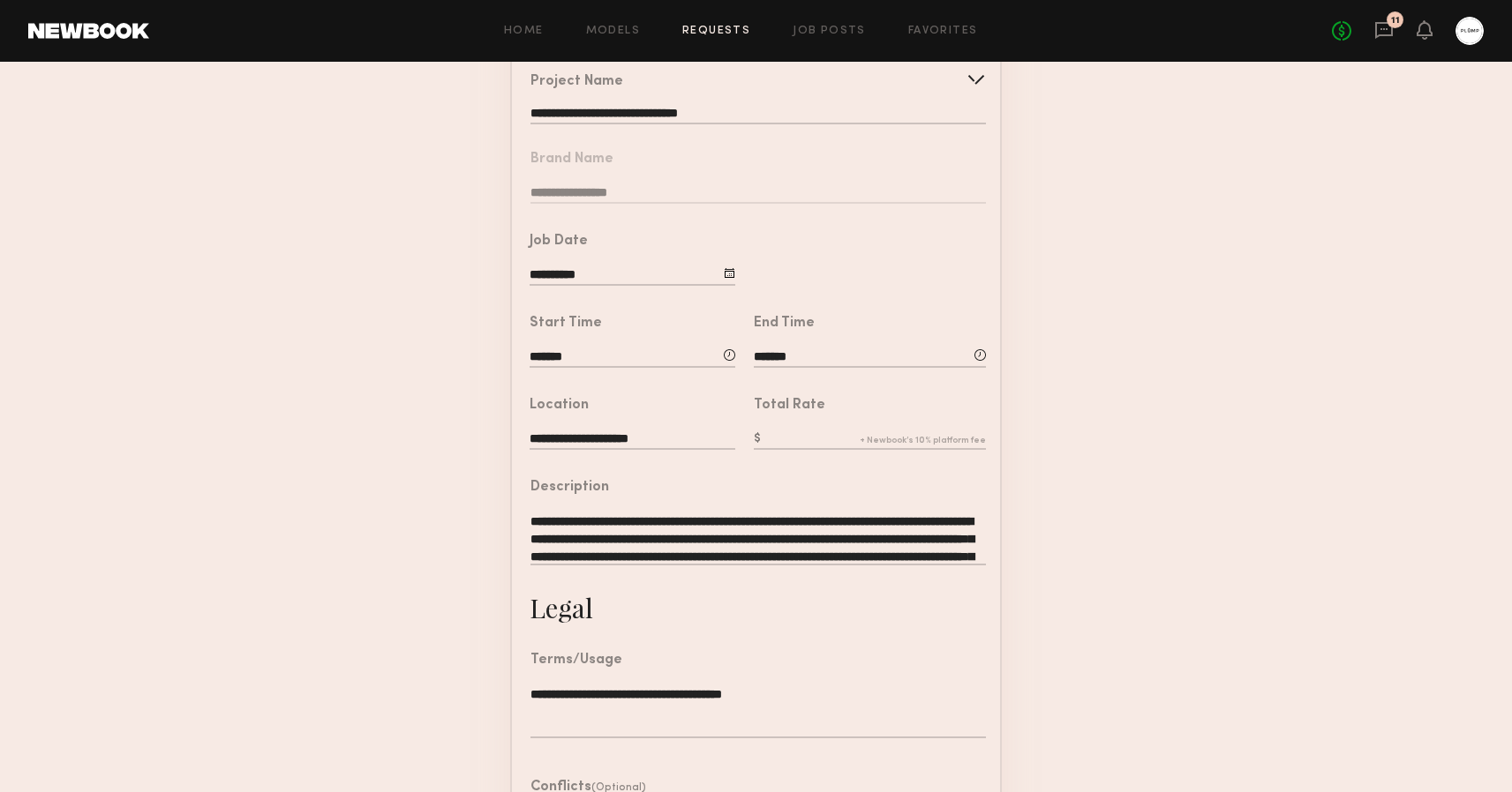
click at [797, 443] on input "text" at bounding box center [870, 440] width 232 height 19
type input "**"
click at [833, 462] on div "**********" at bounding box center [749, 524] width 474 height 130
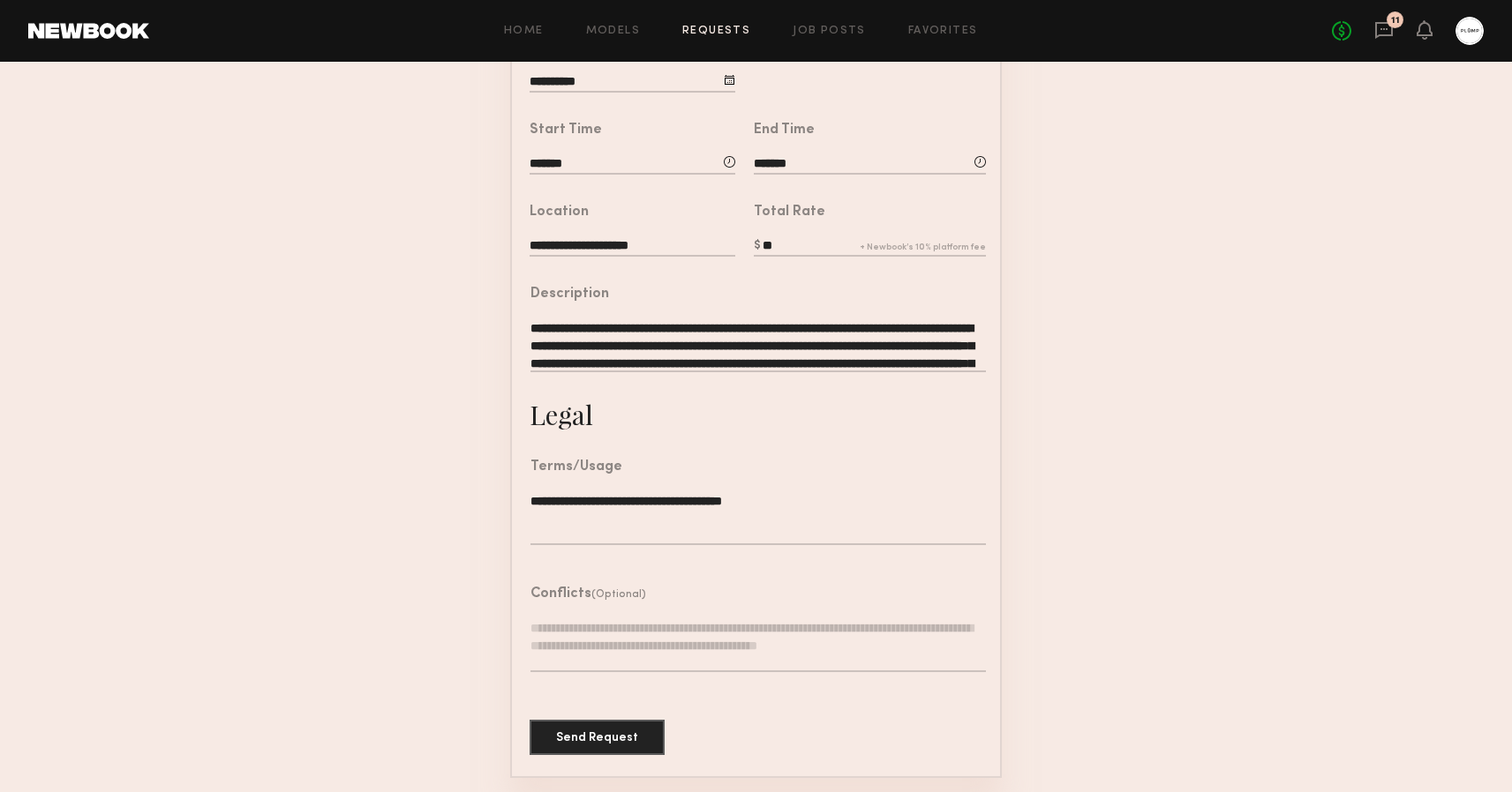
scroll to position [371, 0]
click at [597, 736] on button "Send Request" at bounding box center [597, 737] width 135 height 35
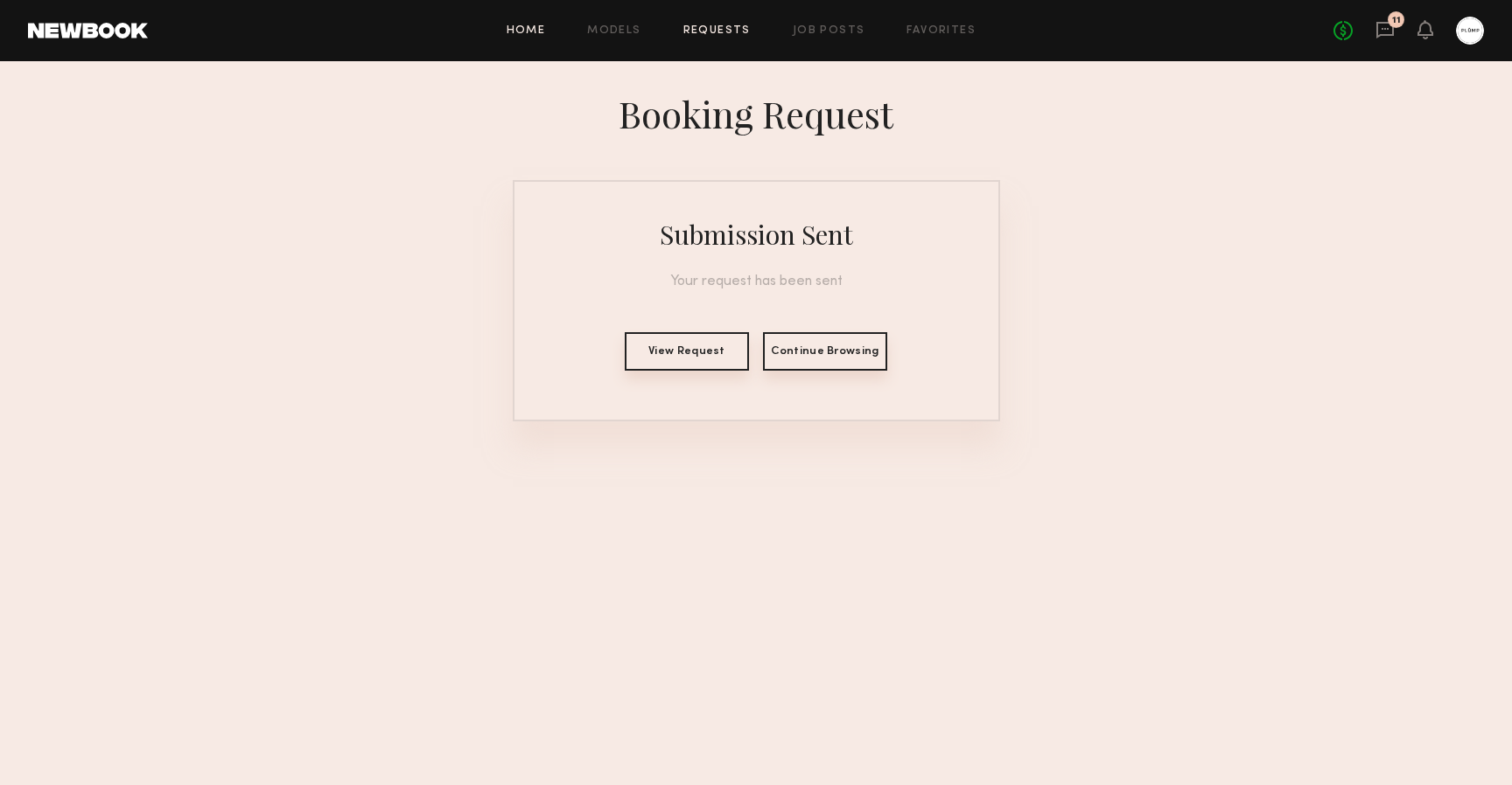
click at [527, 34] on link "Home" at bounding box center [526, 31] width 39 height 11
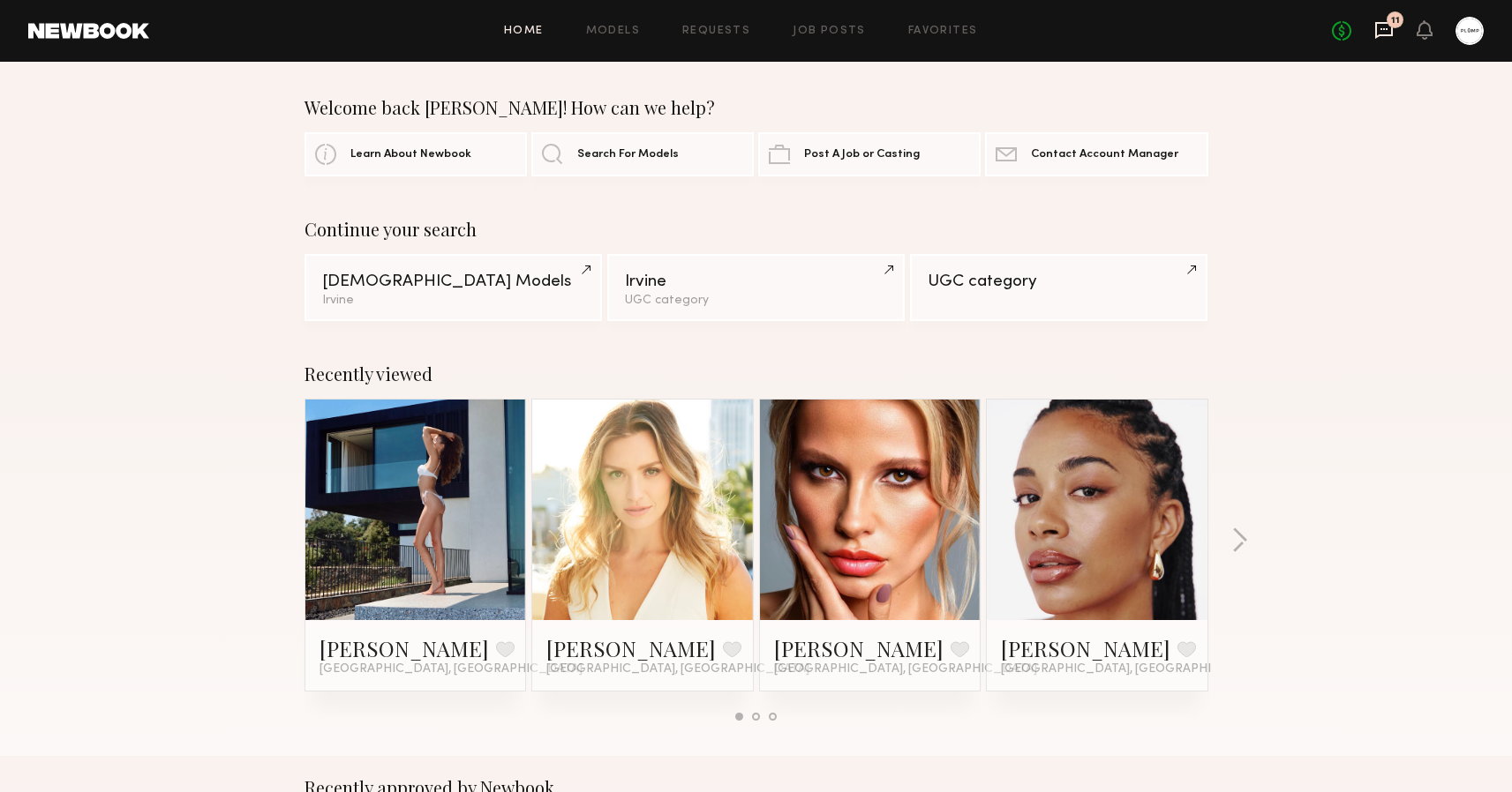
click at [1392, 31] on icon at bounding box center [1384, 30] width 17 height 16
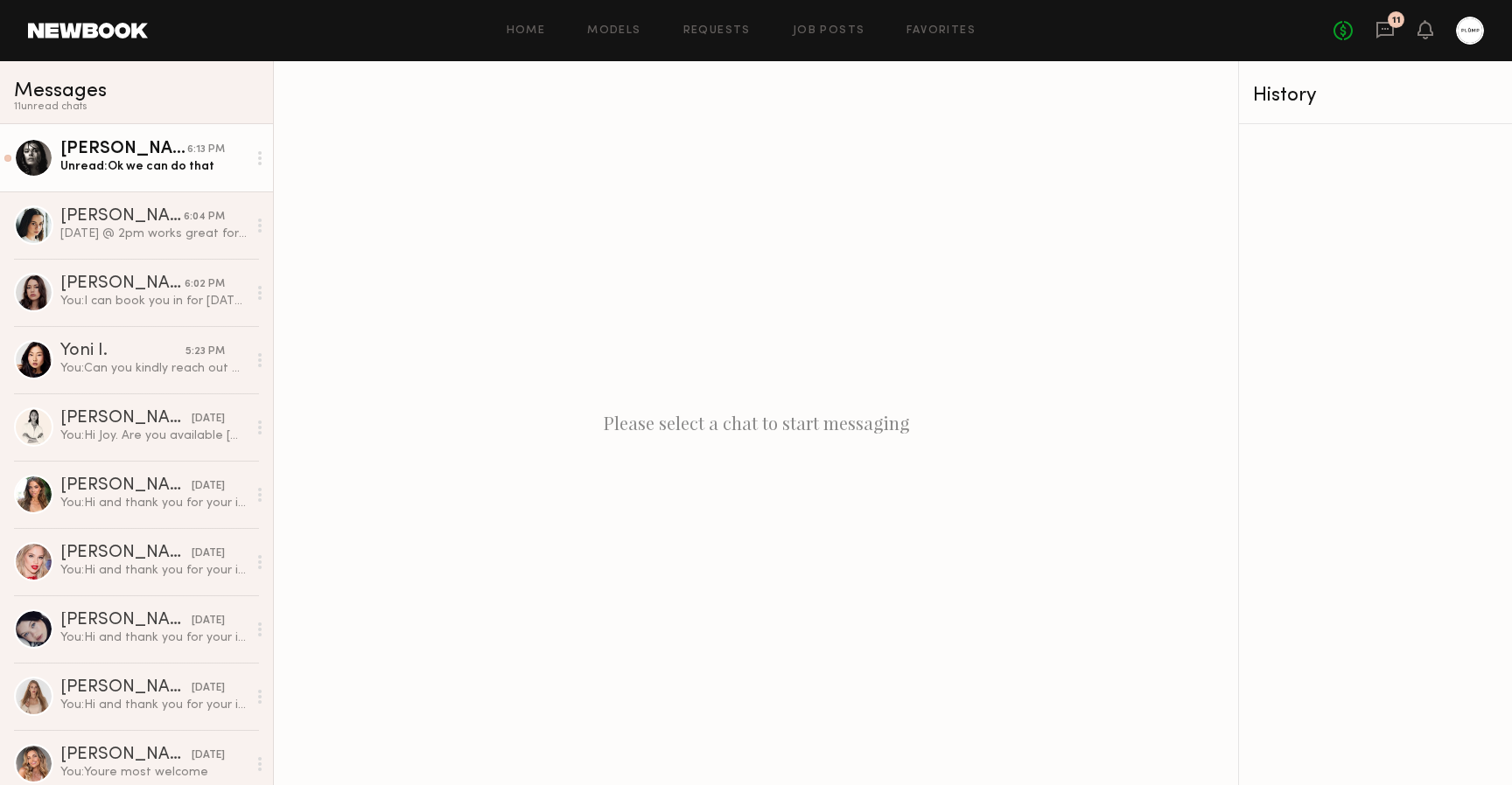
click at [155, 164] on div "Unread: Ok we can do that" at bounding box center [153, 166] width 186 height 16
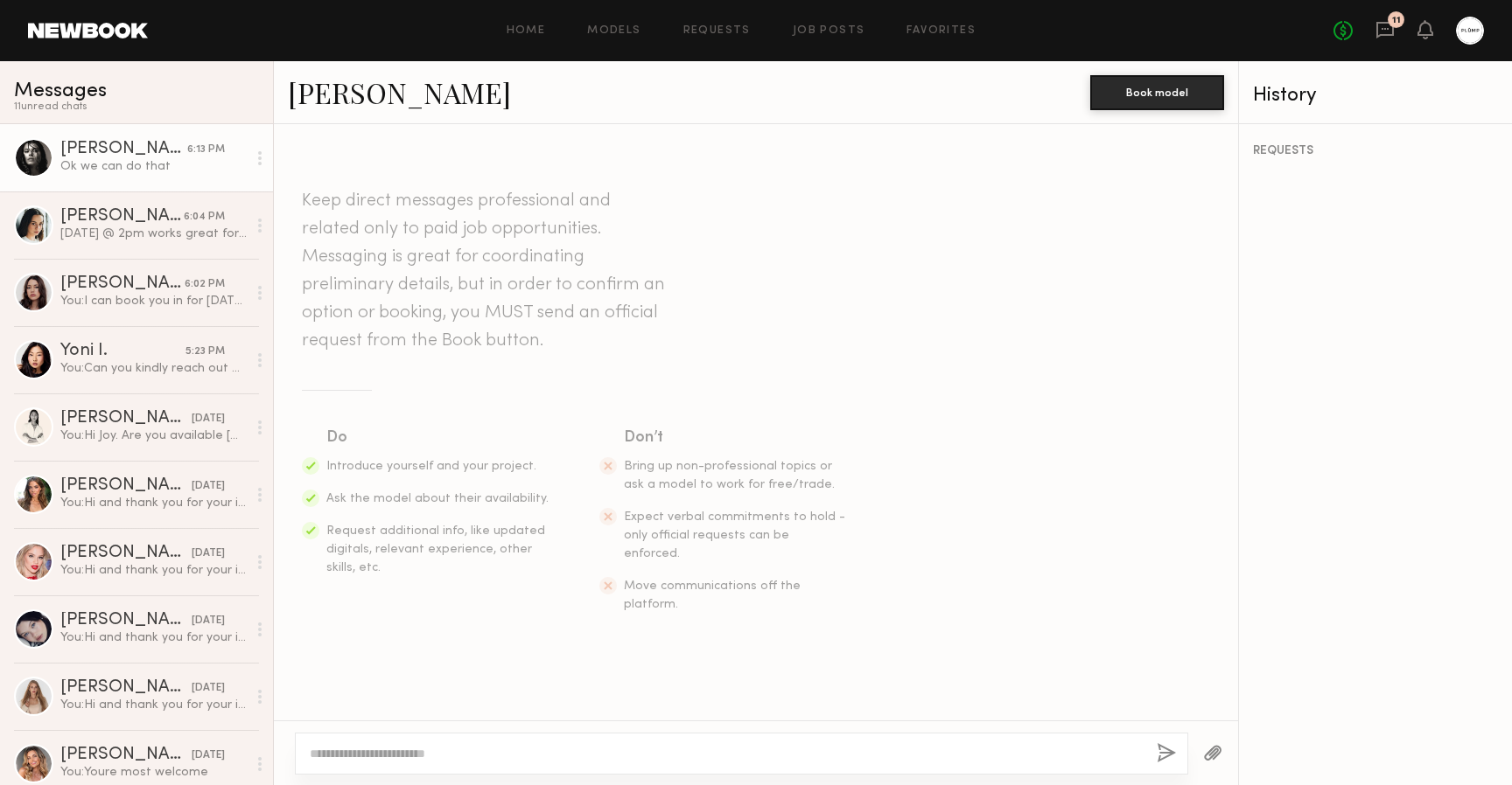
scroll to position [1035, 0]
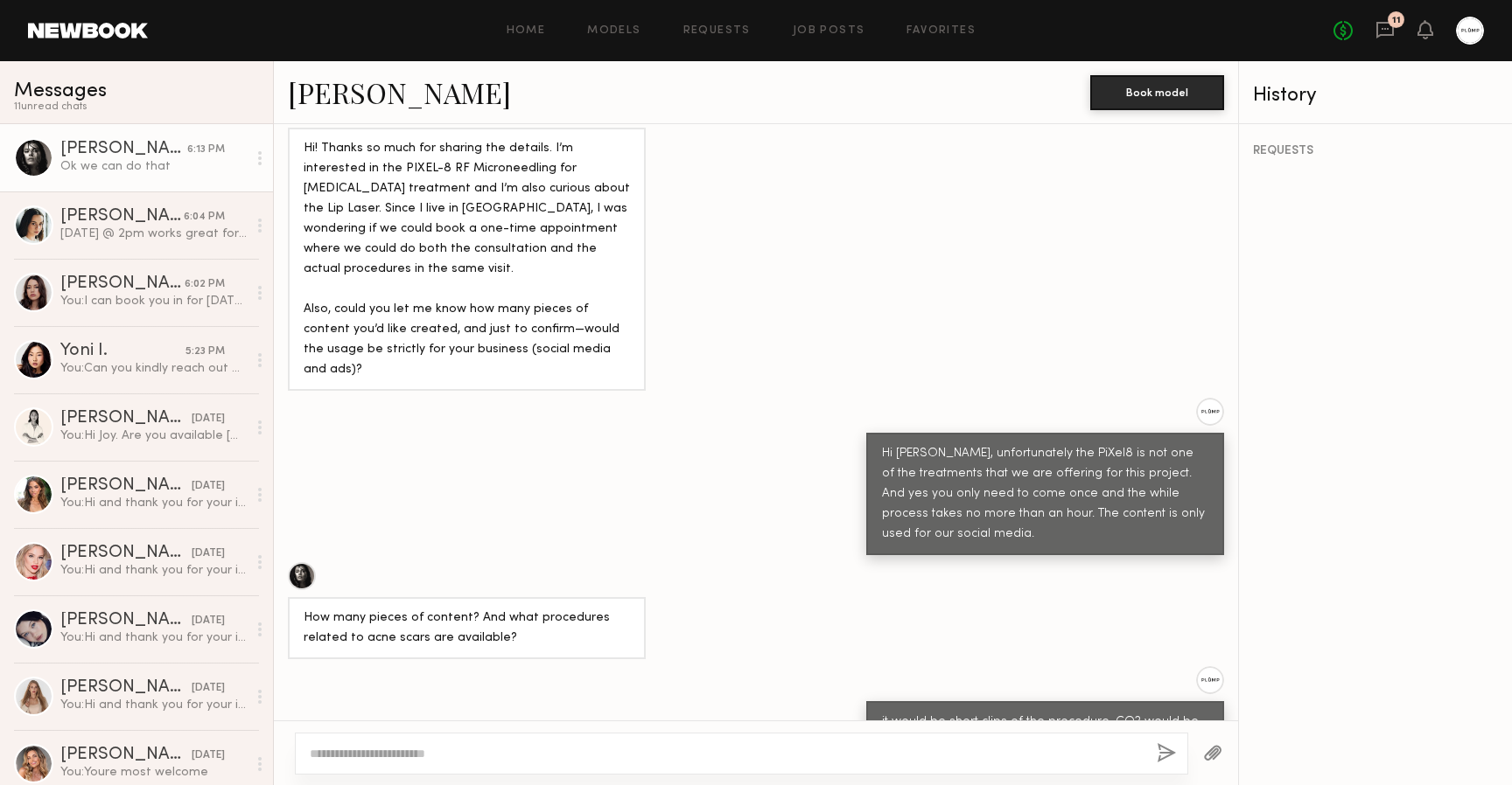
click at [508, 746] on textarea at bounding box center [727, 754] width 833 height 17
type textarea "*"
click at [395, 754] on textarea "**********" at bounding box center [727, 754] width 833 height 17
type textarea "**********"
click at [1164, 753] on button "button" at bounding box center [1166, 754] width 19 height 22
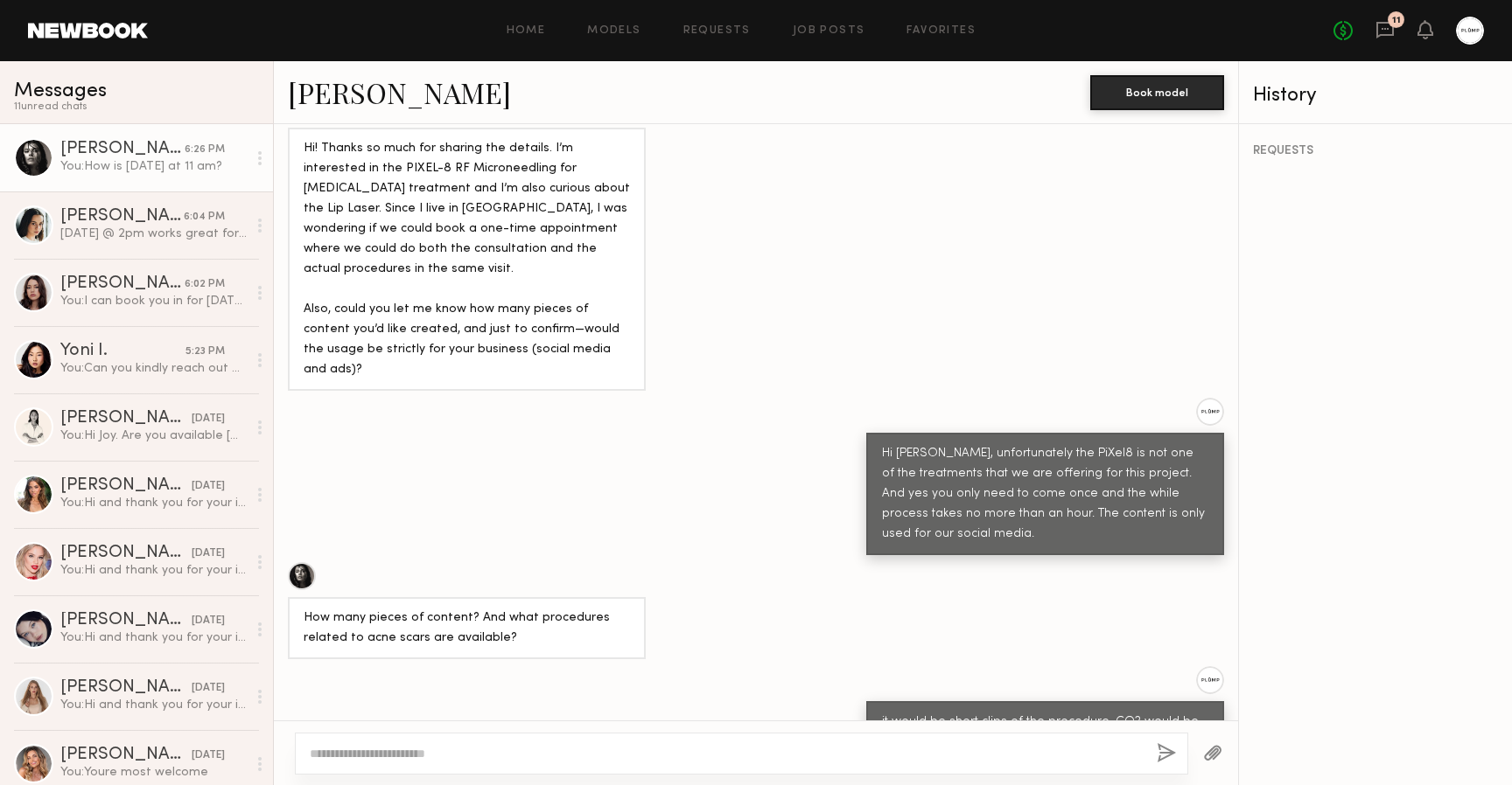
scroll to position [1253, 0]
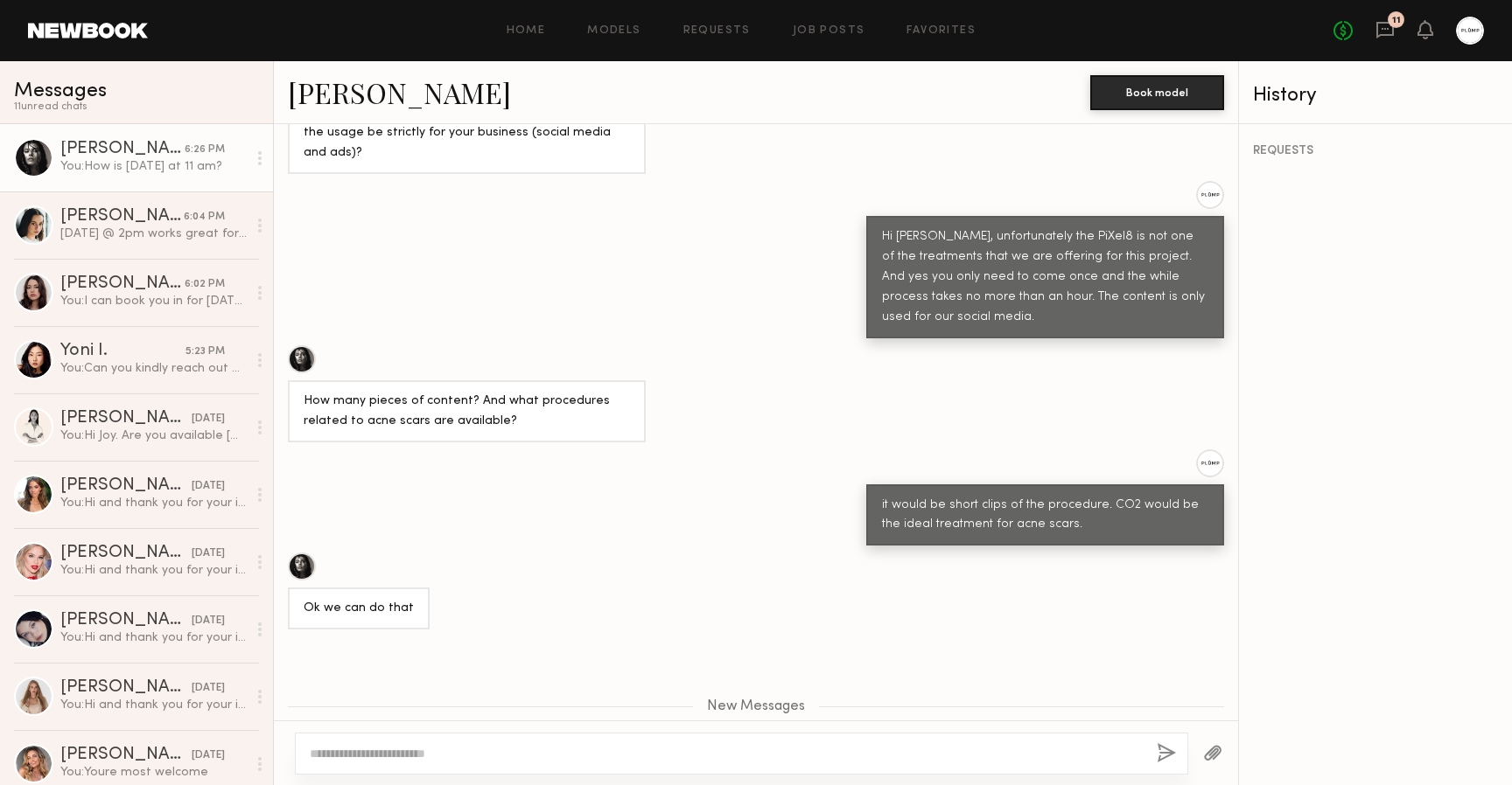
click at [88, 36] on link at bounding box center [87, 30] width 120 height 16
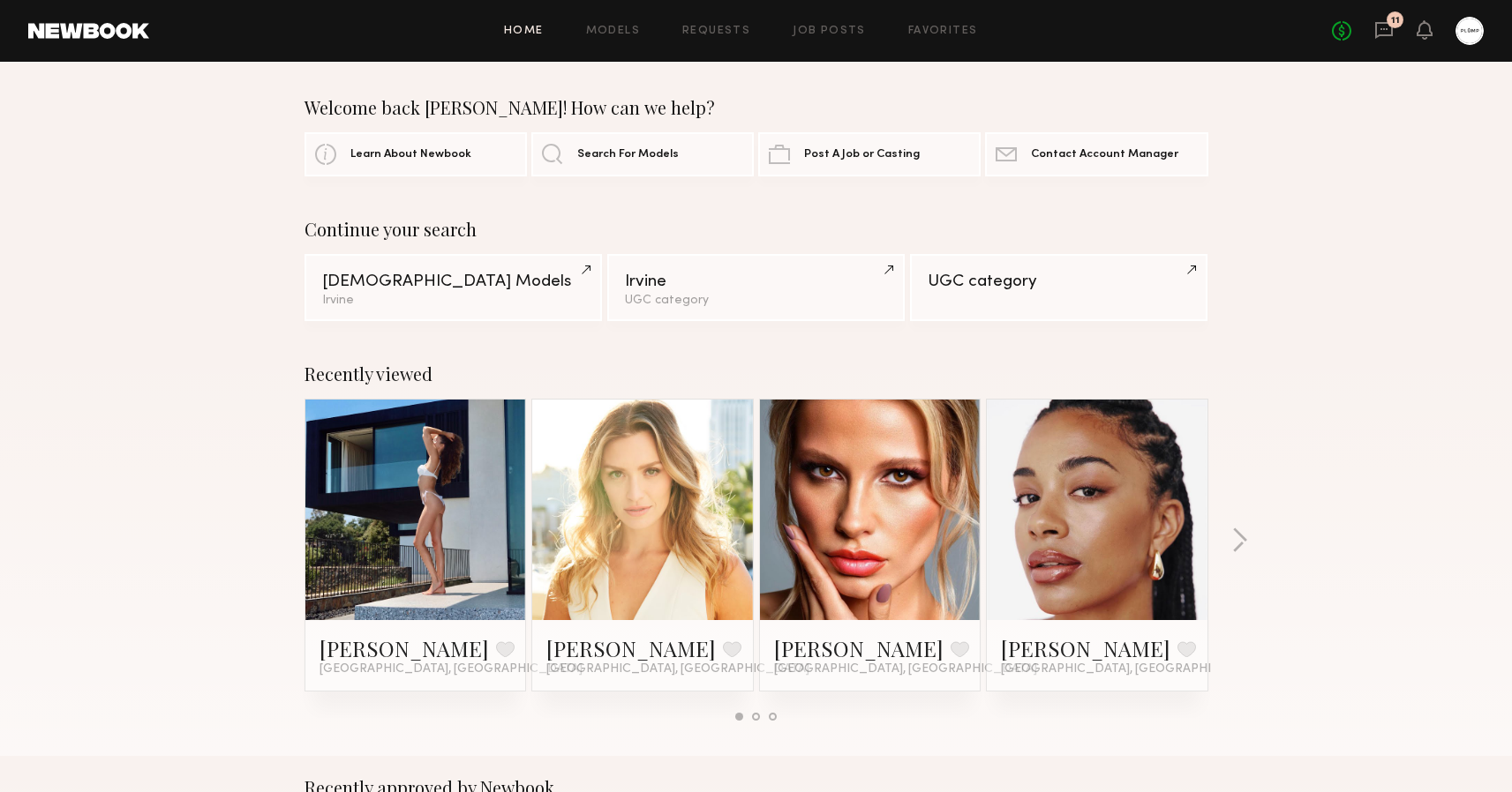
click at [1400, 24] on div "11" at bounding box center [1395, 19] width 16 height 16
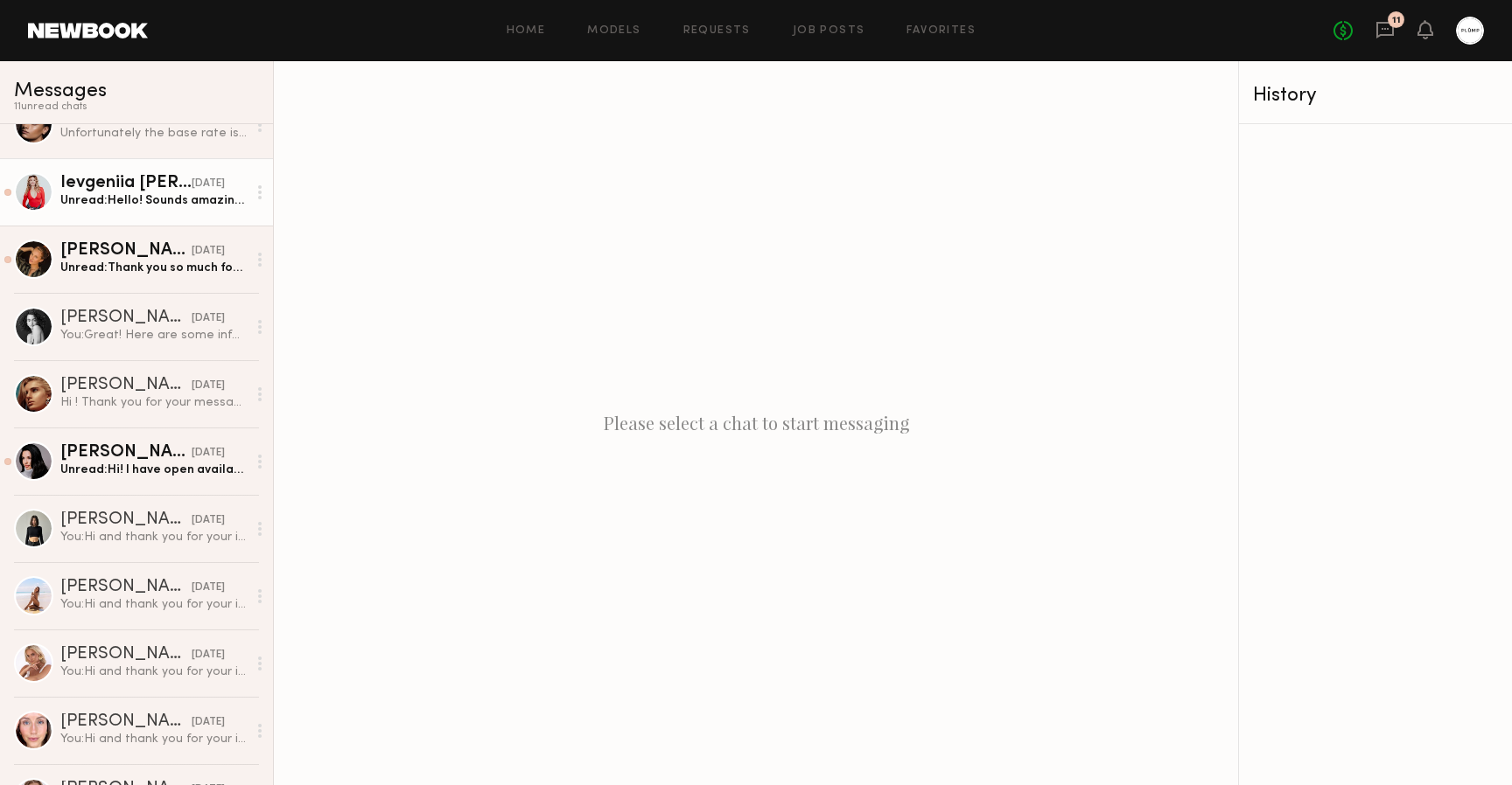
scroll to position [2263, 0]
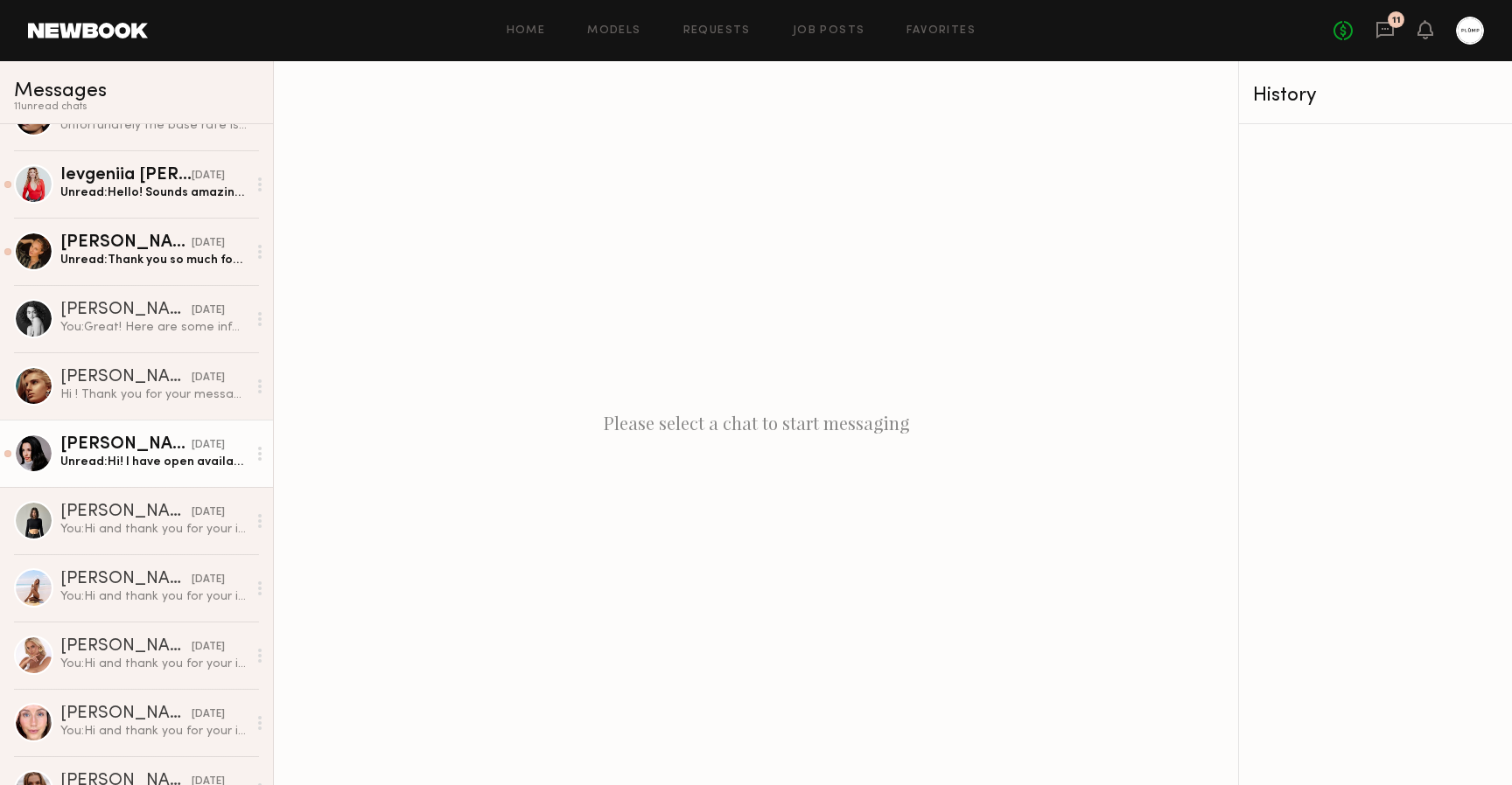
click at [140, 453] on div "Adriana H." at bounding box center [126, 445] width 131 height 17
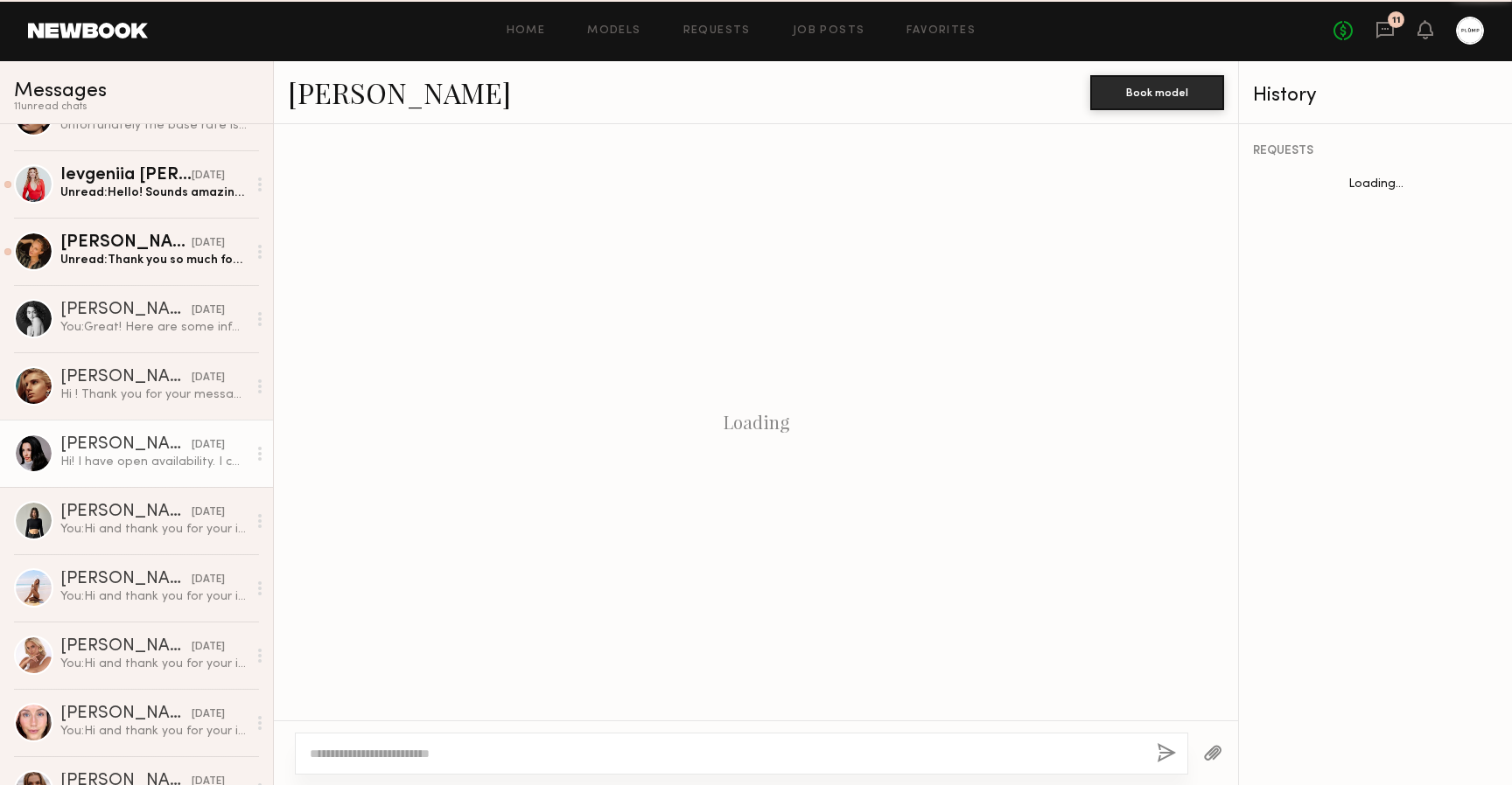
scroll to position [491, 0]
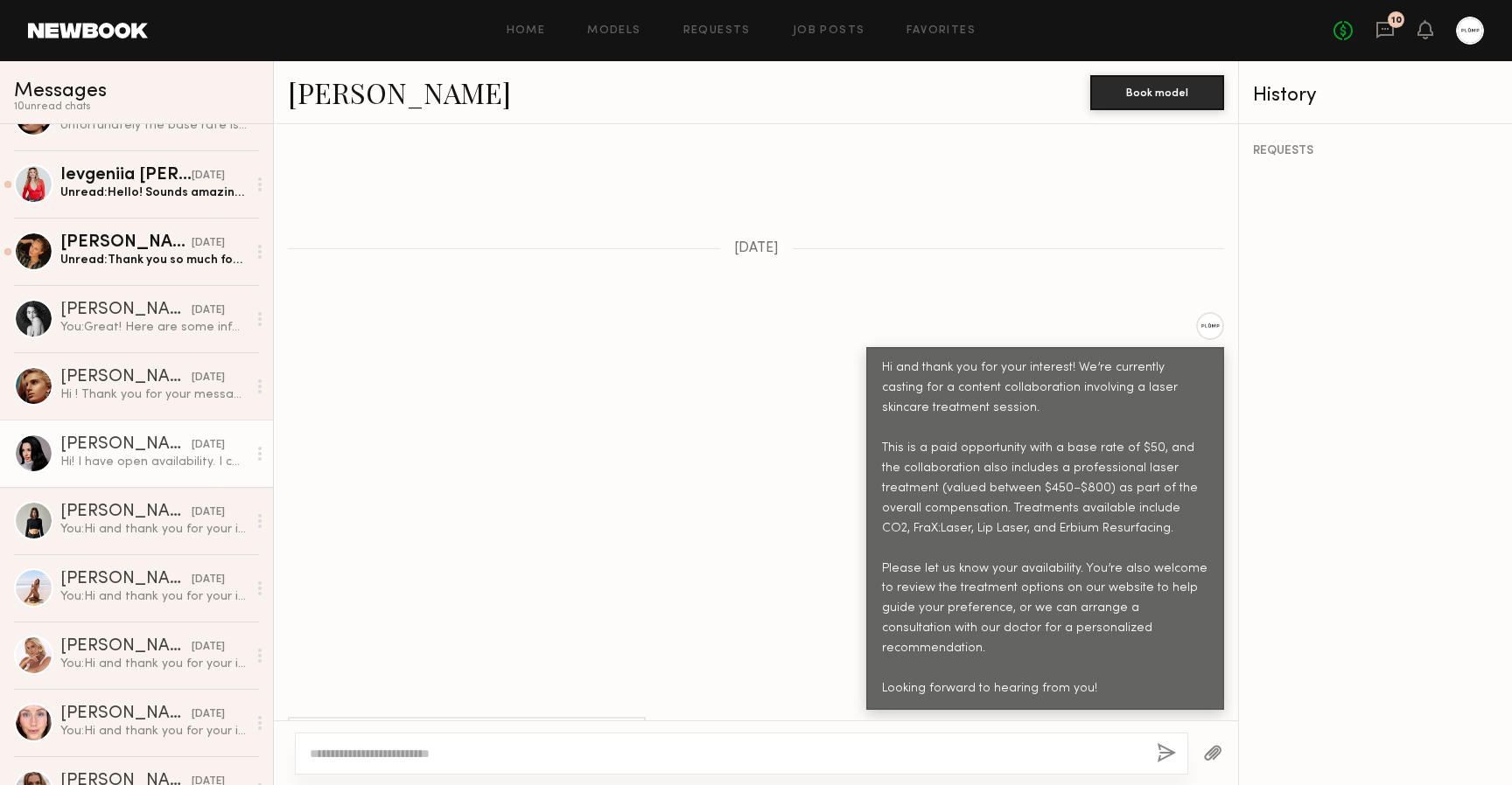
click at [359, 99] on link "Adriana H." at bounding box center [399, 92] width 223 height 38
click at [246, 450] on div at bounding box center [260, 453] width 27 height 35
click at [210, 486] on div "Mark unread" at bounding box center [208, 488] width 126 height 39
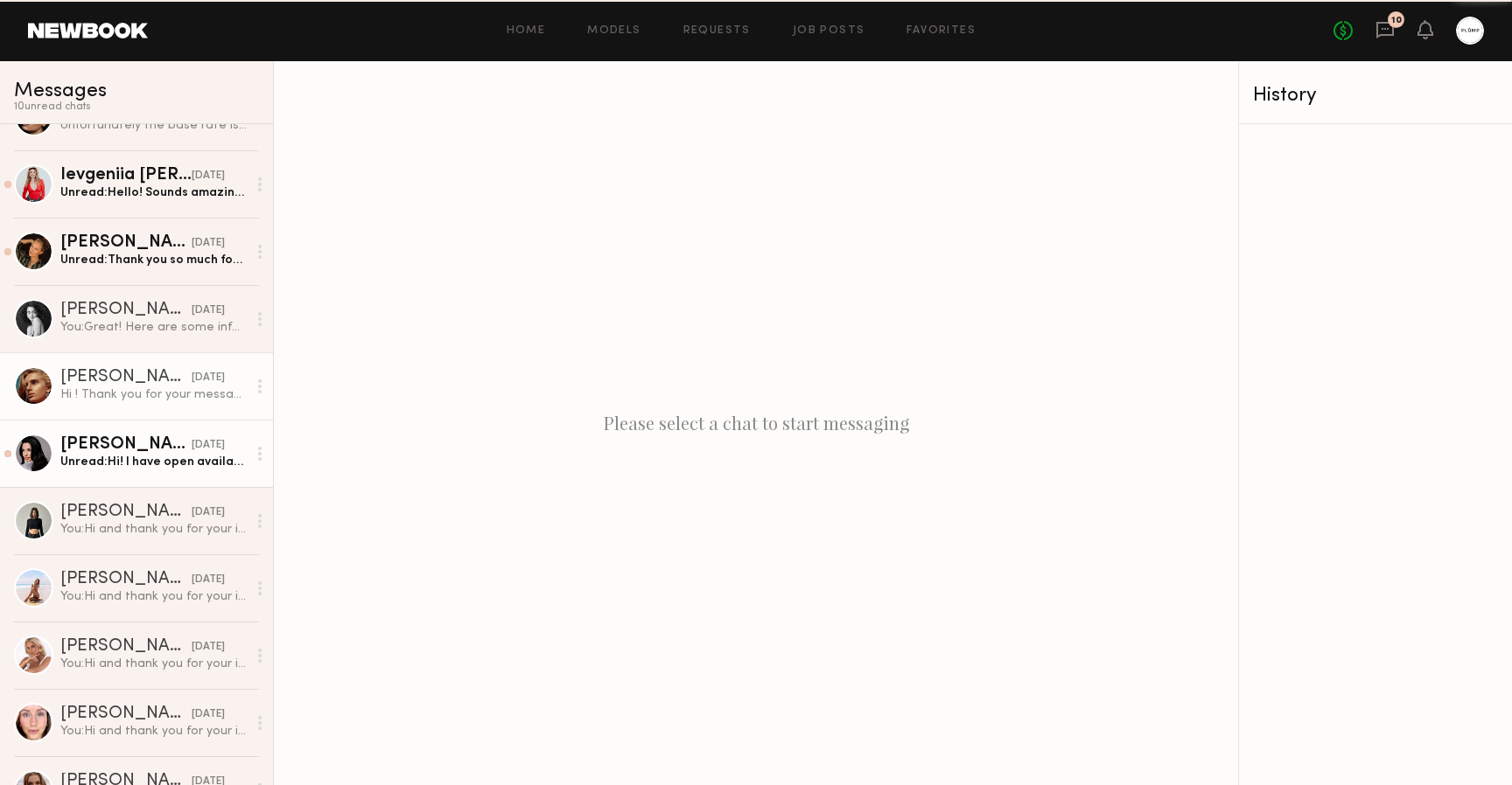
click at [191, 355] on link "Anzhela D. 08/28/2025 Hi ! Thank you for your message! I have a few clarifying …" at bounding box center [136, 386] width 273 height 67
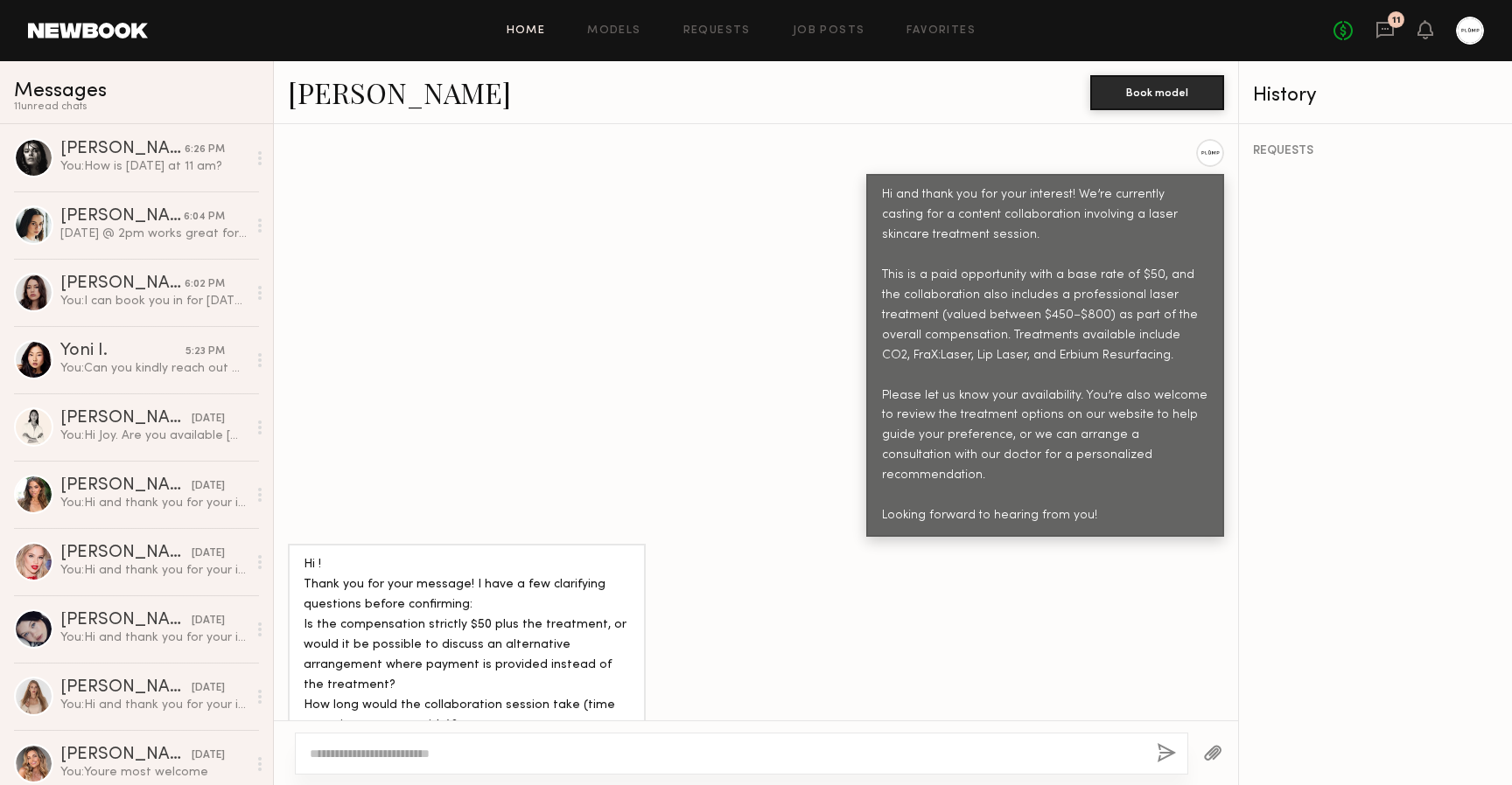
click at [525, 30] on link "Home" at bounding box center [526, 31] width 39 height 11
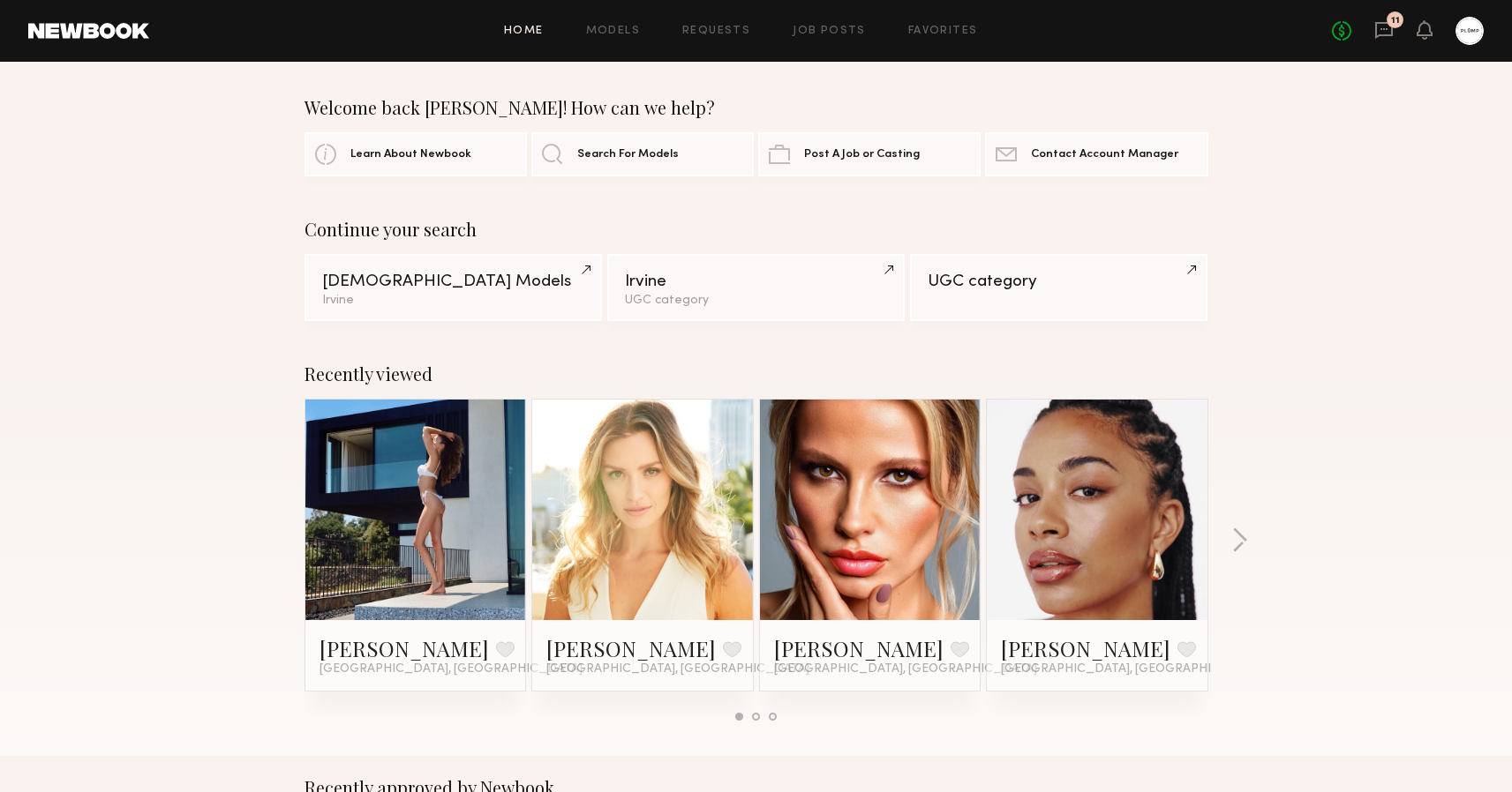
click at [1395, 24] on div "11" at bounding box center [1395, 21] width 9 height 10
click at [1382, 38] on icon at bounding box center [1384, 30] width 19 height 19
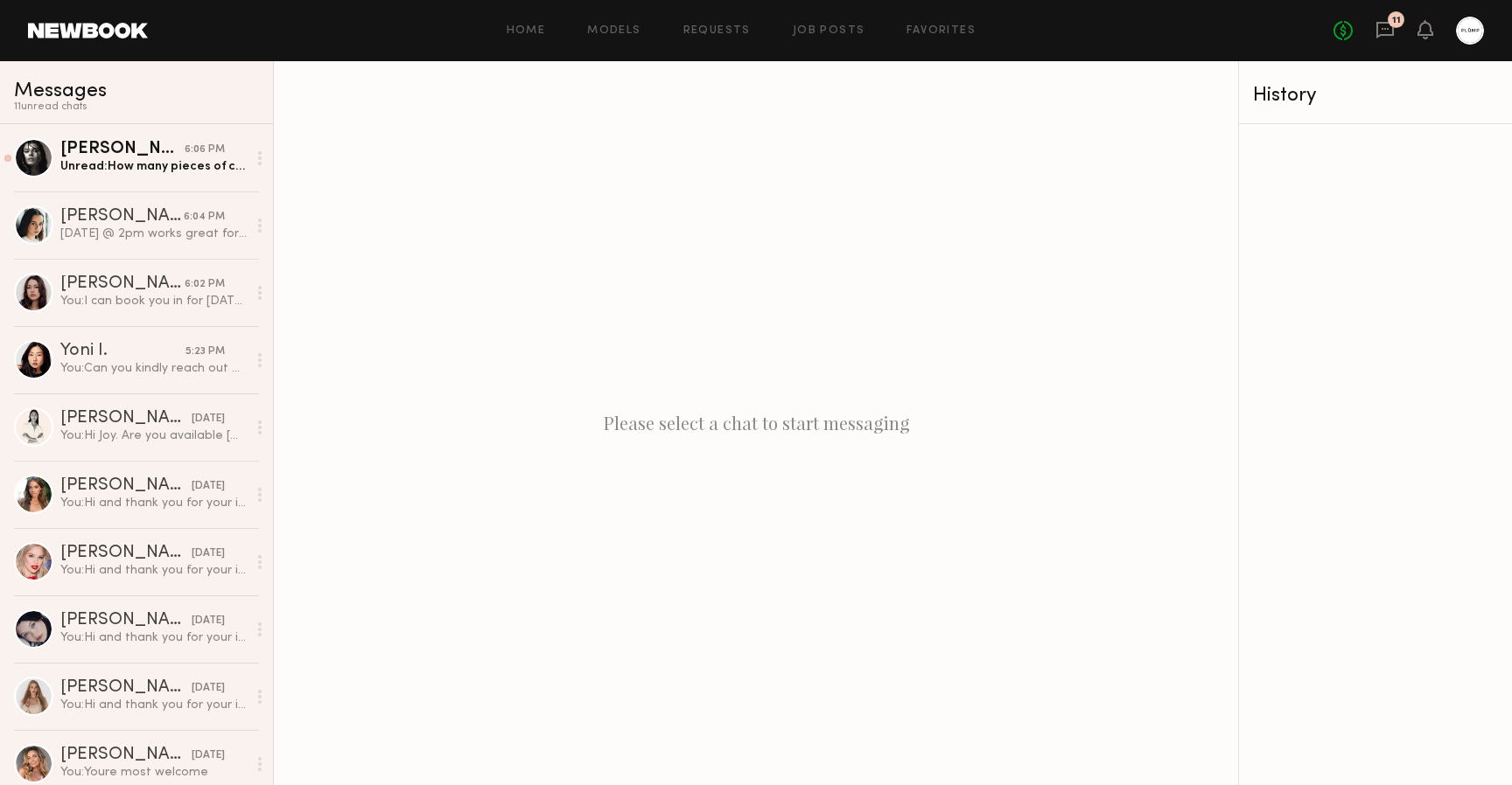
click at [815, 42] on div "Home Models Requests Job Posts Favorites Sign Out No fees up to $5,000 11" at bounding box center [816, 29] width 1336 height 28
click at [818, 35] on link "Job Posts" at bounding box center [829, 31] width 72 height 11
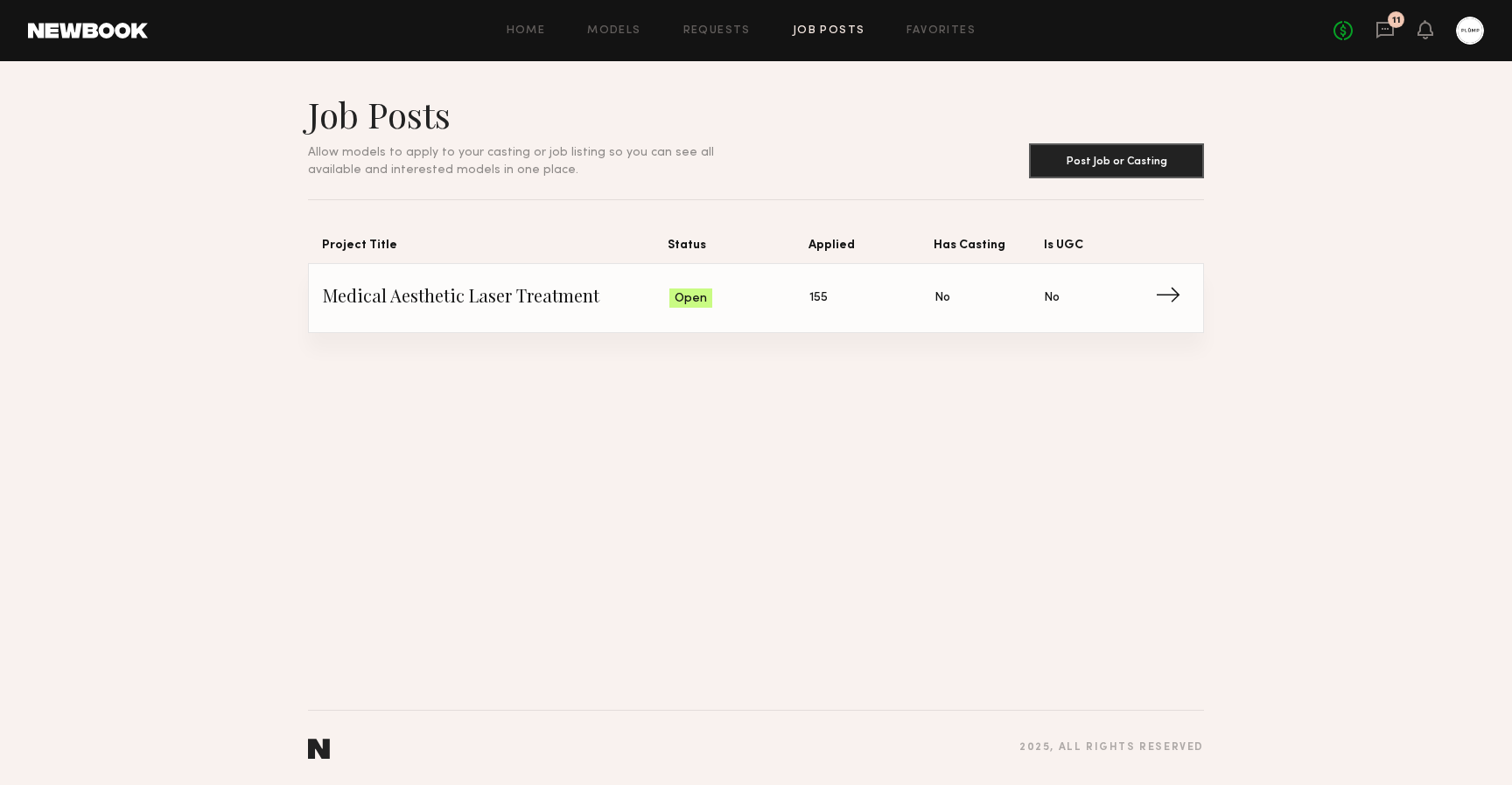
click at [814, 301] on span "155" at bounding box center [818, 298] width 18 height 19
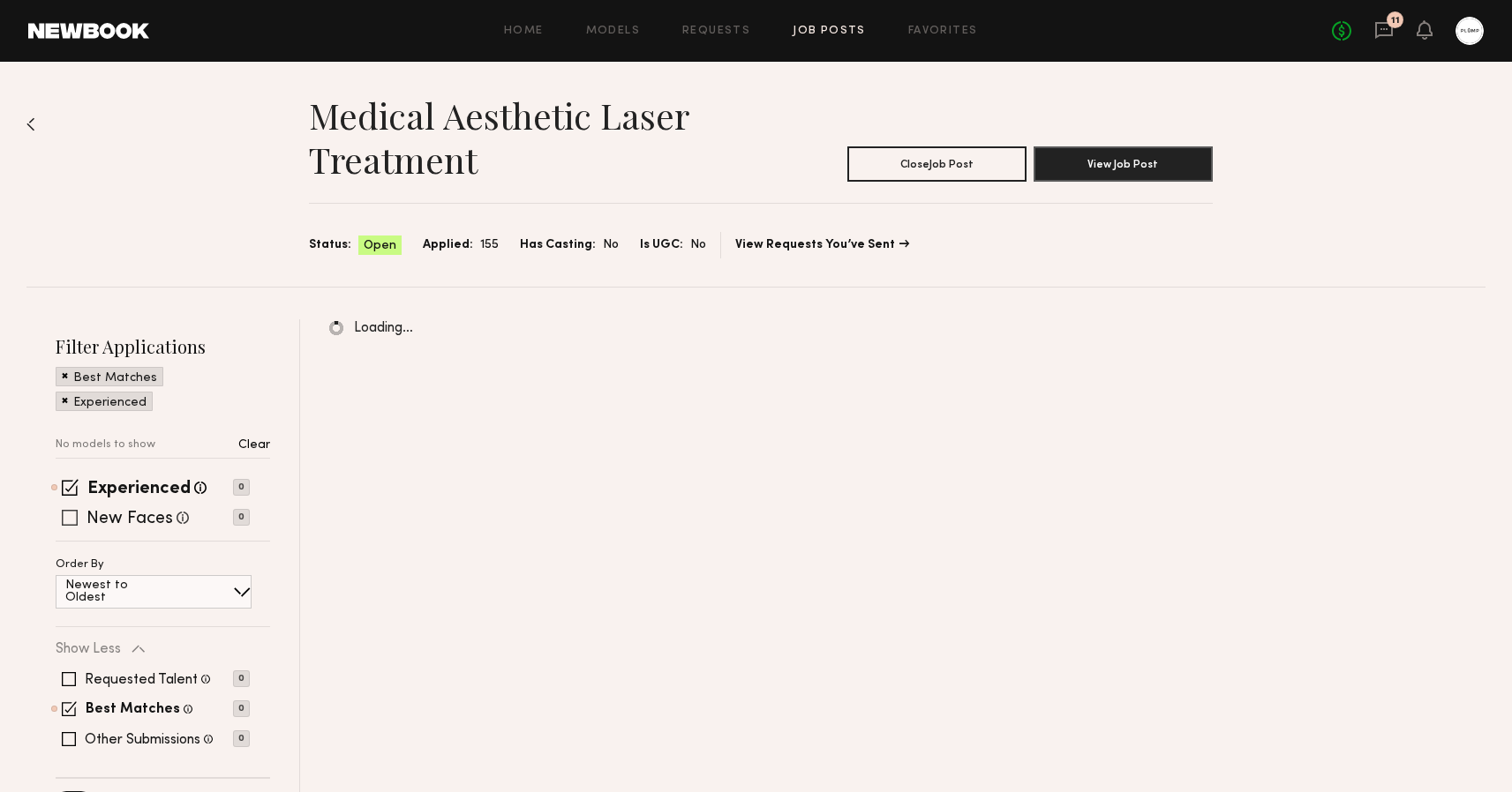
click at [72, 522] on span at bounding box center [69, 518] width 16 height 16
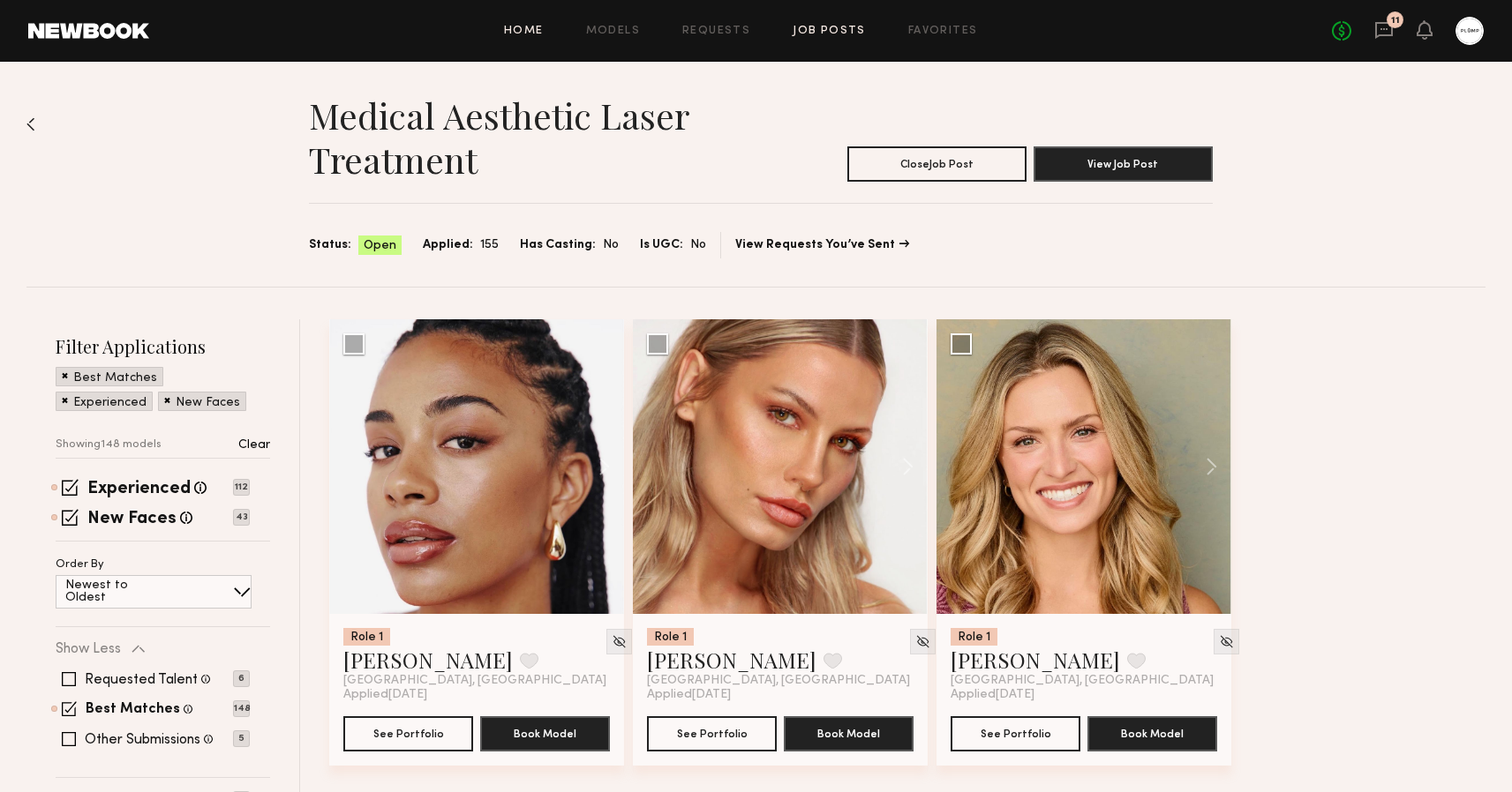
click at [525, 31] on link "Home" at bounding box center [523, 32] width 39 height 12
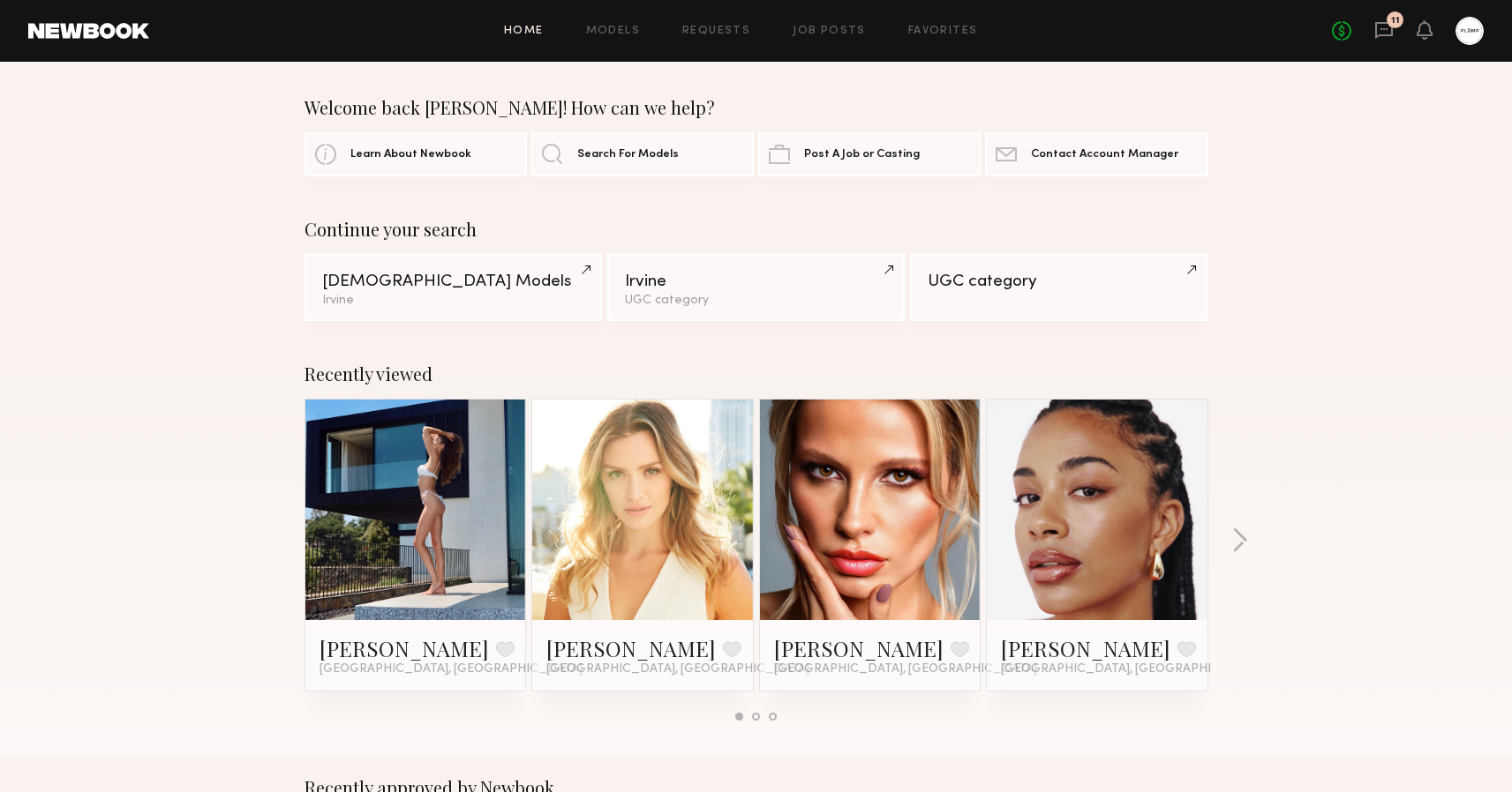
click at [518, 26] on link "Home" at bounding box center [523, 32] width 39 height 12
click at [1388, 30] on icon at bounding box center [1384, 30] width 19 height 19
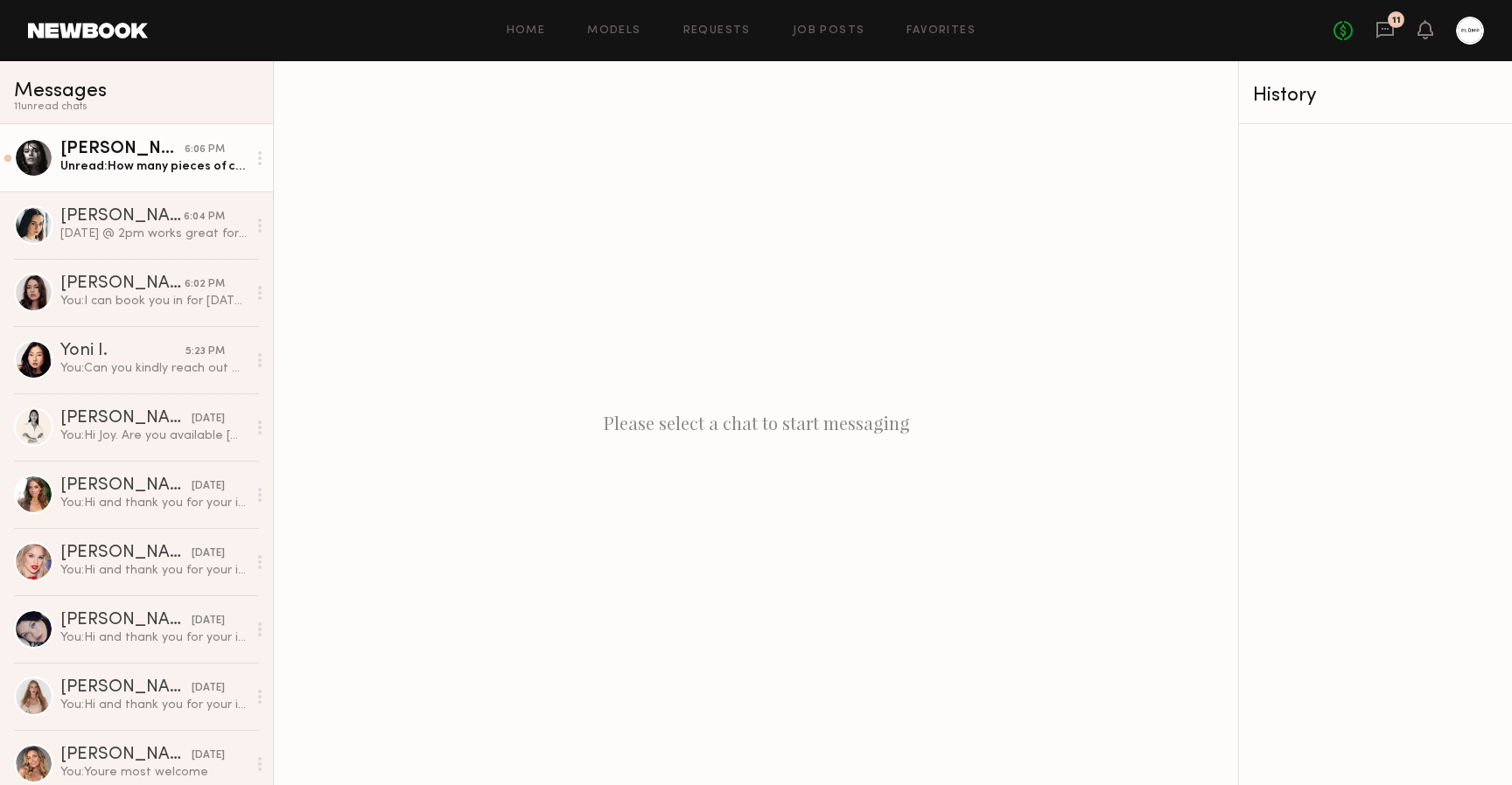
click at [103, 156] on div "[PERSON_NAME]" at bounding box center [122, 149] width 125 height 17
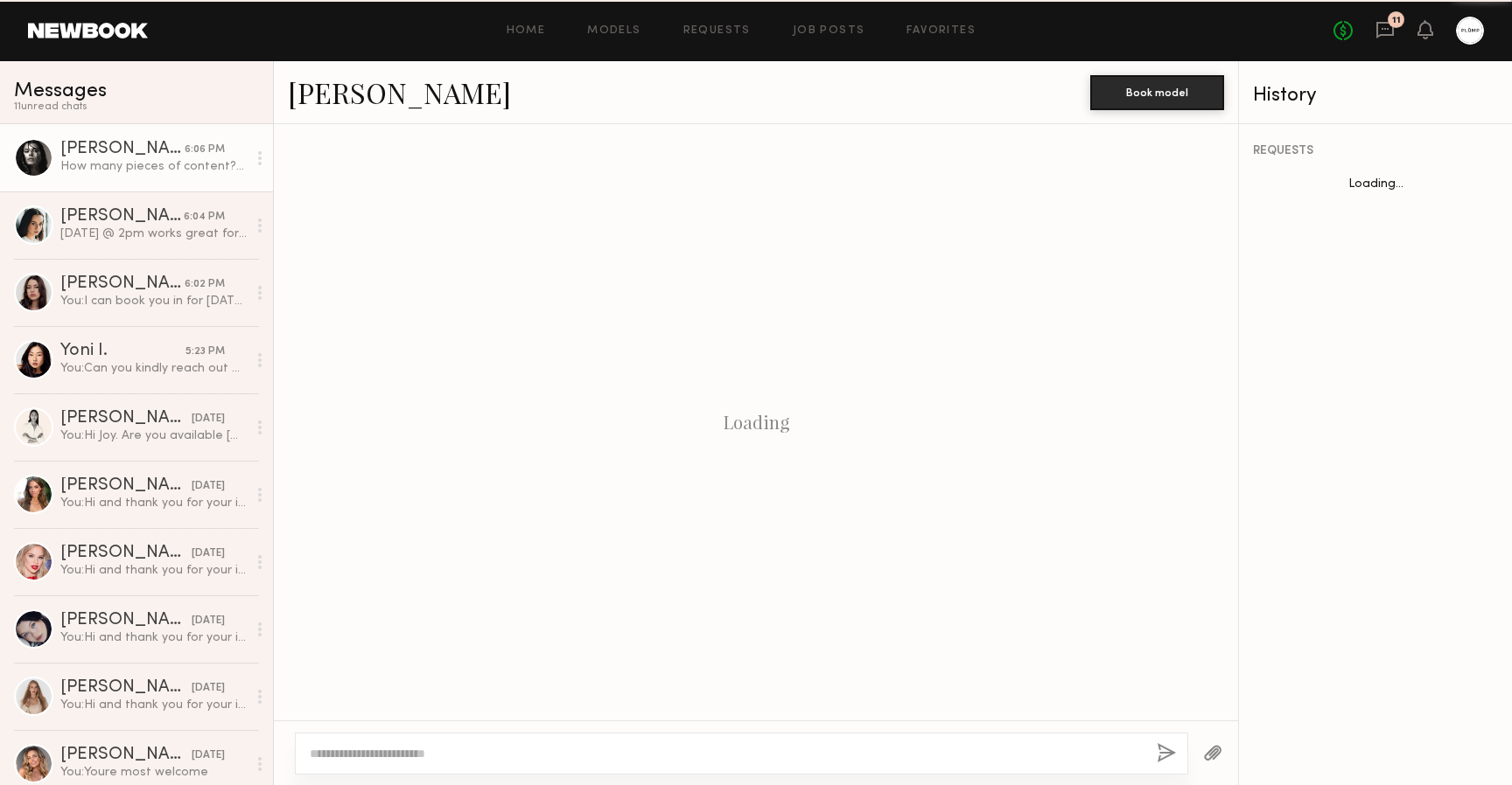
scroll to position [850, 0]
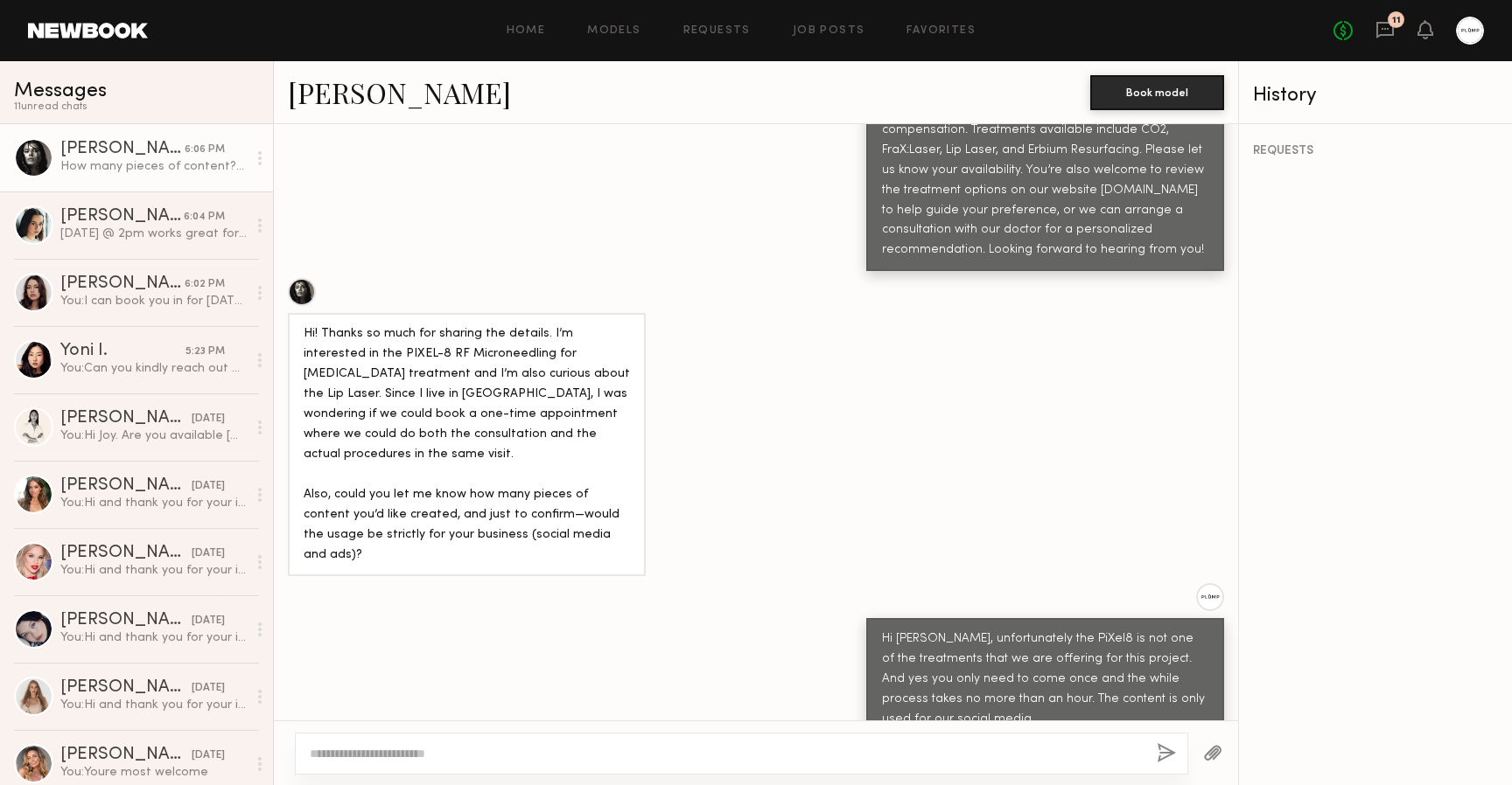
click at [306, 278] on div at bounding box center [301, 292] width 28 height 28
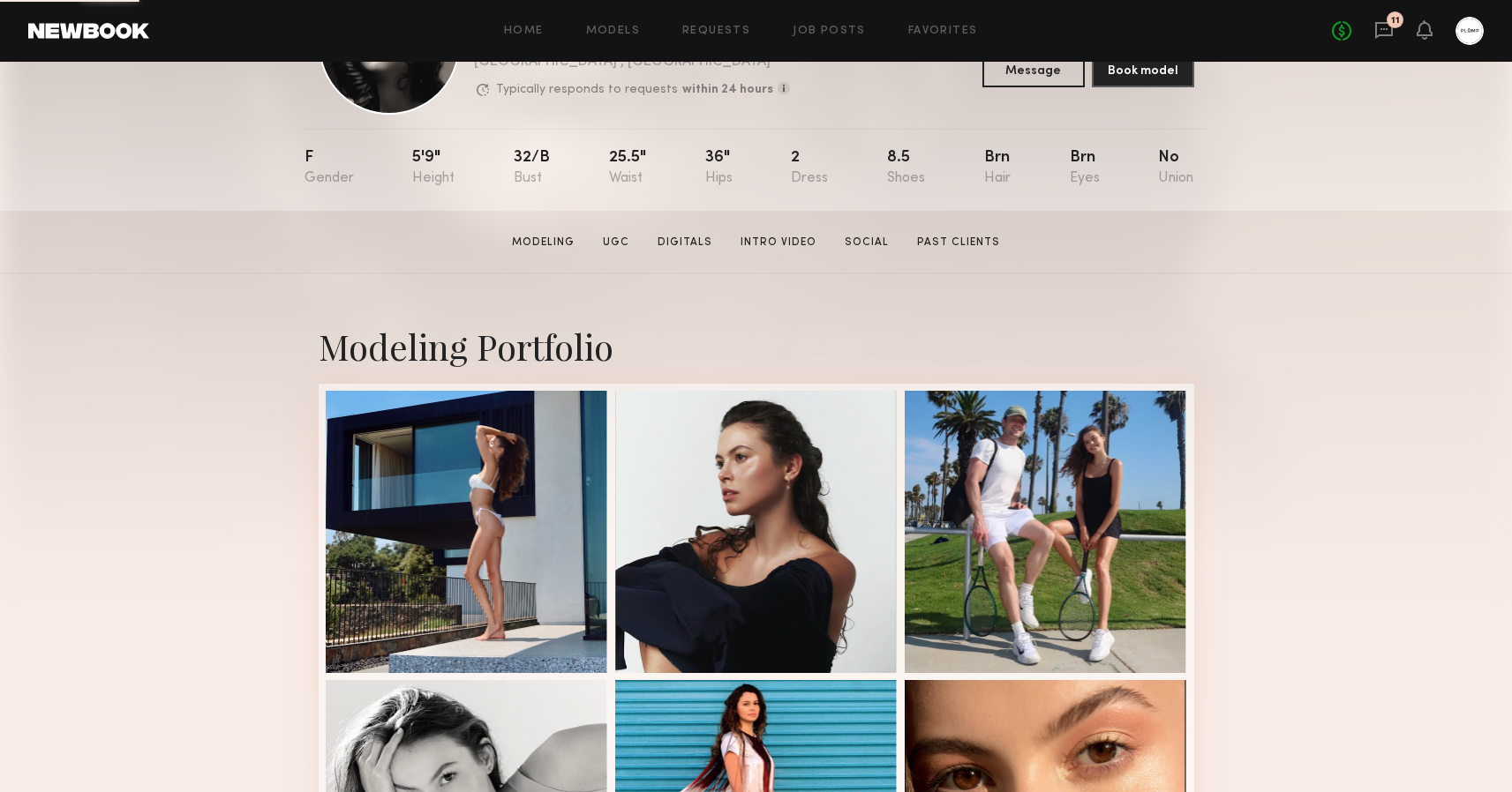
scroll to position [451, 0]
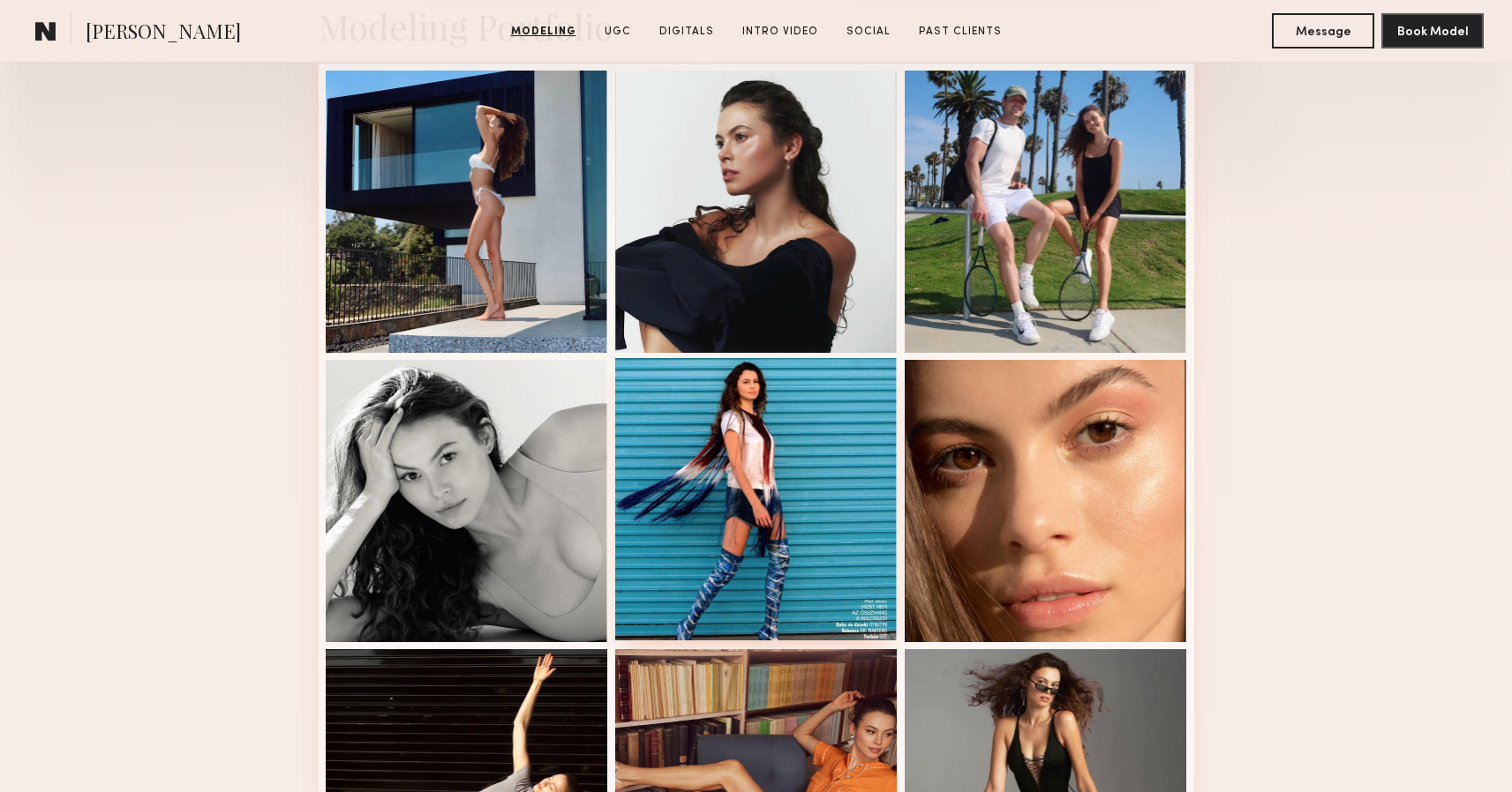
click at [755, 441] on div at bounding box center [756, 500] width 282 height 282
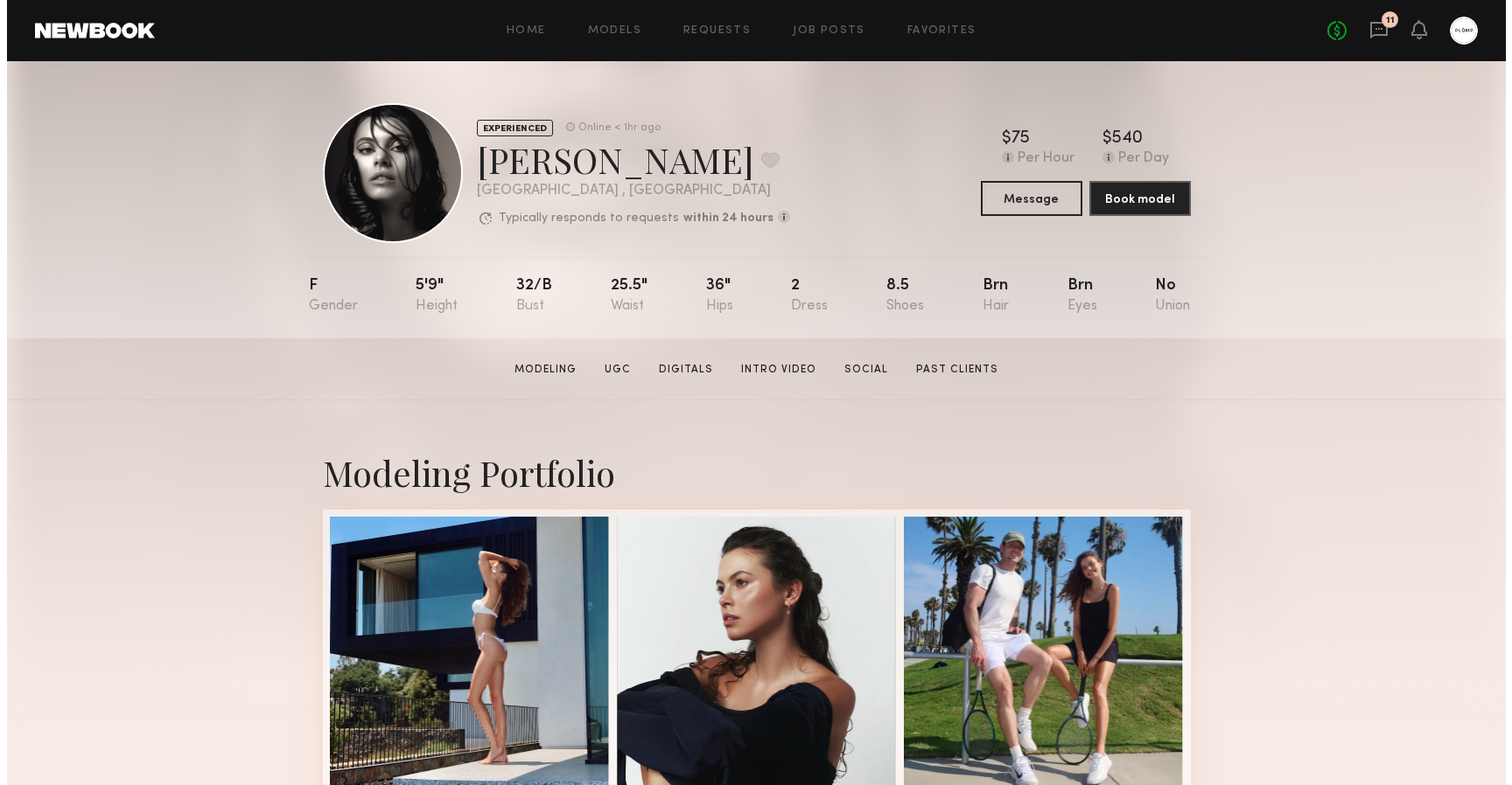
scroll to position [0, 0]
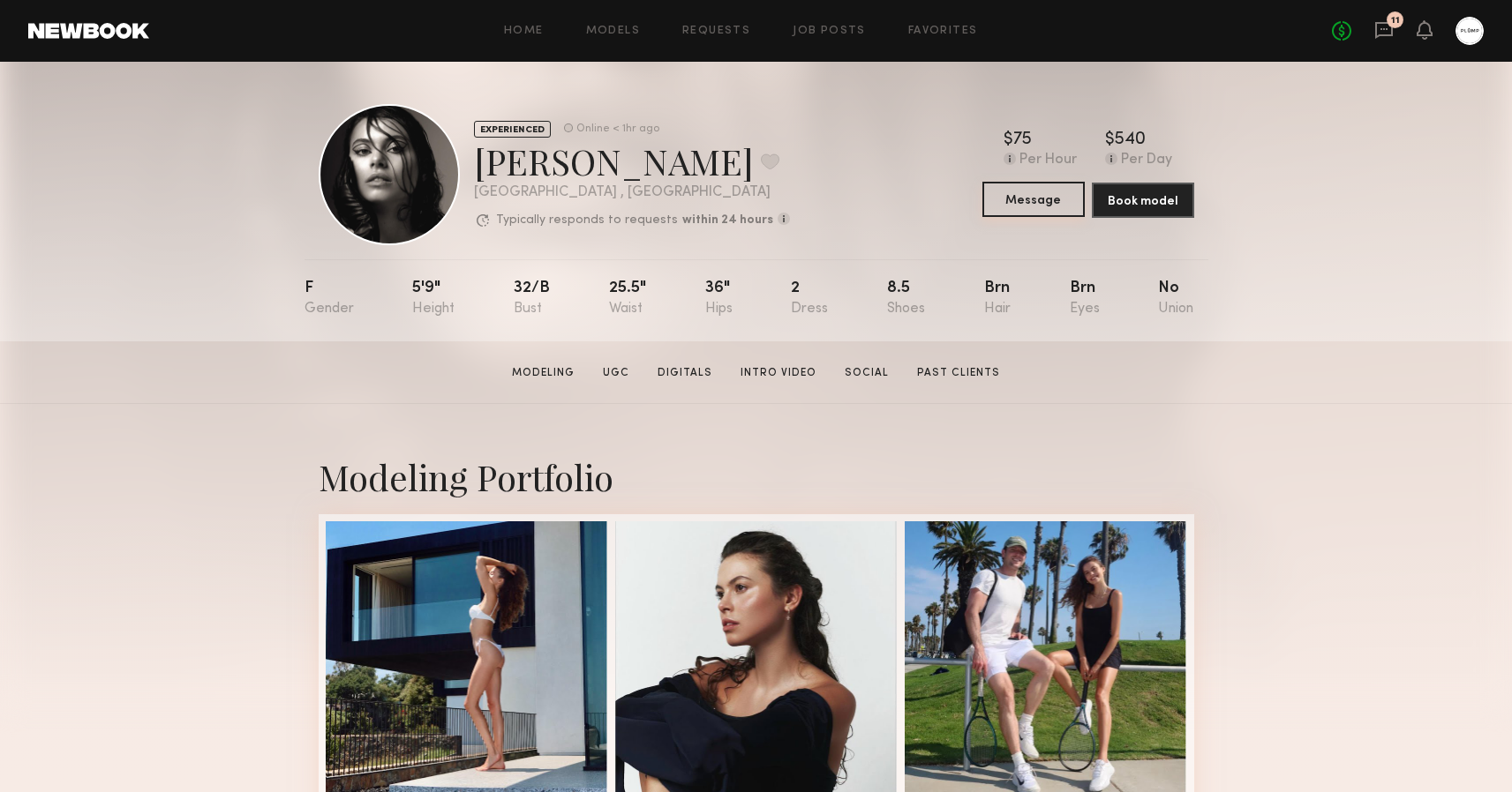
click at [1058, 207] on button "Message" at bounding box center [1033, 199] width 103 height 35
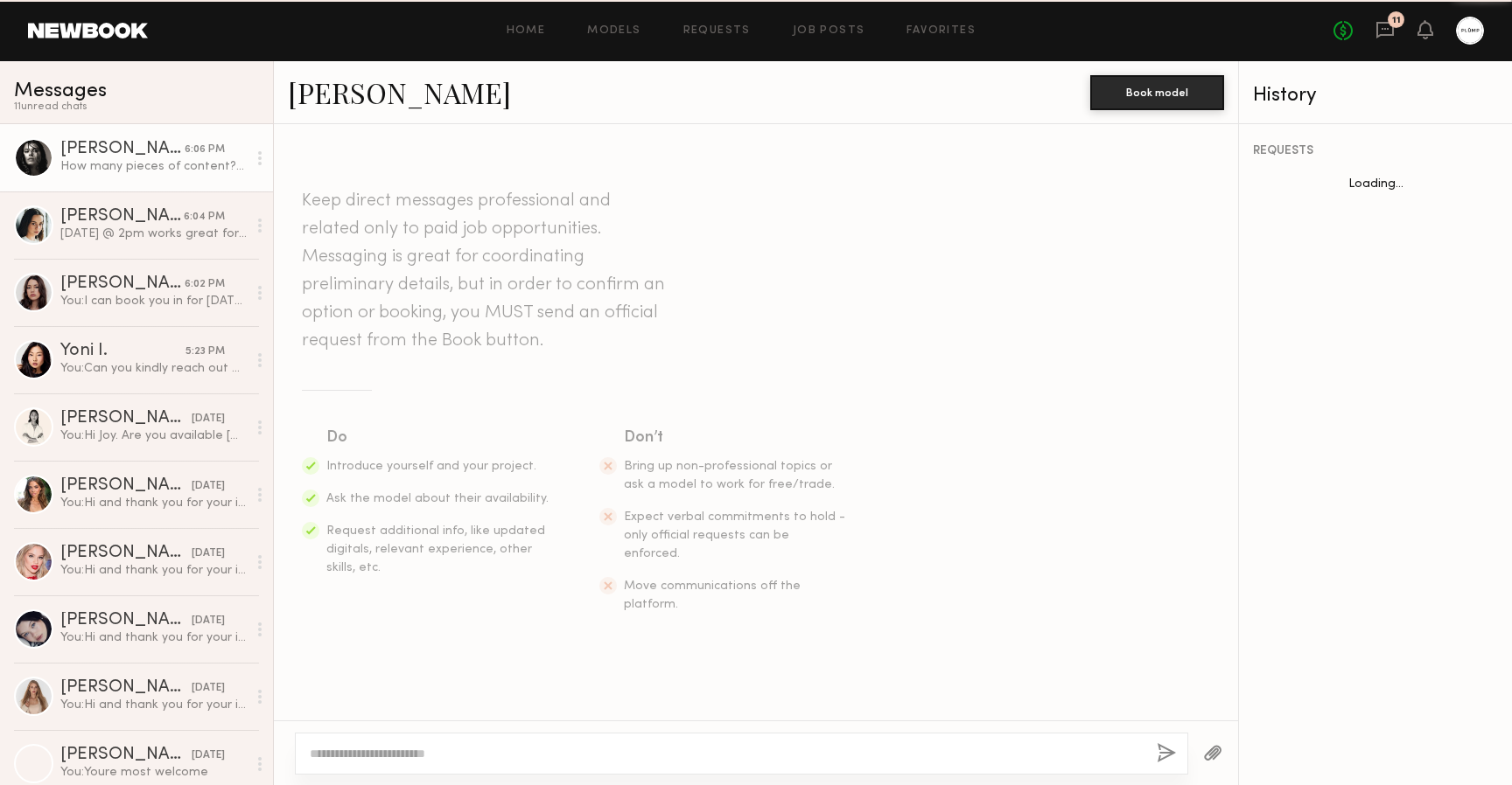
scroll to position [850, 0]
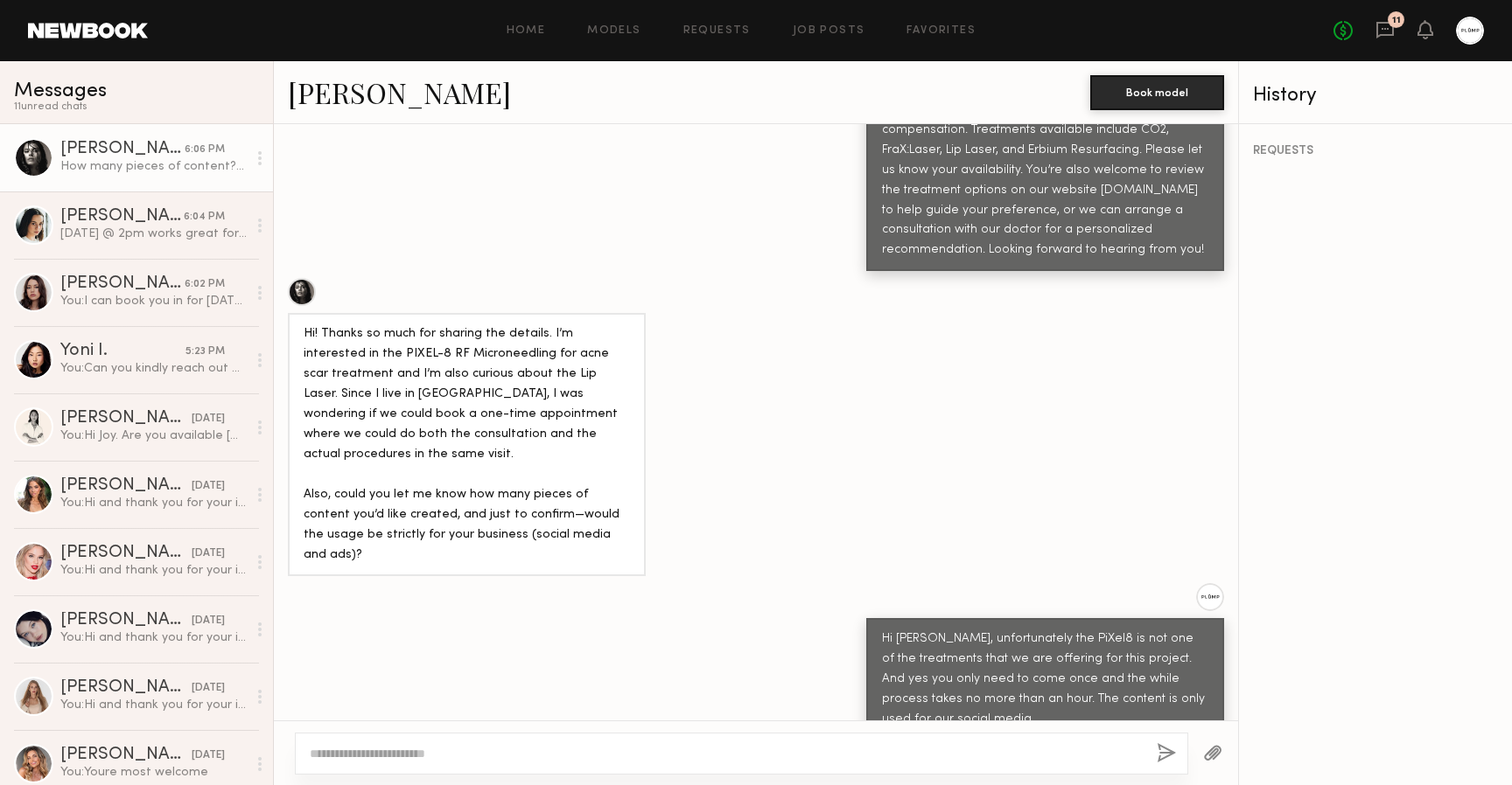
click at [427, 754] on textarea at bounding box center [727, 754] width 833 height 17
type textarea "**********"
click at [1167, 755] on button "button" at bounding box center [1166, 754] width 19 height 22
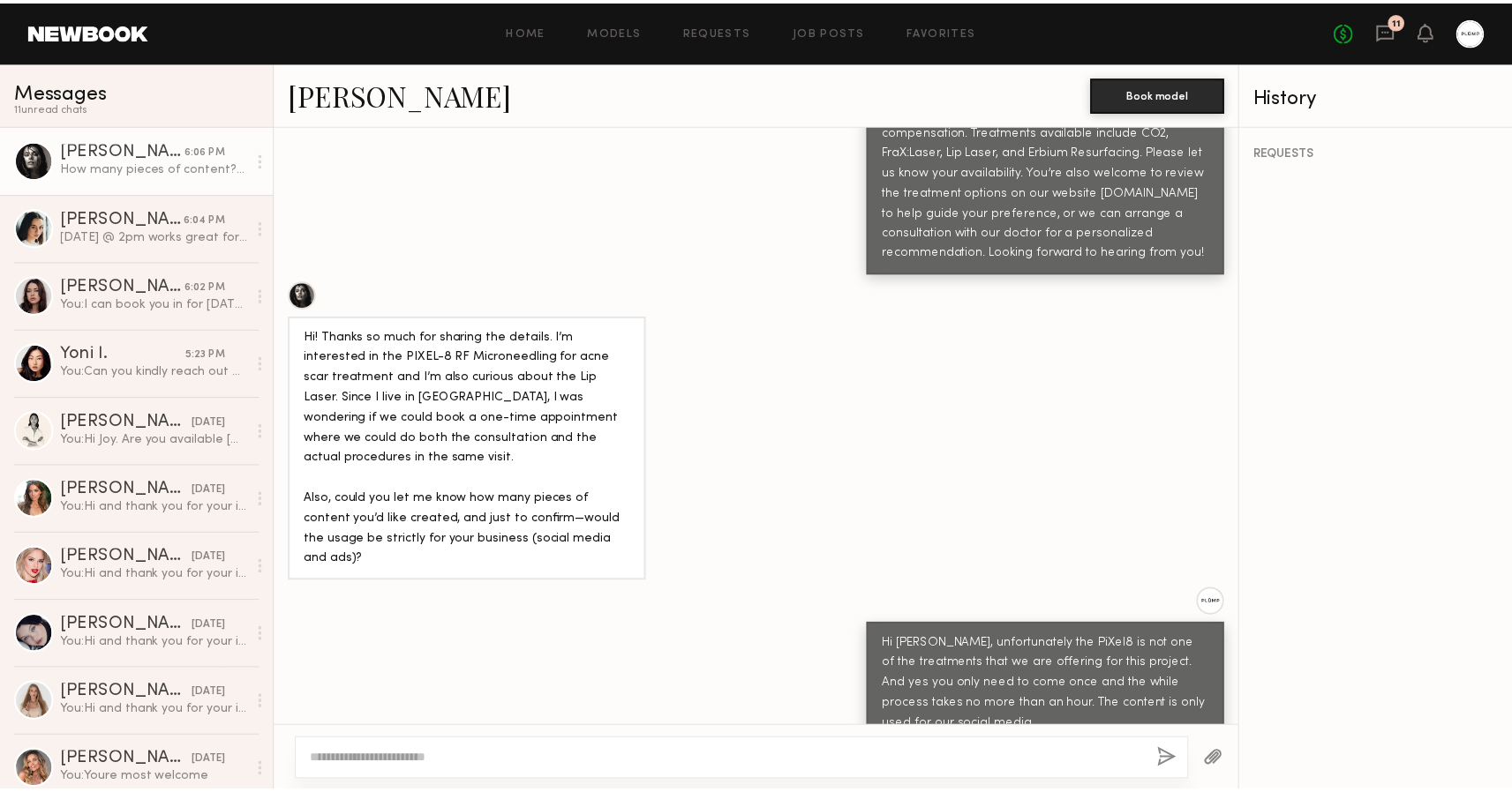
scroll to position [1096, 0]
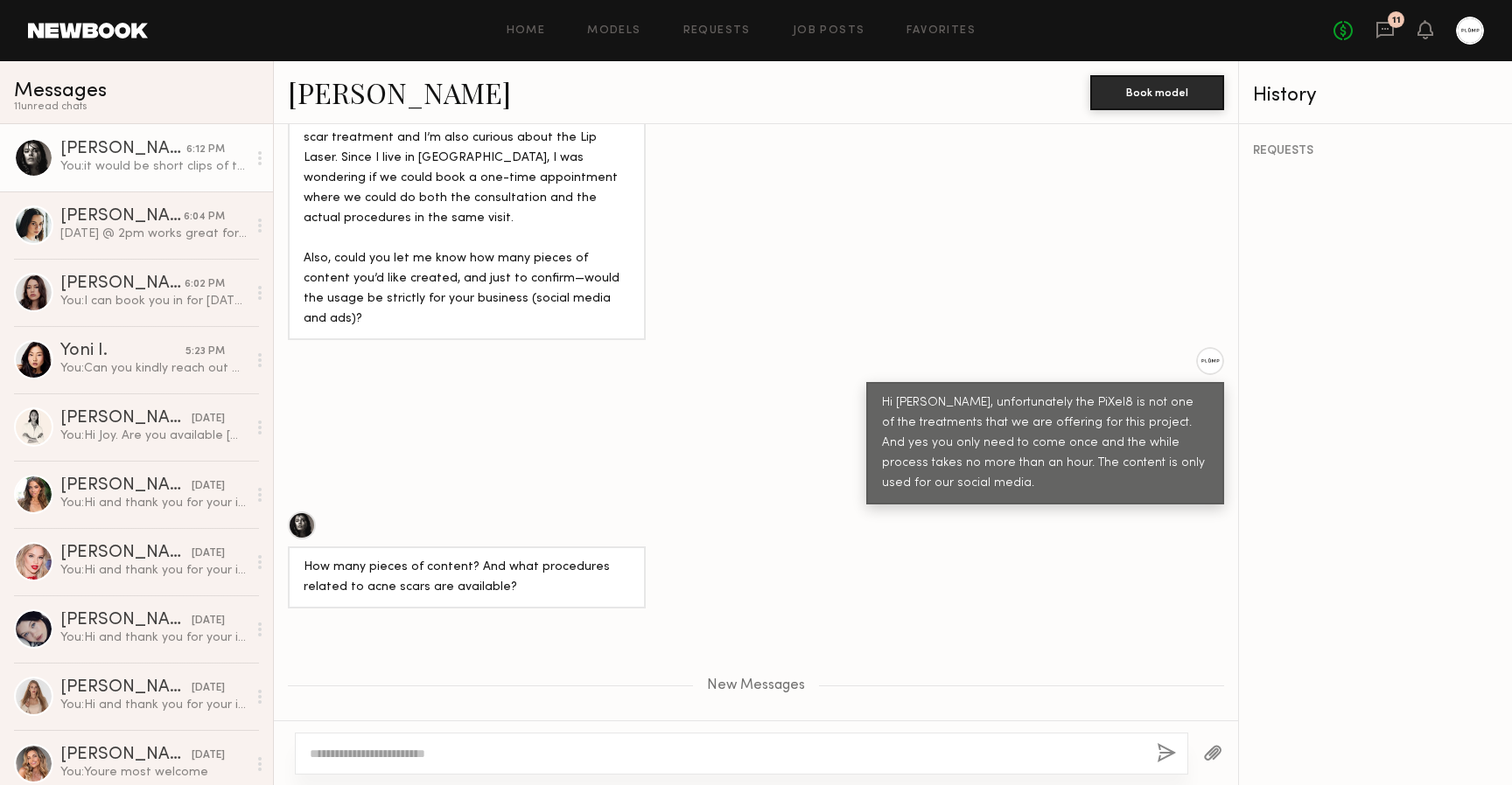
click at [67, 39] on header "Home Models Requests Job Posts Favorites Sign Out No fees up to $5,000 11" at bounding box center [756, 30] width 1512 height 61
click at [72, 33] on link at bounding box center [87, 30] width 120 height 16
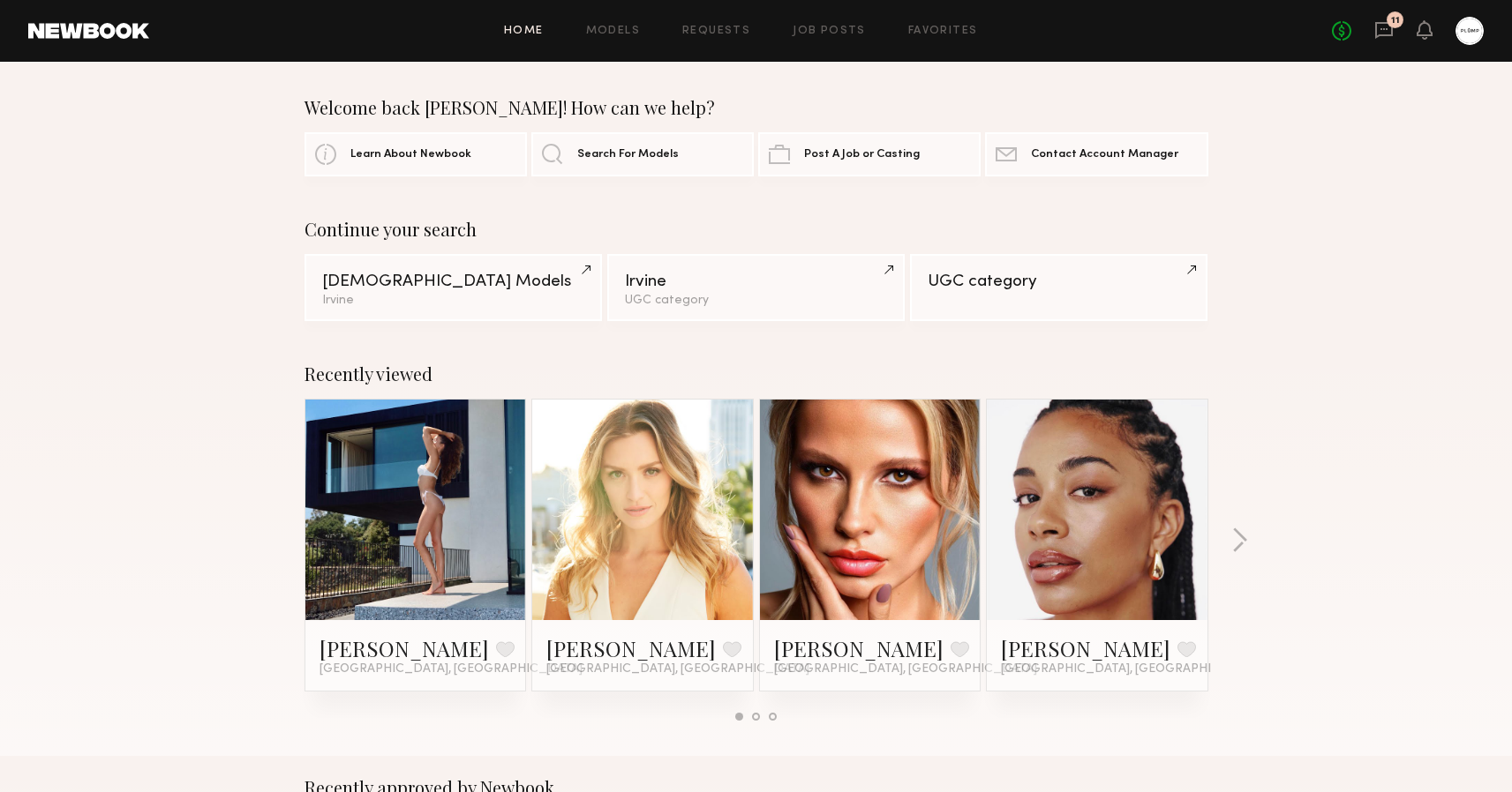
click at [195, 422] on div "Recently viewed [PERSON_NAME] Favorite [GEOGRAPHIC_DATA], [GEOGRAPHIC_DATA] [PE…" at bounding box center [756, 549] width 1512 height 414
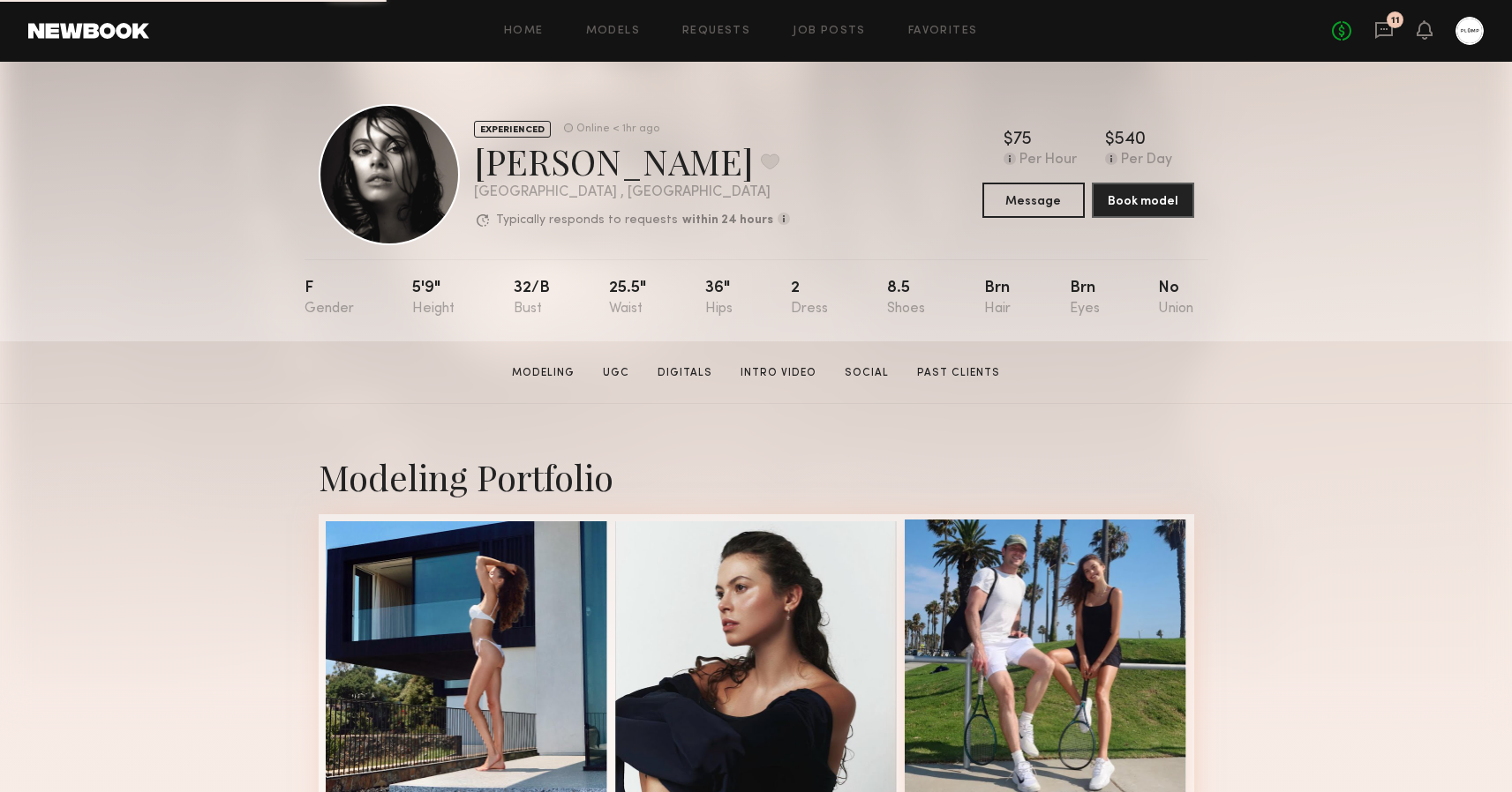
click at [956, 593] on div at bounding box center [1046, 661] width 282 height 282
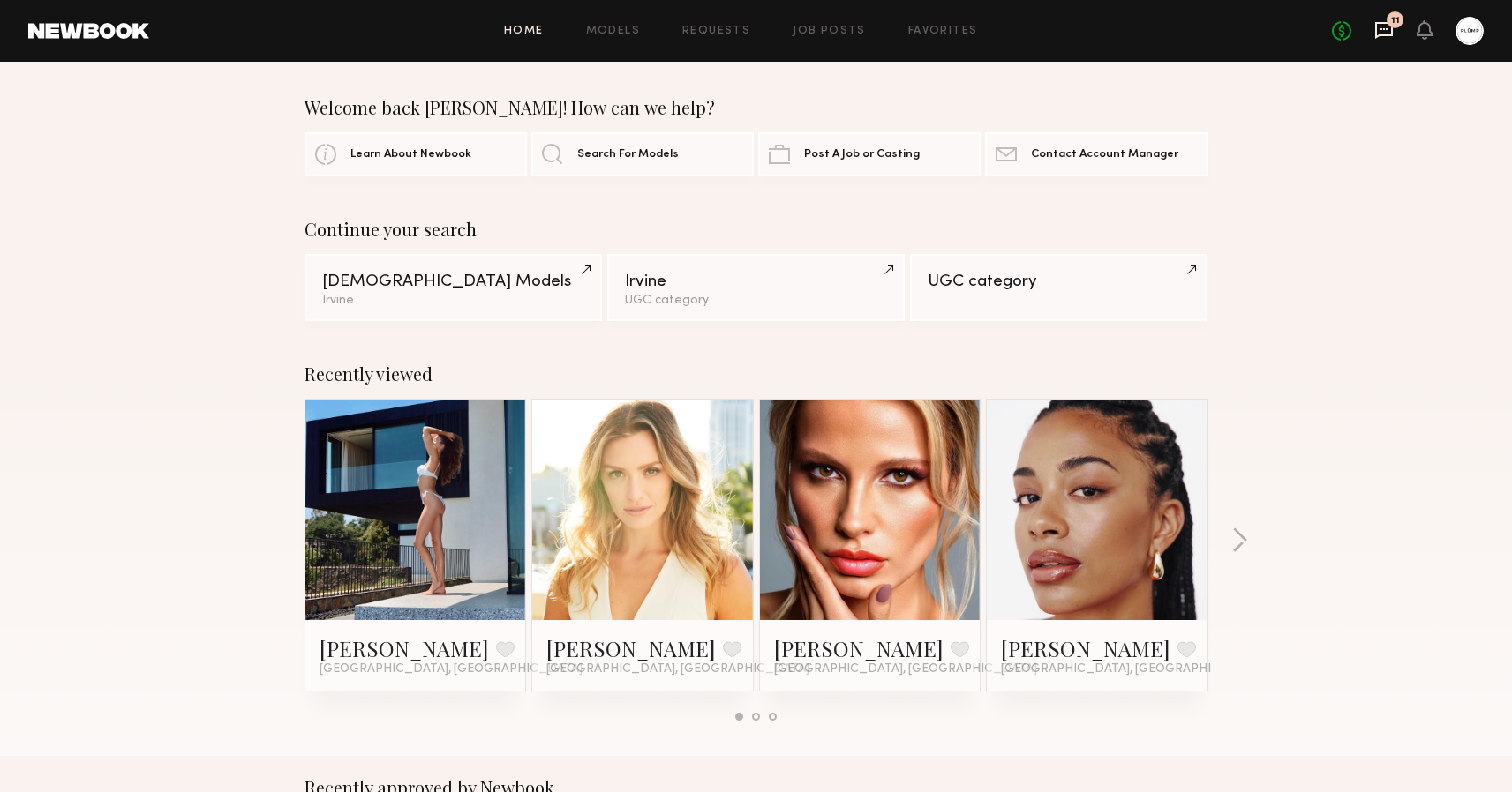
click at [1379, 24] on icon at bounding box center [1384, 30] width 17 height 16
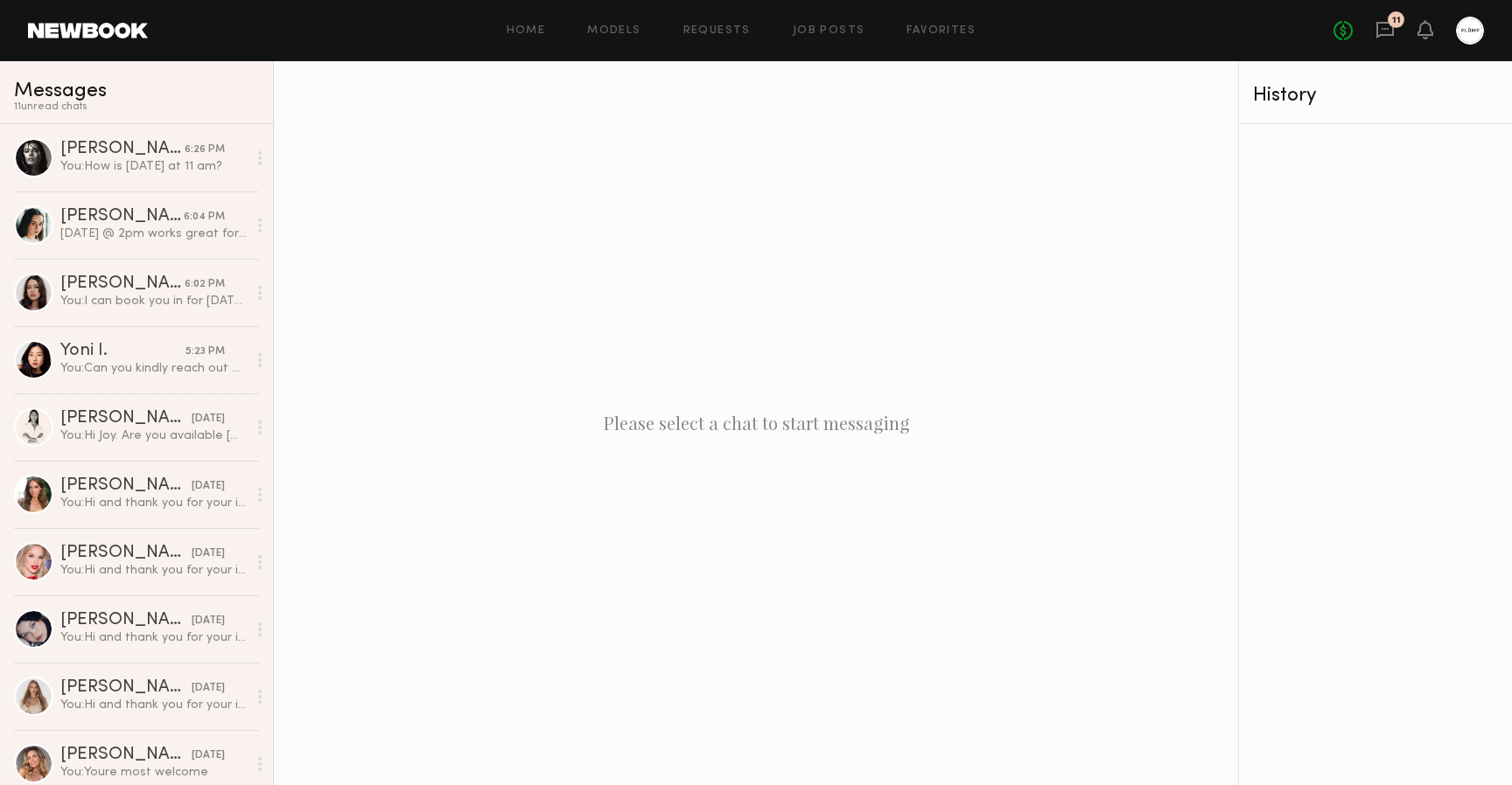
click at [90, 28] on link at bounding box center [87, 30] width 120 height 16
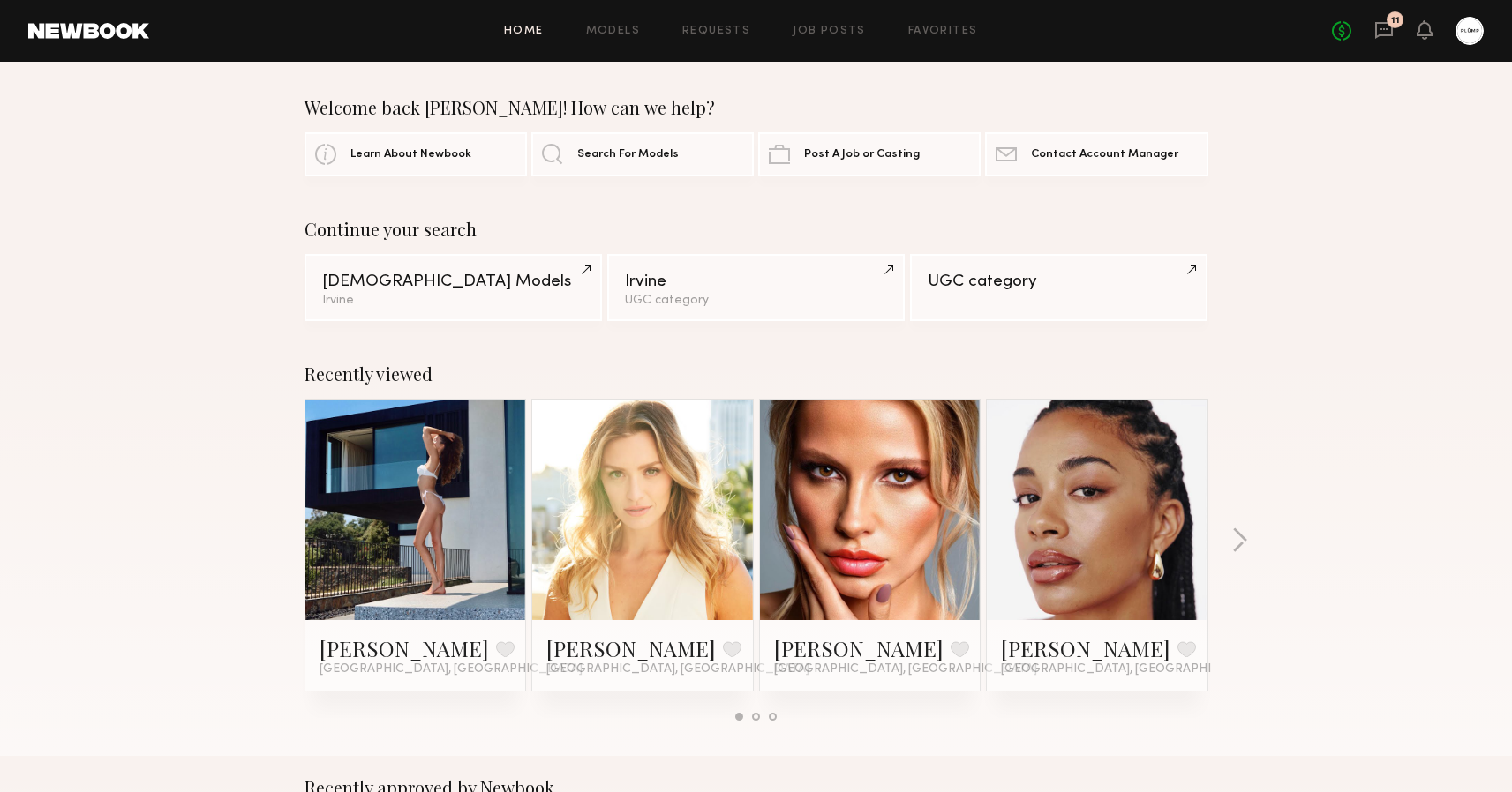
click at [755, 382] on div "Recently viewed" at bounding box center [756, 374] width 904 height 21
click at [1393, 28] on div "11" at bounding box center [1395, 19] width 16 height 16
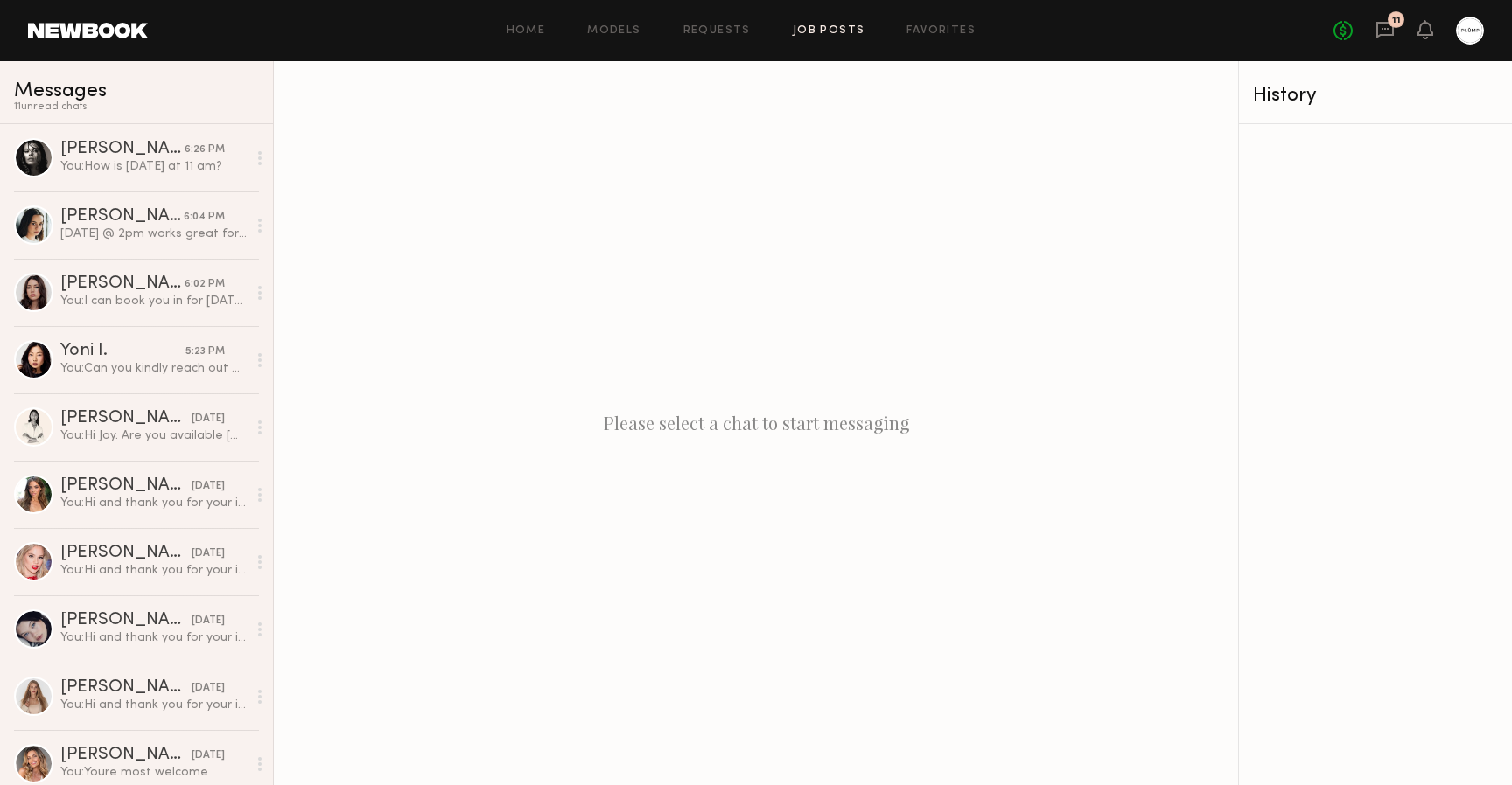
click at [830, 31] on link "Job Posts" at bounding box center [829, 31] width 72 height 11
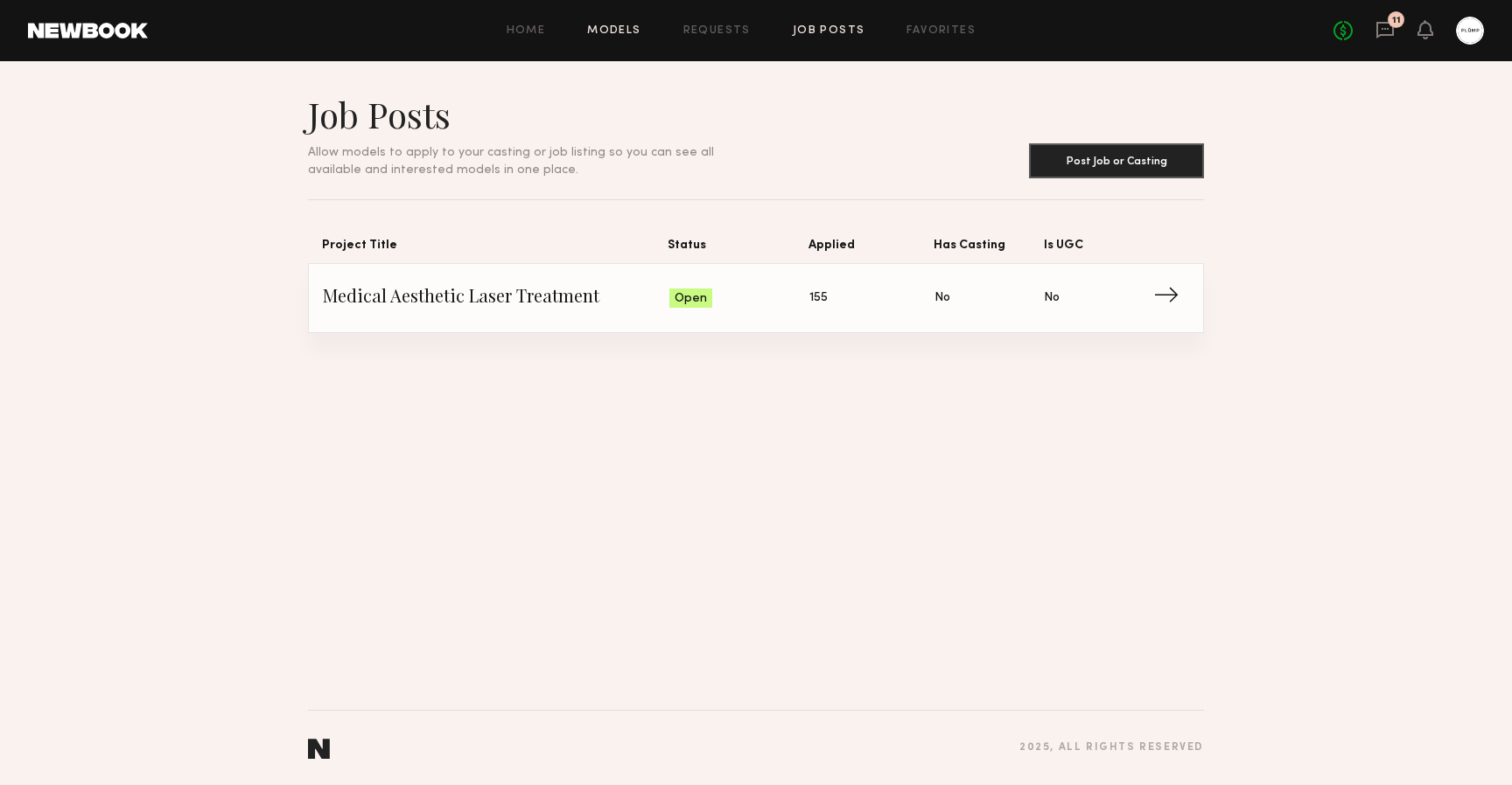
click at [622, 35] on link "Models" at bounding box center [613, 31] width 53 height 11
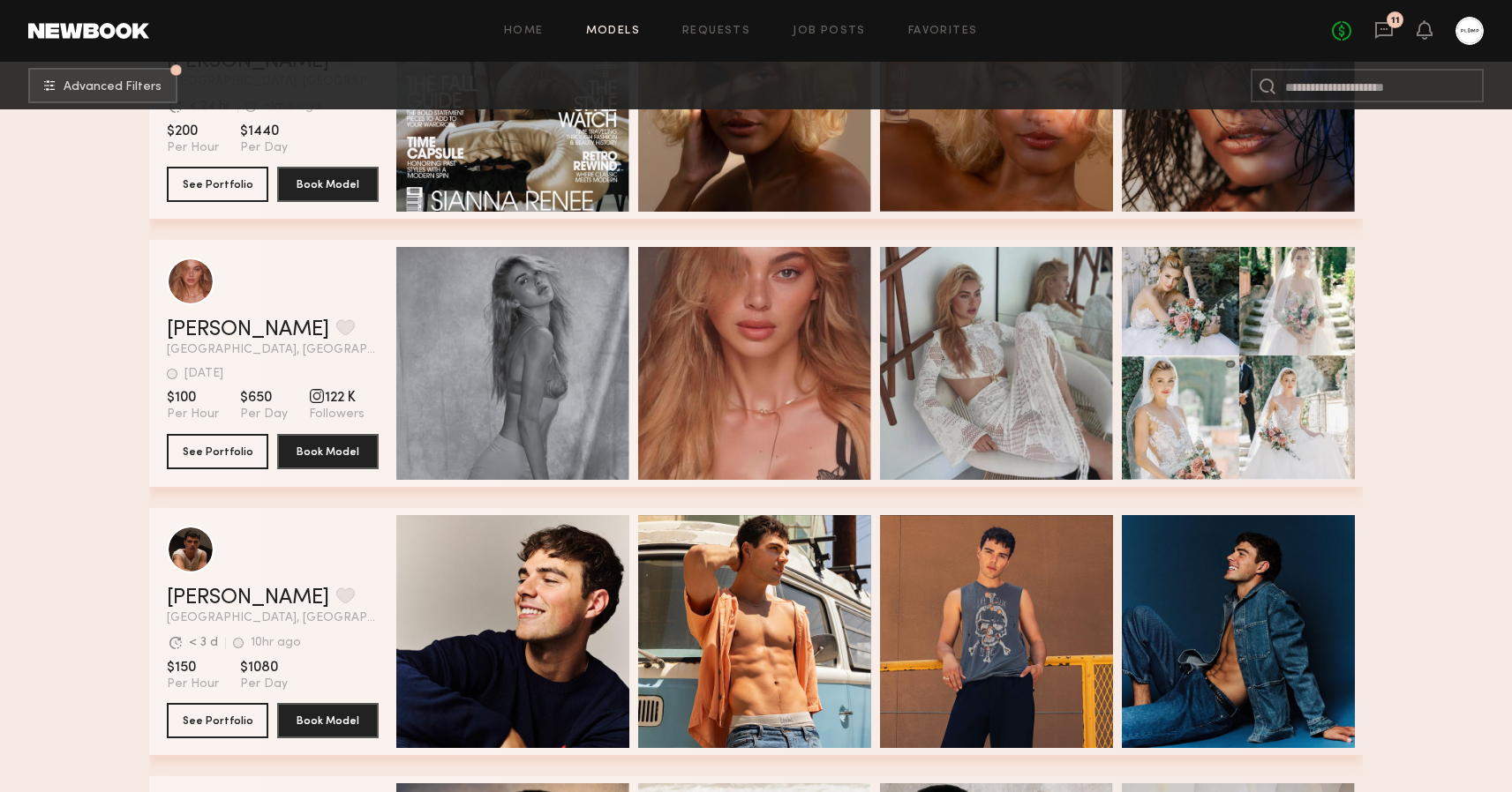
scroll to position [1254, 0]
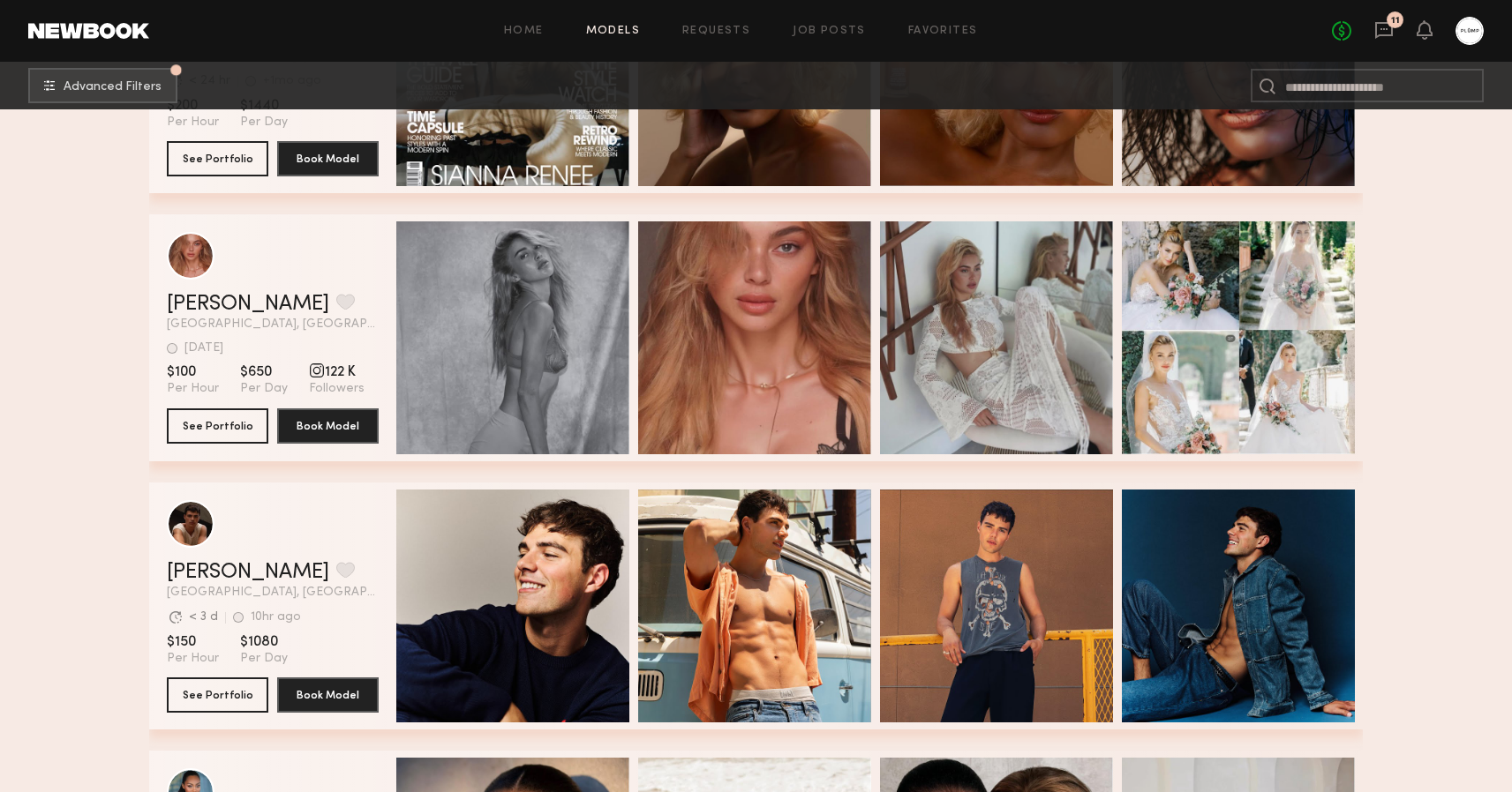
click at [1395, 26] on div "11" at bounding box center [1395, 19] width 16 height 16
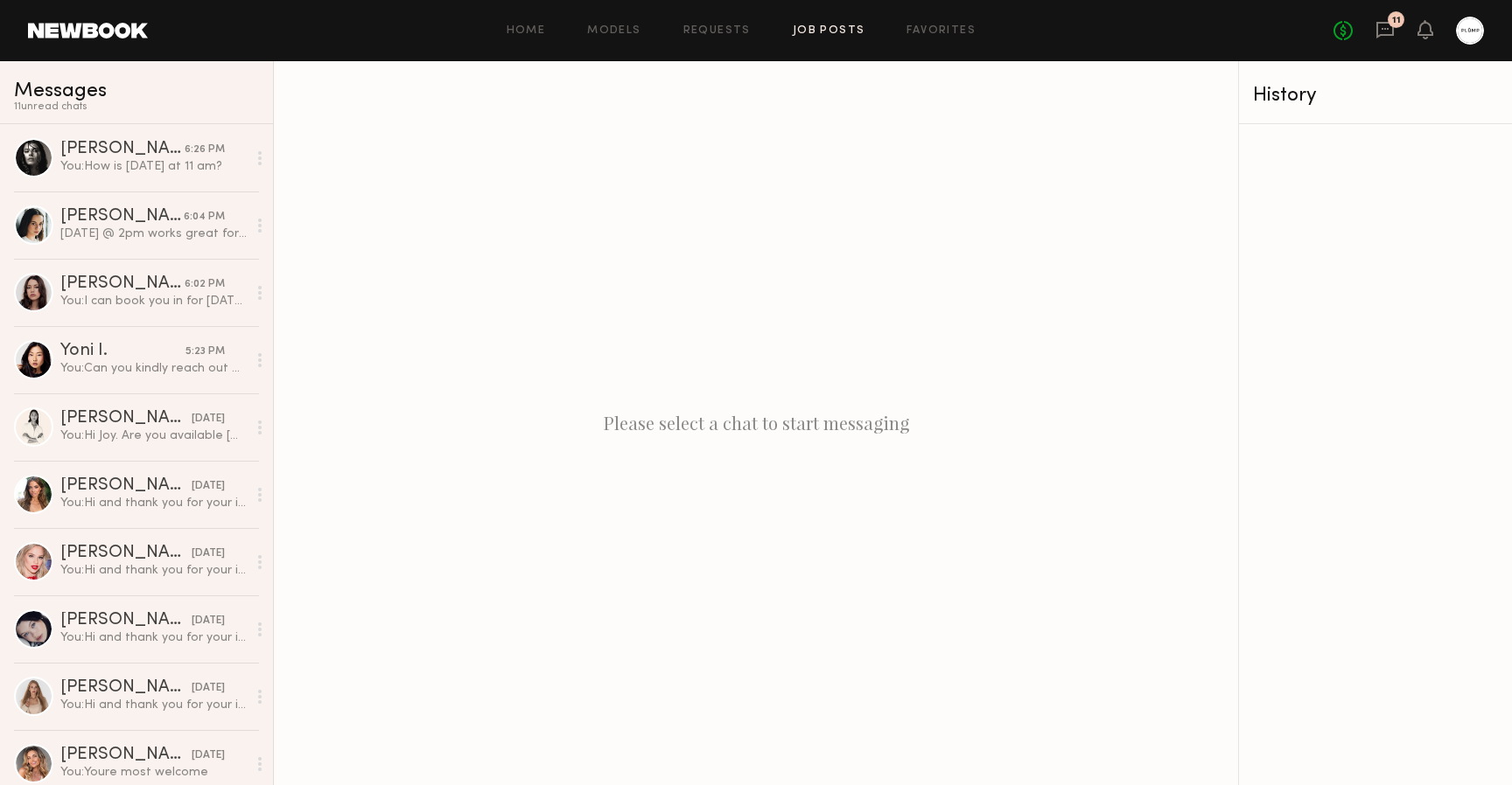
click at [844, 26] on link "Job Posts" at bounding box center [829, 31] width 72 height 11
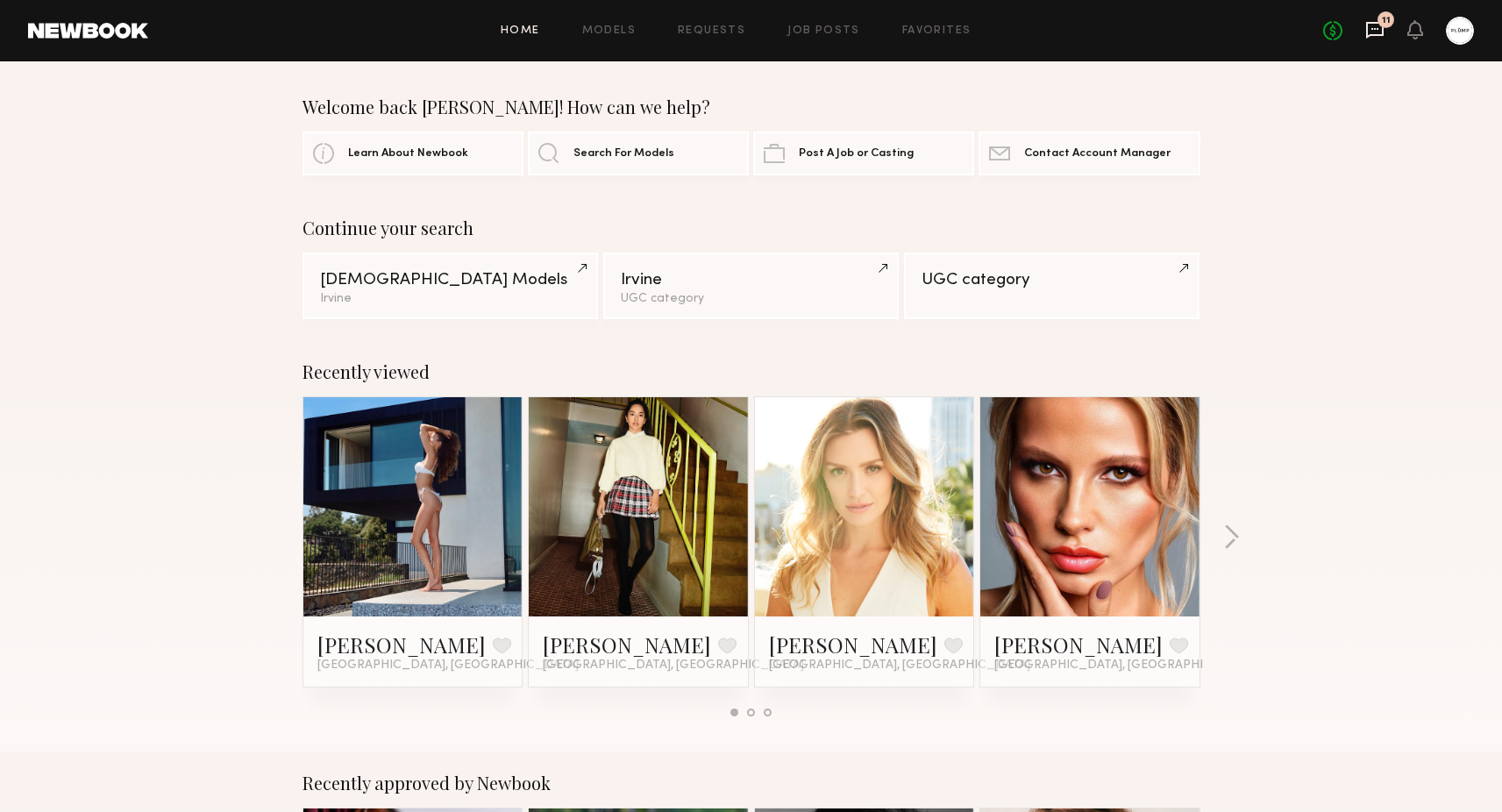
click at [1380, 28] on icon at bounding box center [1375, 30] width 19 height 19
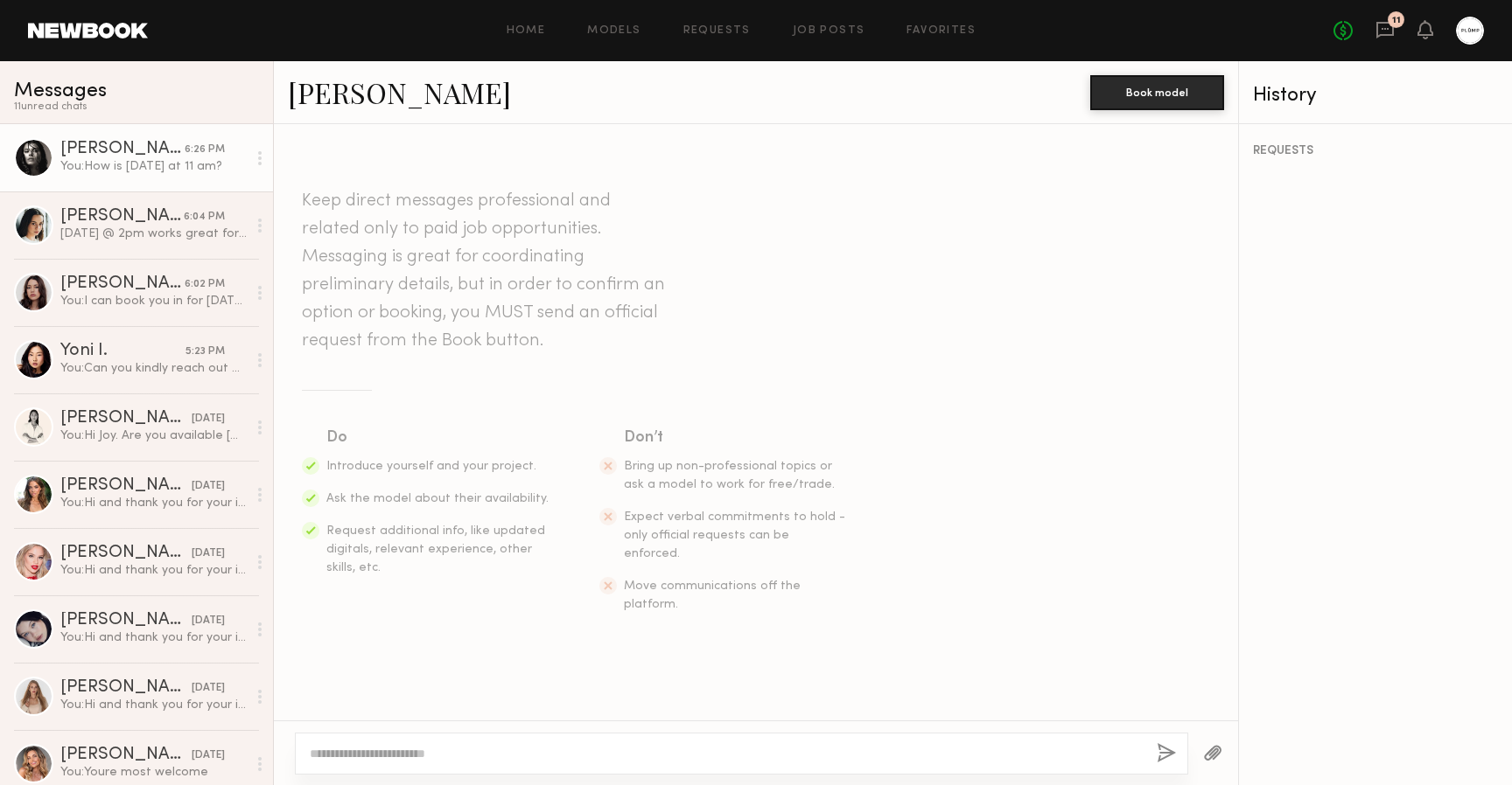
scroll to position [1253, 0]
